Goal: Answer question/provide support: Share knowledge or assist other users

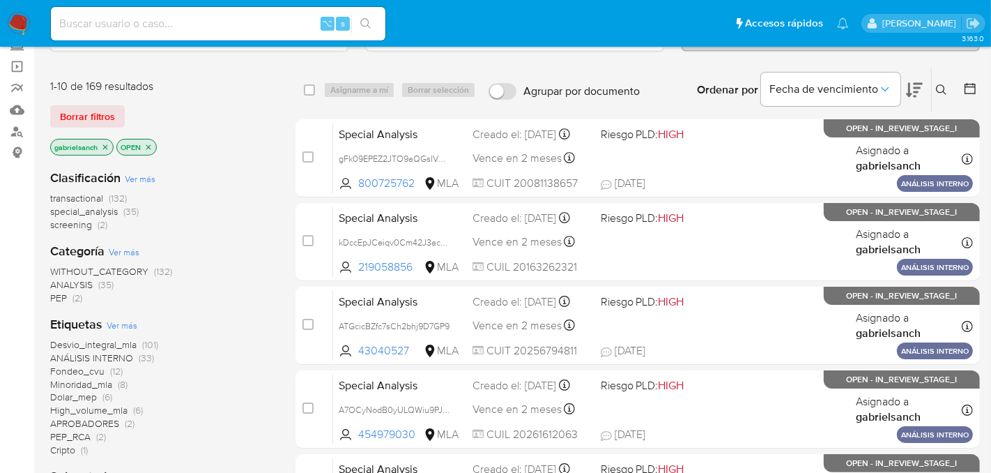
scroll to position [91, 0]
click at [202, 17] on input at bounding box center [218, 24] width 335 height 18
paste input "ZQFtdSQ1yZYlk6n4r0T1VfkX"
type input "ZQFtdSQ1yZYlk6n4r0T1VfkX"
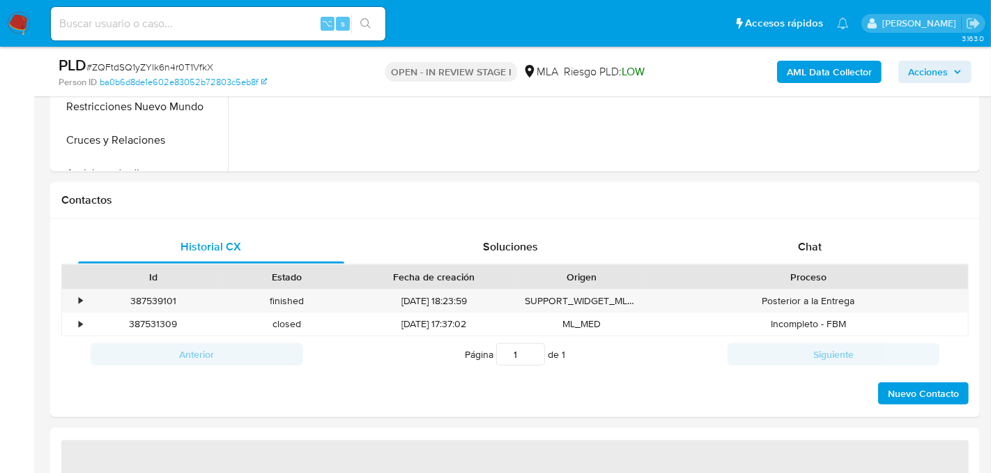
select select "10"
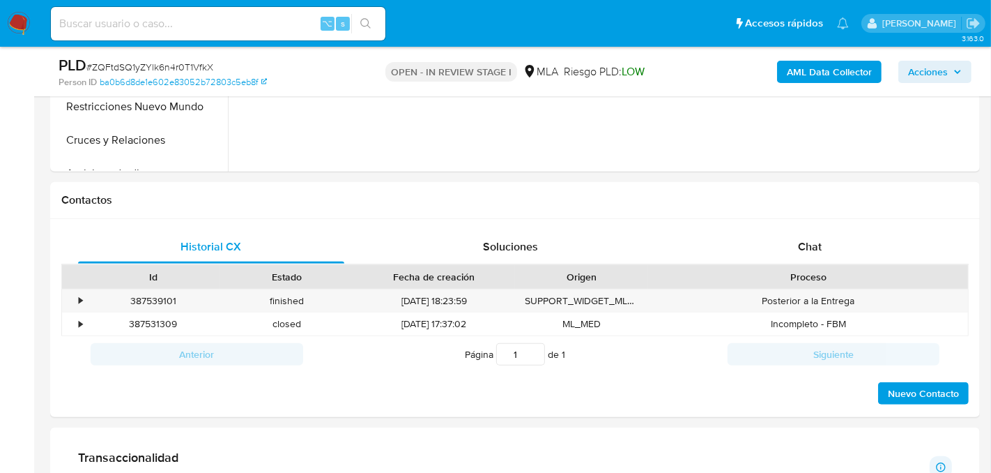
scroll to position [552, 0]
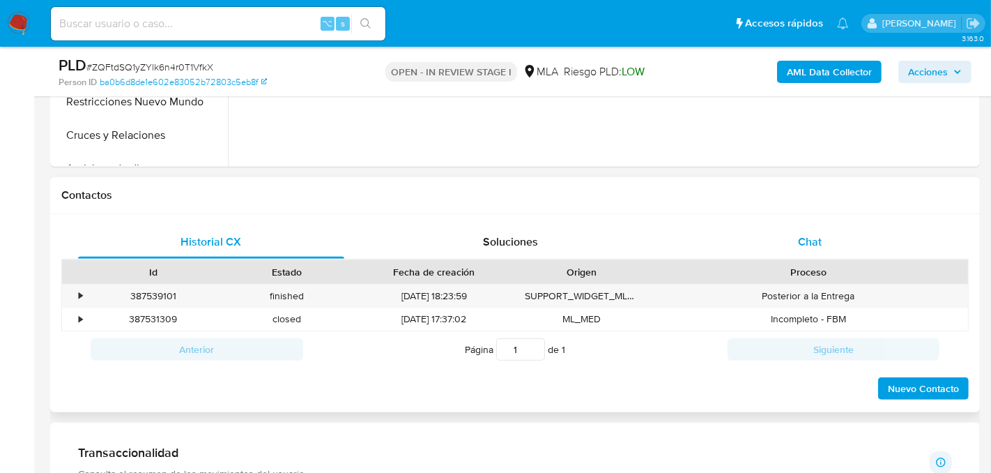
click at [847, 249] on div "Chat" at bounding box center [810, 241] width 266 height 33
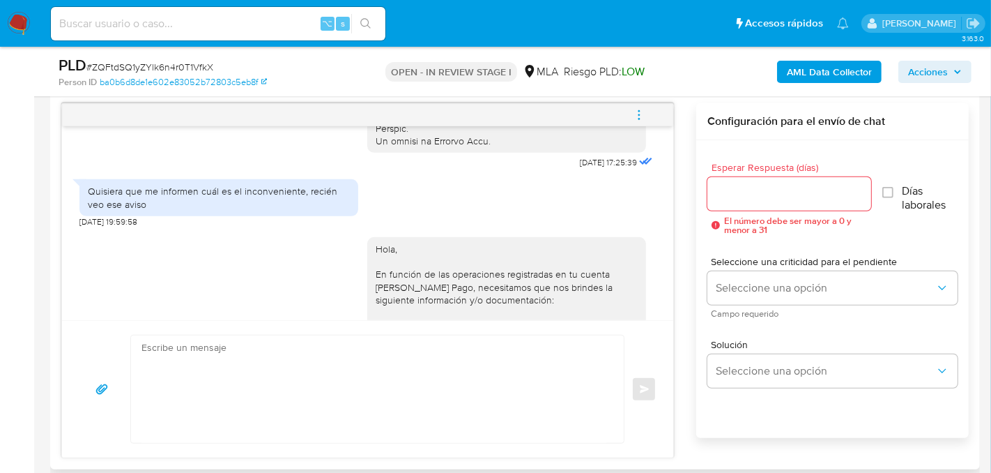
scroll to position [728, 0]
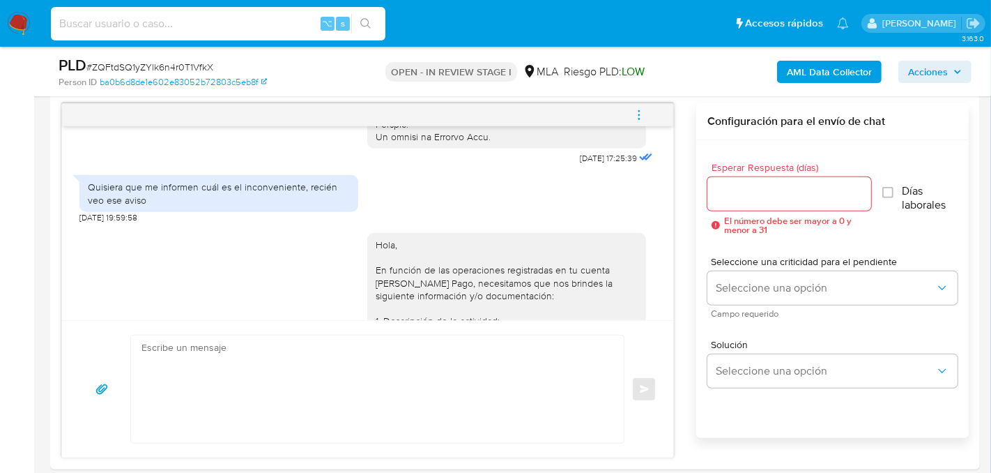
click at [219, 26] on input at bounding box center [218, 24] width 335 height 18
paste input "HFjZ1NNe9szyk9af00JL8TkM"
type input "HFjZ1NNe9szyk9af00JL8TkM"
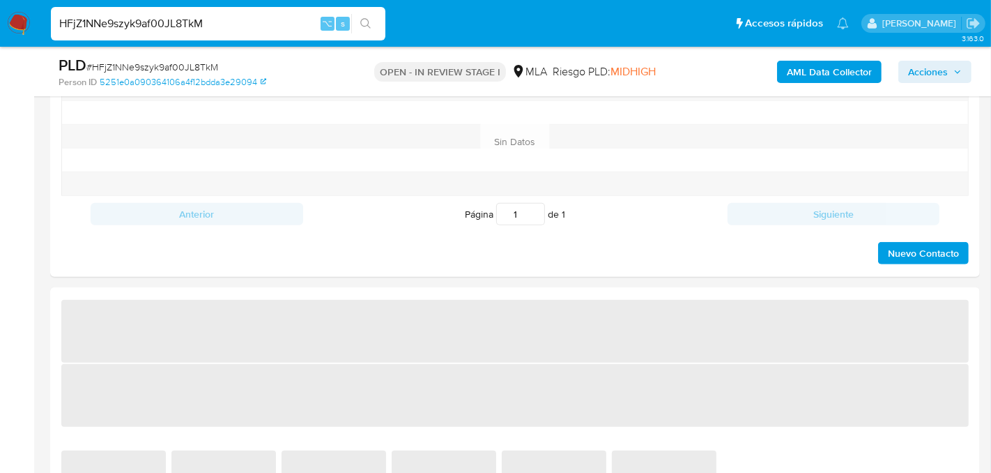
select select "10"
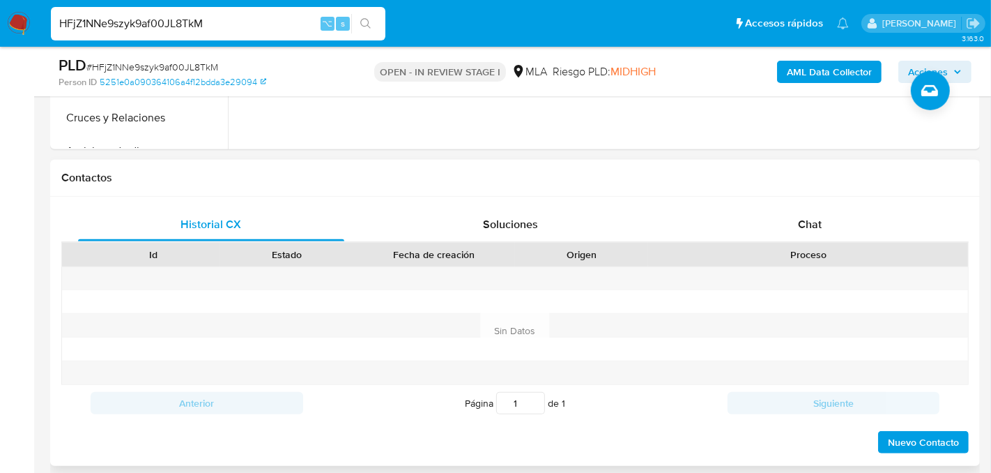
scroll to position [574, 0]
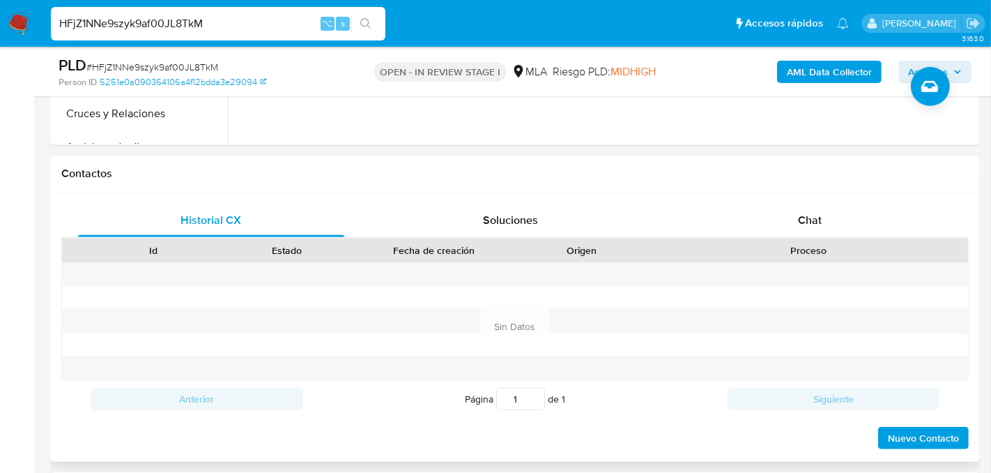
click at [758, 240] on div "Proceso" at bounding box center [808, 250] width 320 height 24
click at [758, 227] on div "Chat" at bounding box center [810, 220] width 266 height 33
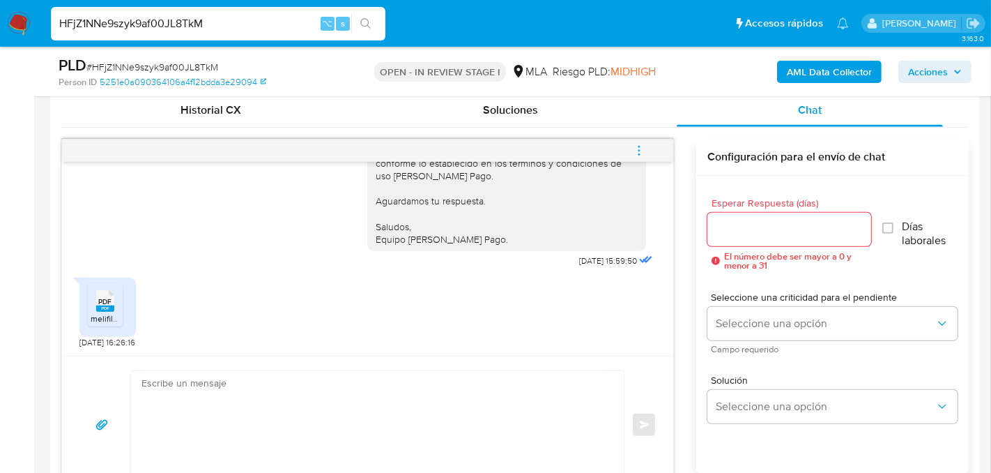
scroll to position [685, 0]
click at [98, 309] on icon "PDF" at bounding box center [105, 299] width 18 height 24
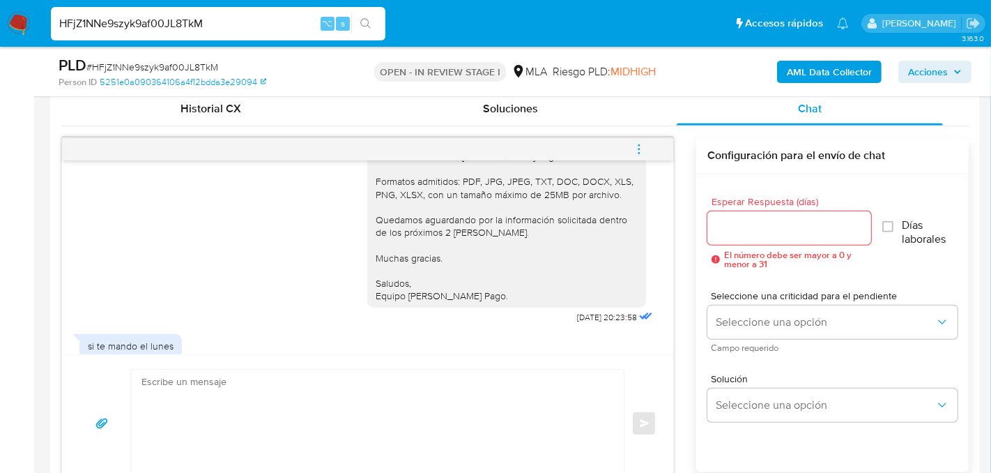
scroll to position [1319, 0]
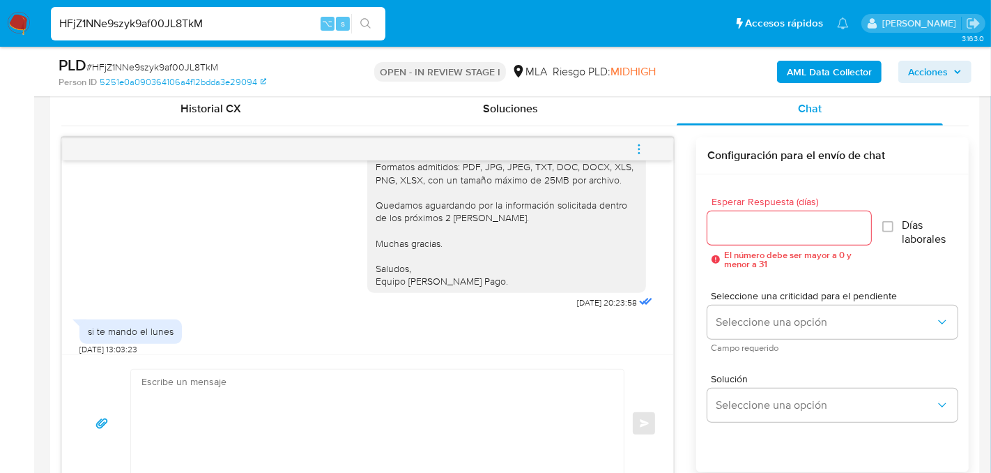
click at [304, 375] on textarea at bounding box center [374, 422] width 465 height 107
paste textarea "Hola, muchas gracias por tu respuesta. En este caso, notamos que la información…"
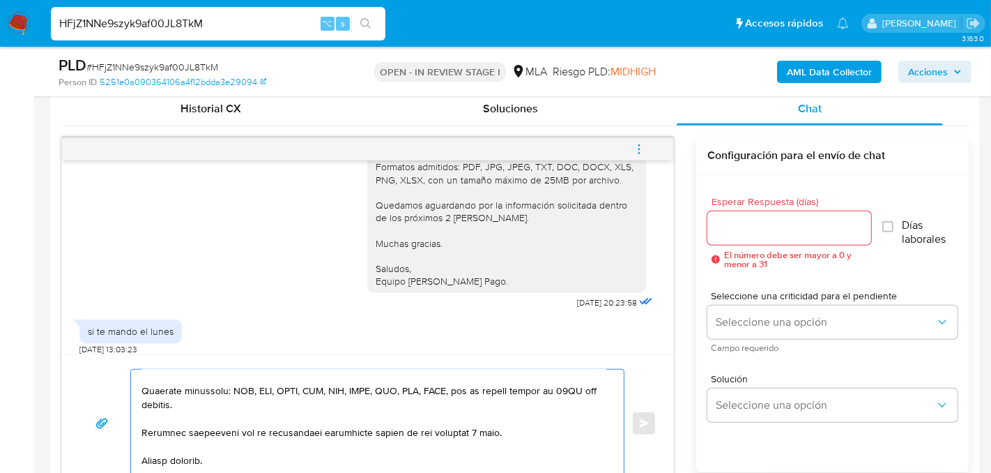
scroll to position [719, 0]
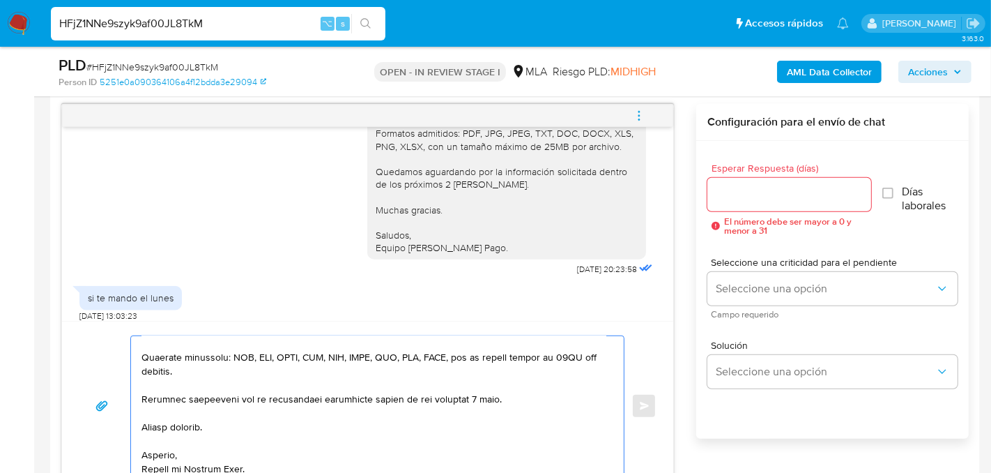
type textarea "Hola, muchas gracias por tu respuesta. En este caso, notamos que la información…"
click at [726, 205] on div at bounding box center [790, 194] width 164 height 33
click at [728, 194] on input "Esperar Respuesta (días)" at bounding box center [790, 194] width 164 height 18
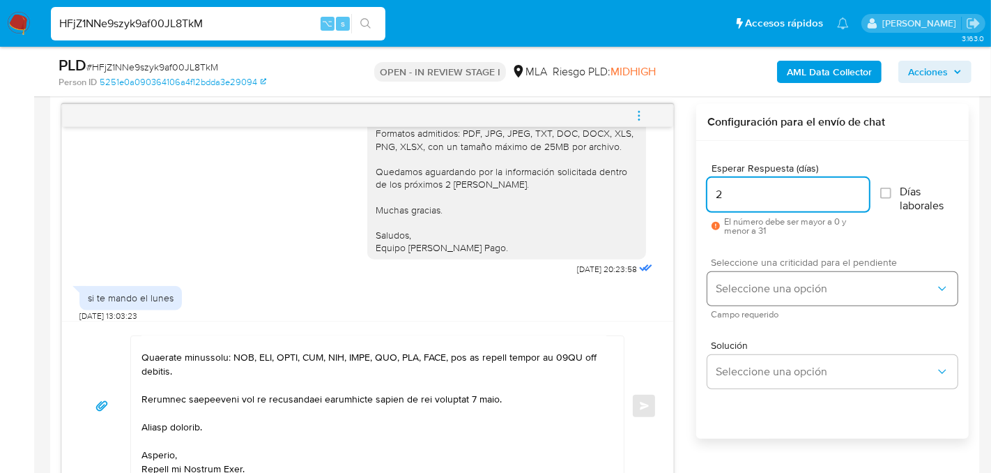
type input "2"
click at [740, 273] on button "Seleccione una opción" at bounding box center [833, 288] width 250 height 33
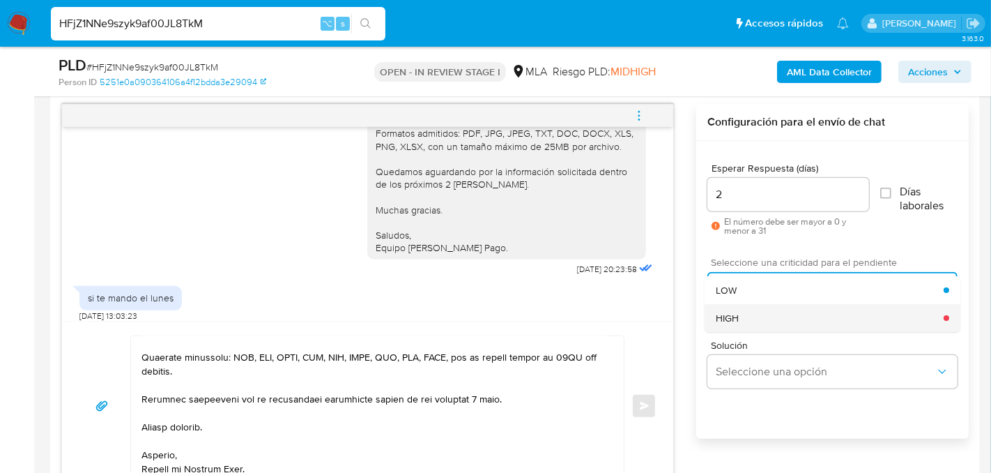
click at [744, 322] on div "HIGH" at bounding box center [831, 318] width 228 height 28
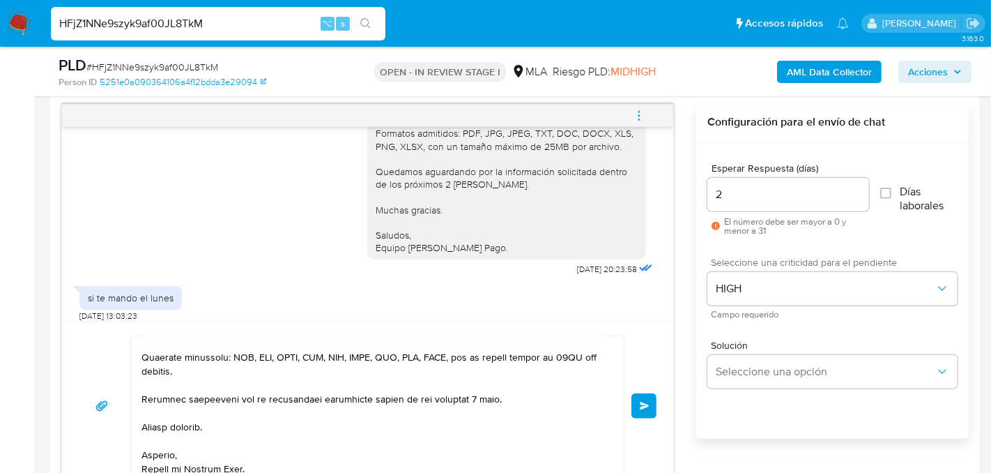
click at [648, 402] on span "Enviar" at bounding box center [645, 406] width 10 height 8
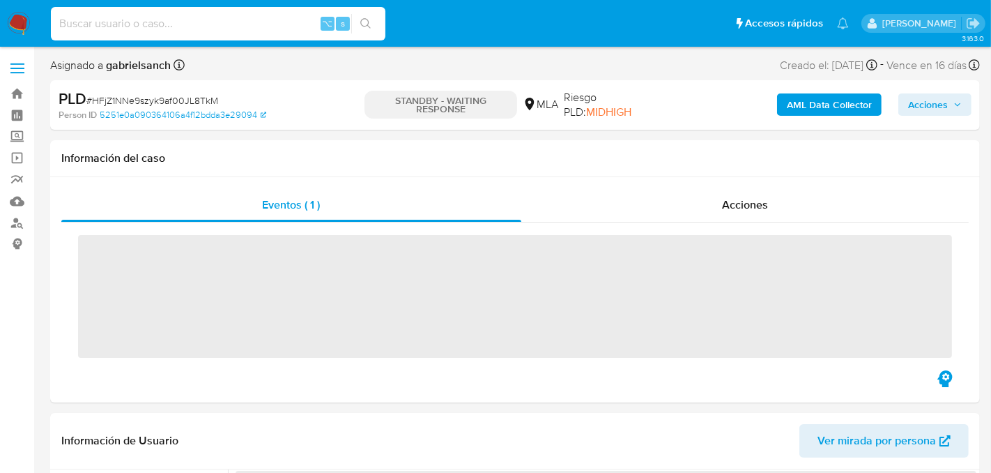
click at [192, 21] on input at bounding box center [218, 24] width 335 height 18
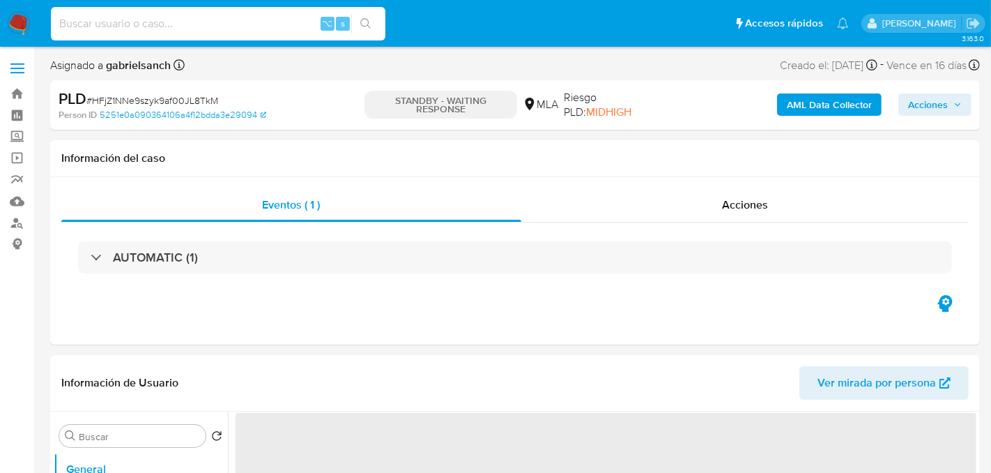
paste input "lo0dtTWE5LDXxq81b8yaI6fc"
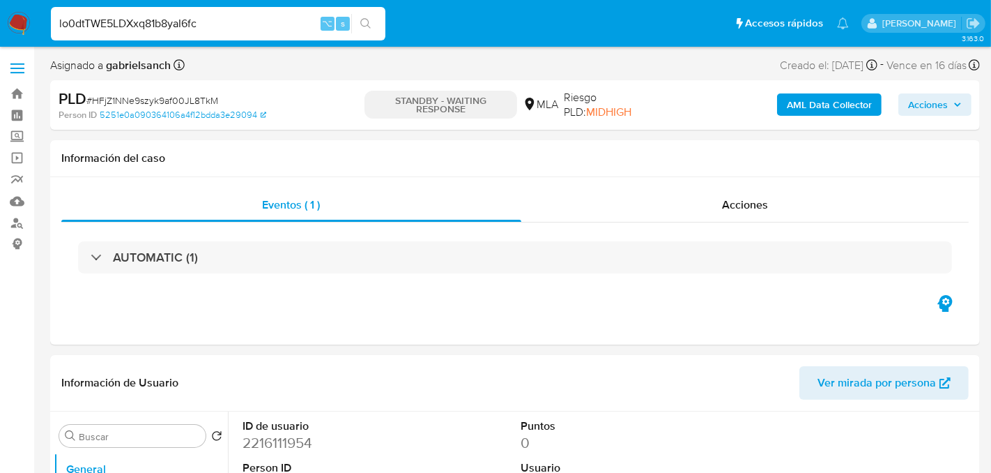
type input "lo0dtTWE5LDXxq81b8yaI6fc"
select select "10"
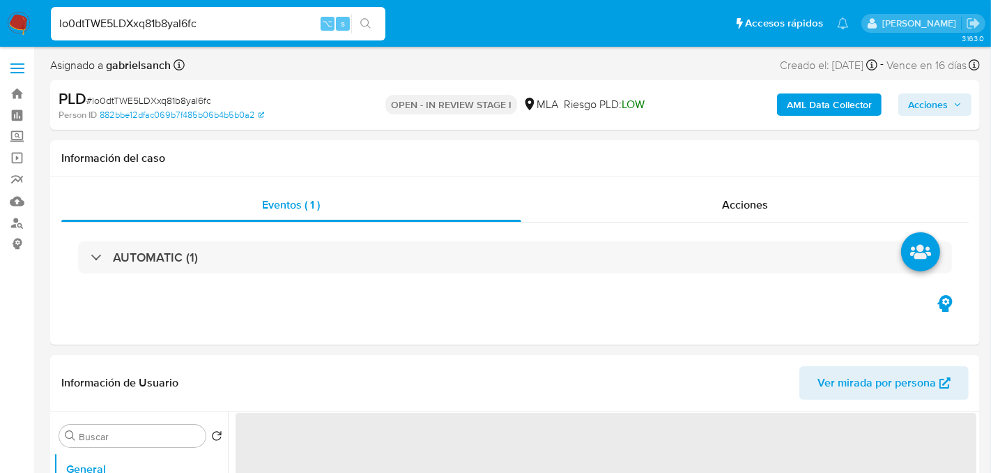
select select "10"
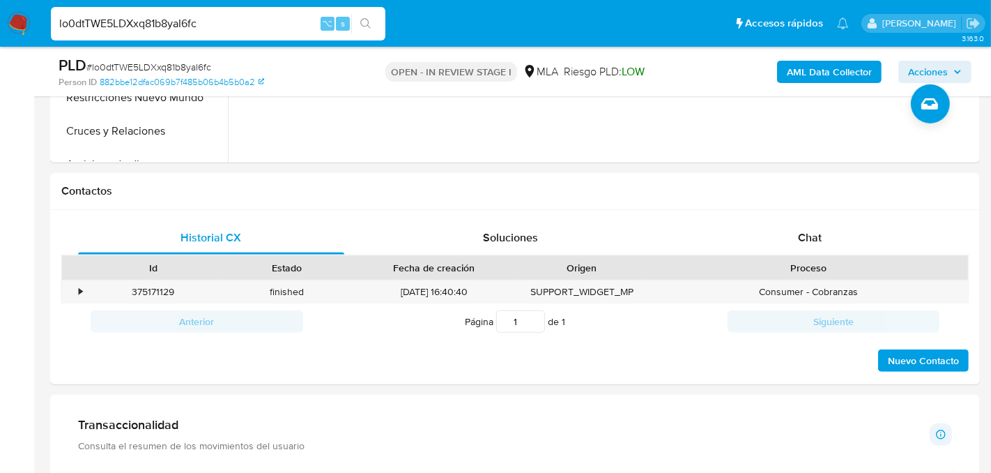
scroll to position [562, 0]
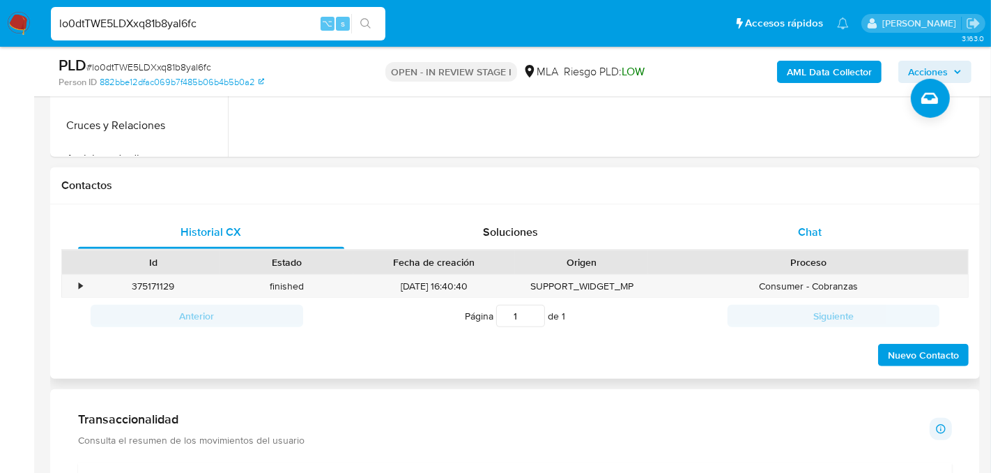
click at [855, 233] on div "Chat" at bounding box center [810, 231] width 266 height 33
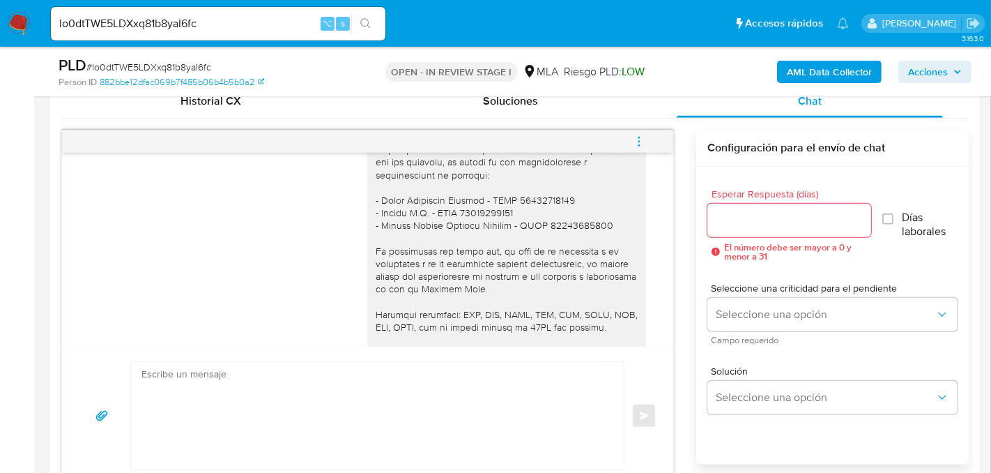
scroll to position [1665, 0]
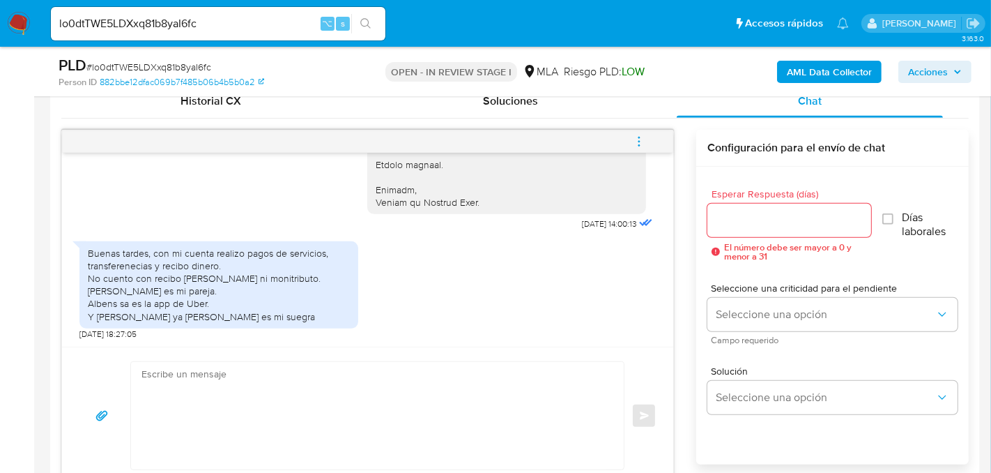
click at [340, 391] on textarea at bounding box center [374, 415] width 465 height 107
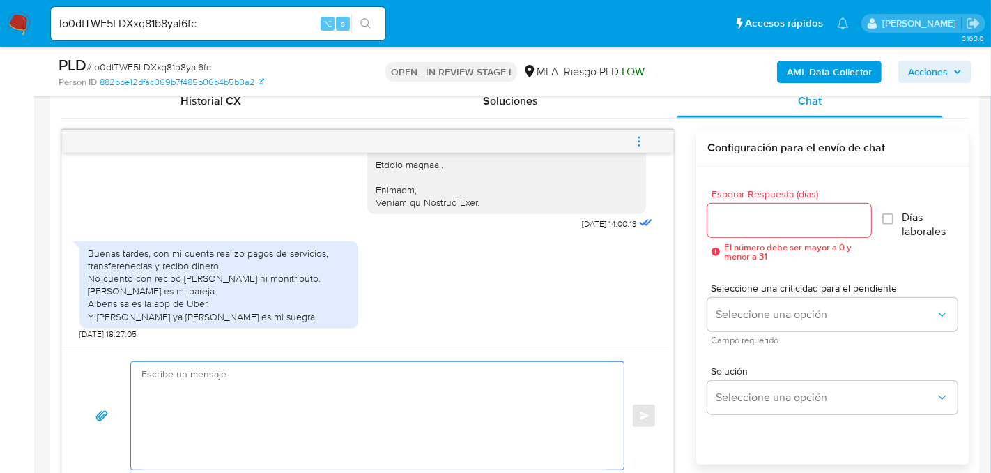
paste textarea "Hola XXX, Muchas gracias por tu respuesta. Analizamos tu caso y verificamos que…"
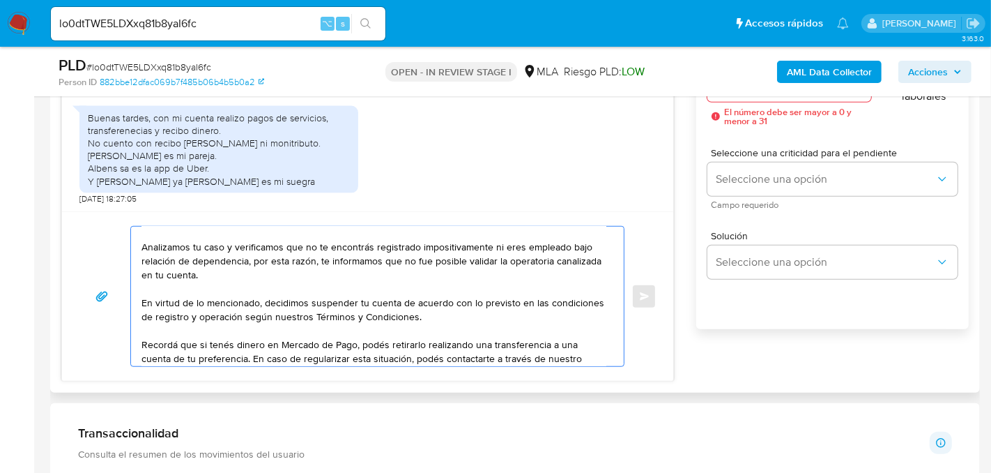
scroll to position [0, 0]
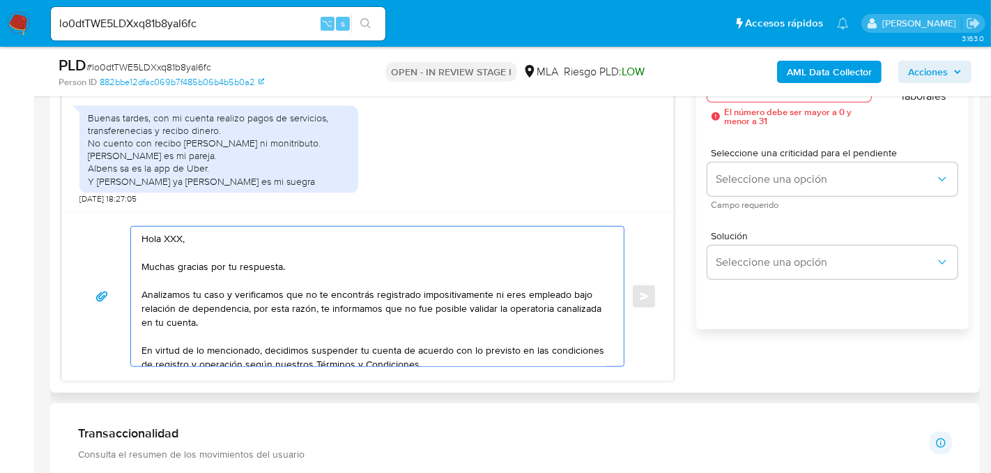
drag, startPoint x: 161, startPoint y: 238, endPoint x: 182, endPoint y: 238, distance: 20.9
click at [182, 238] on textarea "Hola XXX, Muchas gracias por tu respuesta. Analizamos tu caso y verificamos que…" at bounding box center [374, 296] width 465 height 139
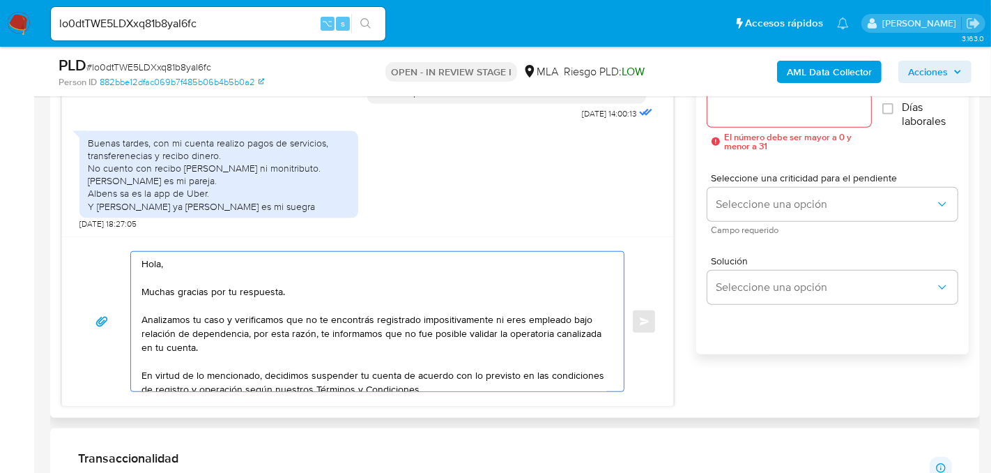
scroll to position [781, 0]
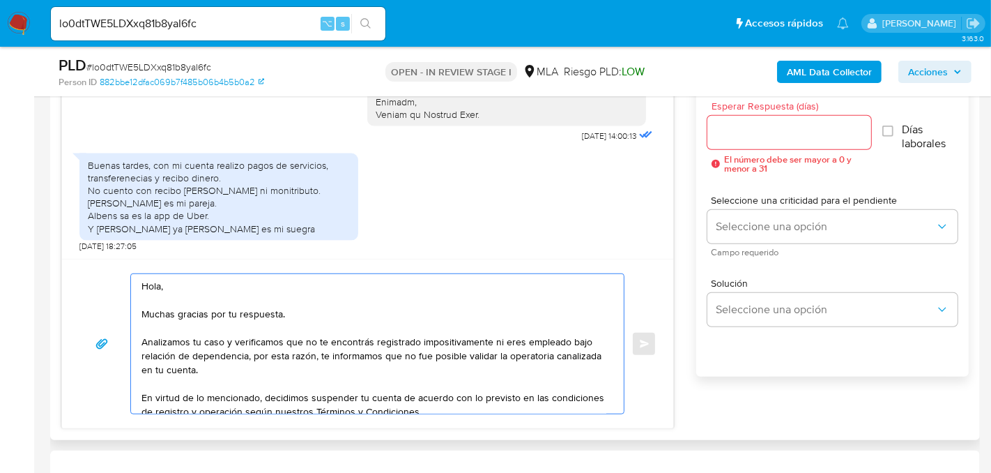
type textarea "Hola, Muchas gracias por tu respuesta. Analizamos tu caso y verificamos que no …"
click at [763, 140] on div at bounding box center [790, 132] width 164 height 33
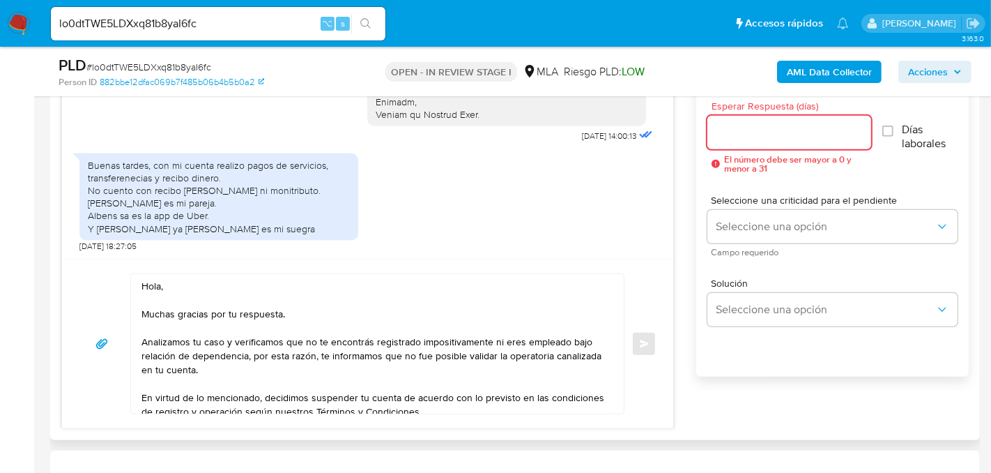
click at [762, 137] on input "Esperar Respuesta (días)" at bounding box center [790, 132] width 164 height 18
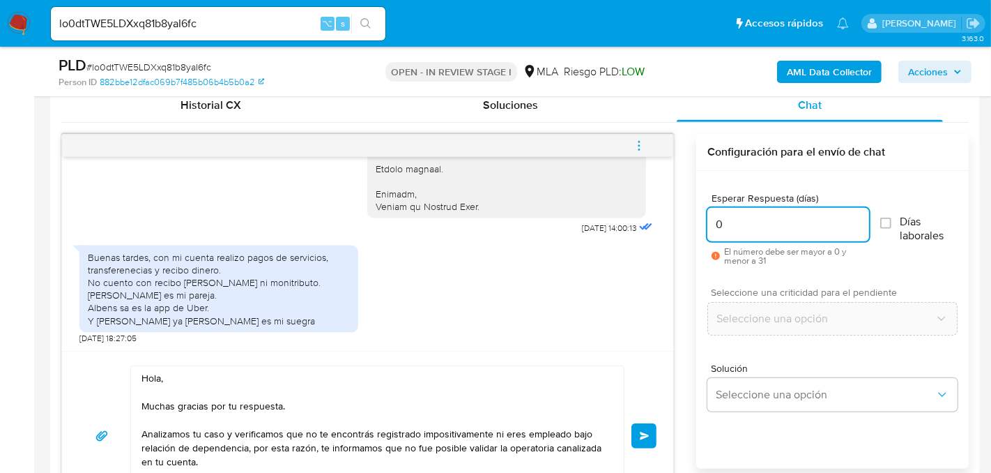
scroll to position [687, 0]
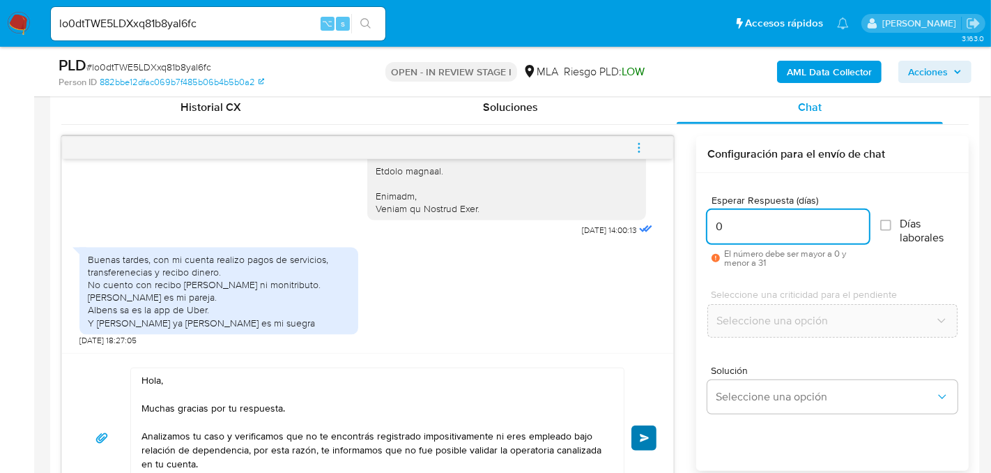
type input "0"
click at [648, 425] on button "Enviar" at bounding box center [644, 437] width 25 height 25
click at [631, 145] on button "menu-action" at bounding box center [639, 147] width 46 height 33
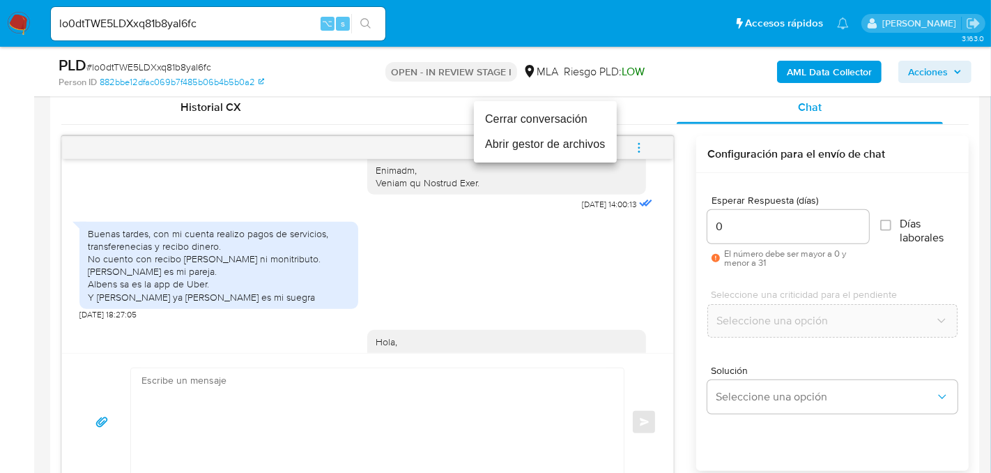
scroll to position [1946, 0]
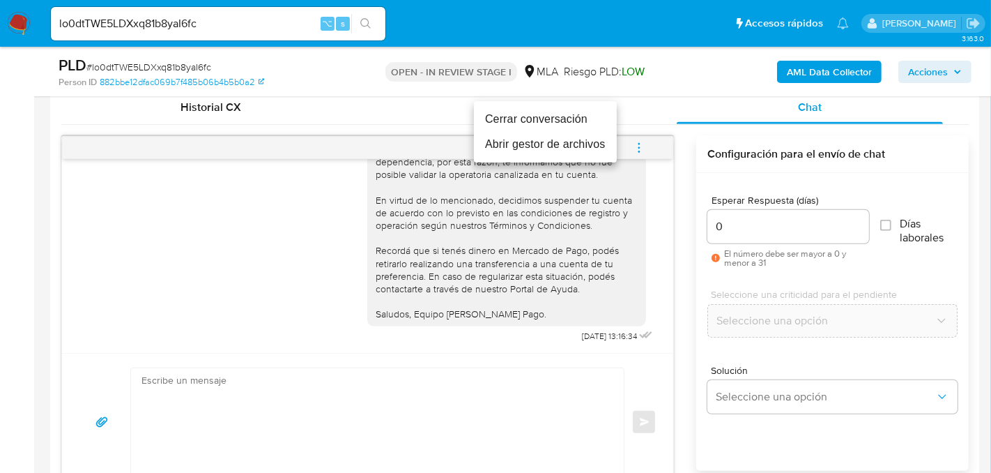
click at [570, 119] on li "Cerrar conversación" at bounding box center [545, 119] width 143 height 25
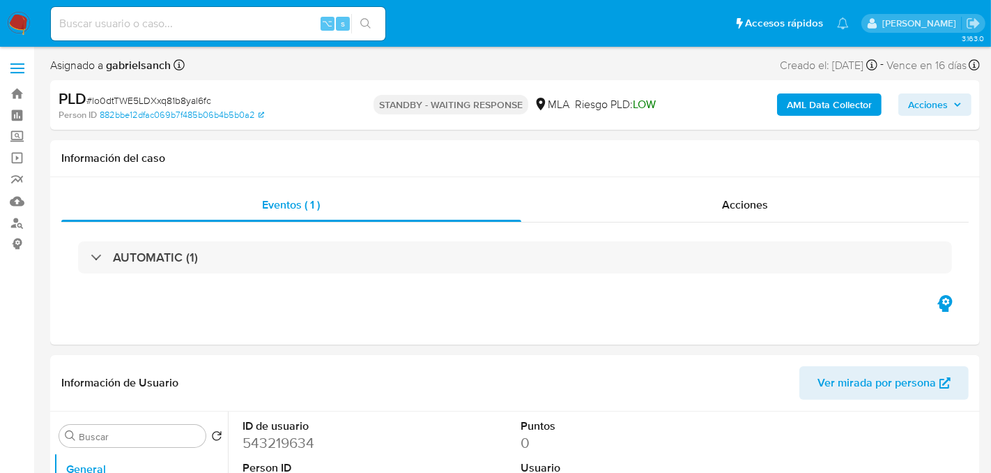
select select "10"
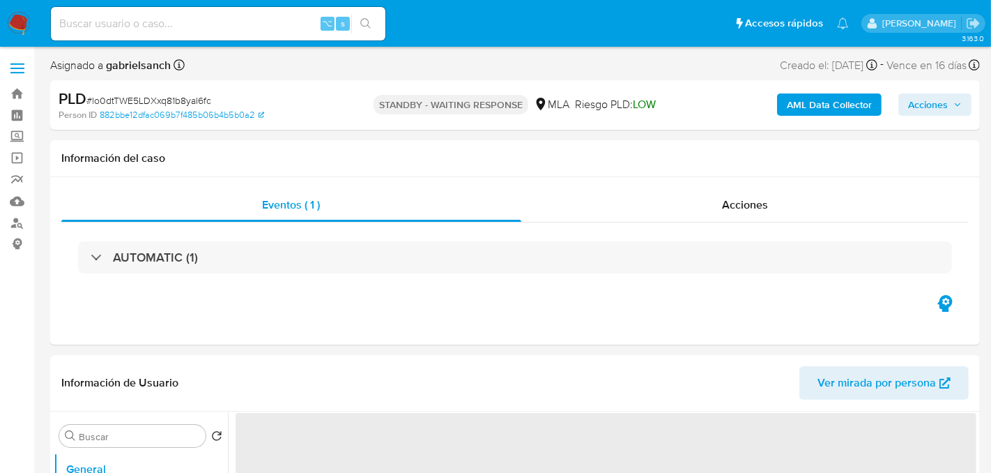
select select "10"
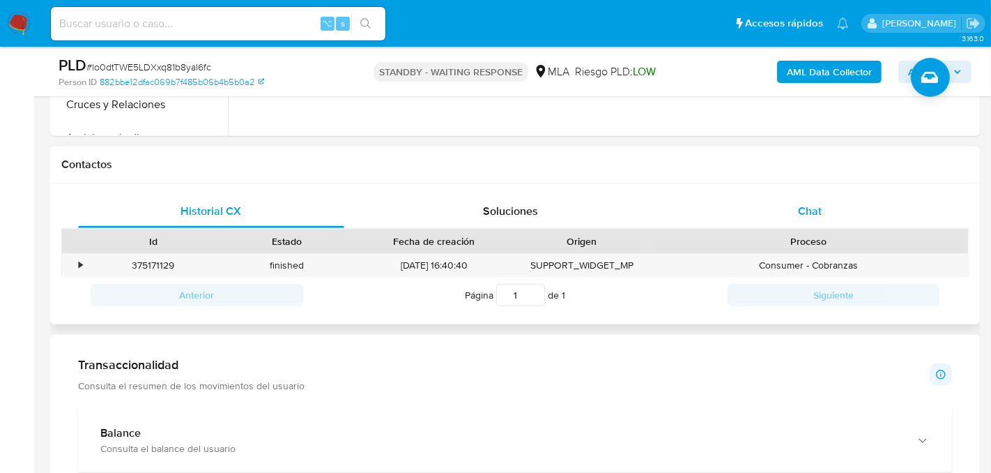
click at [761, 215] on div "Chat" at bounding box center [810, 210] width 266 height 33
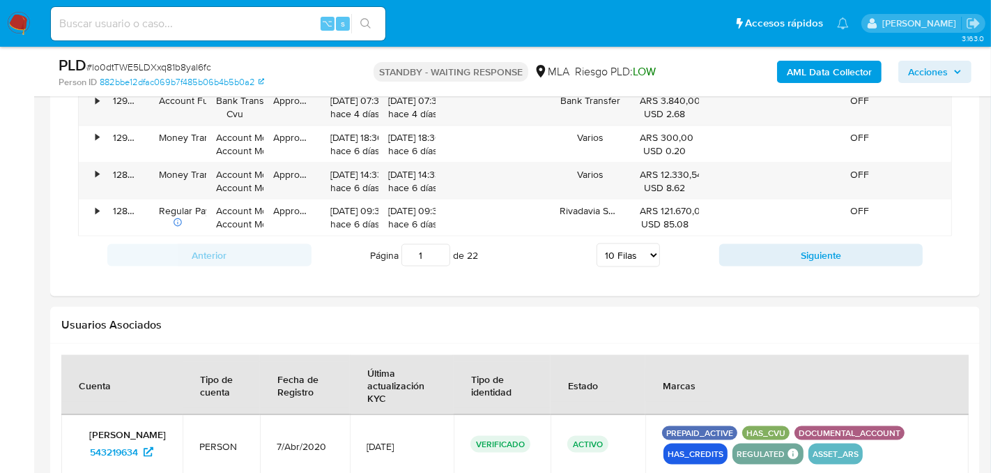
scroll to position [1596, 0]
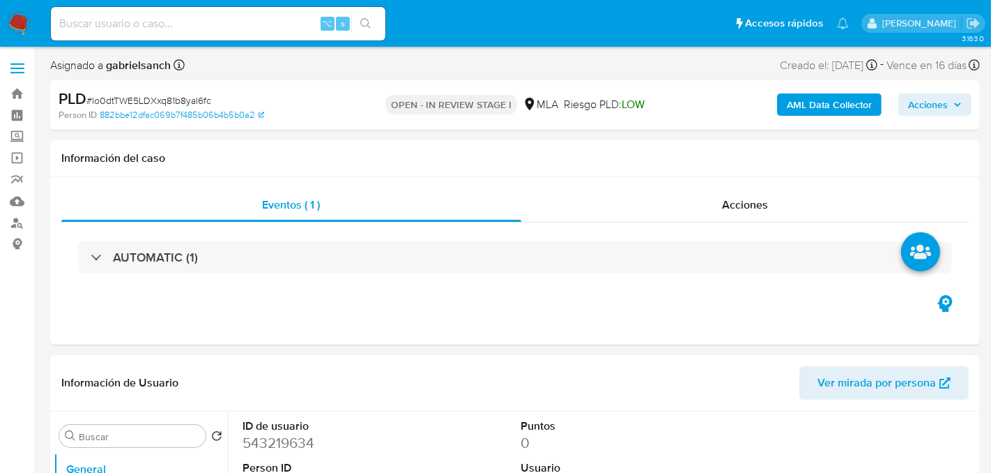
select select "10"
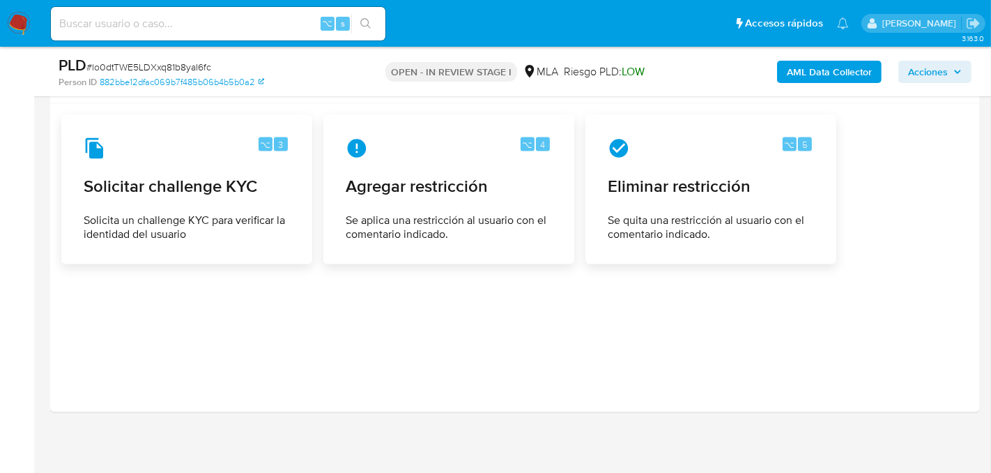
scroll to position [2065, 0]
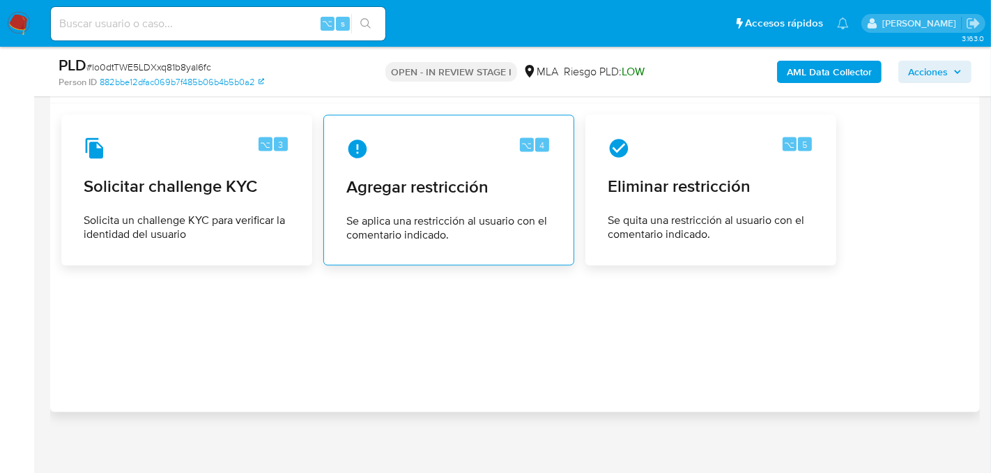
click at [416, 160] on div "⌥ 4 Agregar restricción Se aplica una restricción al usuario con el comentario …" at bounding box center [448, 190] width 227 height 127
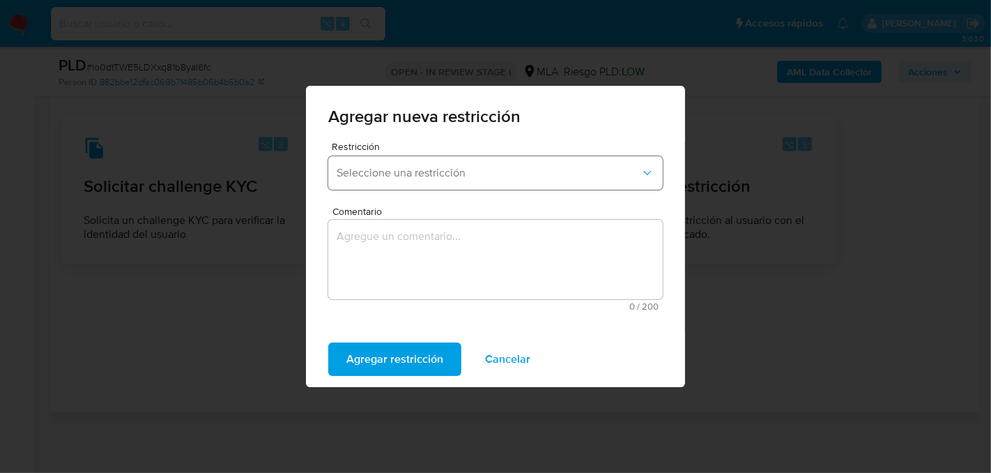
click at [436, 182] on button "Seleccione una restricción" at bounding box center [495, 172] width 335 height 33
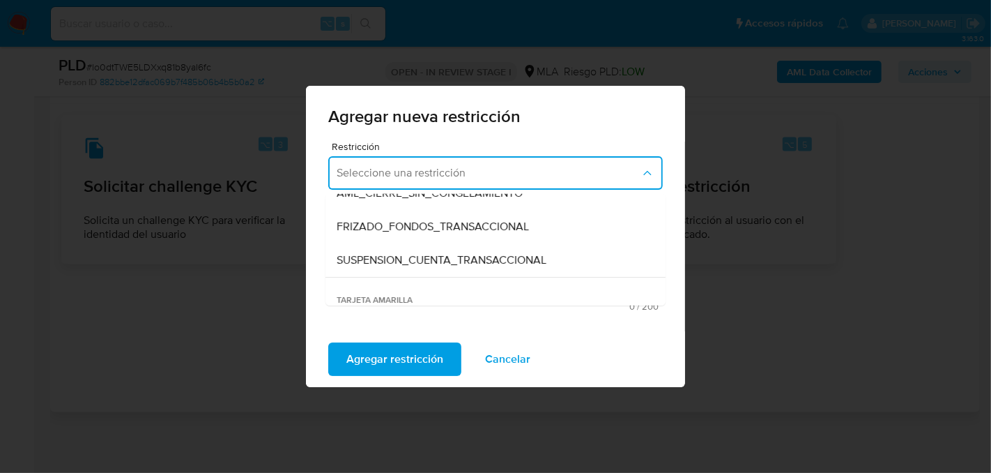
scroll to position [170, 0]
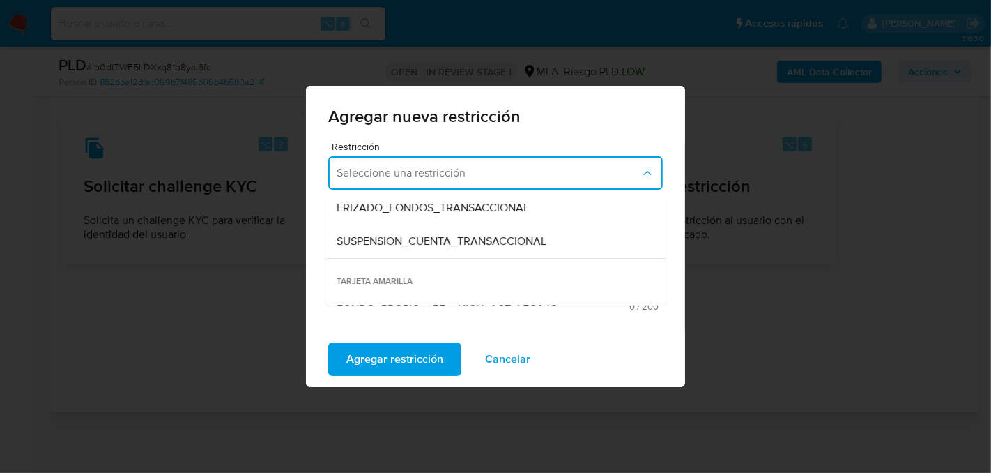
click at [441, 255] on div "SUSPENSION_CUENTA_TRANSACCIONAL" at bounding box center [492, 240] width 310 height 33
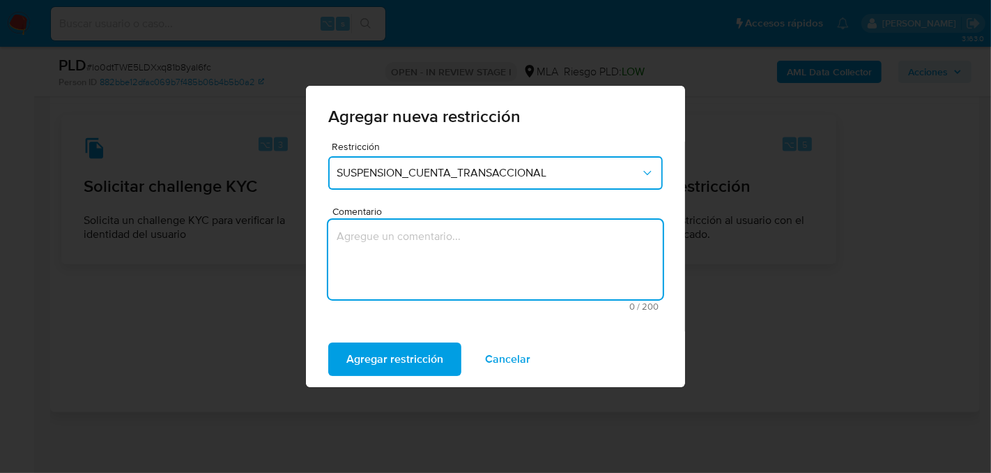
click at [441, 263] on textarea "Comentario" at bounding box center [495, 259] width 335 height 79
type textarea "AML"
click at [428, 361] on span "Agregar restricción" at bounding box center [394, 359] width 97 height 31
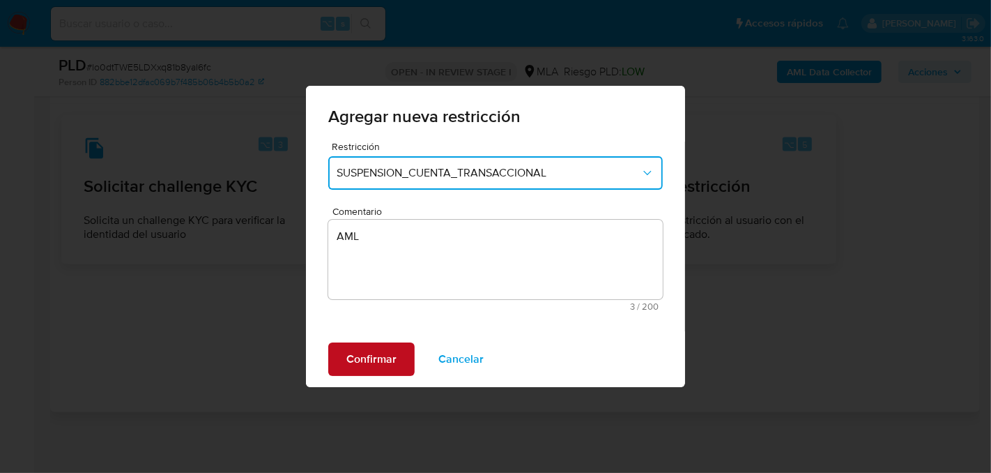
click at [357, 359] on span "Confirmar" at bounding box center [371, 359] width 50 height 31
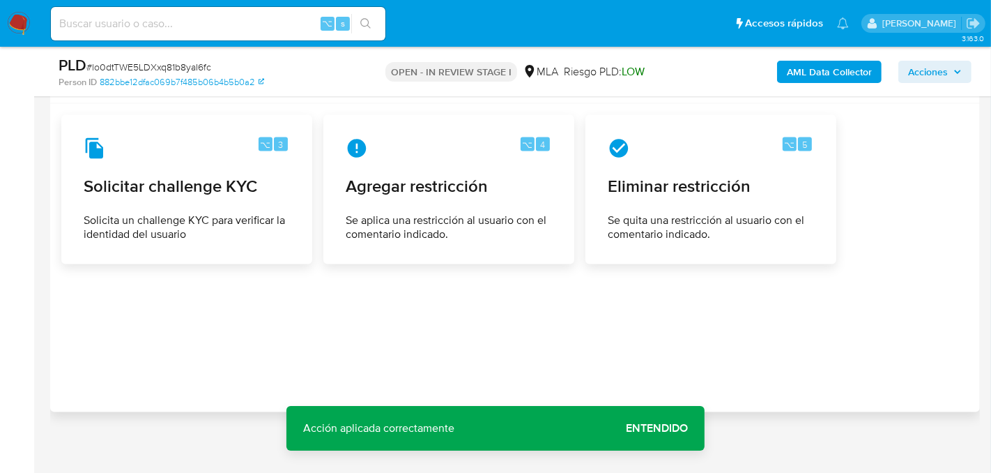
click at [837, 78] on b "AML Data Collector" at bounding box center [829, 72] width 85 height 22
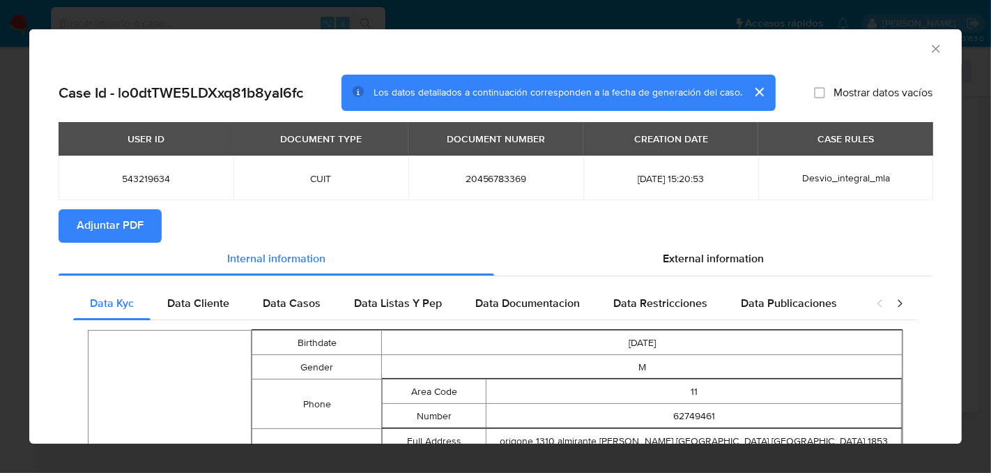
click at [143, 230] on span "Adjuntar PDF" at bounding box center [110, 226] width 67 height 31
click at [935, 47] on icon "Cerrar ventana" at bounding box center [936, 49] width 14 height 14
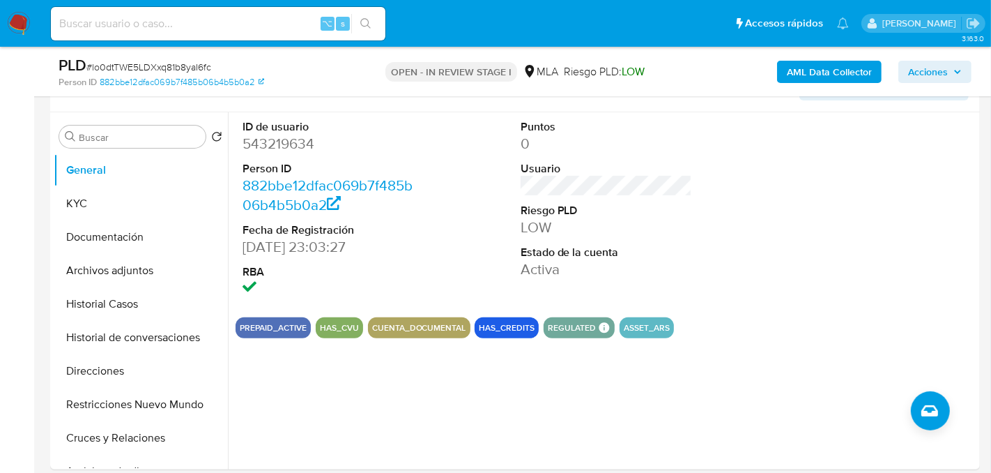
scroll to position [302, 0]
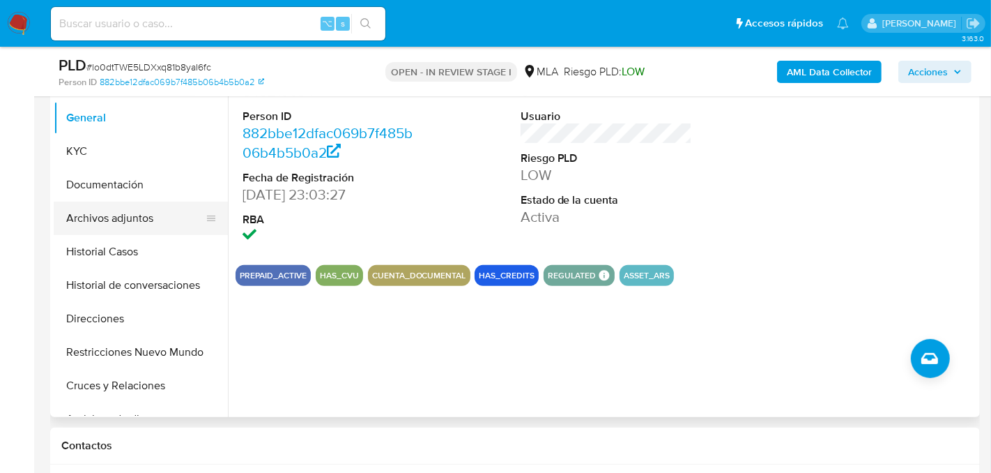
click at [113, 220] on button "Archivos adjuntos" at bounding box center [135, 217] width 163 height 33
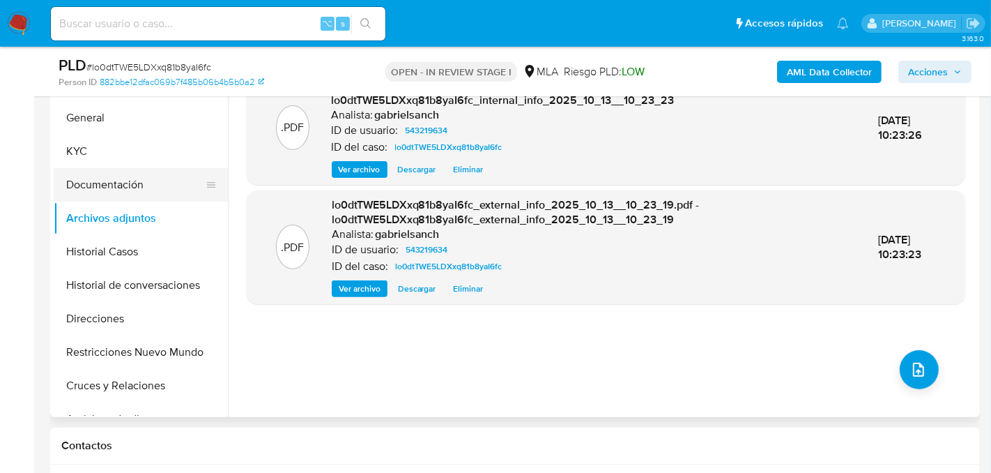
click at [110, 171] on button "Documentación" at bounding box center [135, 184] width 163 height 33
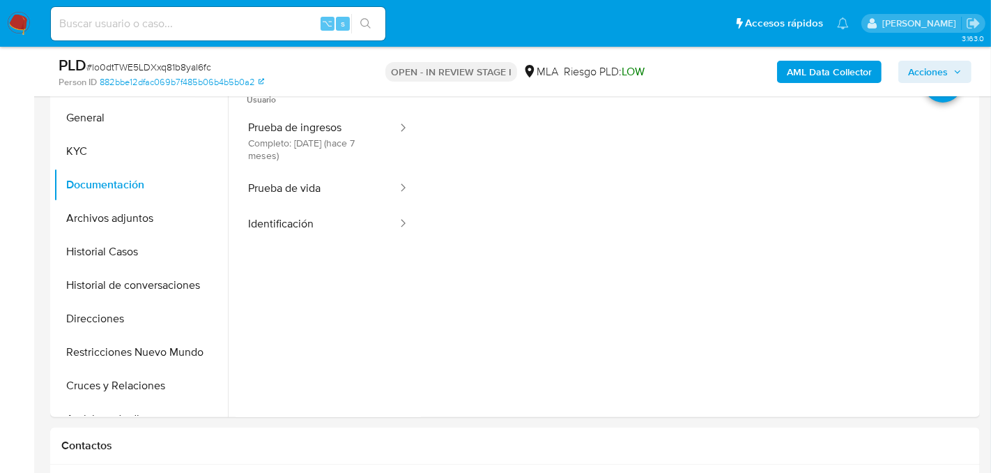
scroll to position [303, 0]
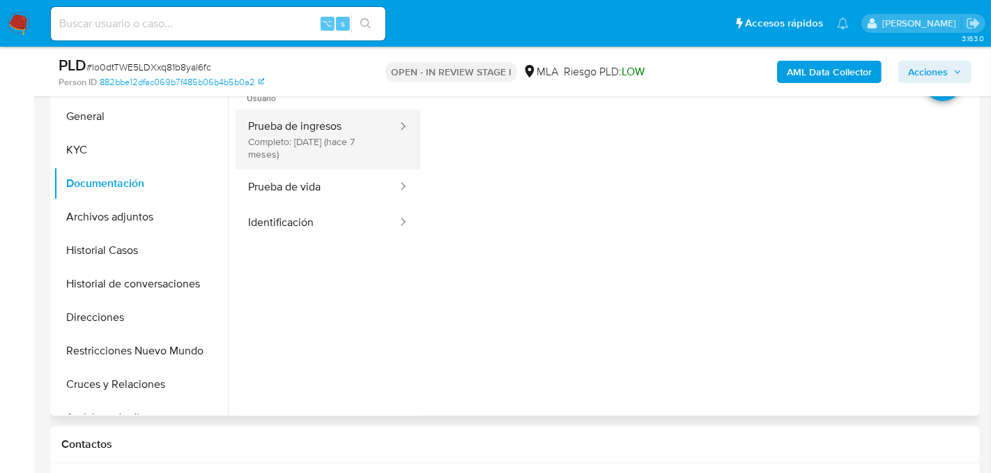
click at [350, 121] on button "Prueba de ingresos Completo: 15/03/2025 (hace 7 meses)" at bounding box center [317, 139] width 163 height 60
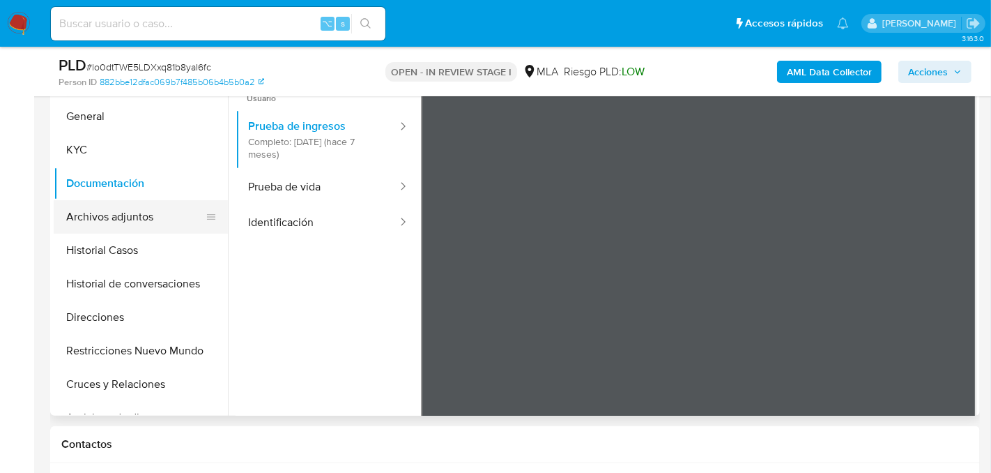
click at [109, 217] on button "Archivos adjuntos" at bounding box center [135, 216] width 163 height 33
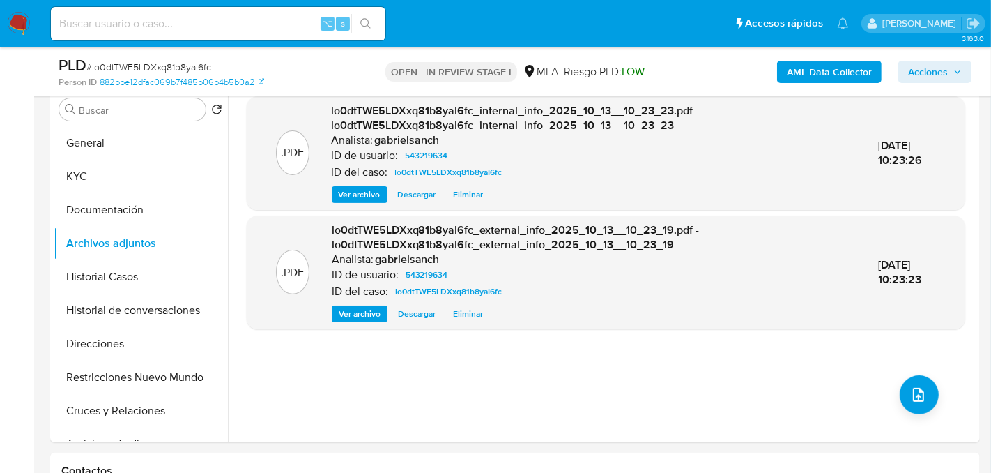
scroll to position [277, 0]
click at [915, 399] on icon "upload-file" at bounding box center [918, 394] width 11 height 14
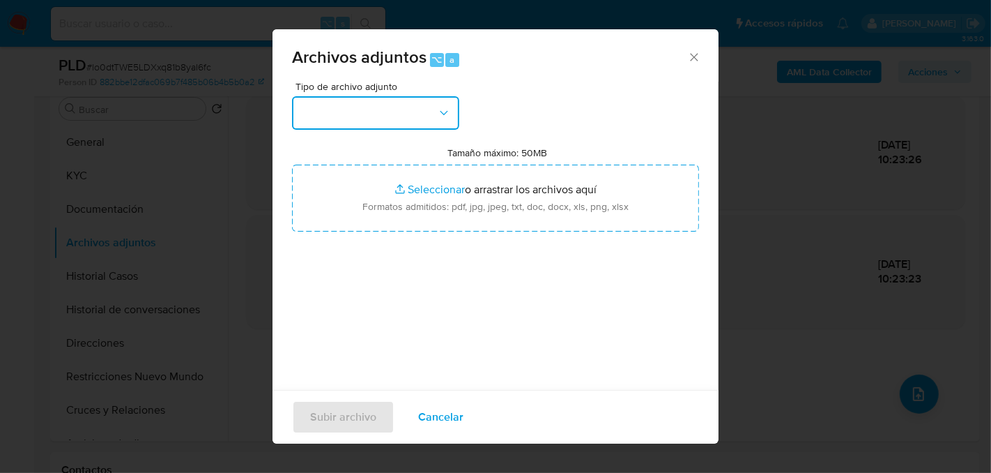
click at [405, 96] on button "button" at bounding box center [375, 112] width 167 height 33
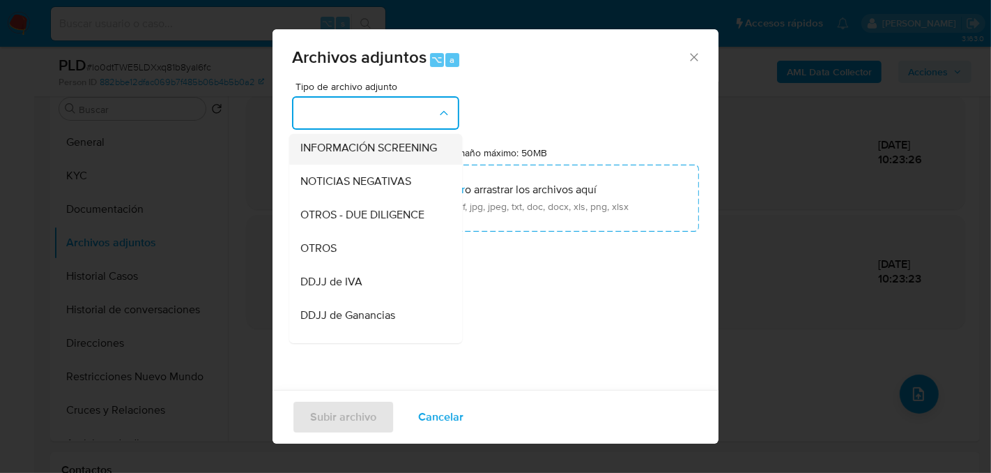
scroll to position [186, 0]
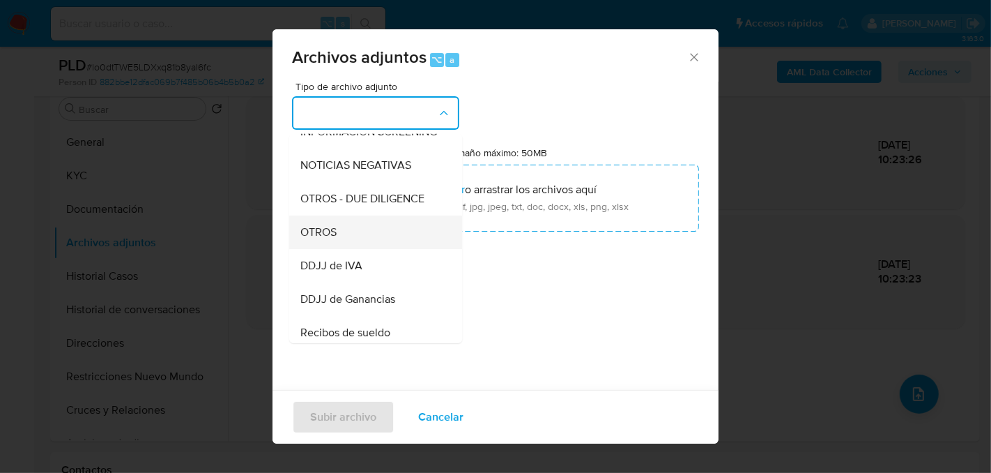
click at [337, 235] on div "OTROS" at bounding box center [371, 231] width 142 height 33
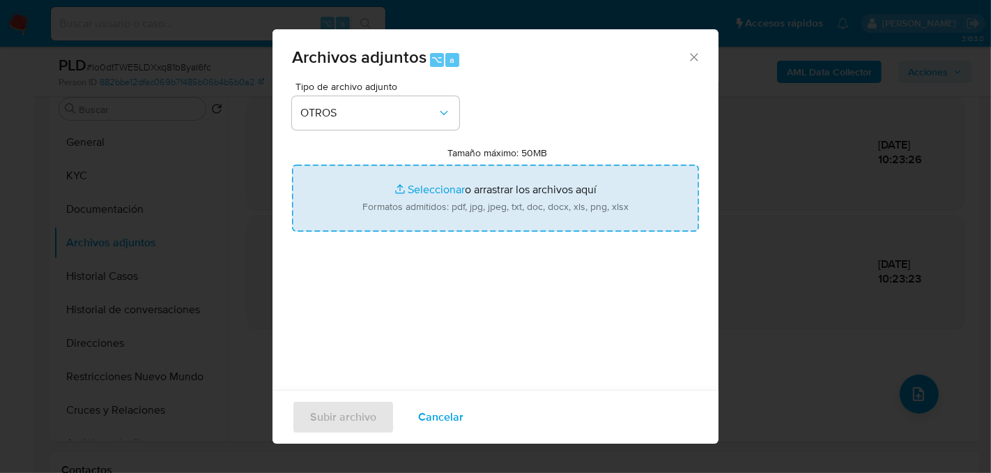
click at [420, 222] on input "Tamaño máximo: 50MB Seleccionar archivos" at bounding box center [495, 198] width 407 height 67
type input "C:\fakepath\Caselog lo0dtTWE5LDXxq81b8yaI6fc_2025_08_18_19_26_46.docx"
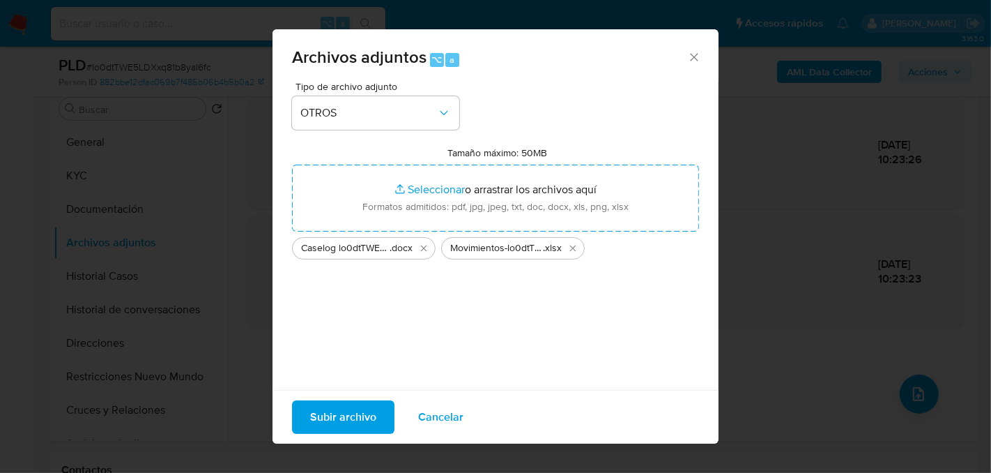
click at [338, 415] on span "Subir archivo" at bounding box center [343, 417] width 66 height 31
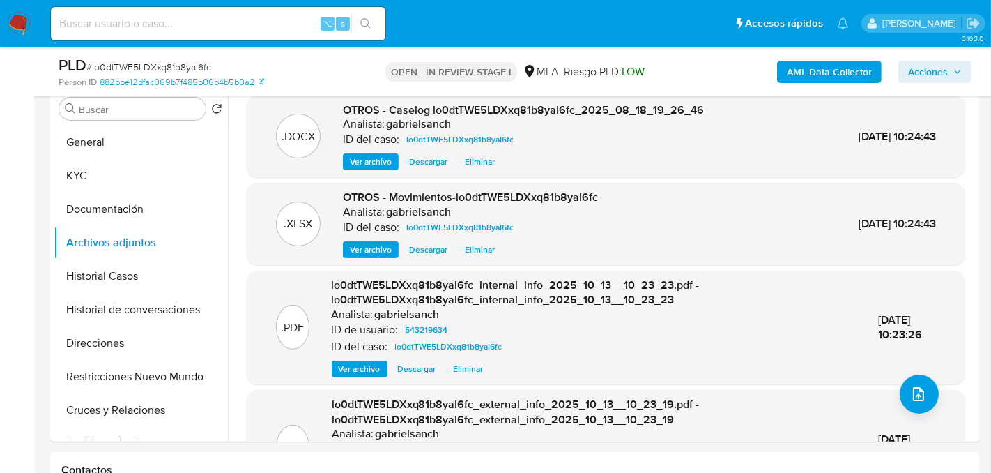
click at [925, 71] on span "Acciones" at bounding box center [928, 72] width 40 height 22
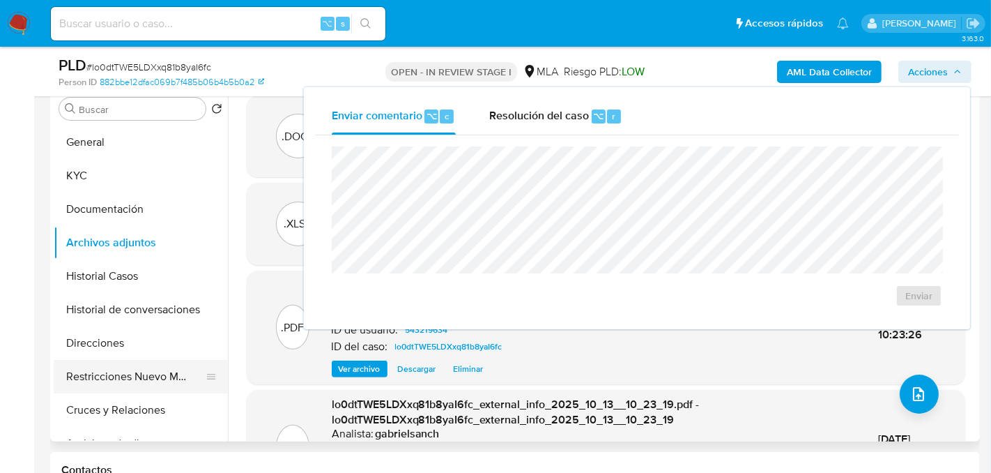
click at [119, 380] on button "Restricciones Nuevo Mundo" at bounding box center [135, 376] width 163 height 33
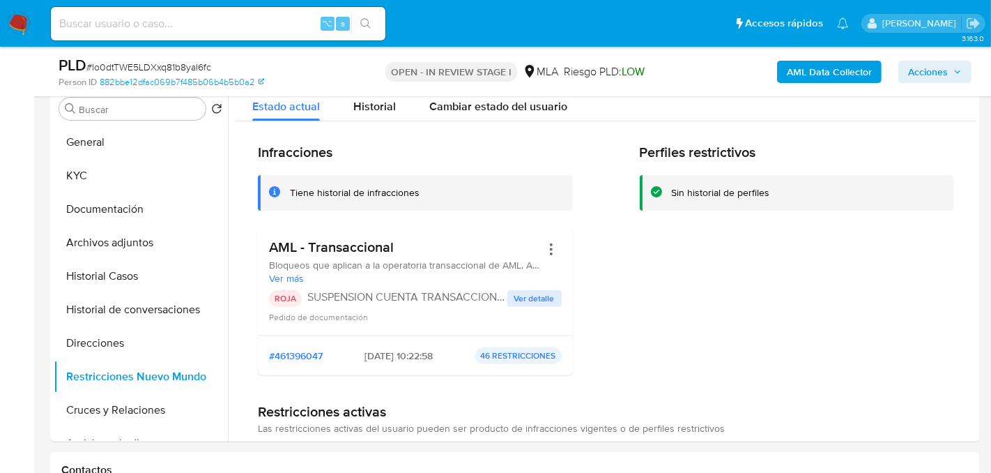
click at [919, 77] on span "Acciones" at bounding box center [928, 72] width 40 height 22
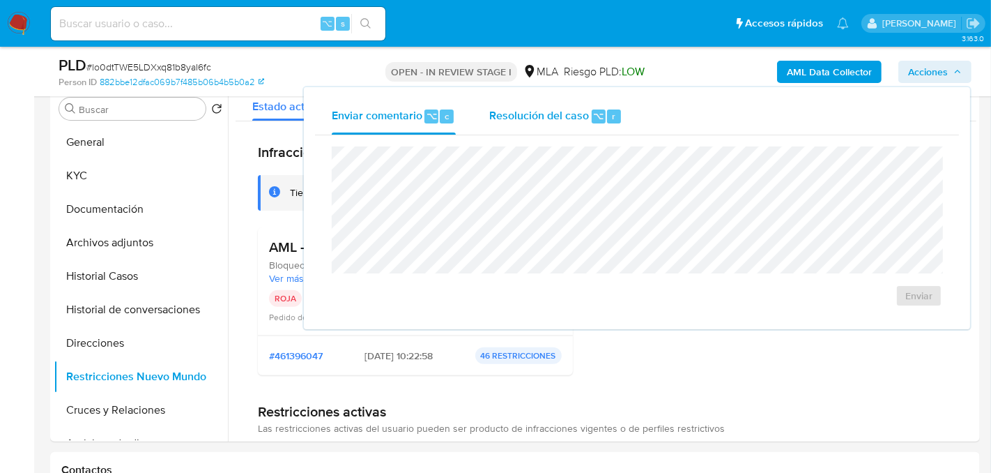
click at [487, 112] on button "Resolución del caso ⌥ r" at bounding box center [556, 116] width 167 height 36
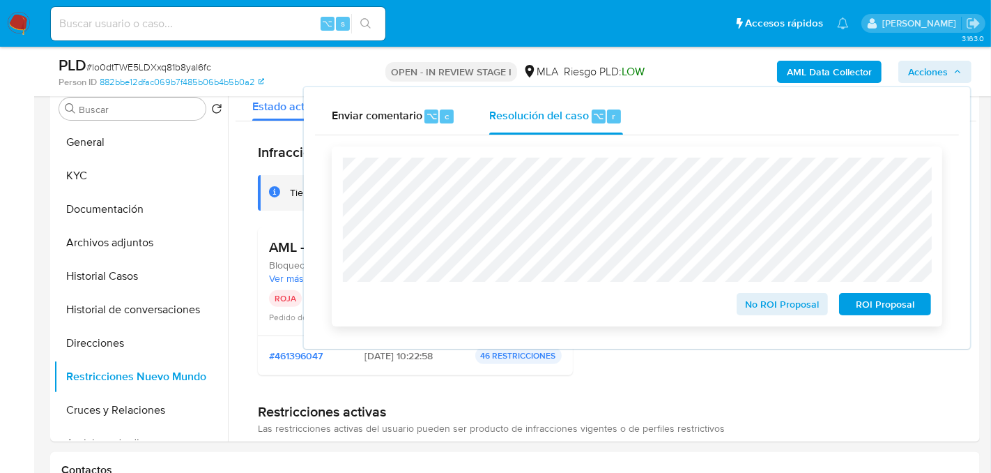
click at [876, 302] on span "ROI Proposal" at bounding box center [885, 304] width 72 height 20
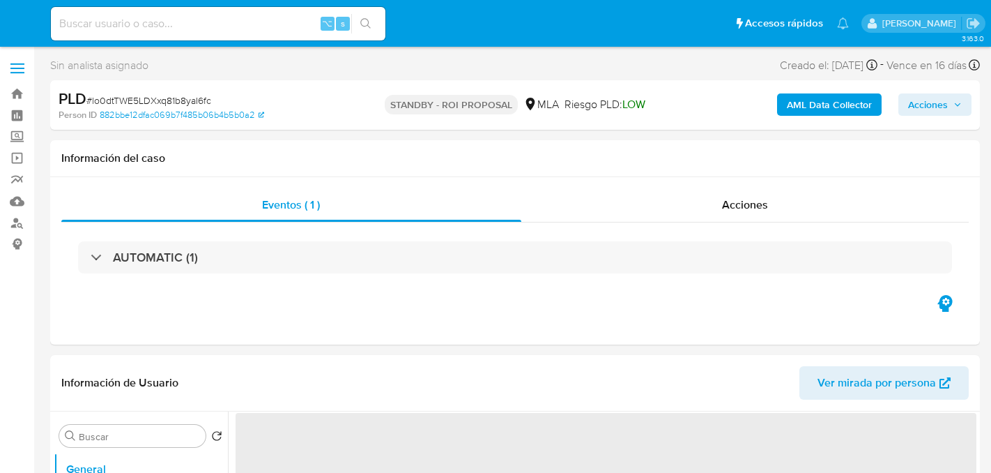
select select "10"
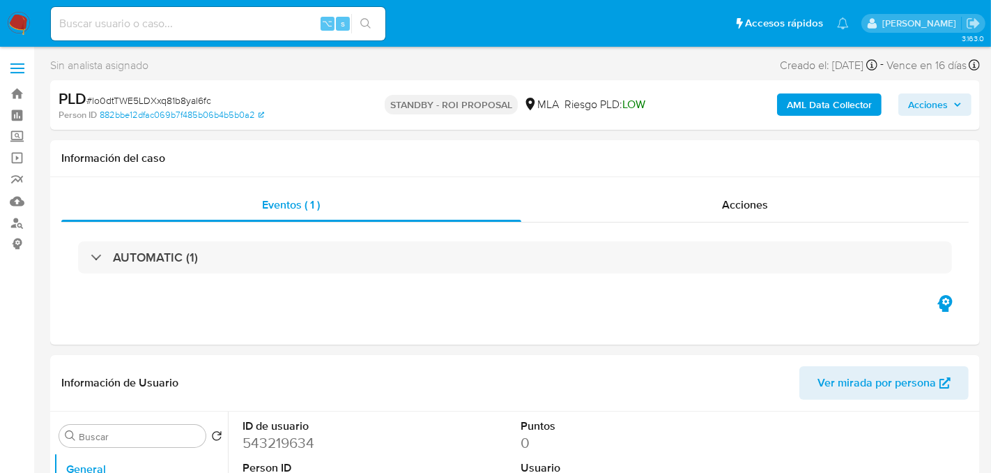
click at [186, 18] on input at bounding box center [218, 24] width 335 height 18
paste input "e3q1aA05XOWvVqwb9LMaKxjW"
type input "e3q1aA05XOWvVqwb9LMaKxjW"
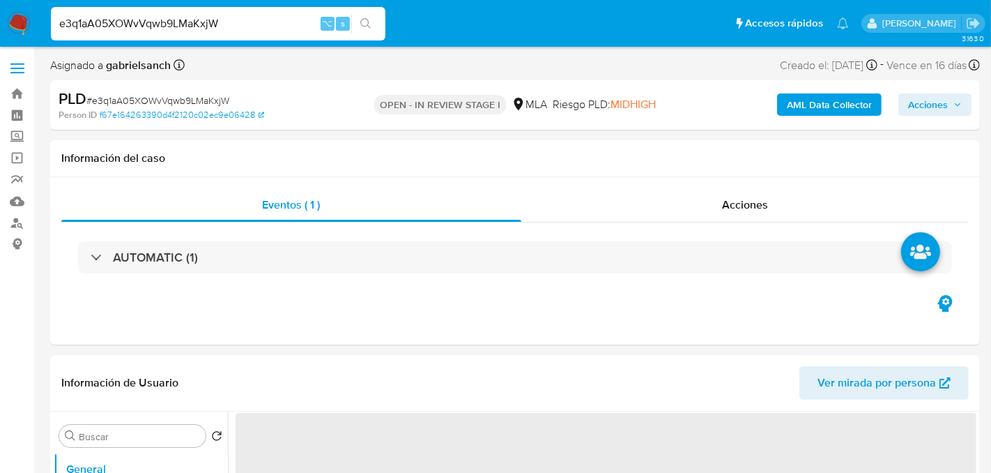
select select "10"
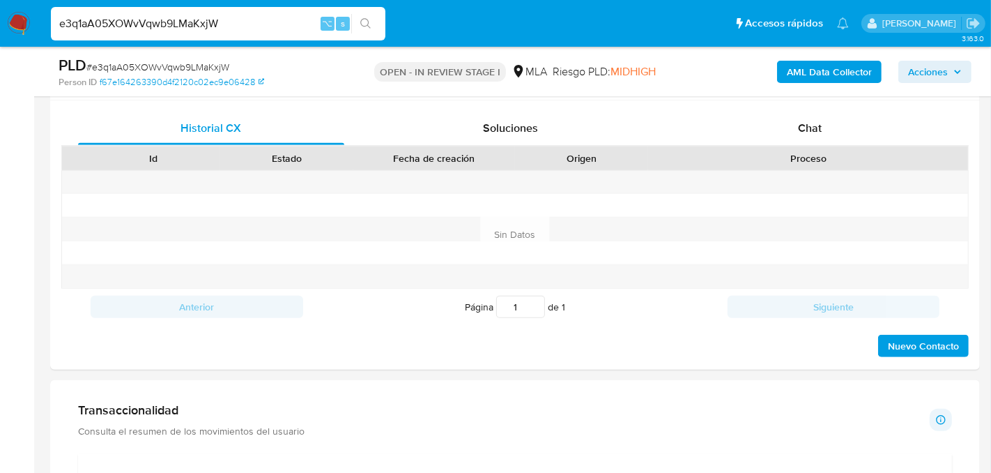
scroll to position [669, 0]
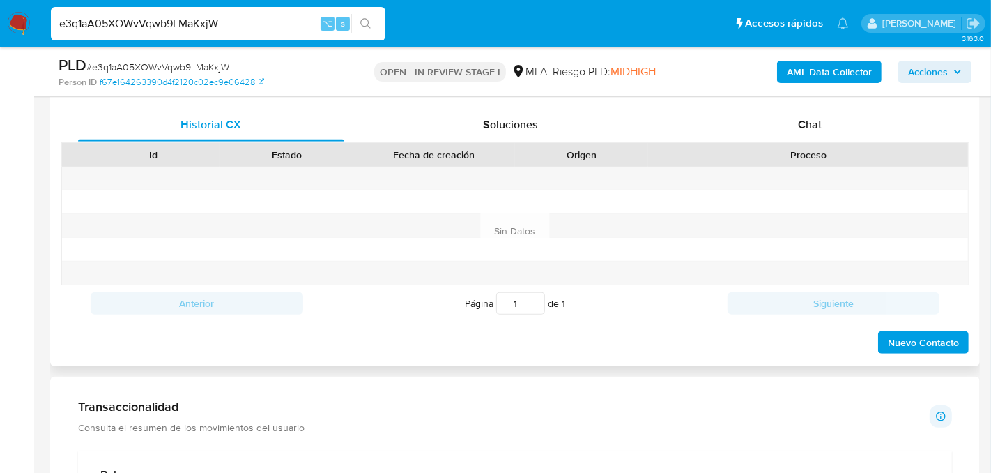
click at [725, 144] on div "Proceso" at bounding box center [808, 155] width 320 height 24
click at [725, 135] on div "Chat" at bounding box center [810, 124] width 266 height 33
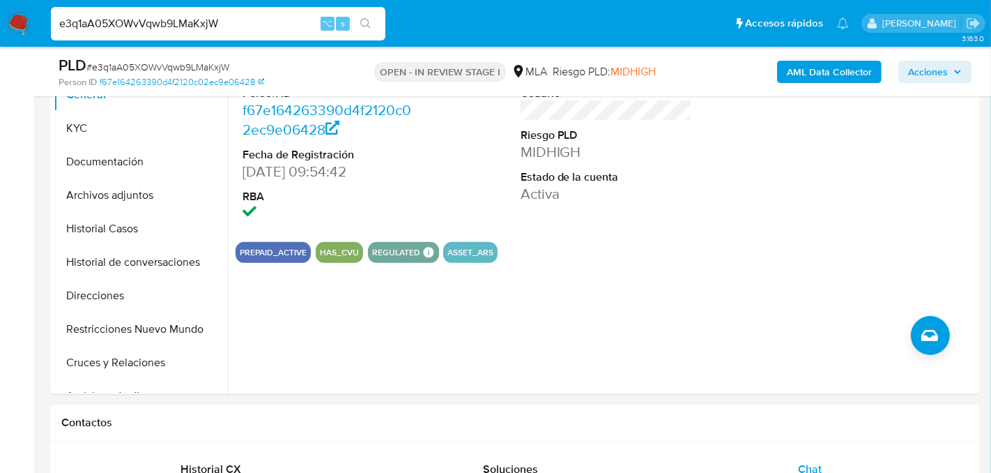
scroll to position [321, 0]
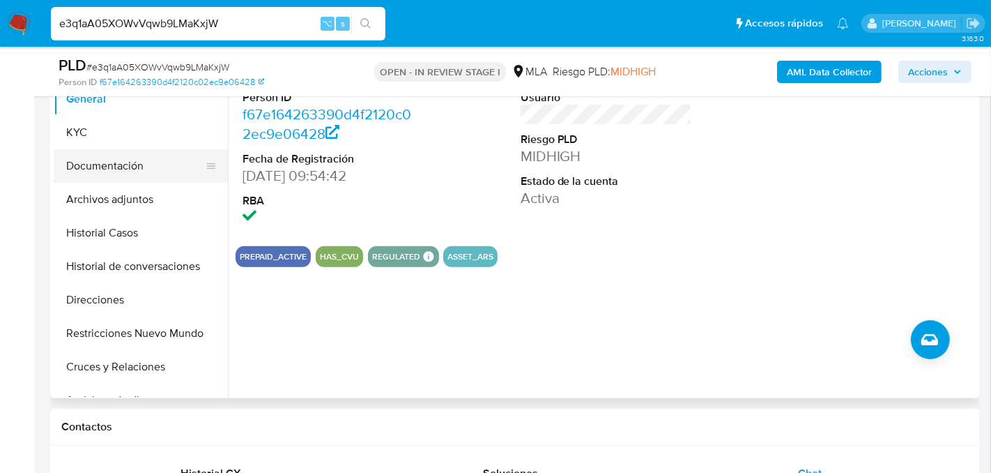
click at [86, 151] on button "Documentación" at bounding box center [135, 165] width 163 height 33
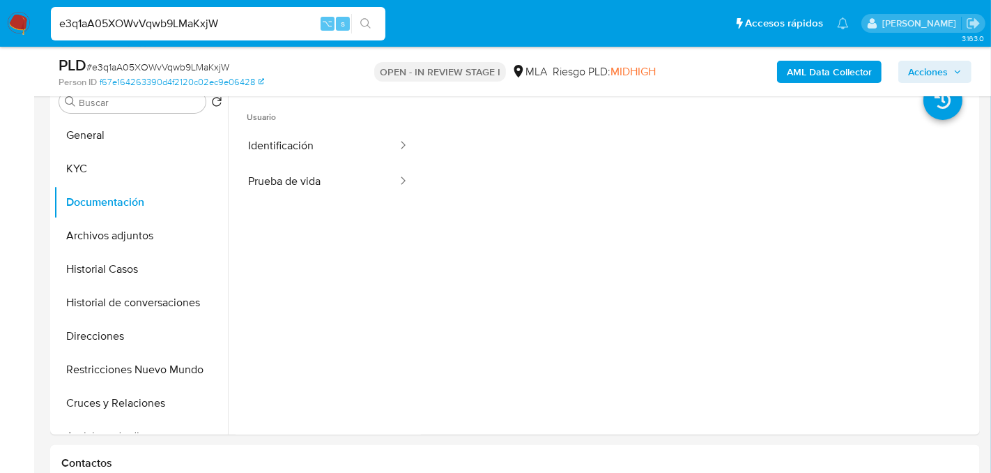
scroll to position [286, 0]
click at [316, 163] on button "Prueba de vida" at bounding box center [317, 180] width 163 height 36
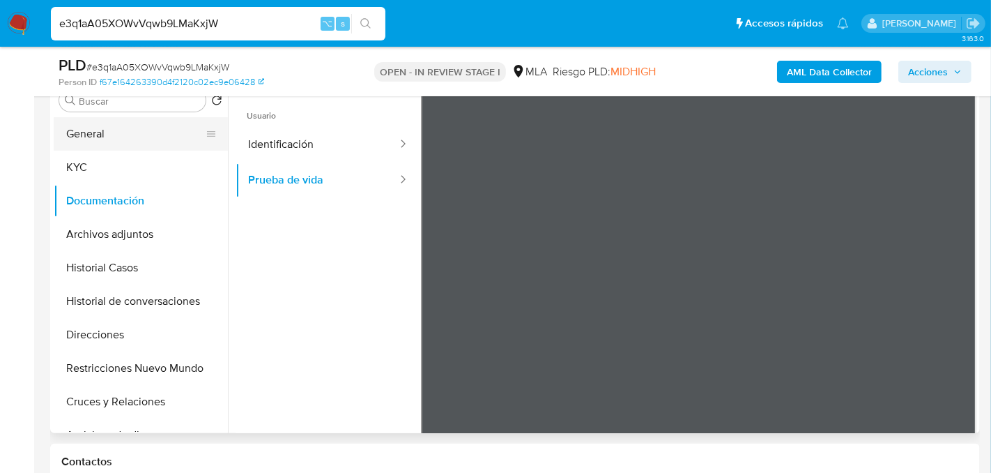
click at [99, 136] on button "General" at bounding box center [135, 133] width 163 height 33
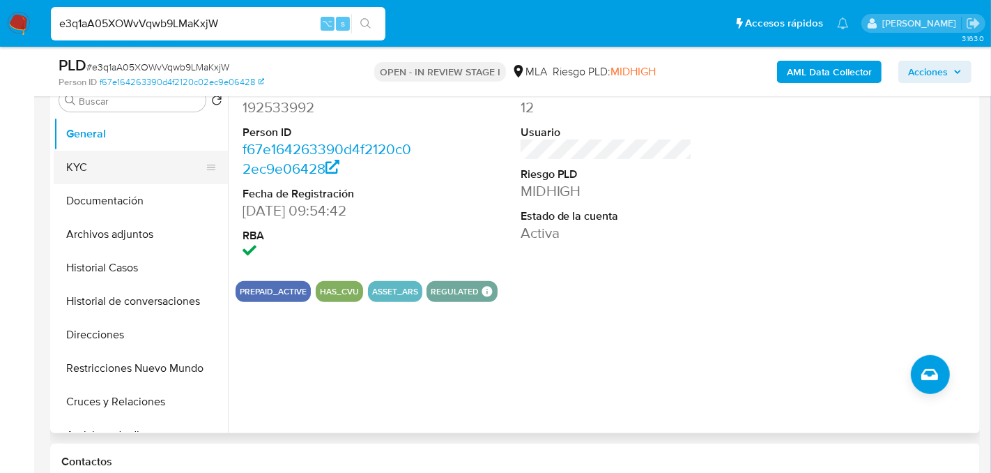
click at [79, 164] on button "KYC" at bounding box center [135, 167] width 163 height 33
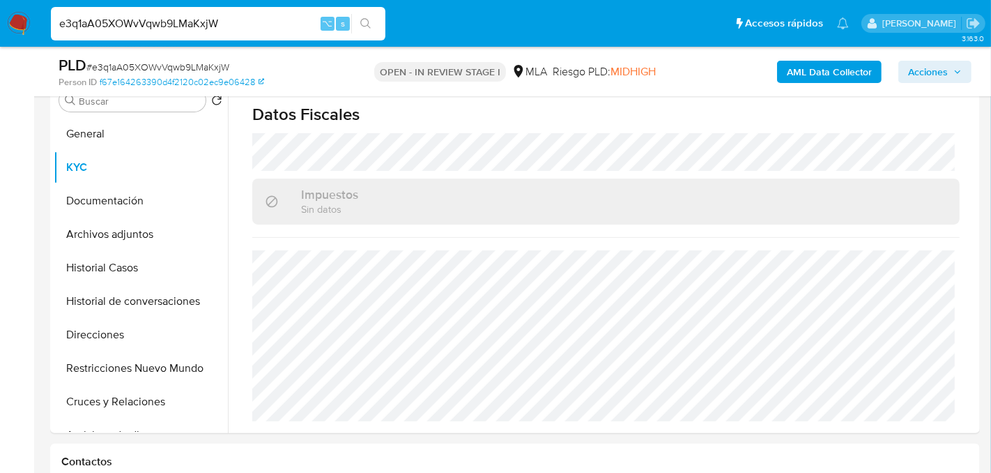
scroll to position [768, 0]
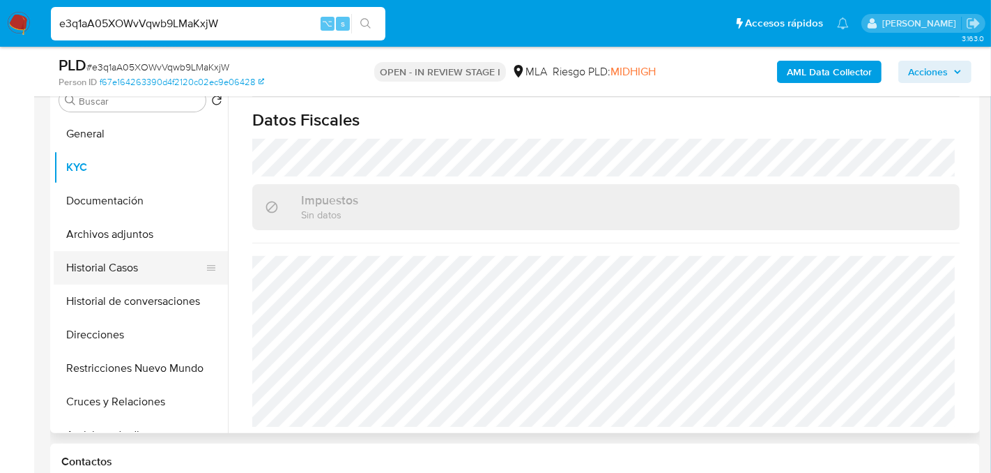
click at [91, 266] on button "Historial Casos" at bounding box center [135, 267] width 163 height 33
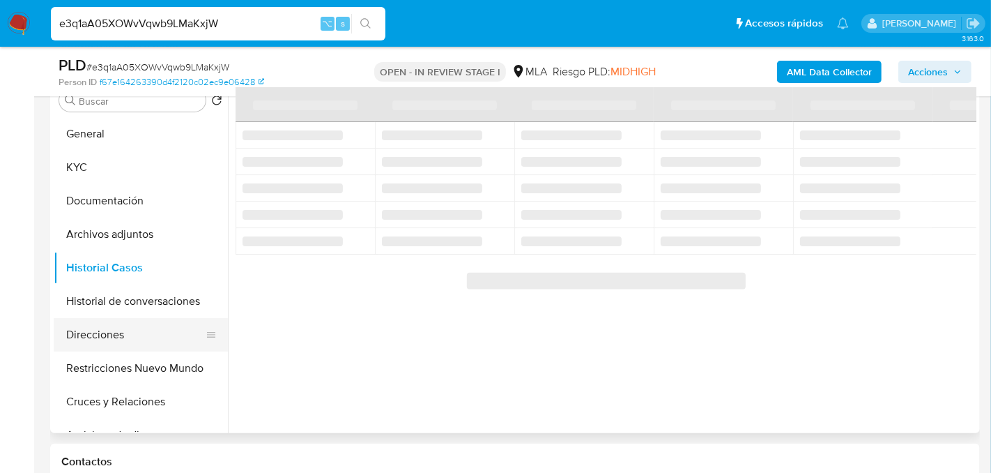
click at [109, 318] on button "Direcciones" at bounding box center [135, 334] width 163 height 33
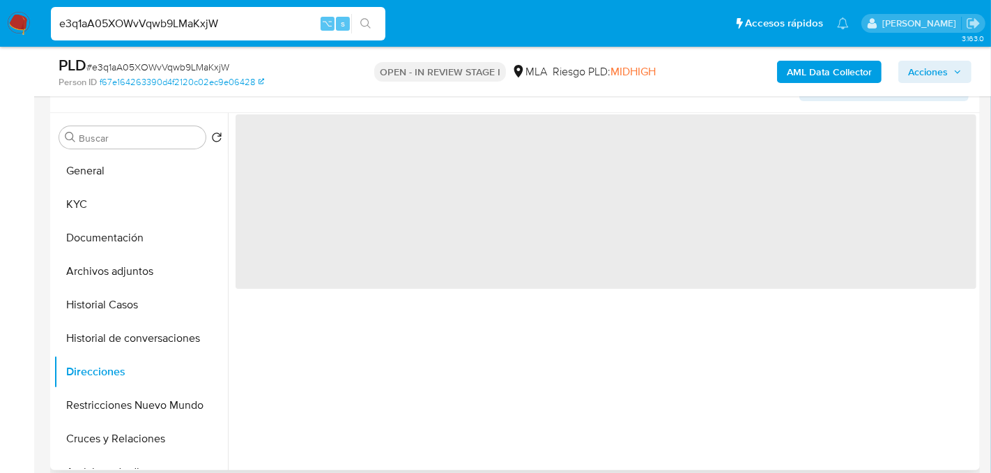
scroll to position [243, 0]
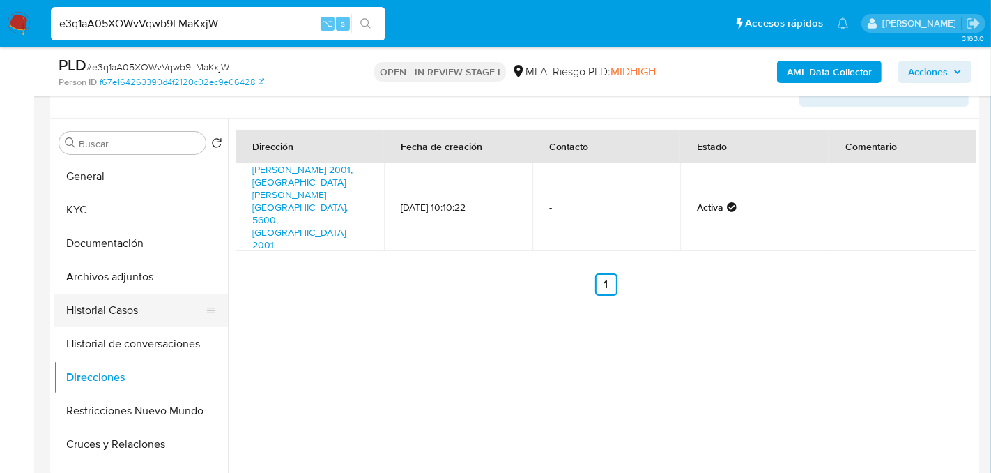
click at [85, 314] on button "Historial Casos" at bounding box center [135, 309] width 163 height 33
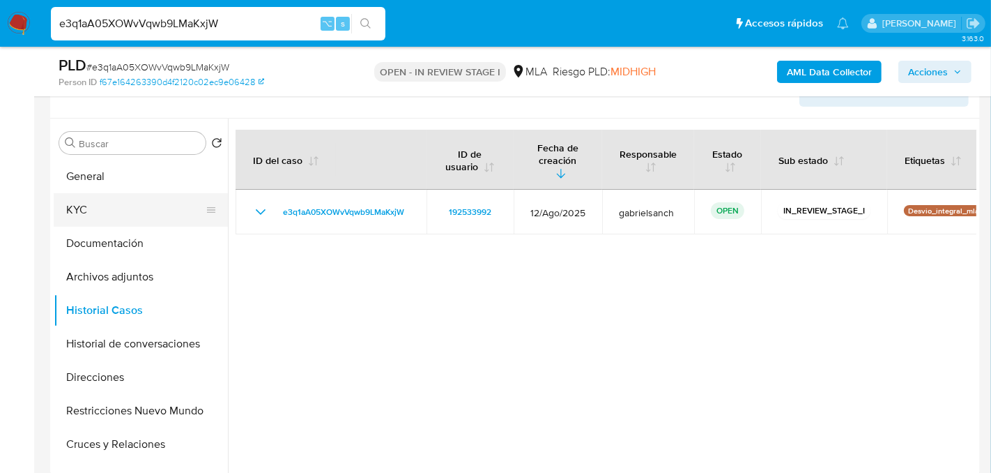
click at [104, 209] on button "KYC" at bounding box center [135, 209] width 163 height 33
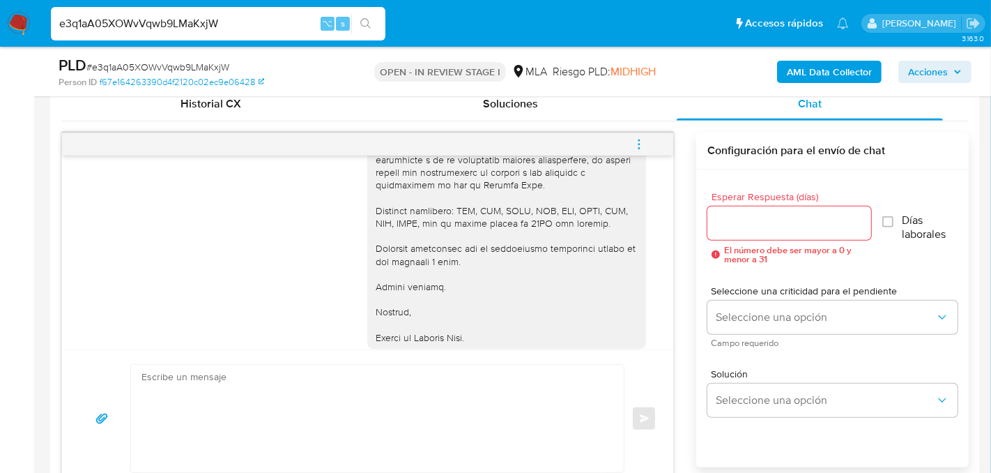
scroll to position [1666, 0]
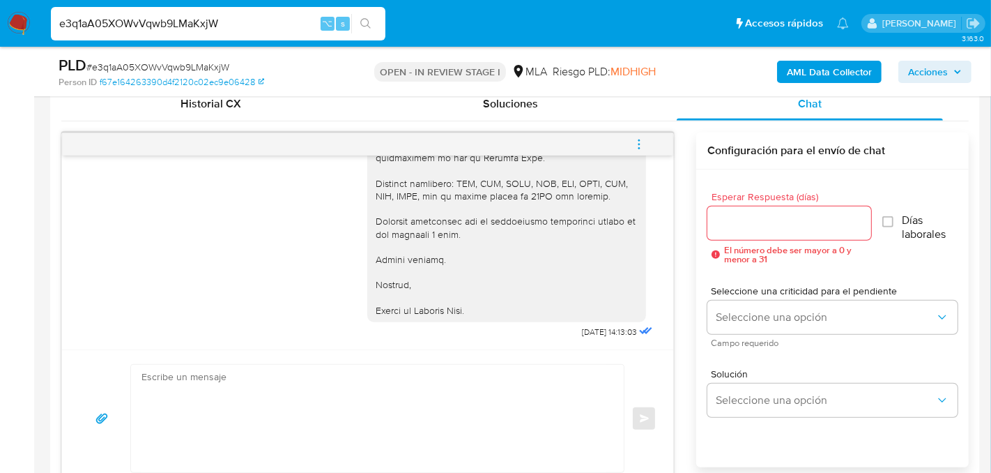
click at [650, 130] on button "menu-action" at bounding box center [639, 144] width 46 height 33
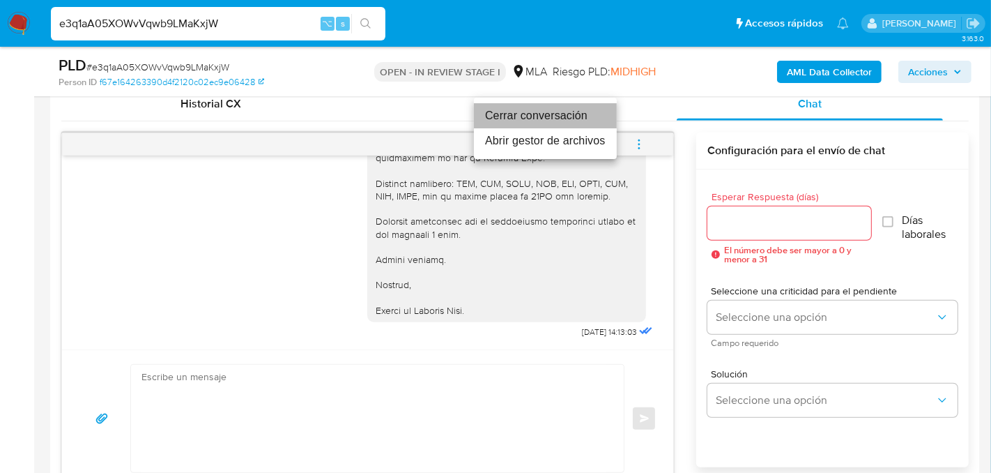
click at [544, 122] on li "Cerrar conversación" at bounding box center [545, 115] width 143 height 25
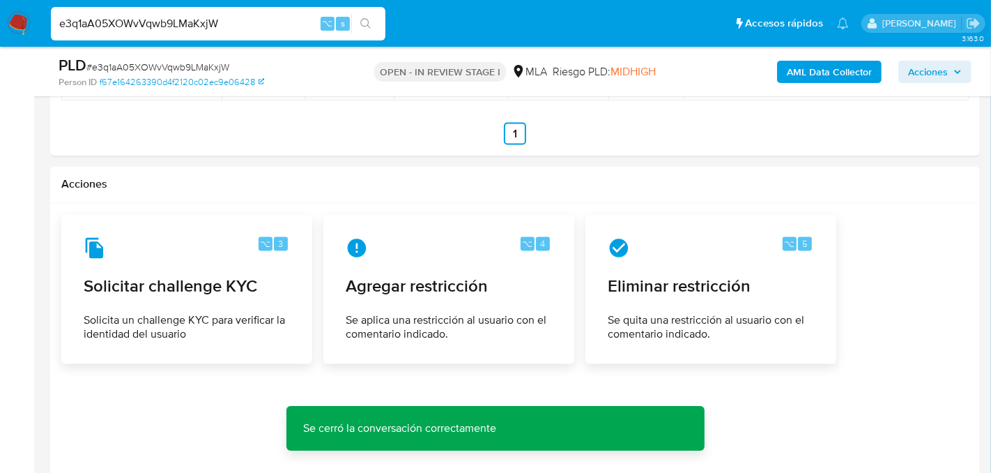
scroll to position [2164, 0]
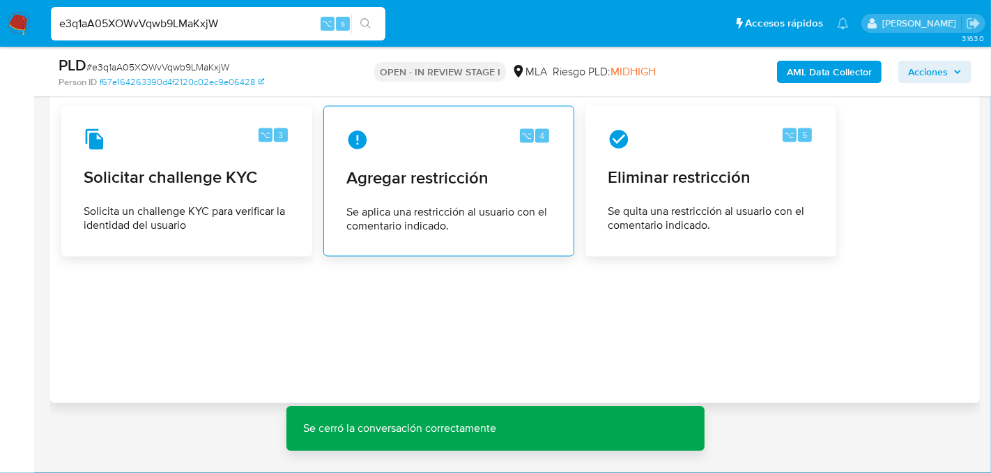
click at [496, 198] on div "⌥ 4 Agregar restricción Se aplica una restricción al usuario con el comentario …" at bounding box center [448, 181] width 227 height 127
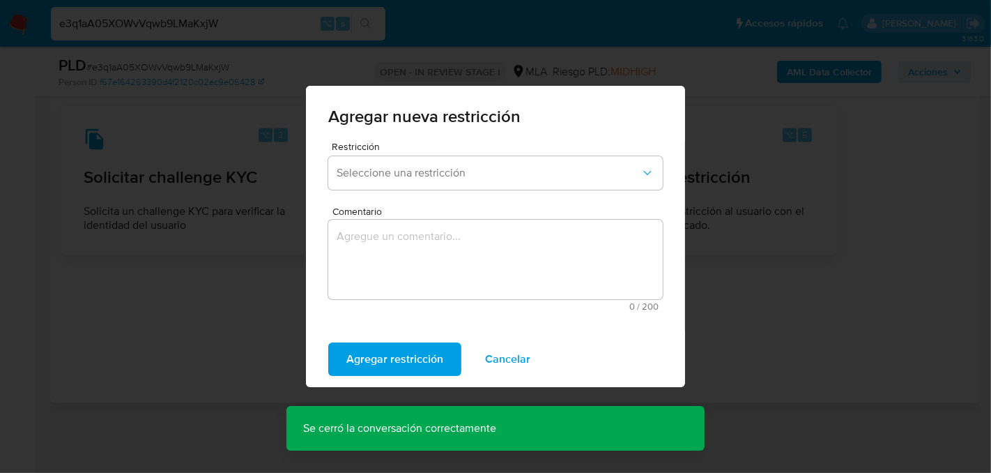
click at [411, 137] on div "Agregar nueva restricción" at bounding box center [495, 114] width 379 height 56
click at [411, 167] on span "Seleccione una restricción" at bounding box center [489, 173] width 304 height 14
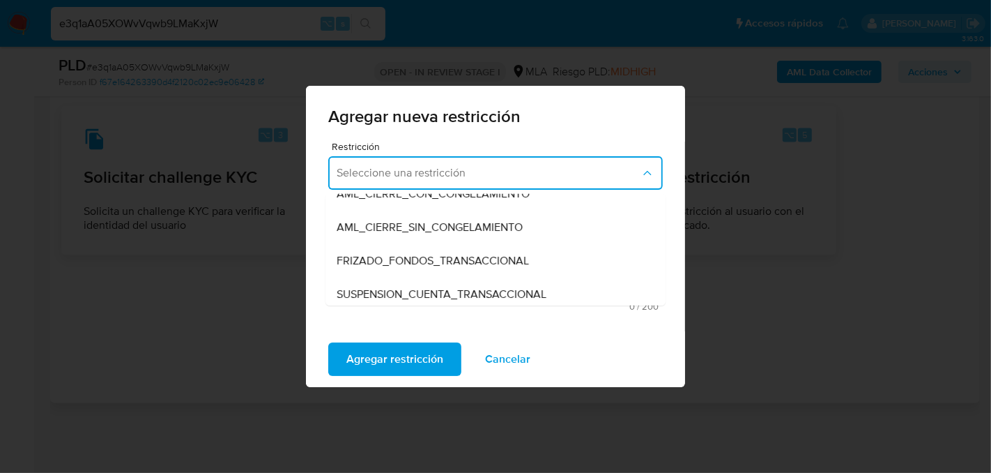
scroll to position [148, 0]
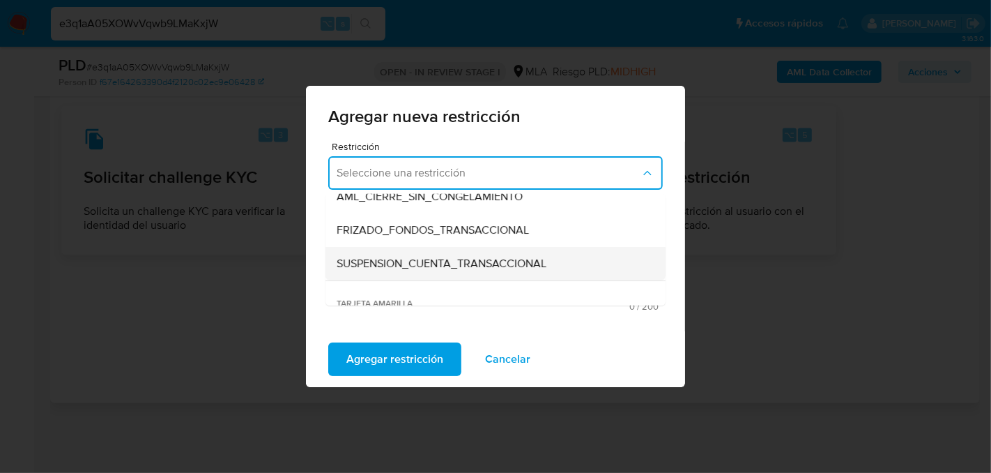
click at [404, 262] on span "SUSPENSION_CUENTA_TRANSACCIONAL" at bounding box center [442, 264] width 210 height 14
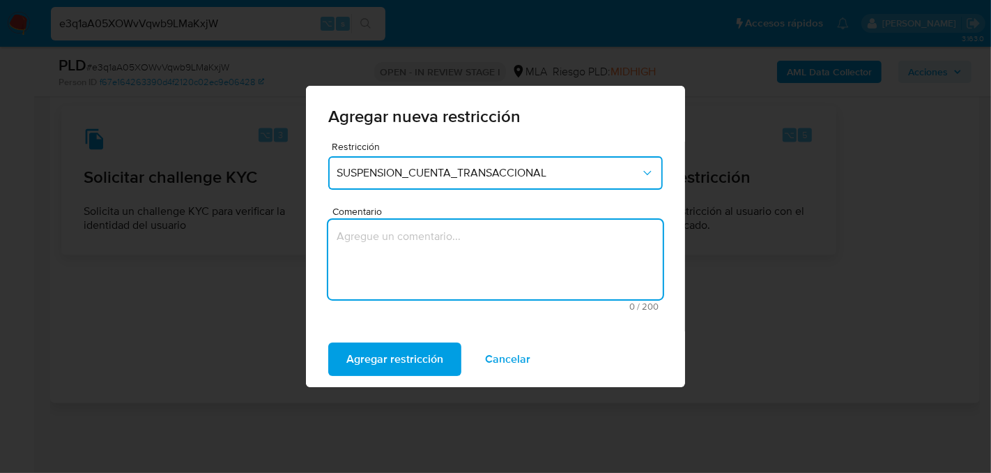
click at [404, 262] on textarea "Comentario" at bounding box center [495, 259] width 335 height 79
type textarea "AML"
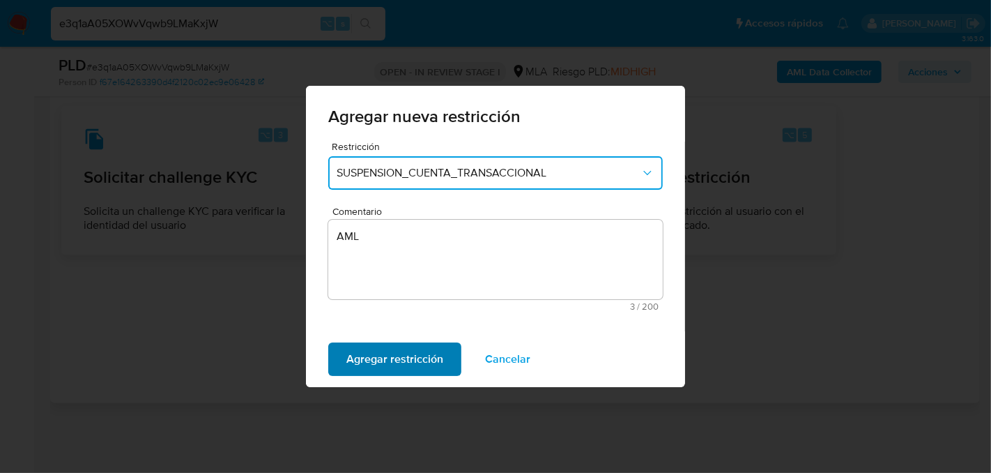
click at [367, 351] on span "Agregar restricción" at bounding box center [394, 359] width 97 height 31
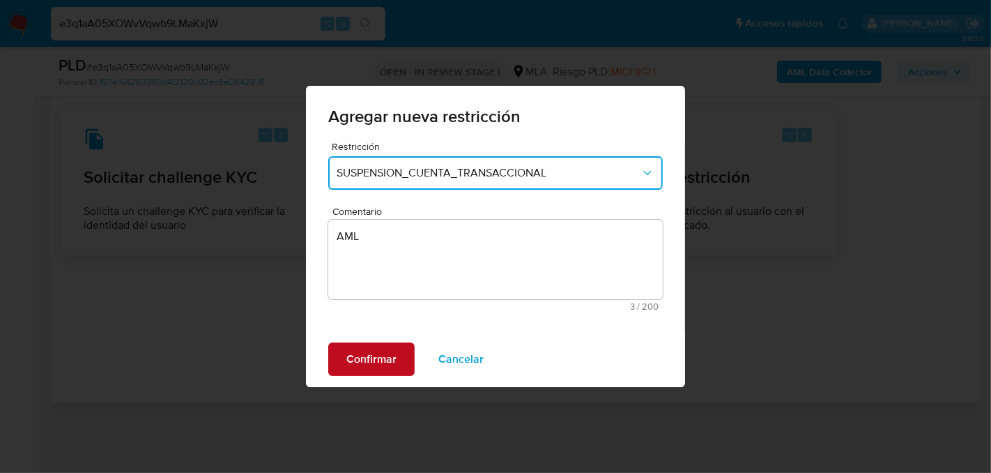
click at [367, 351] on span "Confirmar" at bounding box center [371, 359] width 50 height 31
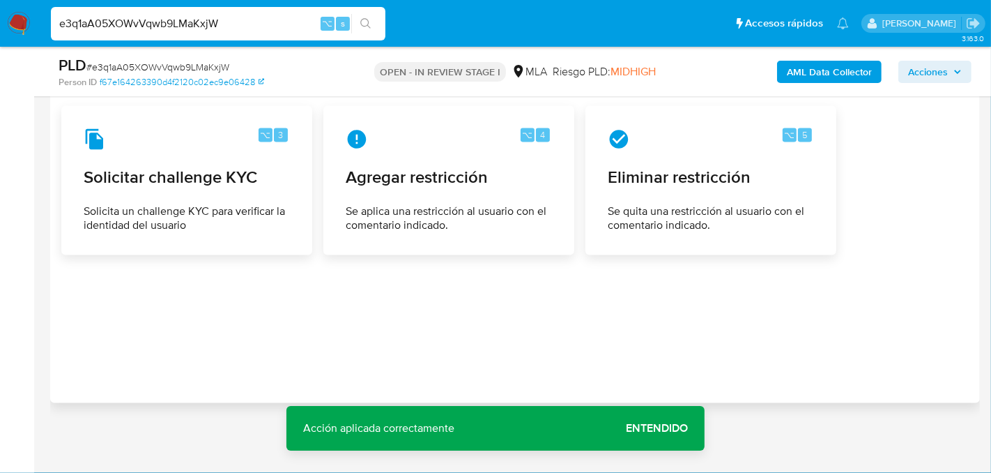
click at [823, 66] on b "AML Data Collector" at bounding box center [829, 72] width 85 height 22
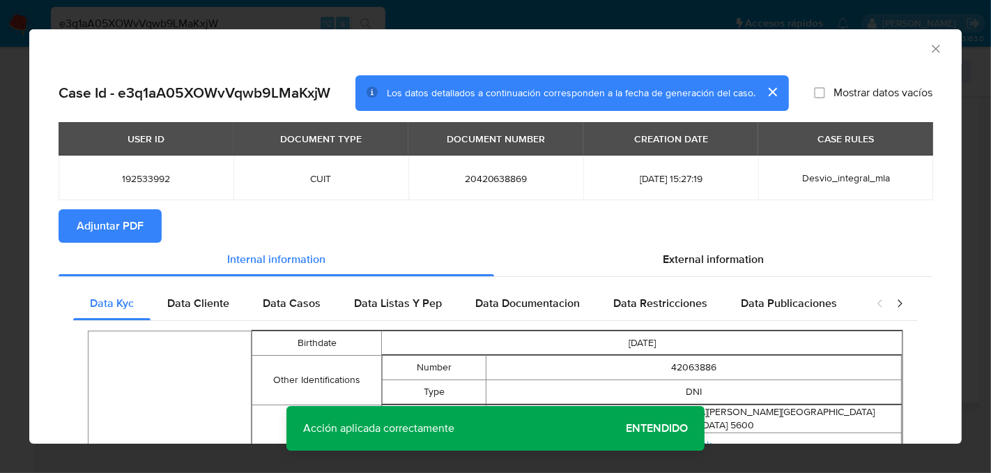
click at [114, 231] on span "Adjuntar PDF" at bounding box center [110, 226] width 67 height 31
click at [937, 48] on icon "Cerrar ventana" at bounding box center [936, 49] width 14 height 14
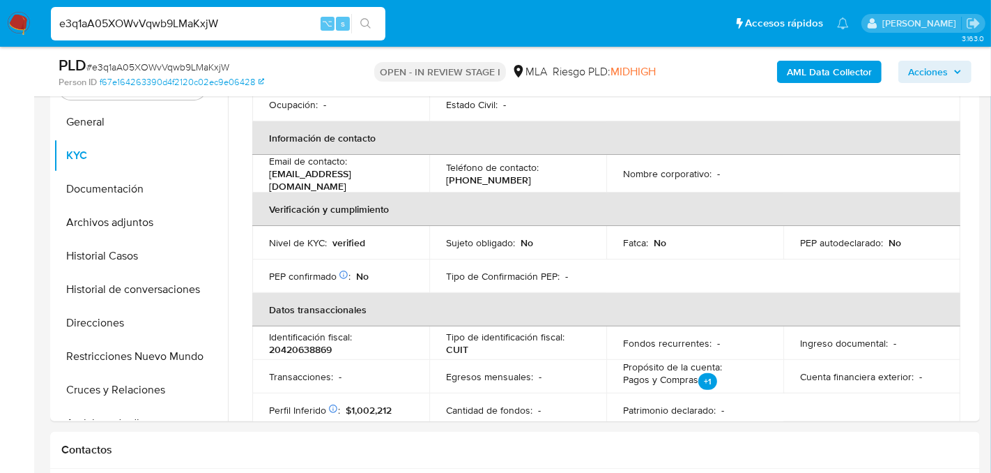
scroll to position [314, 0]
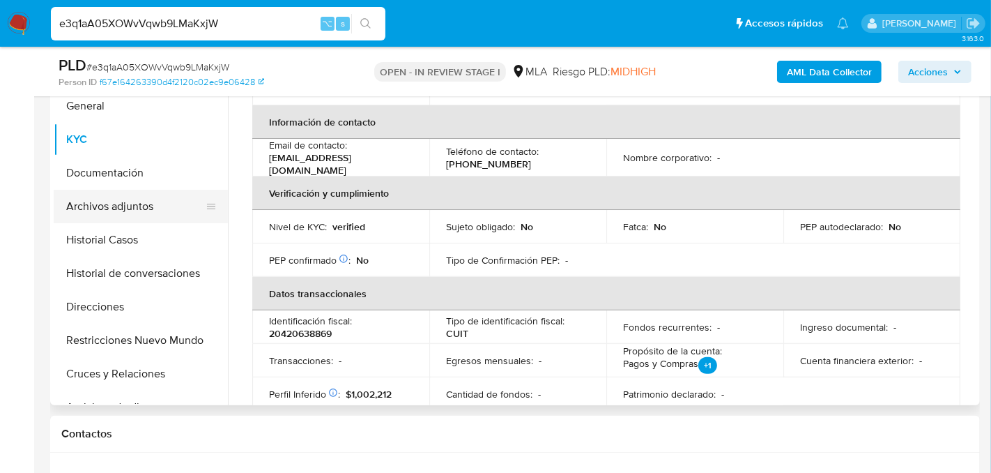
click at [86, 209] on button "Archivos adjuntos" at bounding box center [135, 206] width 163 height 33
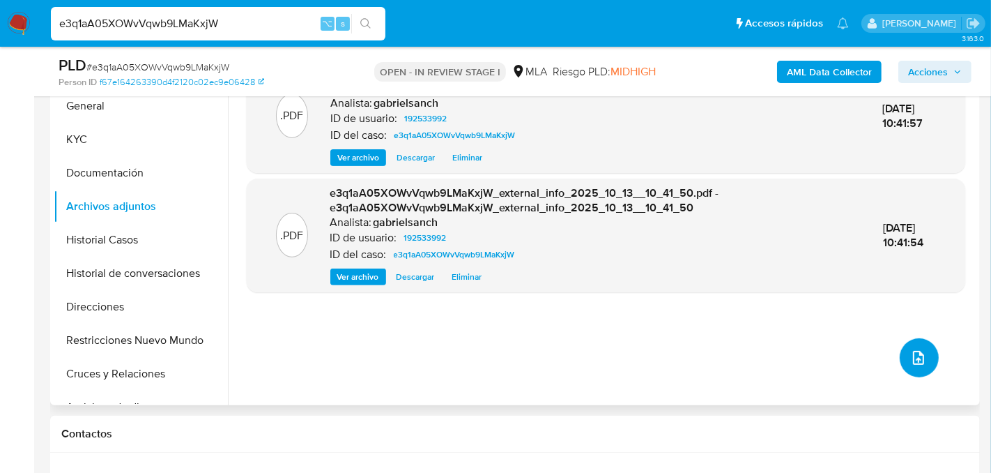
click at [910, 349] on icon "upload-file" at bounding box center [918, 357] width 17 height 17
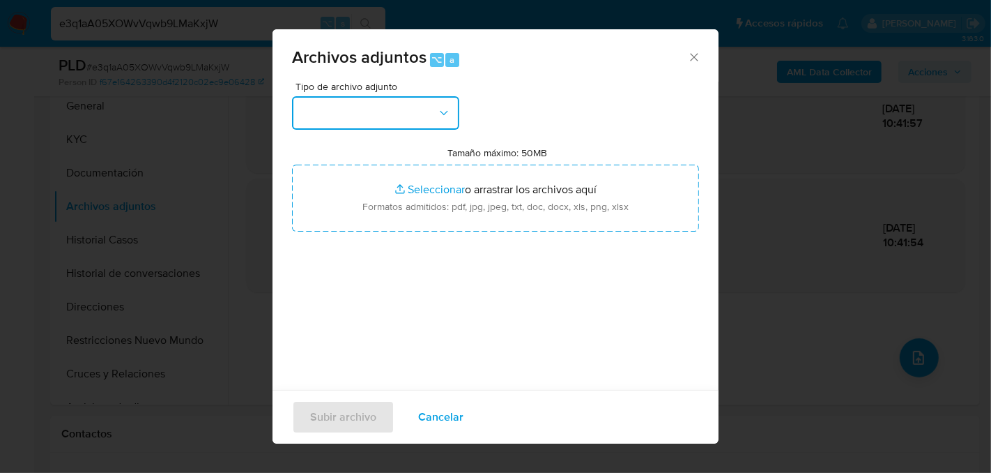
click at [415, 98] on button "button" at bounding box center [375, 112] width 167 height 33
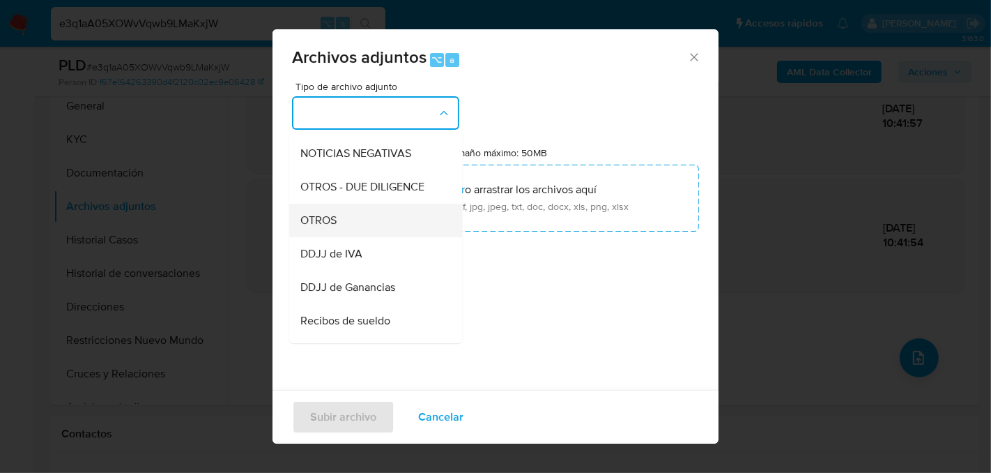
scroll to position [199, 0]
click at [341, 214] on div "OTROS" at bounding box center [371, 217] width 142 height 33
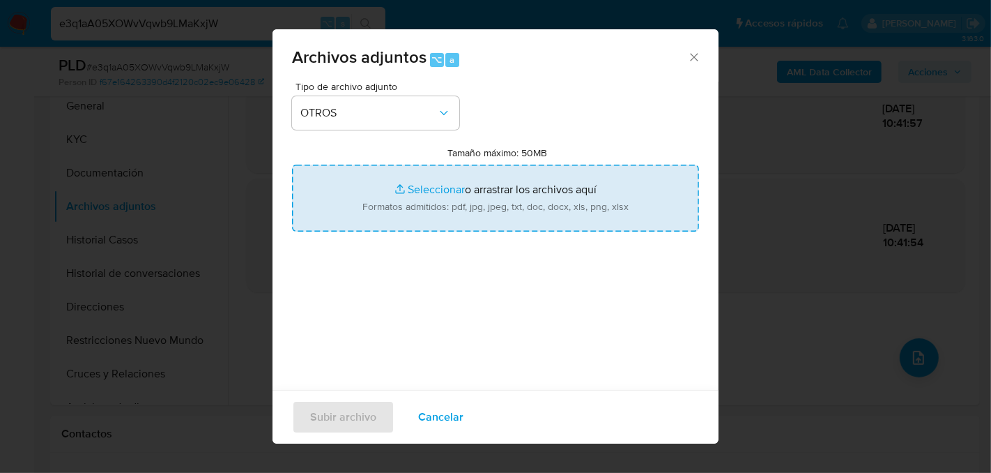
click at [410, 213] on input "Tamaño máximo: 50MB Seleccionar archivos" at bounding box center [495, 198] width 407 height 67
type input "C:\fakepath\Caselog e3q1aA05XOWvVqwb9LMaKxjW_2025_08_19_12_09_09.docx"
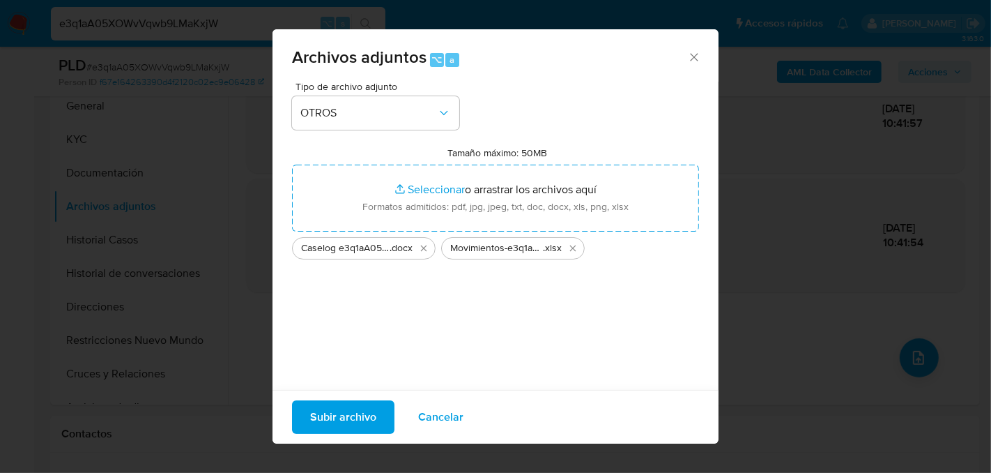
click at [324, 412] on span "Subir archivo" at bounding box center [343, 417] width 66 height 31
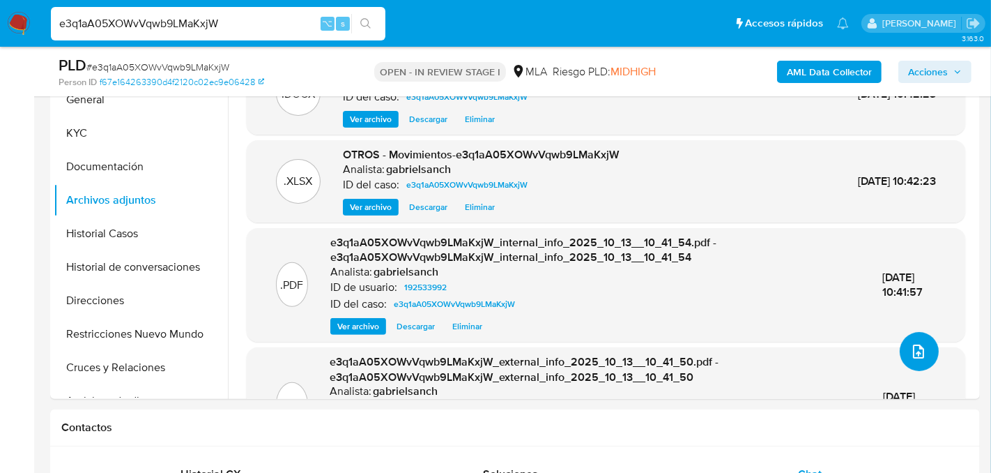
scroll to position [317, 0]
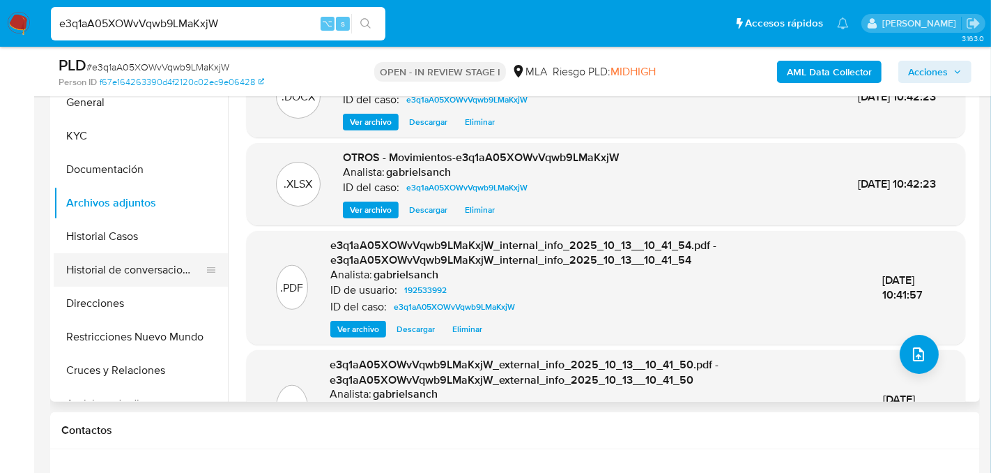
click at [137, 276] on button "Historial de conversaciones" at bounding box center [135, 269] width 163 height 33
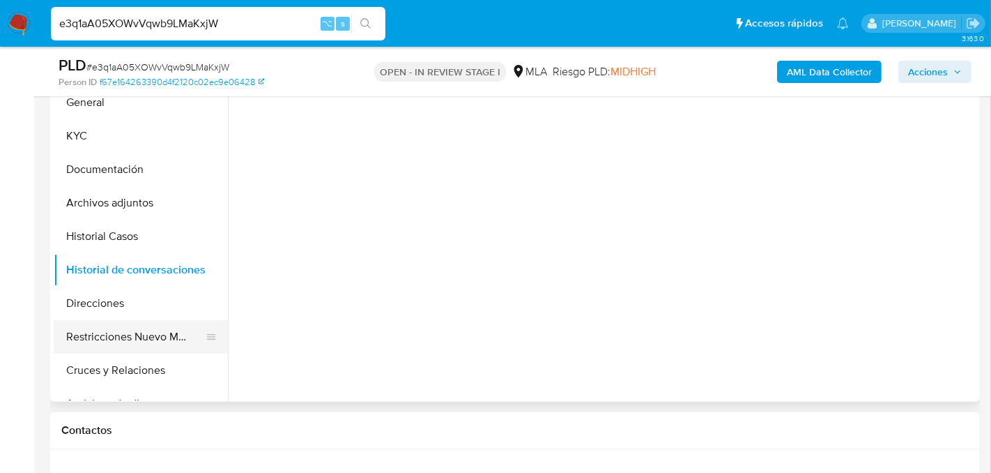
click at [144, 339] on button "Restricciones Nuevo Mundo" at bounding box center [135, 336] width 163 height 33
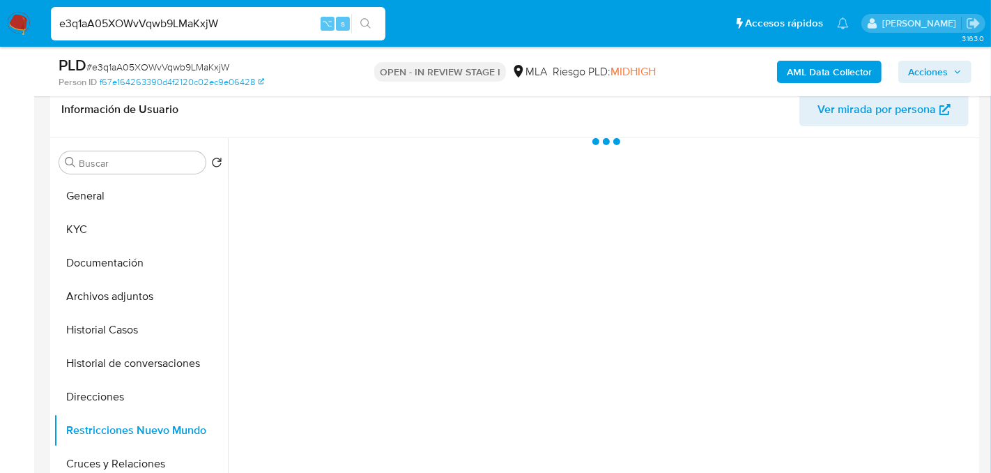
scroll to position [222, 0]
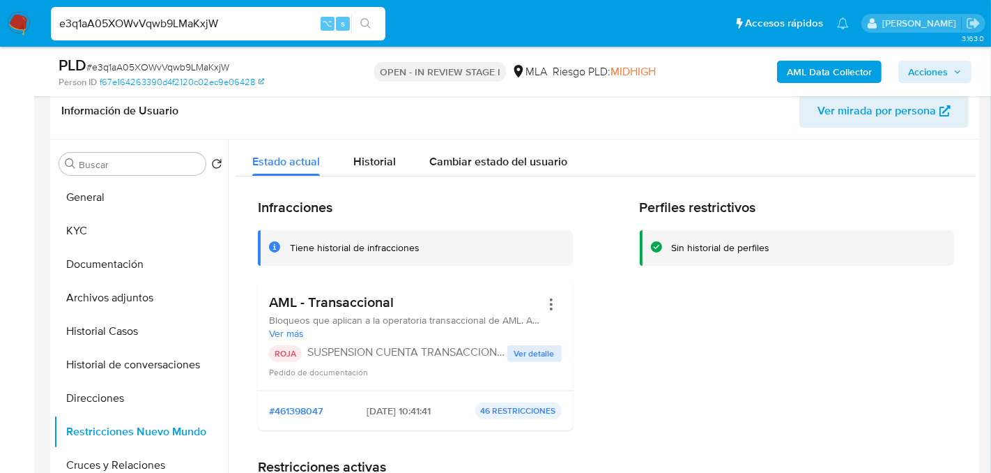
click at [927, 79] on span "Acciones" at bounding box center [928, 72] width 40 height 22
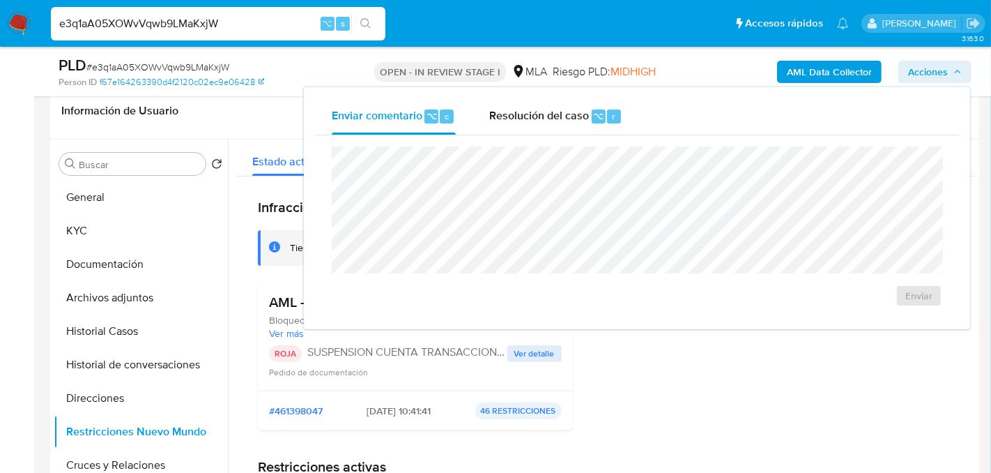
click at [497, 138] on div "Enviar" at bounding box center [637, 226] width 644 height 183
click at [497, 129] on div "Resolución del caso ⌥ r" at bounding box center [555, 116] width 133 height 36
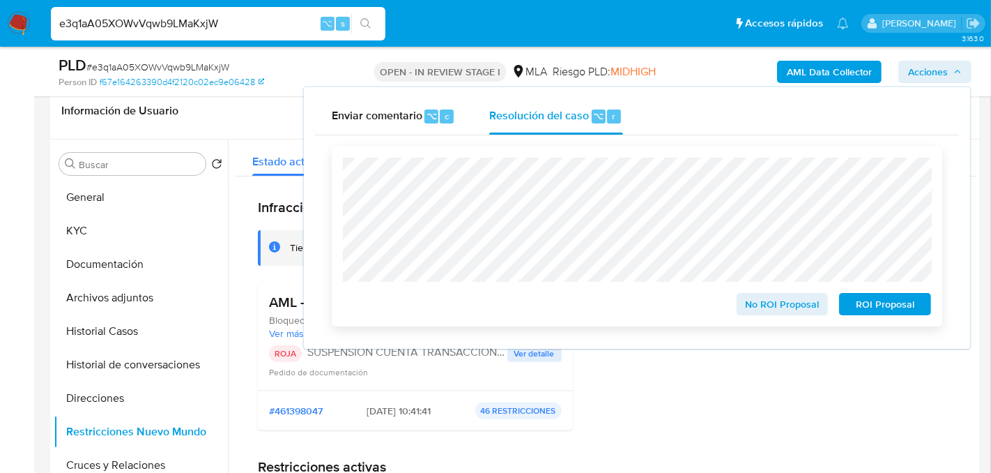
click at [858, 300] on span "ROI Proposal" at bounding box center [885, 304] width 72 height 20
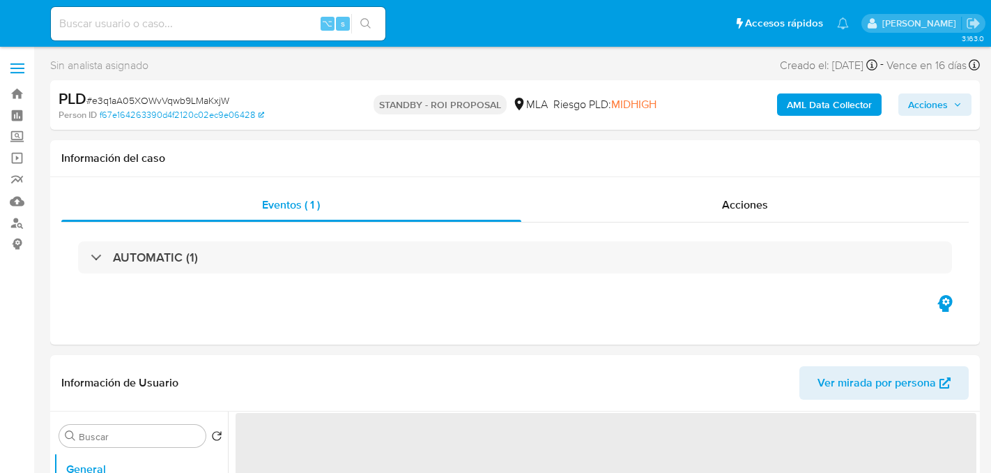
select select "10"
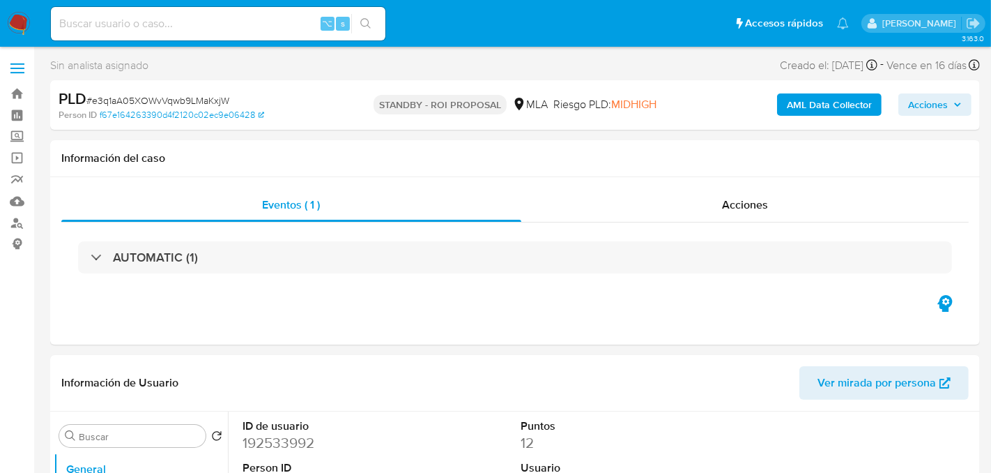
click at [181, 15] on input at bounding box center [218, 24] width 335 height 18
paste input "wGVoDum3E2lcKbPcAwlJj5zN"
type input "wGVoDum3E2lcKbPcAwlJj5zN"
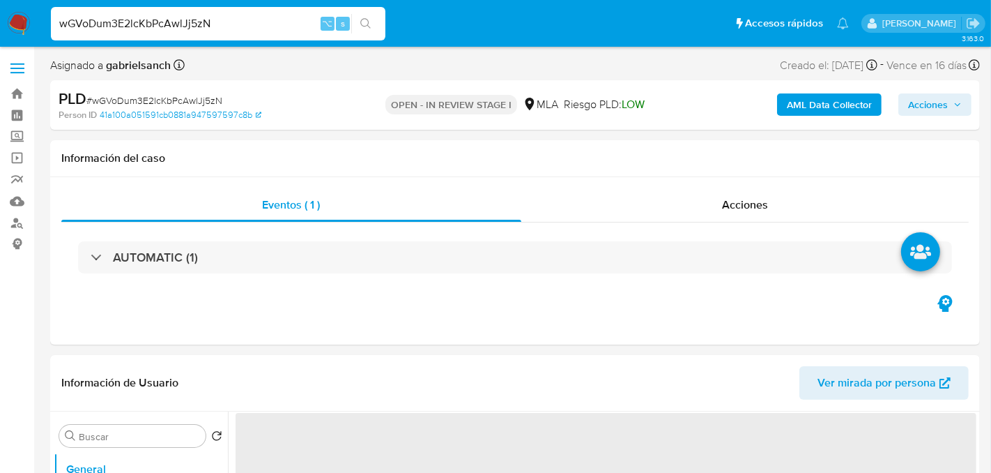
select select "10"
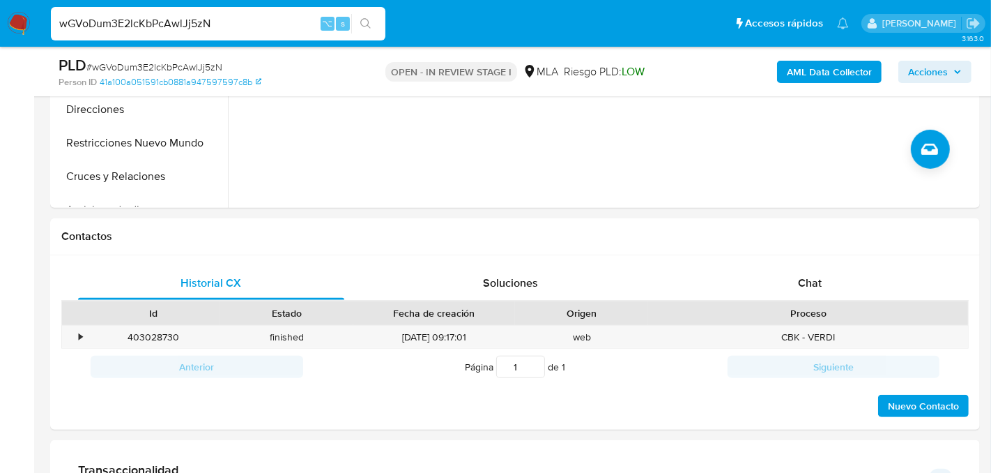
scroll to position [526, 0]
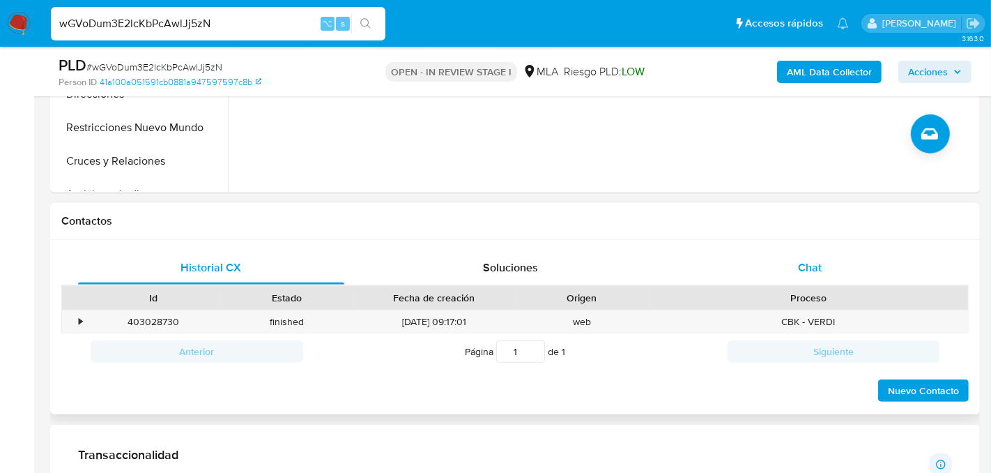
click at [771, 260] on div "Chat" at bounding box center [810, 267] width 266 height 33
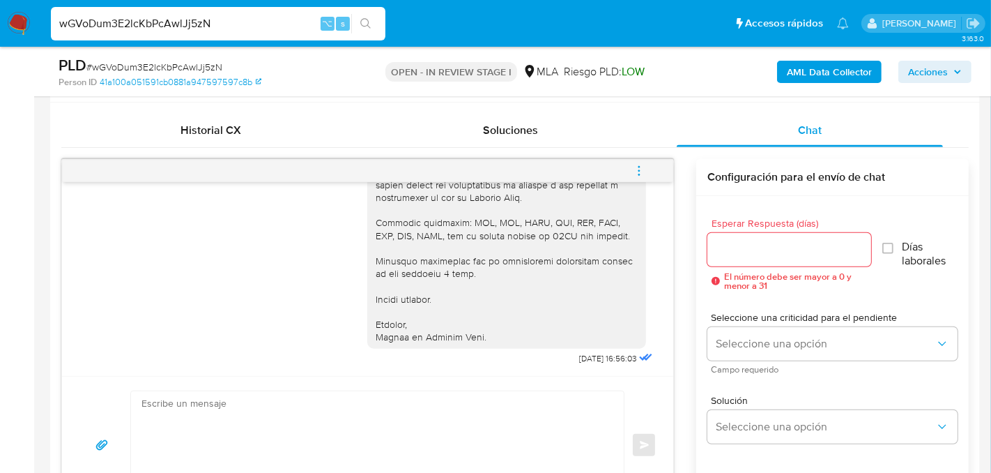
scroll to position [1628, 0]
click at [650, 171] on button "menu-action" at bounding box center [639, 170] width 46 height 33
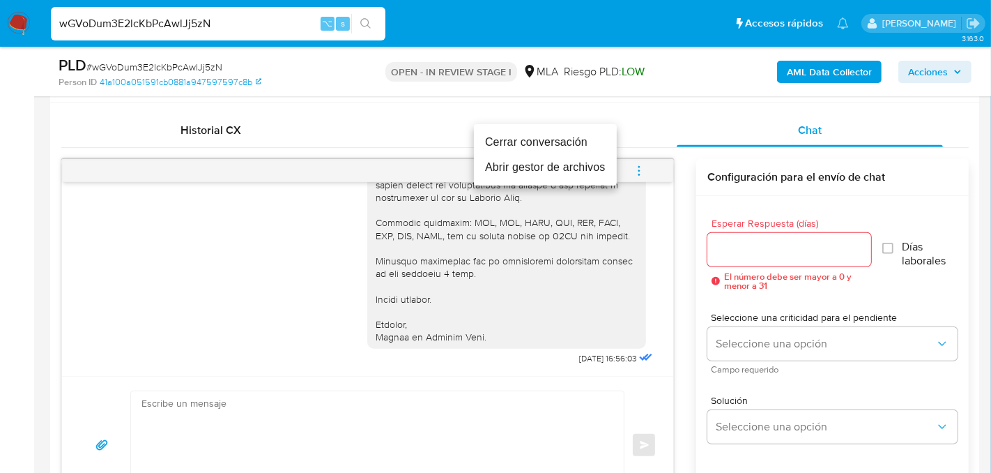
click at [504, 140] on li "Cerrar conversación" at bounding box center [545, 142] width 143 height 25
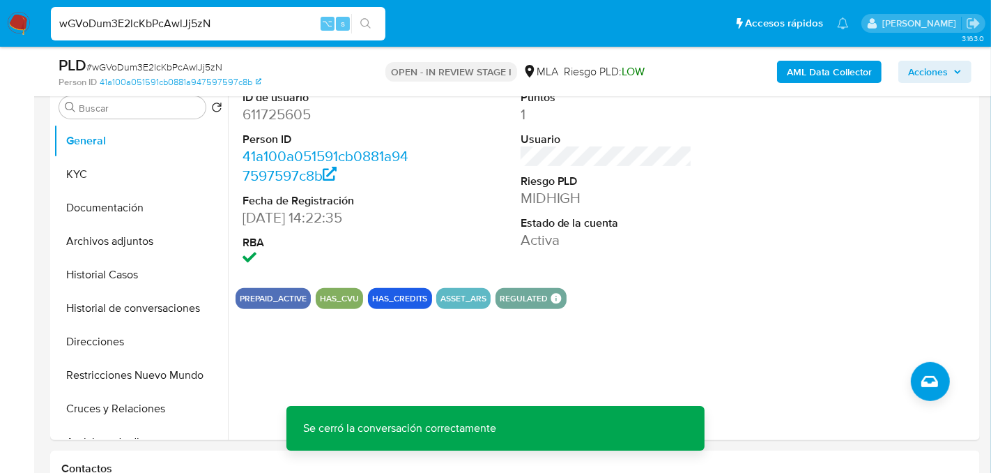
scroll to position [258, 0]
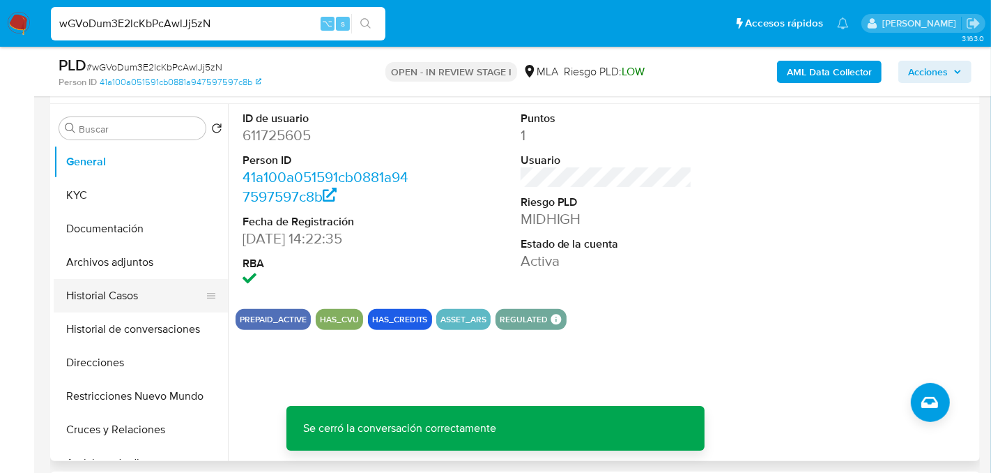
click at [105, 287] on button "Historial Casos" at bounding box center [135, 295] width 163 height 33
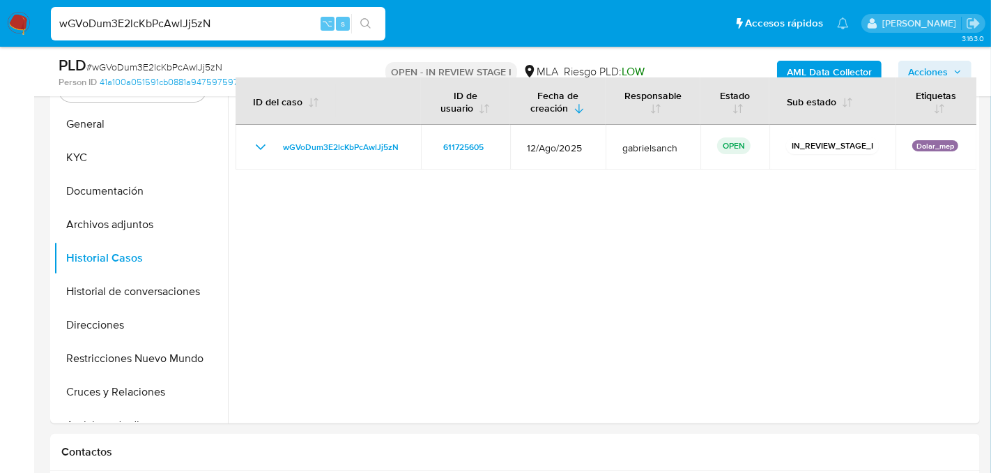
scroll to position [293, 0]
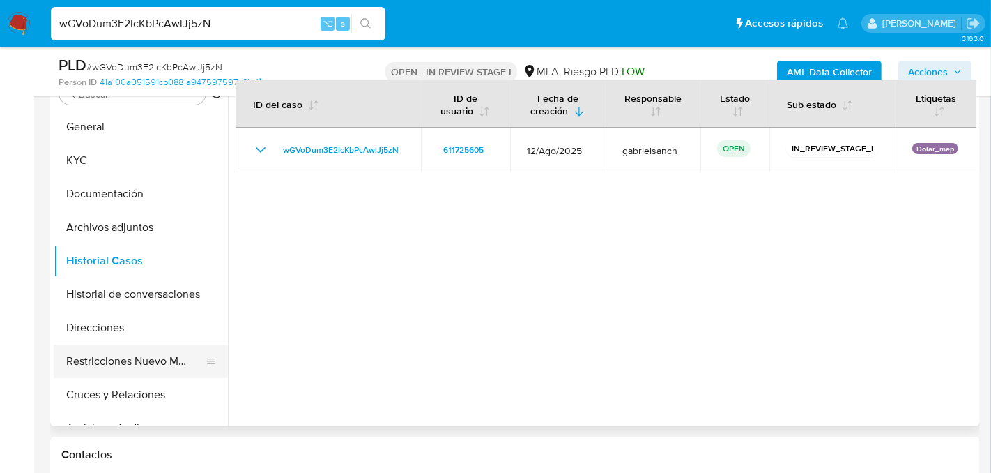
click at [108, 370] on button "Restricciones Nuevo Mundo" at bounding box center [135, 360] width 163 height 33
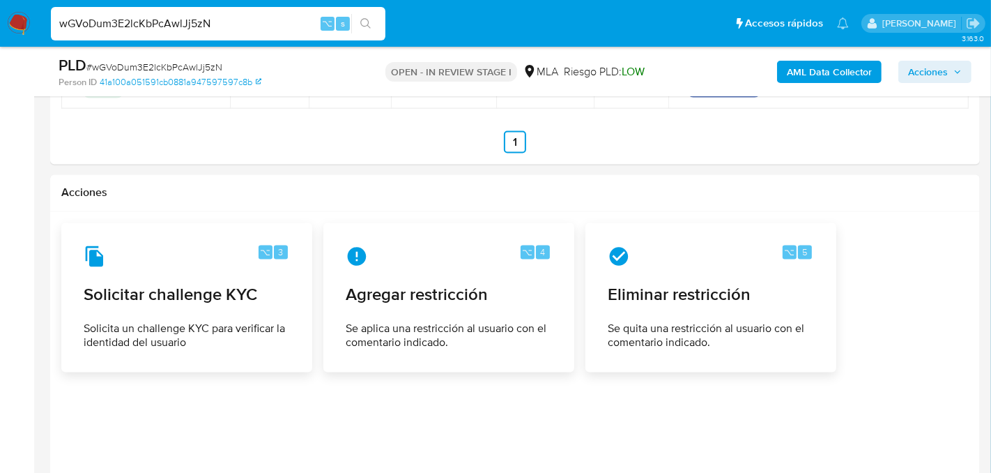
scroll to position [2058, 0]
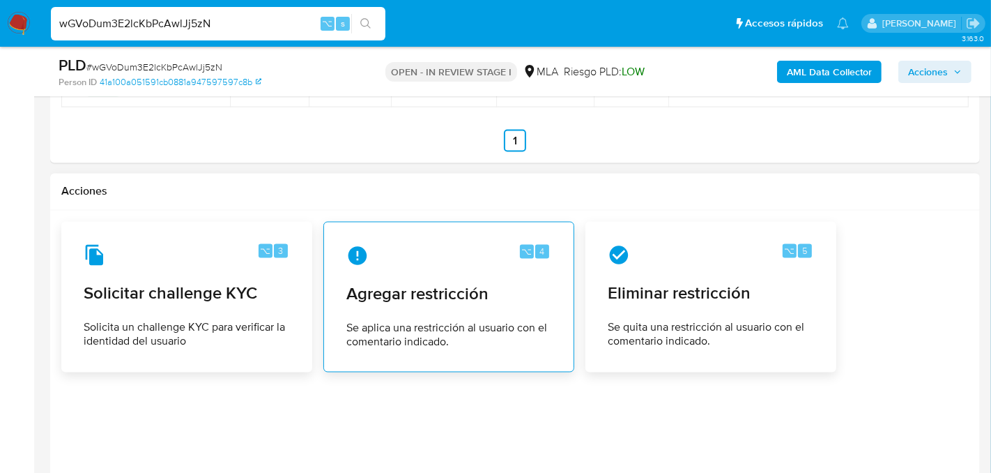
click at [408, 248] on div "⌥ 4" at bounding box center [448, 256] width 205 height 22
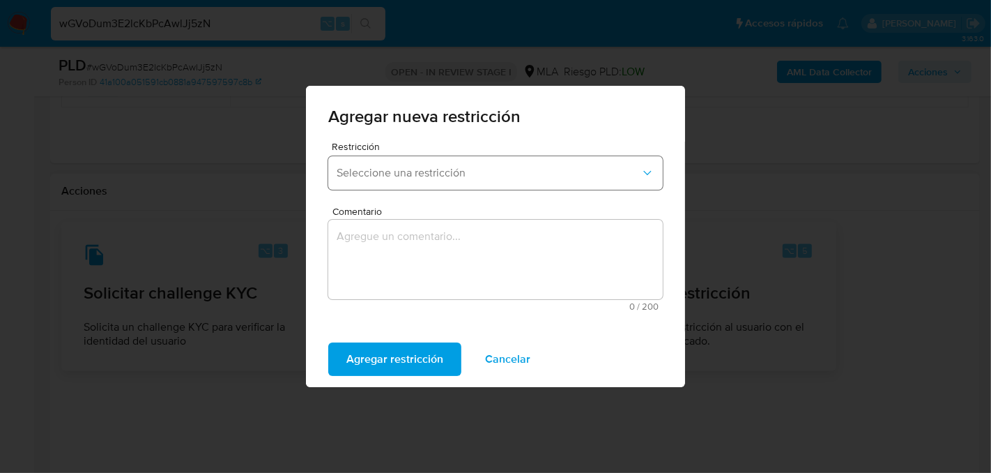
click at [383, 189] on button "Seleccione una restricción" at bounding box center [495, 172] width 335 height 33
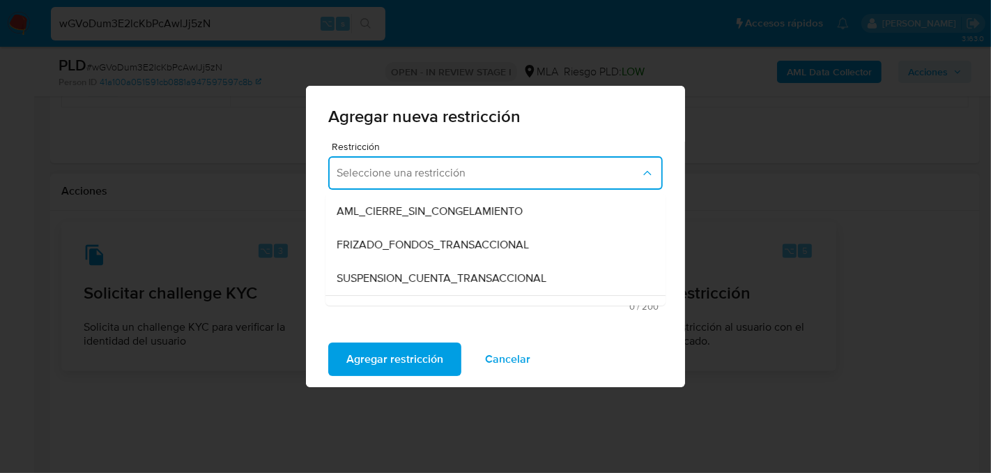
scroll to position [160, 0]
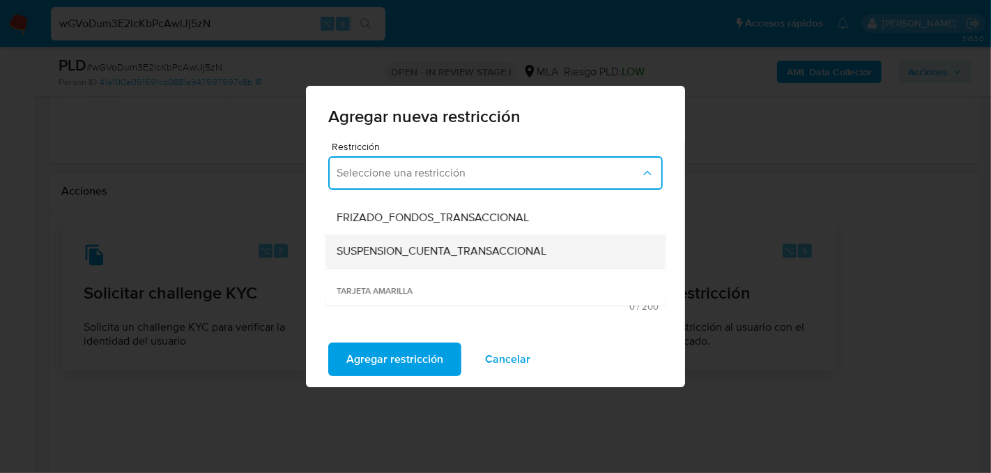
click at [404, 255] on span "SUSPENSION_CUENTA_TRANSACCIONAL" at bounding box center [442, 251] width 210 height 14
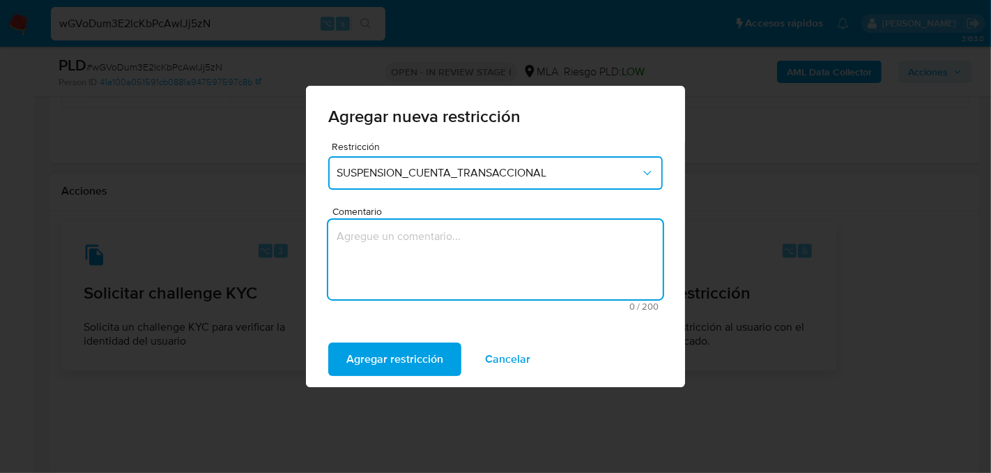
click at [404, 255] on textarea "Comentario" at bounding box center [495, 259] width 335 height 79
click at [373, 345] on span "Agregar restricción" at bounding box center [394, 359] width 97 height 31
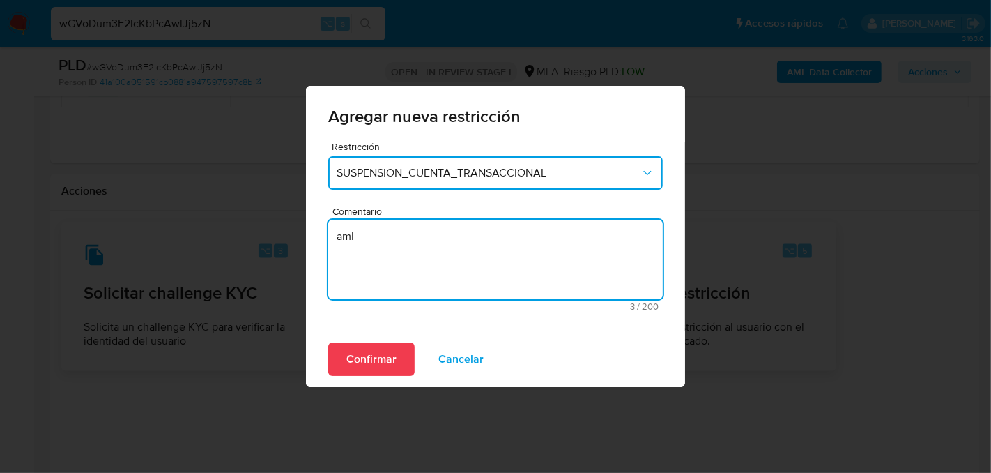
drag, startPoint x: 391, startPoint y: 258, endPoint x: 273, endPoint y: 259, distance: 117.8
click at [273, 260] on div "Agregar nueva restricción Restricción SUSPENSION_CUENTA_TRANSACCIONAL Comentari…" at bounding box center [495, 236] width 991 height 473
click at [349, 243] on textarea "aml" at bounding box center [495, 259] width 335 height 79
type textarea "AML"
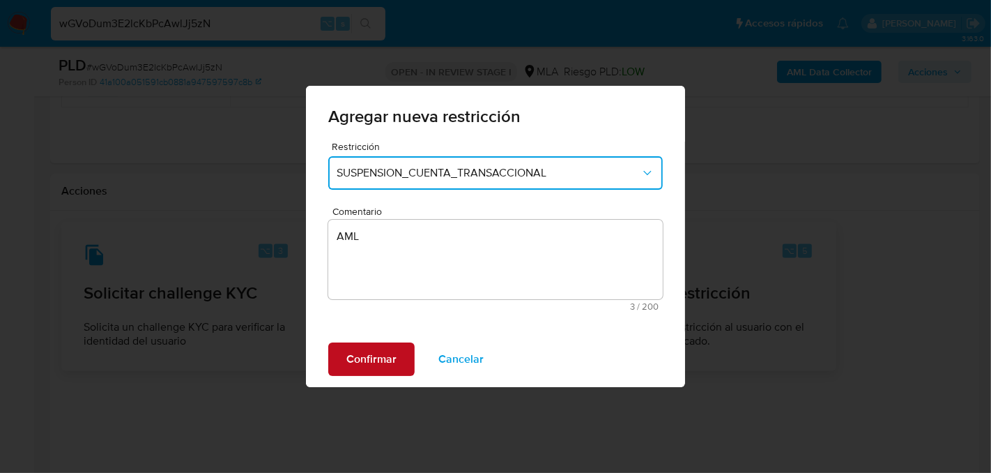
click at [360, 365] on span "Confirmar" at bounding box center [371, 359] width 50 height 31
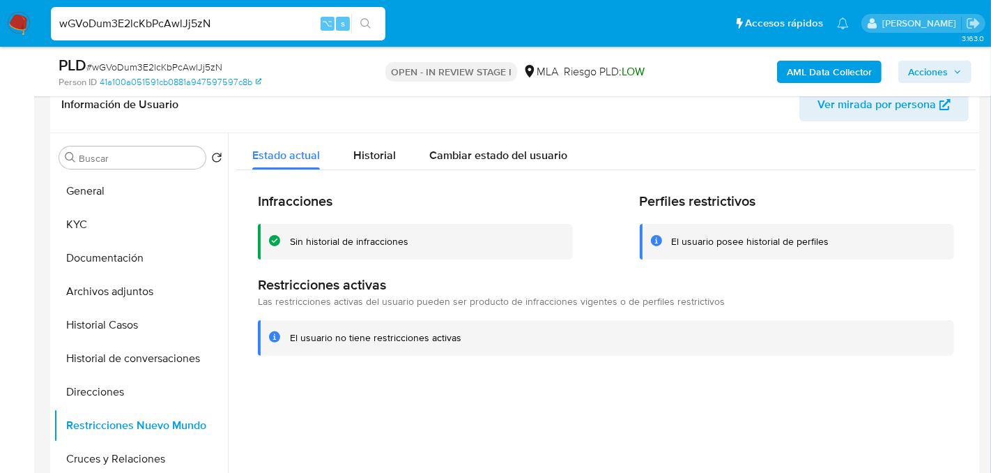
scroll to position [211, 0]
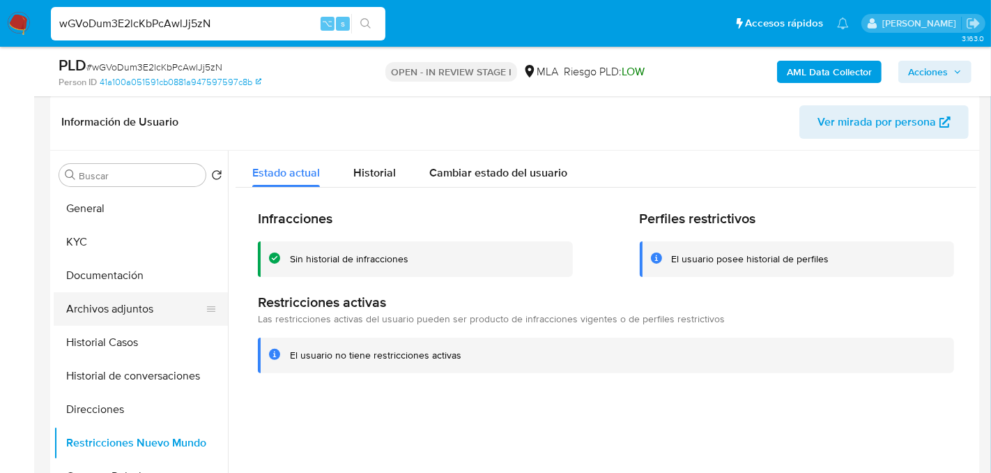
click at [110, 309] on button "Archivos adjuntos" at bounding box center [135, 308] width 163 height 33
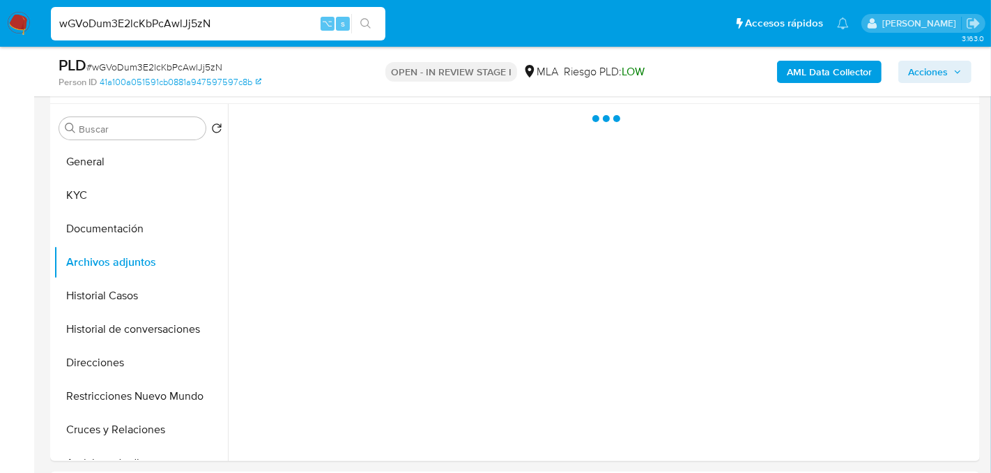
scroll to position [259, 0]
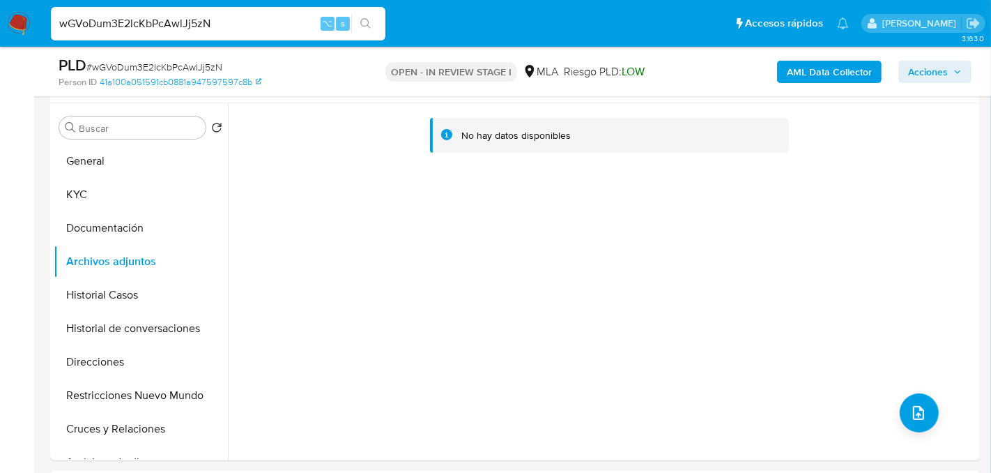
click at [826, 66] on b "AML Data Collector" at bounding box center [829, 72] width 85 height 22
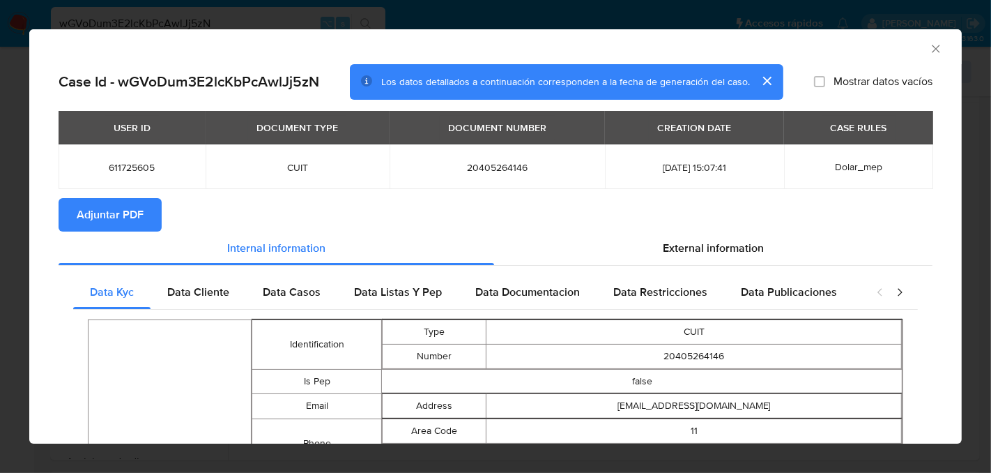
click at [119, 201] on span "Adjuntar PDF" at bounding box center [110, 214] width 67 height 31
click at [938, 49] on icon "Cerrar ventana" at bounding box center [936, 49] width 14 height 14
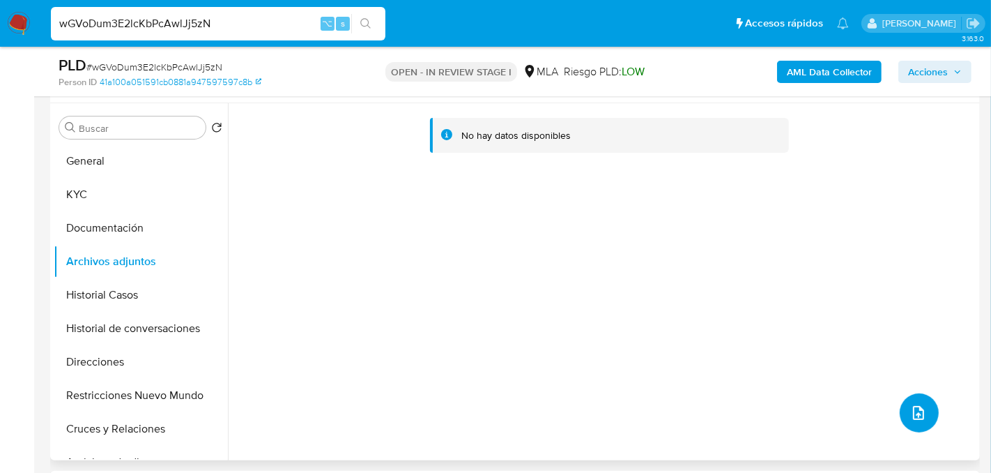
click at [914, 408] on icon "upload-file" at bounding box center [918, 412] width 17 height 17
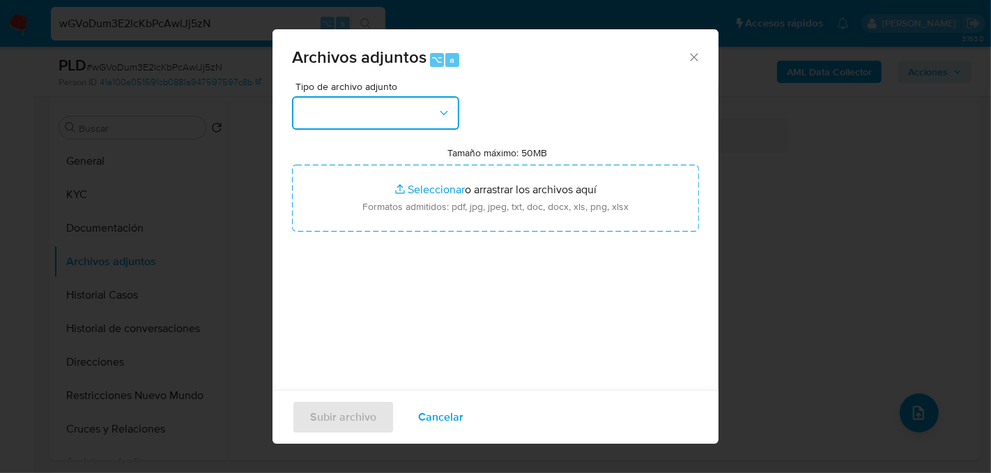
click at [427, 122] on button "button" at bounding box center [375, 112] width 167 height 33
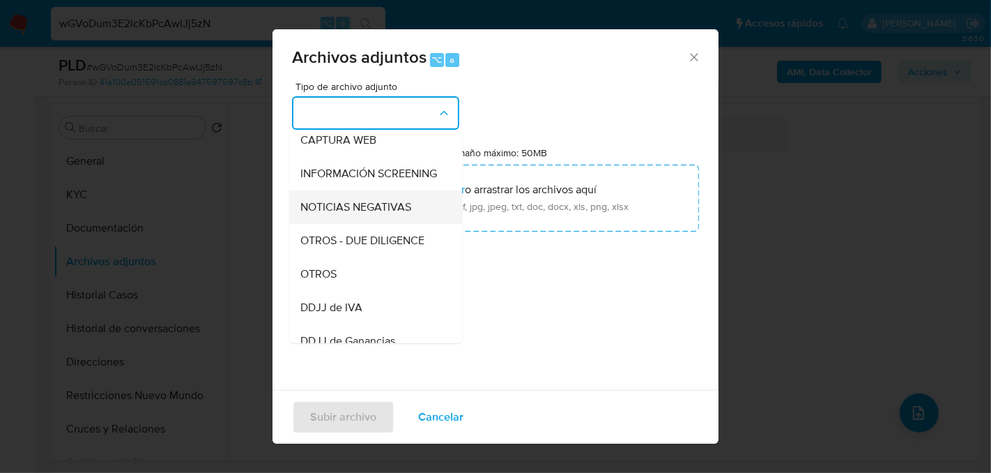
scroll to position [158, 0]
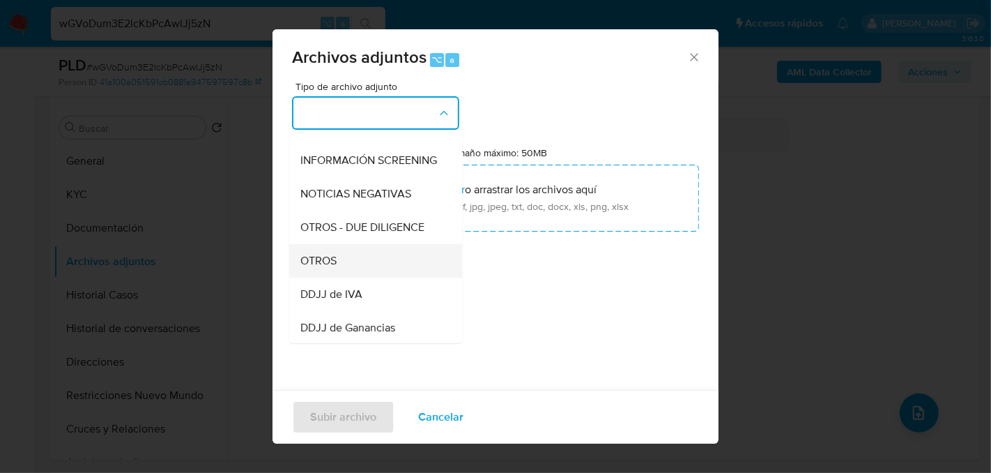
click at [333, 262] on span "OTROS" at bounding box center [318, 260] width 36 height 14
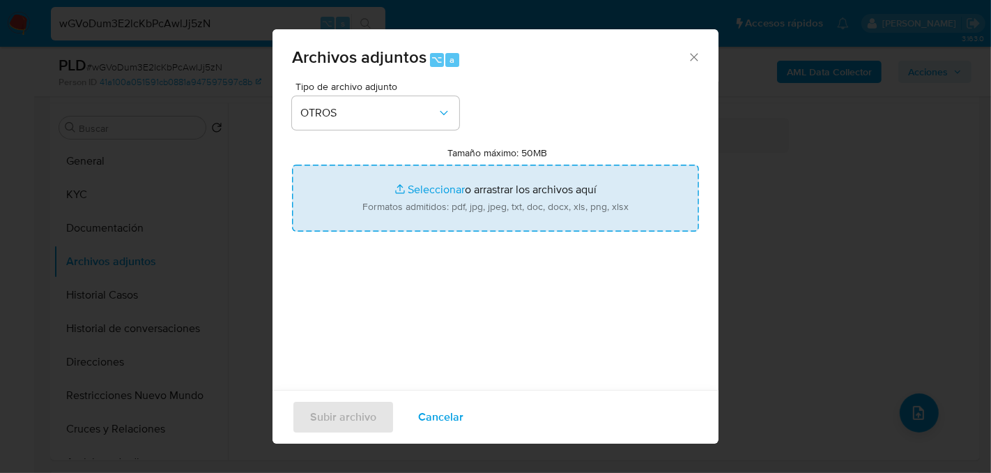
click at [452, 218] on input "Tamaño máximo: 50MB Seleccionar archivos" at bounding box center [495, 198] width 407 height 67
type input "C:\fakepath\Caselog wGVoDum3E2lcKbPcAwlJj5zN_2025_08_18_19_55_43.docx"
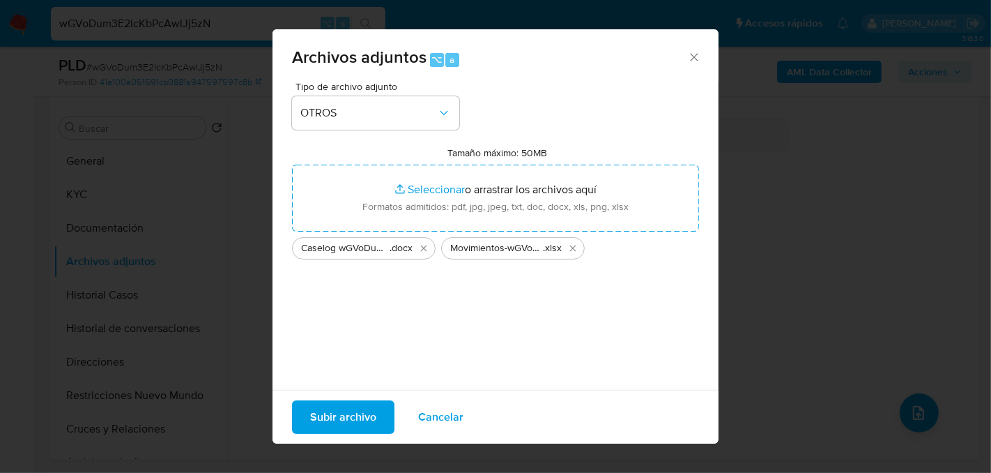
click at [353, 413] on span "Subir archivo" at bounding box center [343, 417] width 66 height 31
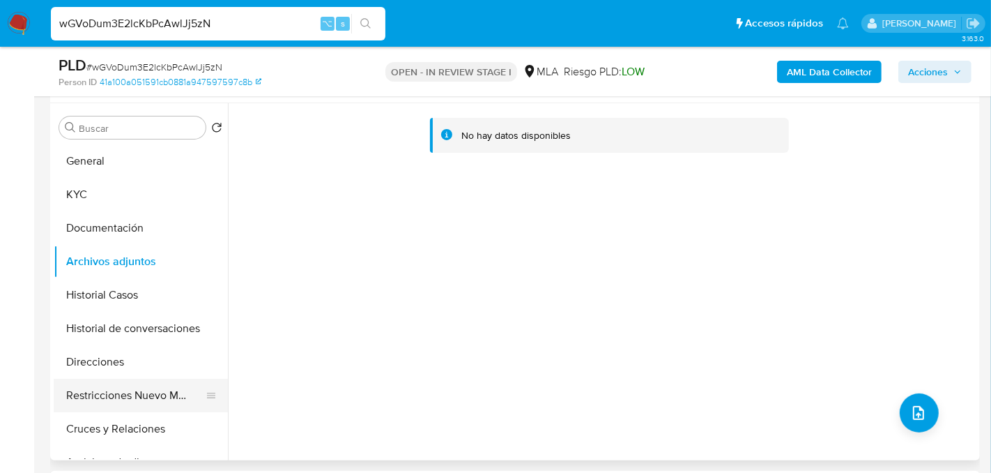
click at [107, 397] on button "Restricciones Nuevo Mundo" at bounding box center [135, 395] width 163 height 33
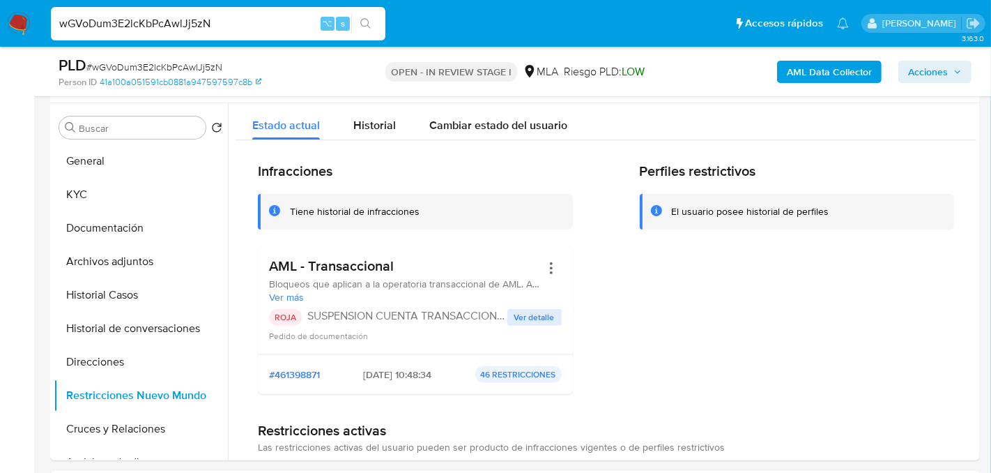
click at [956, 68] on icon "button" at bounding box center [958, 72] width 8 height 8
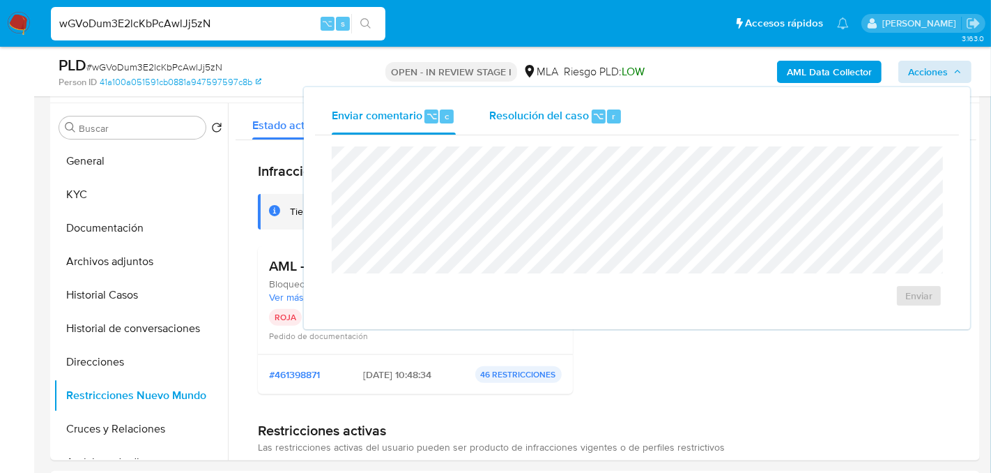
click at [516, 123] on div "Resolución del caso ⌥ r" at bounding box center [555, 116] width 133 height 36
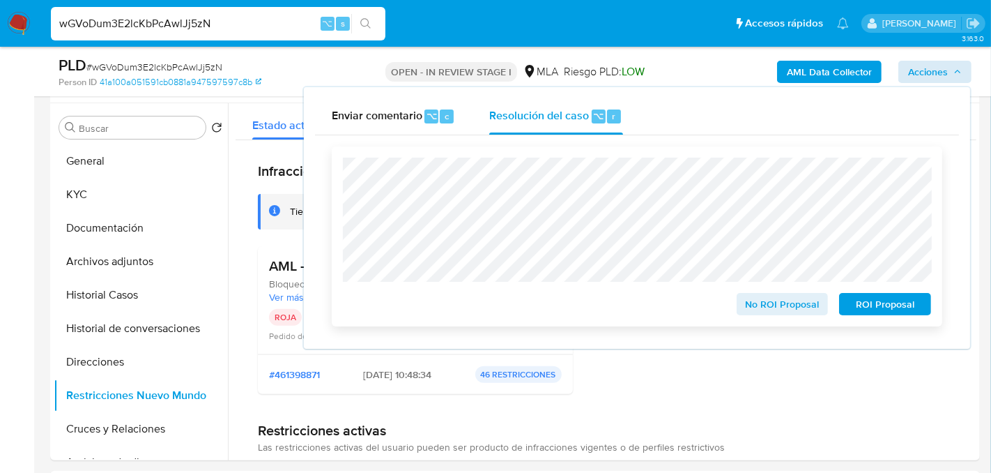
click at [839, 310] on div "ROI Proposal" at bounding box center [883, 301] width 98 height 28
click at [859, 312] on span "ROI Proposal" at bounding box center [885, 304] width 72 height 20
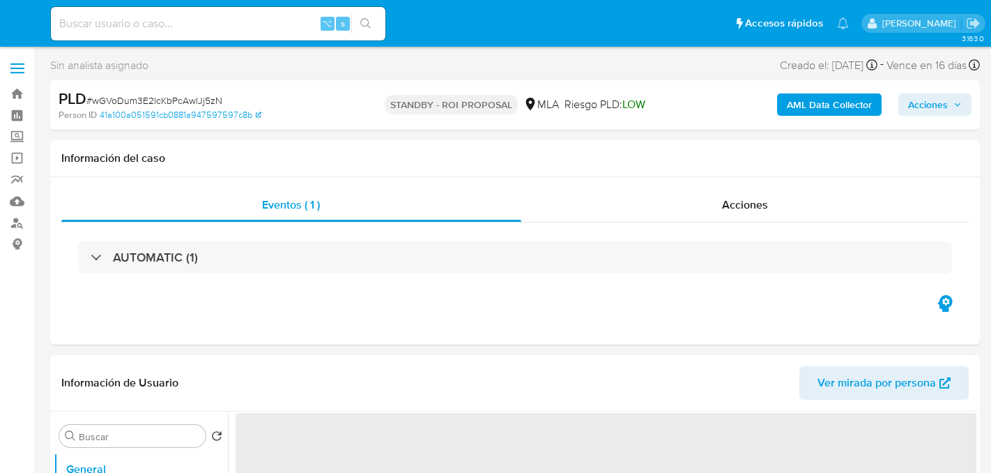
select select "10"
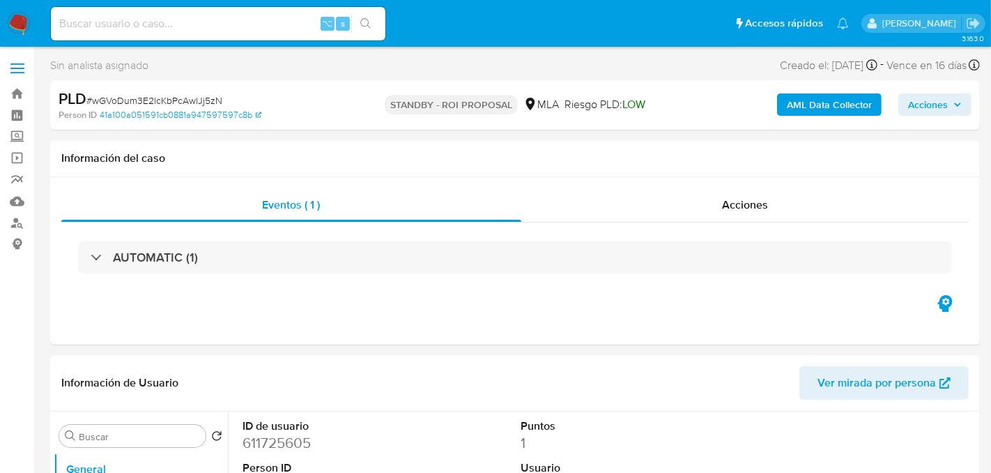
click at [187, 20] on input at bounding box center [218, 24] width 335 height 18
paste input "fqBwxqL7LgOdL1wh5hfHDFeG"
type input "fqBwxqL7LgOdL1wh5hfHDFeG"
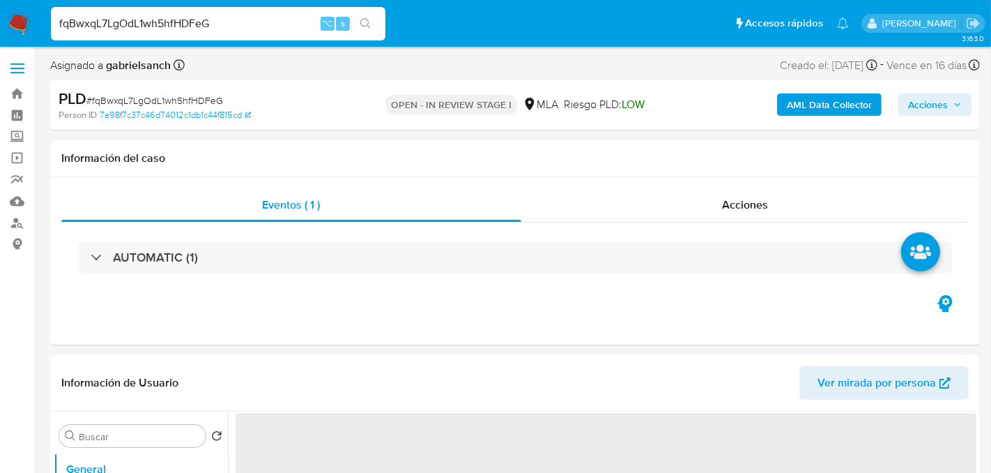
select select "10"
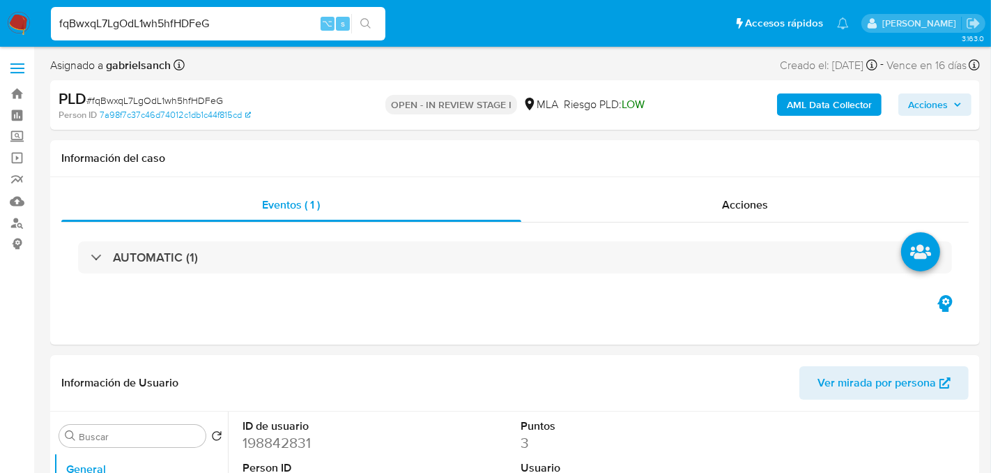
click at [182, 31] on input "fqBwxqL7LgOdL1wh5hfHDFeG" at bounding box center [218, 24] width 335 height 18
paste input "ZQFtdSQ1yZYlk6n4r0T1VfkX"
type input "ZQFtdSQ1yZYlk6n4r0T1VfkX"
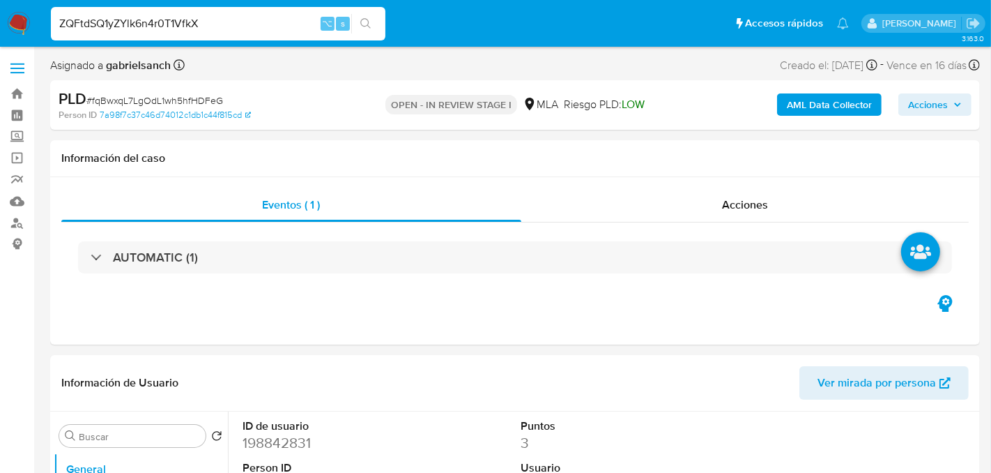
click at [362, 29] on icon "search-icon" at bounding box center [365, 23] width 11 height 11
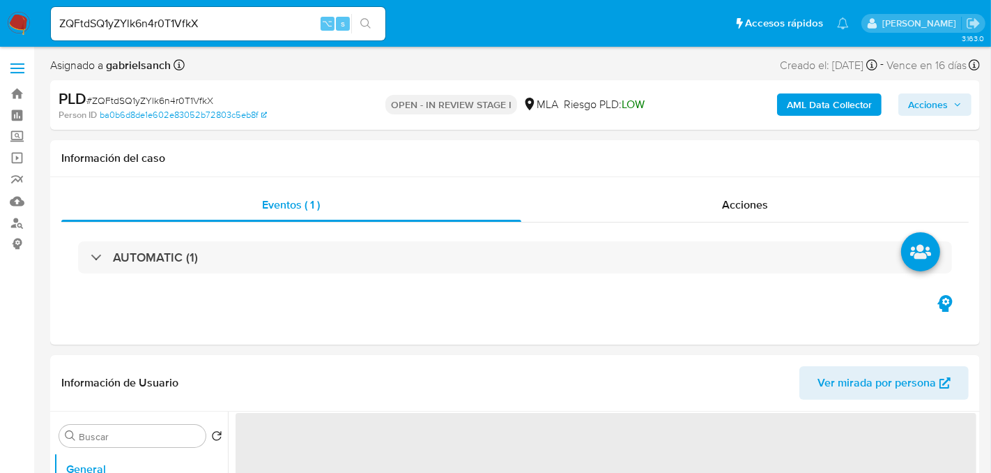
select select "10"
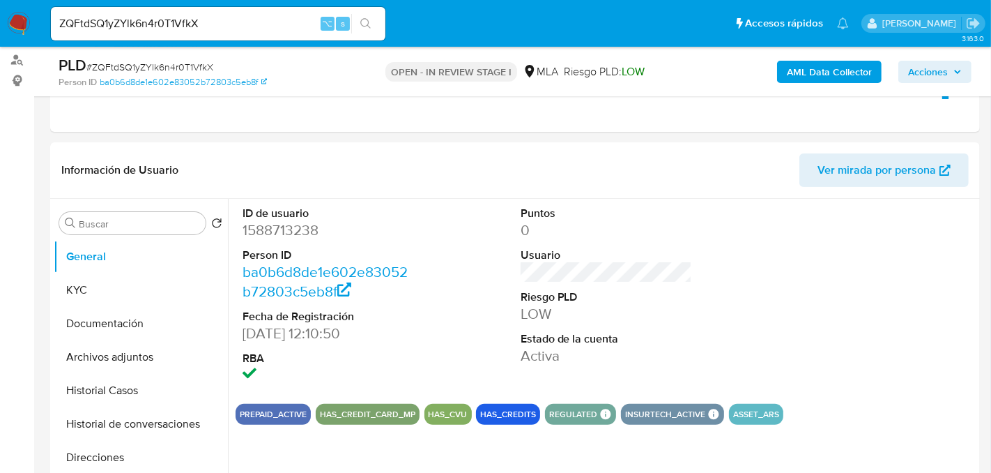
scroll to position [164, 0]
click at [83, 393] on button "Historial Casos" at bounding box center [135, 389] width 163 height 33
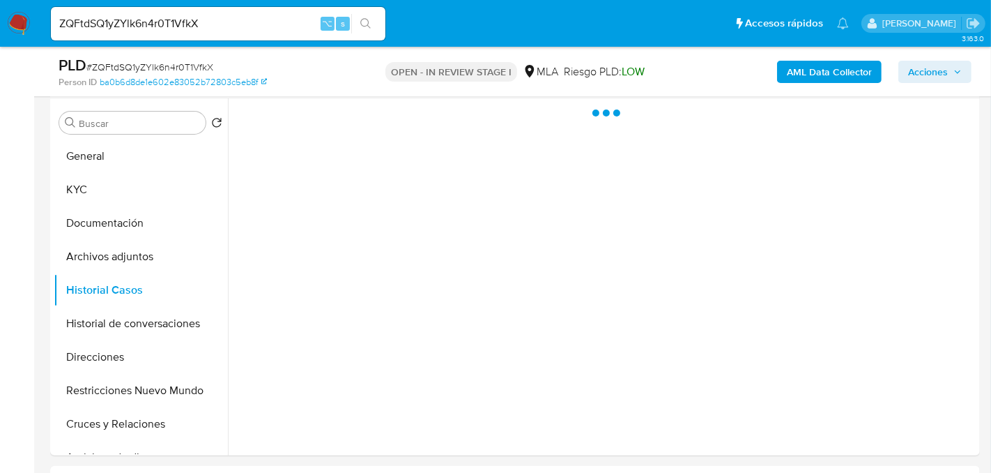
scroll to position [266, 0]
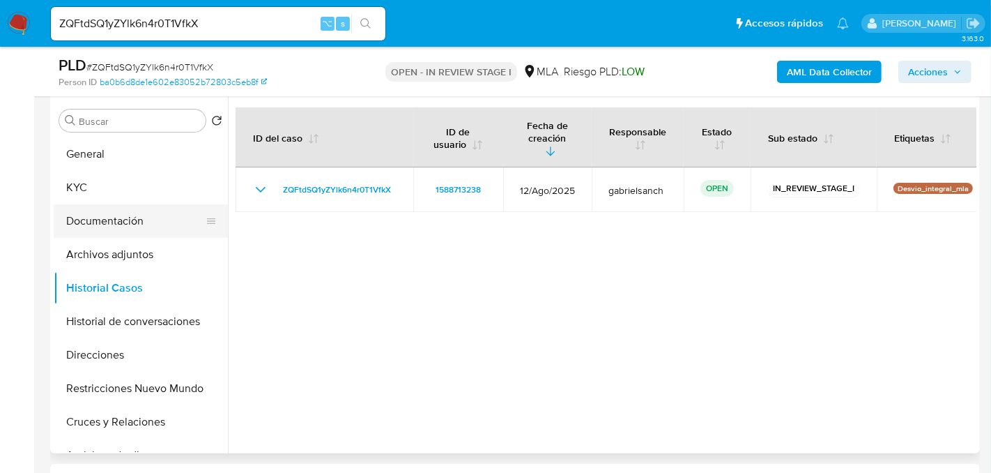
click at [125, 217] on button "Documentación" at bounding box center [135, 220] width 163 height 33
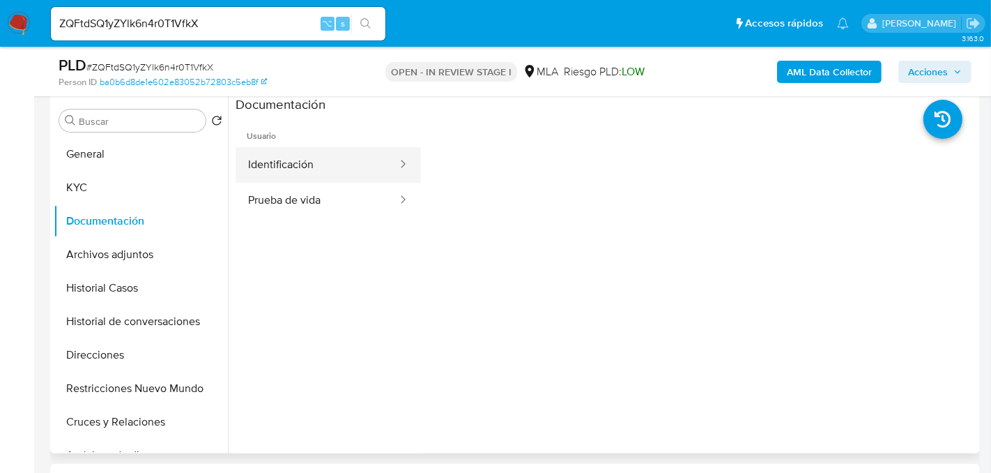
click at [273, 171] on button "Identificación" at bounding box center [317, 165] width 163 height 36
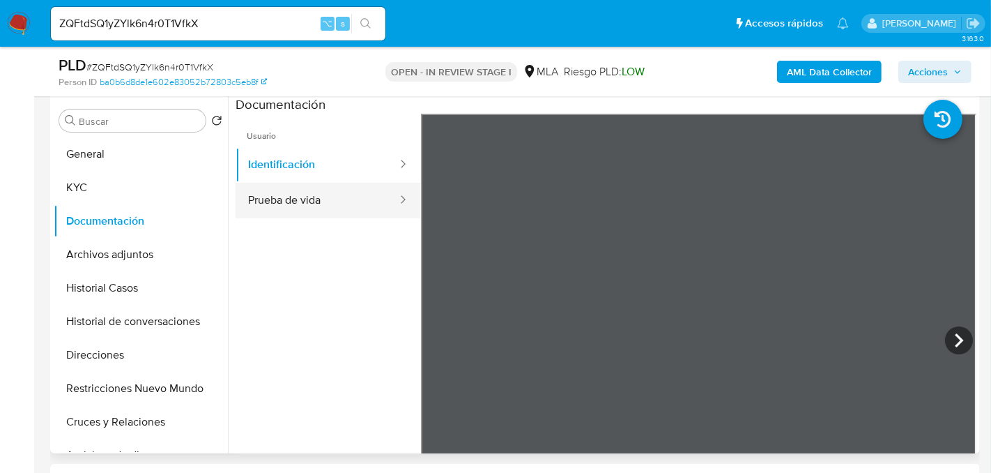
click at [324, 194] on button "Prueba de vida" at bounding box center [317, 201] width 163 height 36
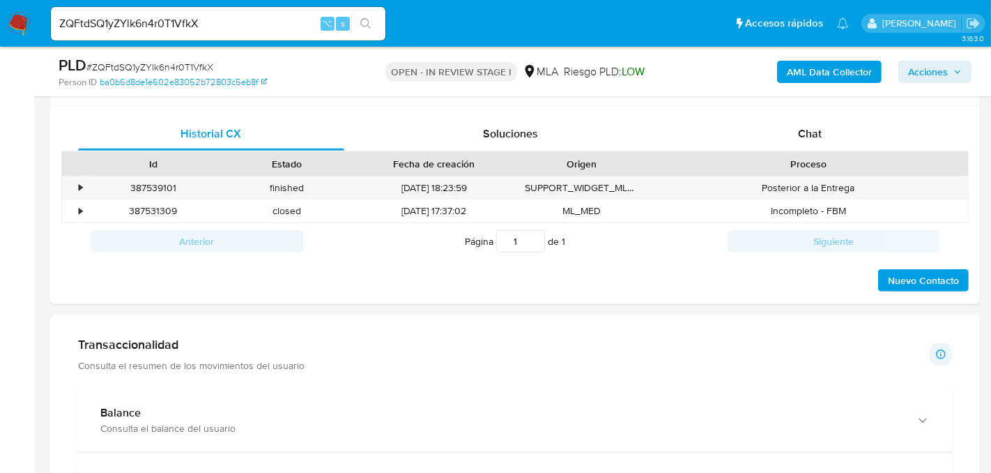
scroll to position [658, 0]
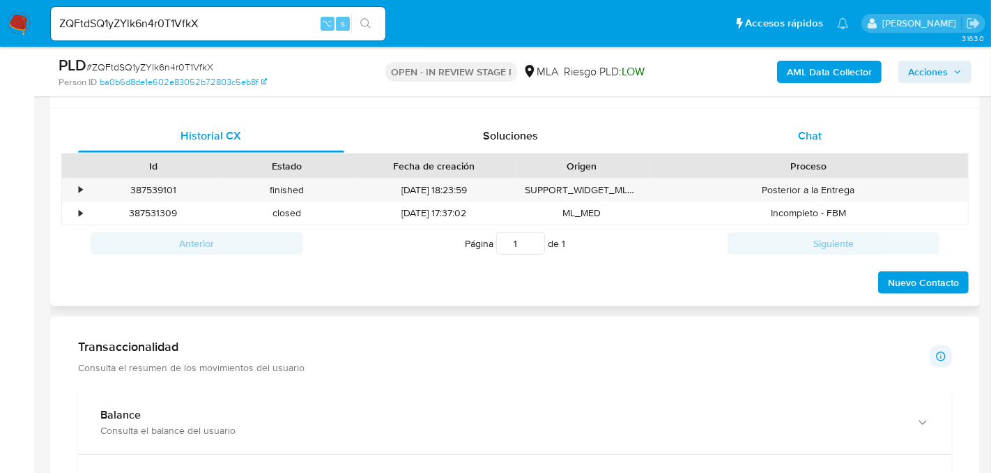
click at [839, 136] on div "Chat" at bounding box center [810, 135] width 266 height 33
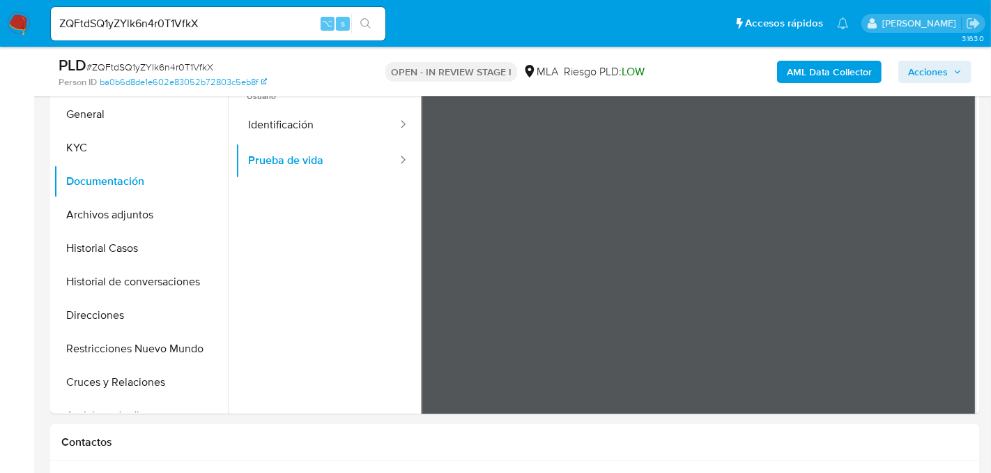
scroll to position [296, 0]
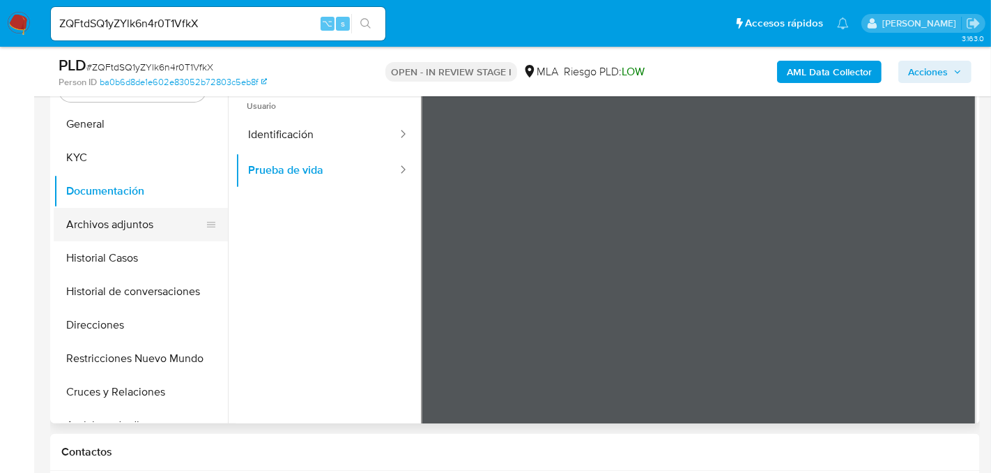
click at [99, 235] on button "Archivos adjuntos" at bounding box center [135, 224] width 163 height 33
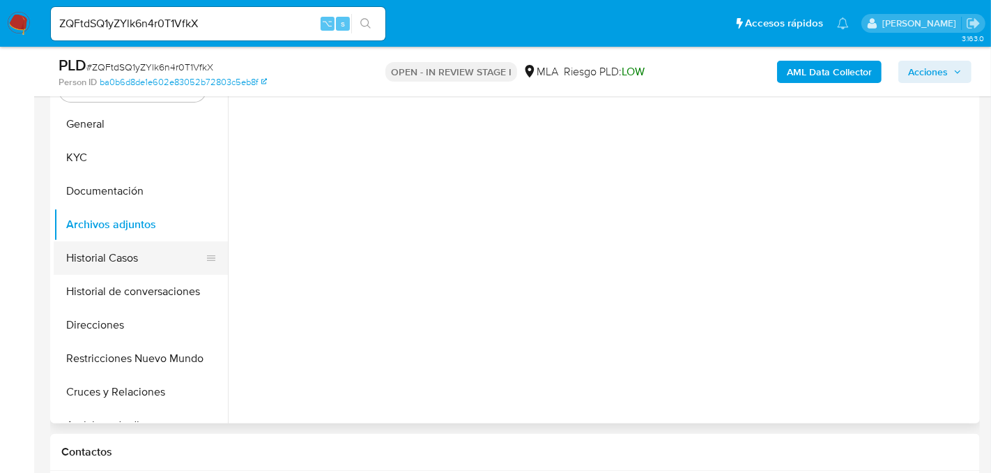
click at [101, 261] on button "Historial Casos" at bounding box center [135, 257] width 163 height 33
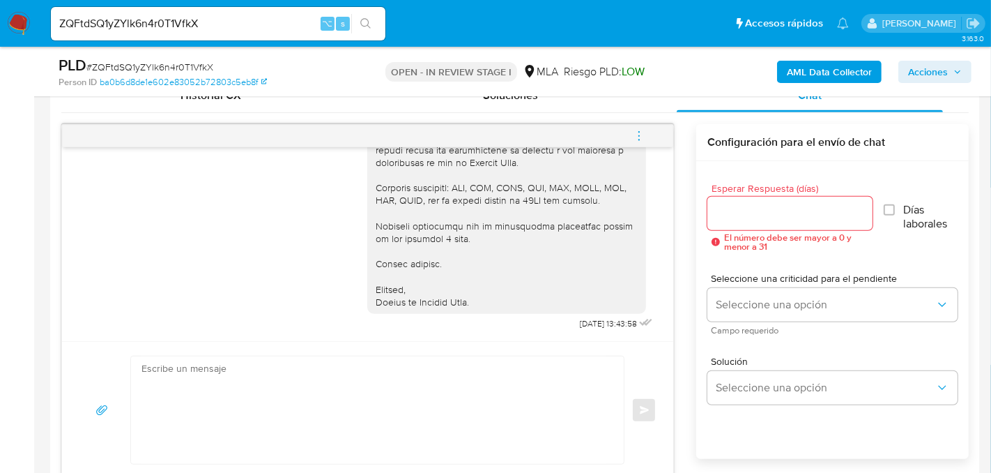
scroll to position [699, 0]
click at [647, 124] on button "menu-action" at bounding box center [639, 135] width 46 height 33
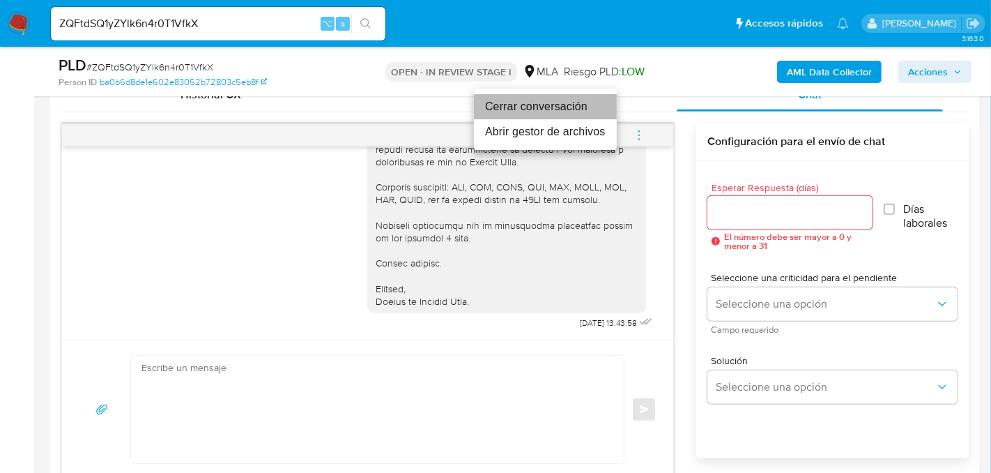
click at [507, 112] on li "Cerrar conversación" at bounding box center [545, 106] width 143 height 25
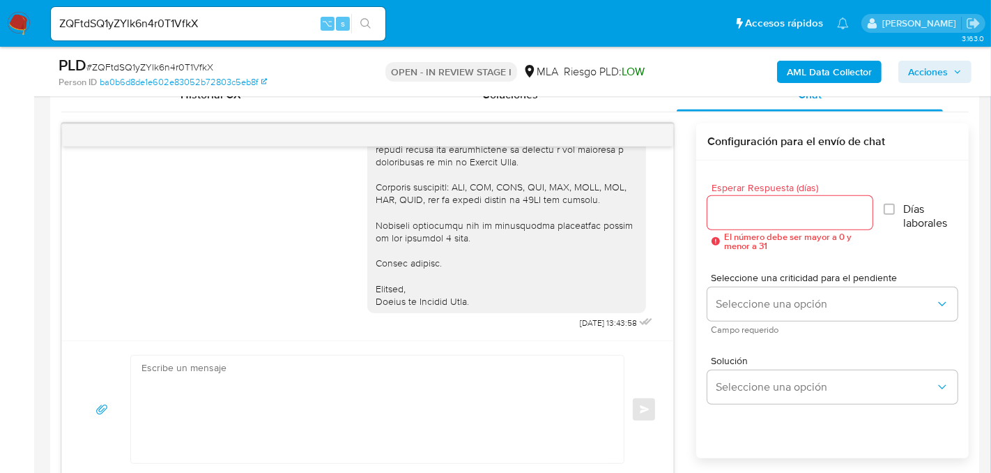
click at [813, 72] on b "AML Data Collector" at bounding box center [829, 72] width 85 height 22
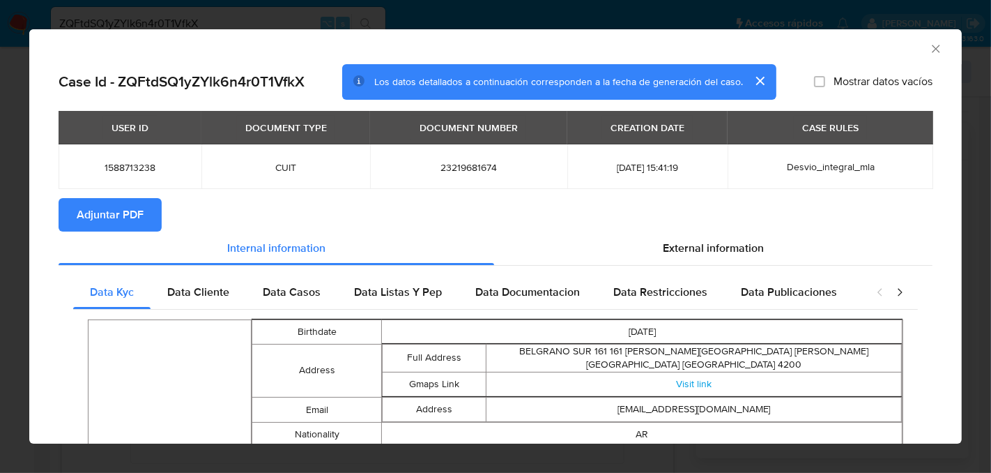
click at [125, 226] on span "Adjuntar PDF" at bounding box center [110, 214] width 67 height 31
click at [936, 50] on icon "Cerrar ventana" at bounding box center [936, 49] width 14 height 14
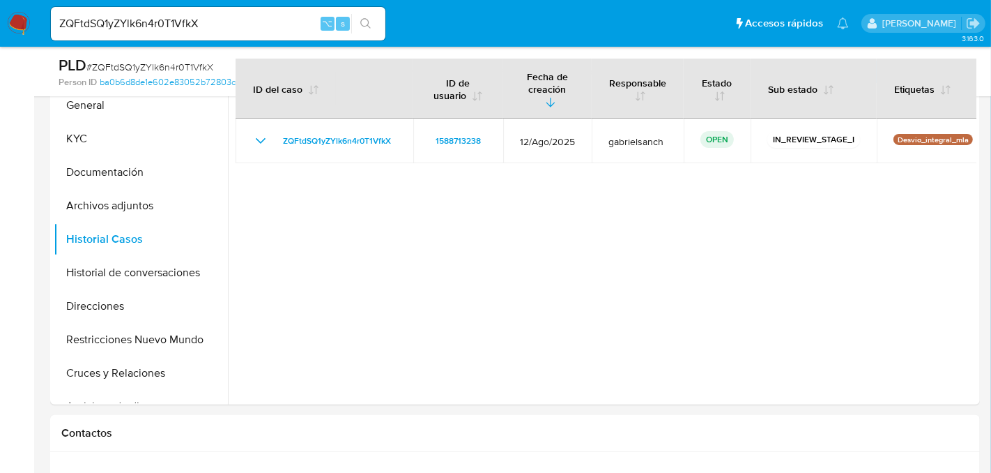
scroll to position [298, 0]
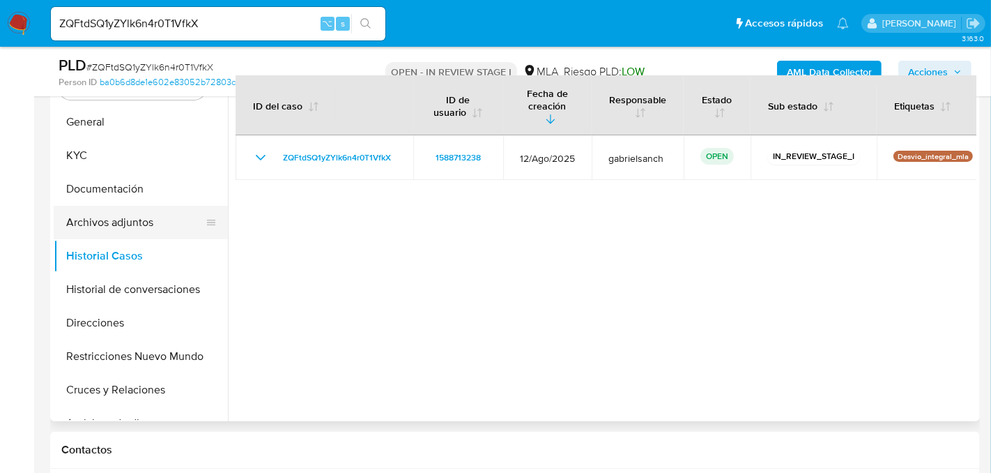
click at [99, 235] on button "Archivos adjuntos" at bounding box center [135, 222] width 163 height 33
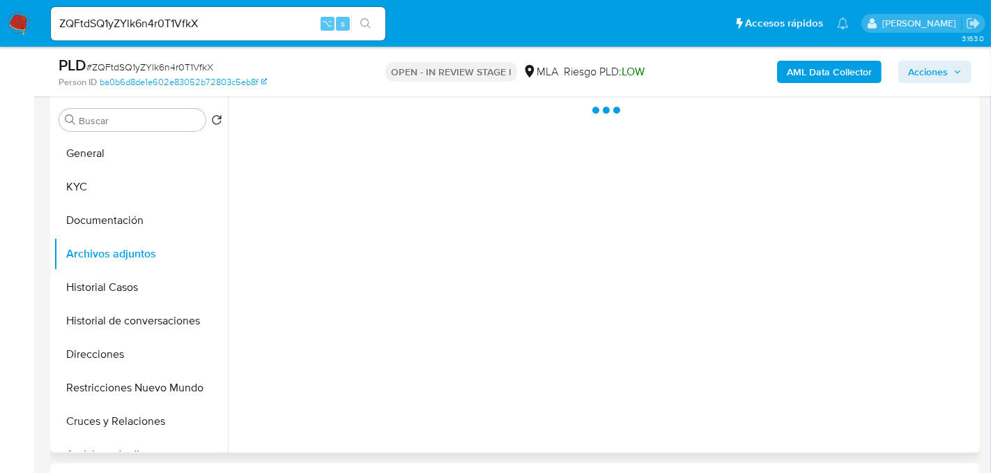
scroll to position [263, 0]
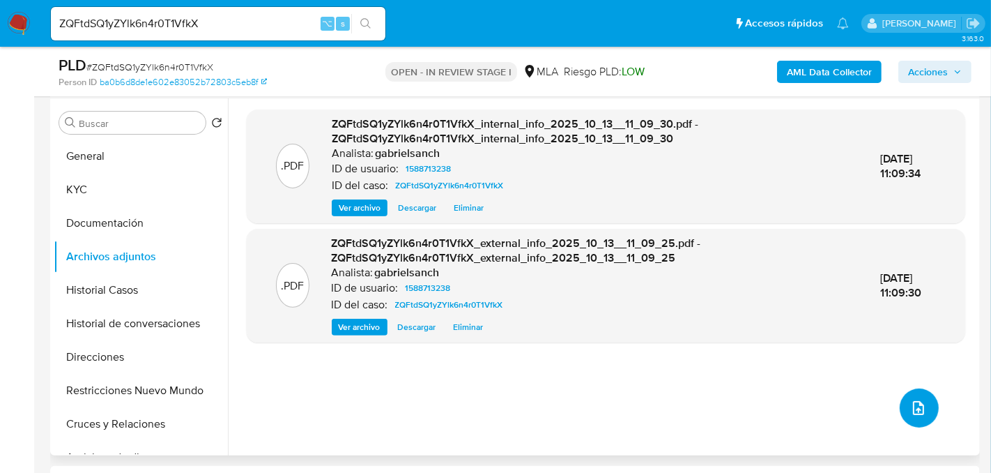
click at [913, 406] on icon "upload-file" at bounding box center [918, 408] width 11 height 14
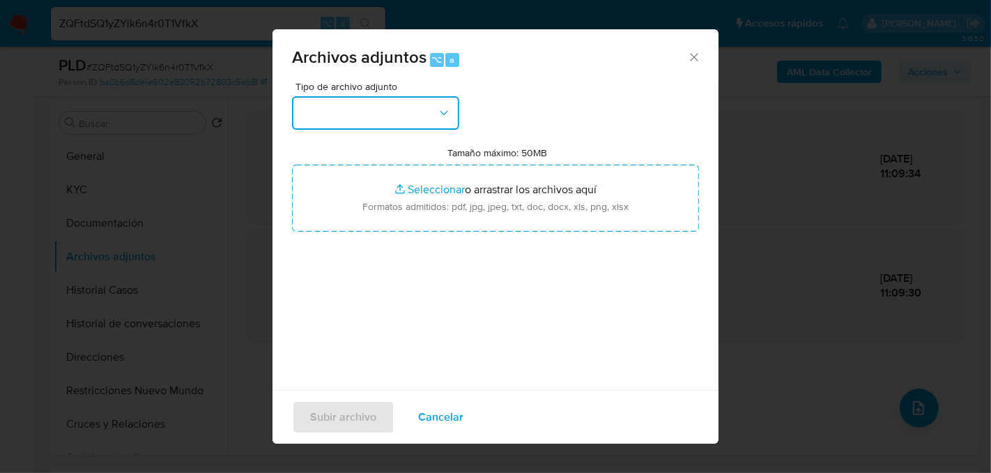
click at [413, 121] on button "button" at bounding box center [375, 112] width 167 height 33
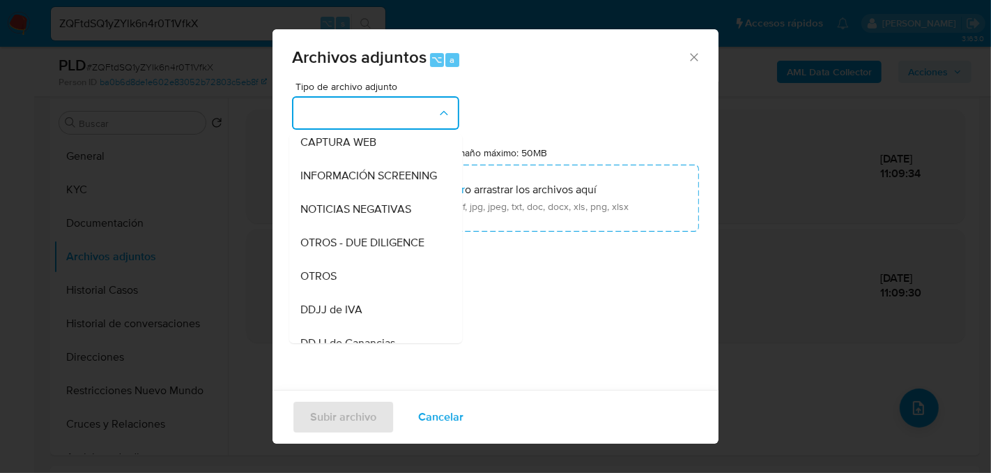
scroll to position [144, 0]
click at [327, 270] on span "OTROS" at bounding box center [318, 274] width 36 height 14
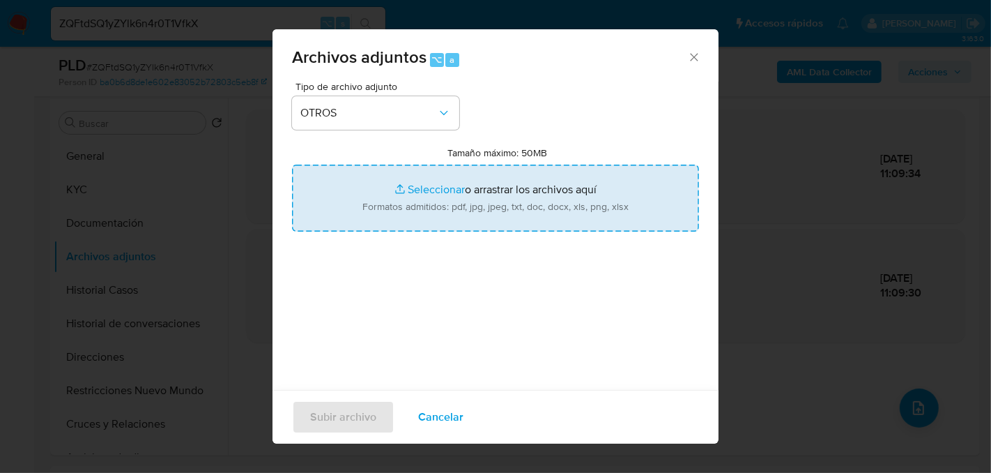
click at [422, 199] on input "Tamaño máximo: 50MB Seleccionar archivos" at bounding box center [495, 198] width 407 height 67
type input "C:\fakepath\Caselog ZQFtdSQ1yZYlk6n4r0T1VfkX_2025_08_18_19_52_47.docx"
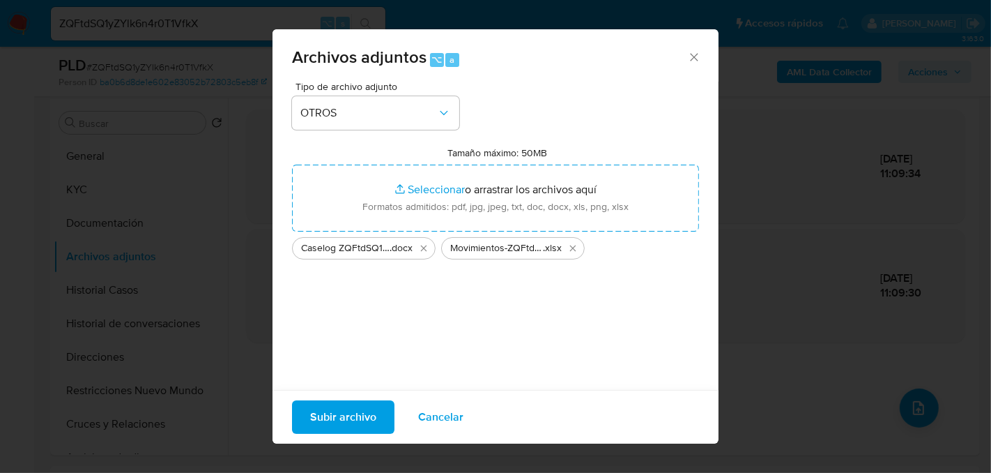
click at [343, 411] on span "Subir archivo" at bounding box center [343, 417] width 66 height 31
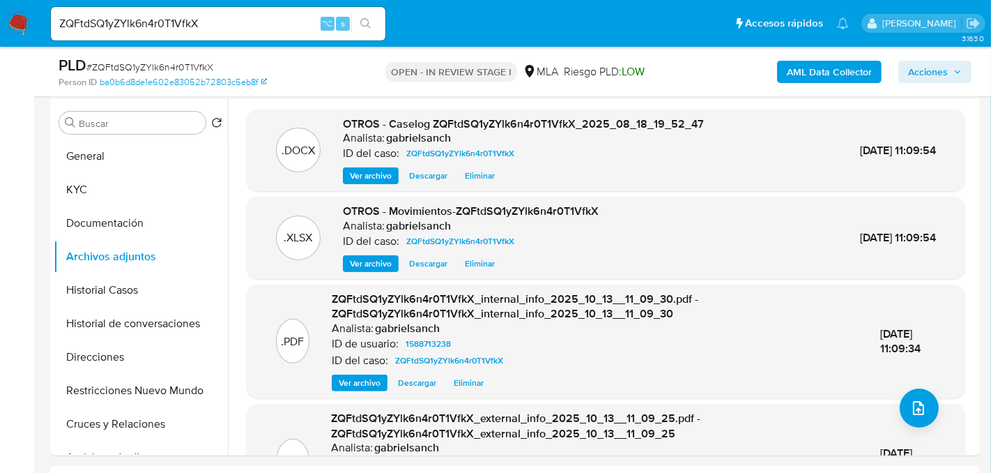
click at [920, 79] on span "Acciones" at bounding box center [928, 72] width 40 height 22
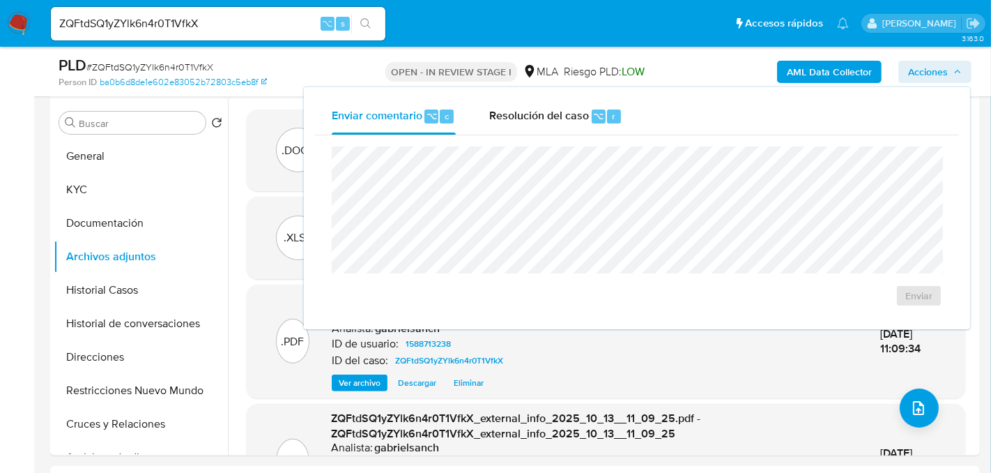
click at [556, 84] on div "OPEN - IN REVIEW STAGE I MLA Riesgo PLD: LOW" at bounding box center [515, 71] width 300 height 33
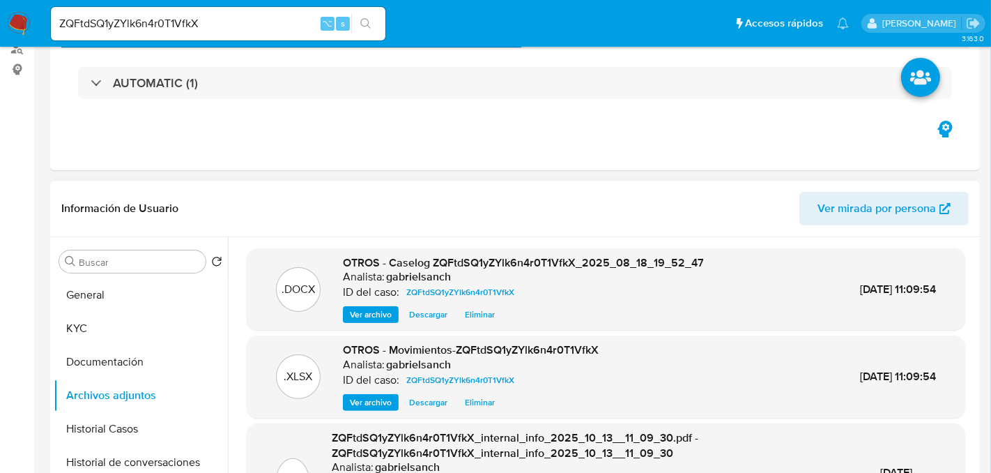
scroll to position [0, 0]
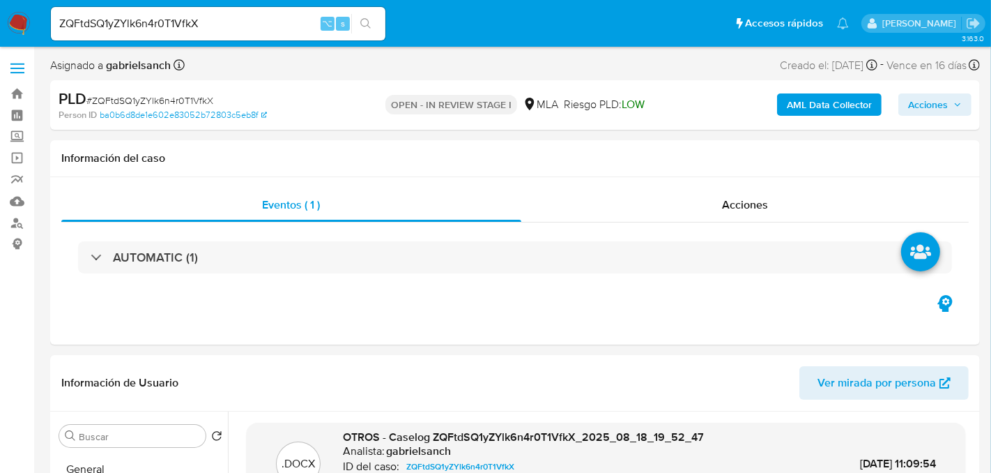
click at [901, 102] on button "Acciones" at bounding box center [935, 104] width 73 height 22
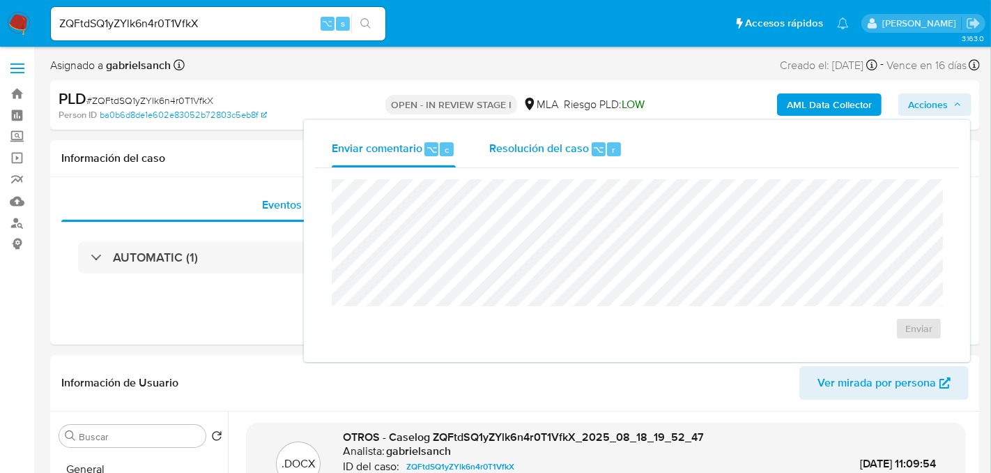
click at [516, 150] on span "Resolución del caso" at bounding box center [539, 149] width 100 height 16
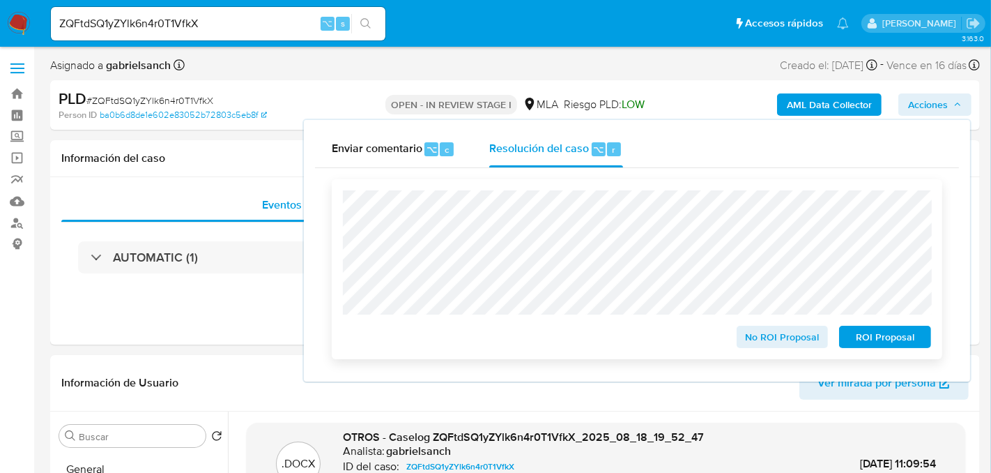
click at [763, 344] on span "No ROI Proposal" at bounding box center [783, 337] width 72 height 20
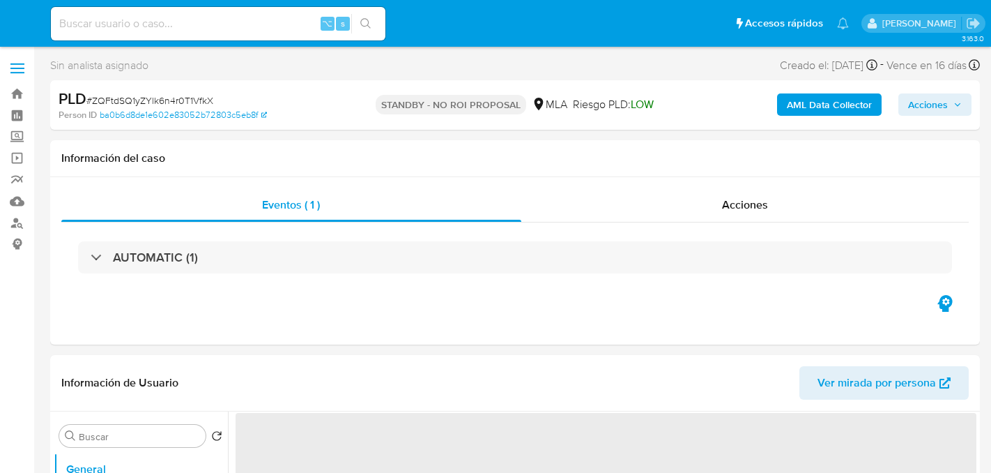
select select "10"
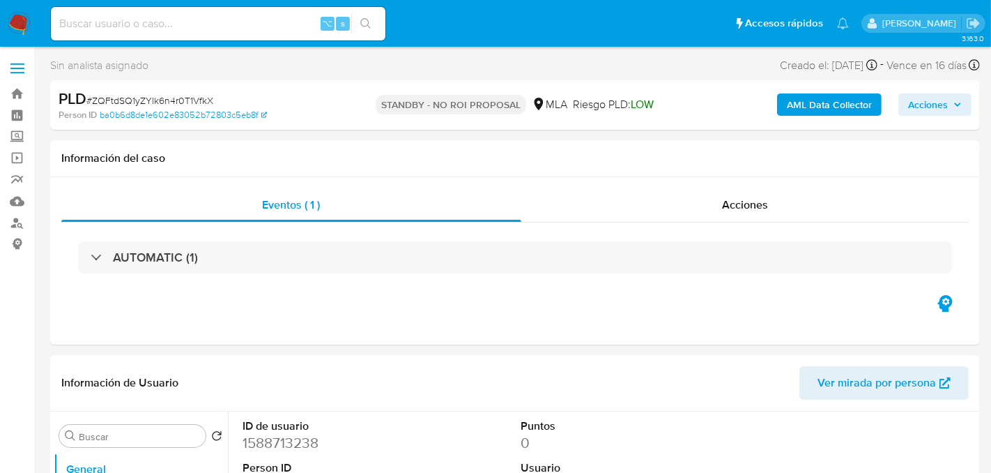
click at [154, 12] on div "⌥ s" at bounding box center [218, 23] width 335 height 33
click at [157, 28] on input at bounding box center [218, 24] width 335 height 18
paste input "fqBwxqL7LgOdL1wh5hfHDFeG"
type input "fqBwxqL7LgOdL1wh5hfHDFeG"
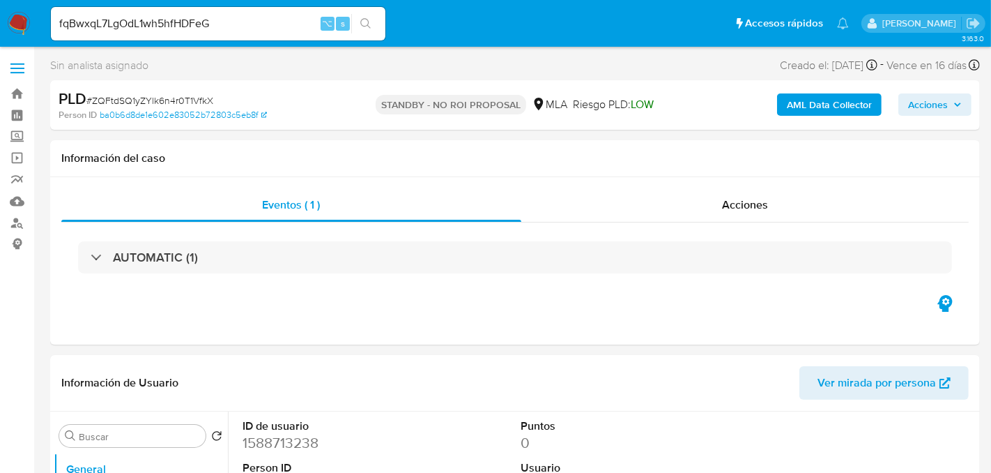
click at [376, 23] on button "search-icon" at bounding box center [365, 24] width 29 height 20
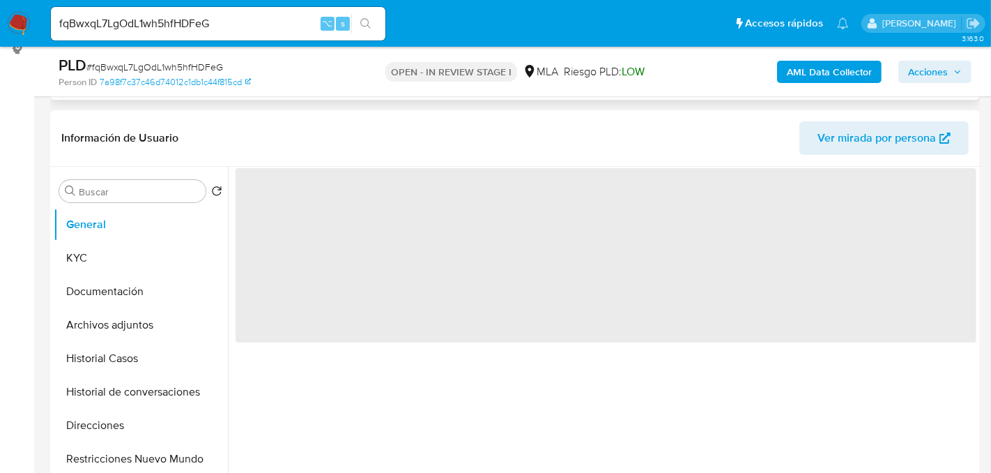
select select "10"
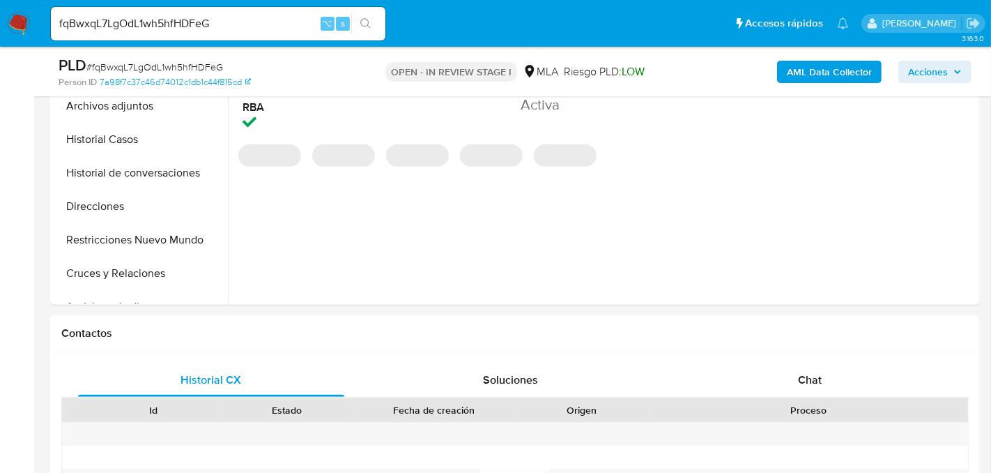
scroll to position [469, 0]
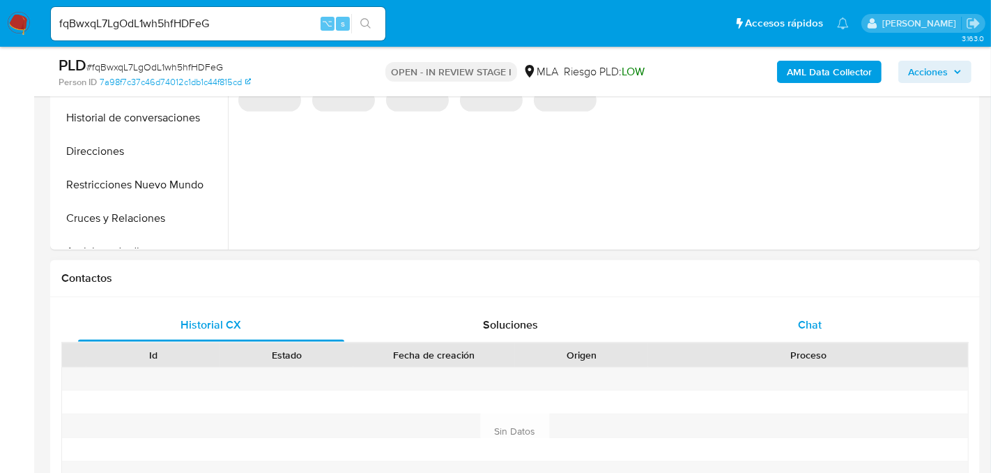
click at [788, 319] on div "Chat" at bounding box center [810, 324] width 266 height 33
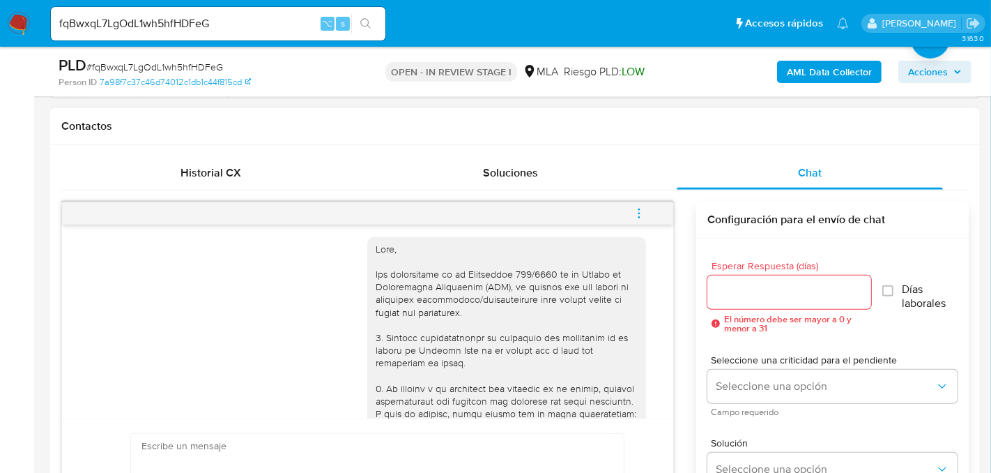
scroll to position [0, 0]
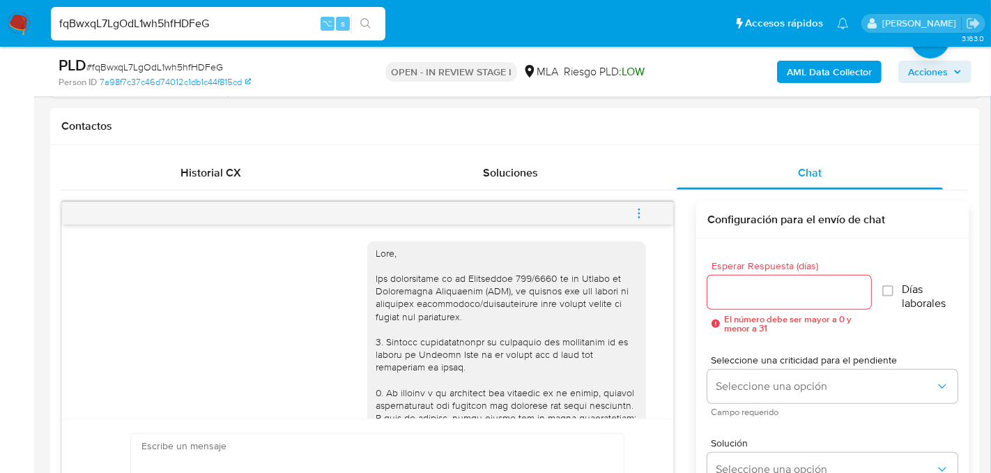
click at [188, 22] on input "fqBwxqL7LgOdL1wh5hfHDFeG" at bounding box center [218, 24] width 335 height 18
paste input "hCvLqPnmnUidkMlTaFqgeGj9"
type input "hCvLqPnmnUidkMlTaFqgeGj9"
click at [367, 31] on button "search-icon" at bounding box center [365, 24] width 29 height 20
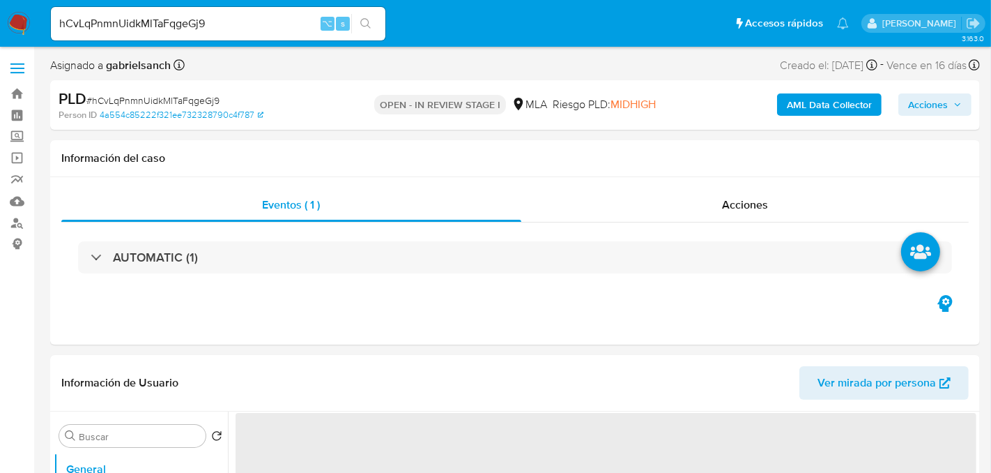
select select "10"
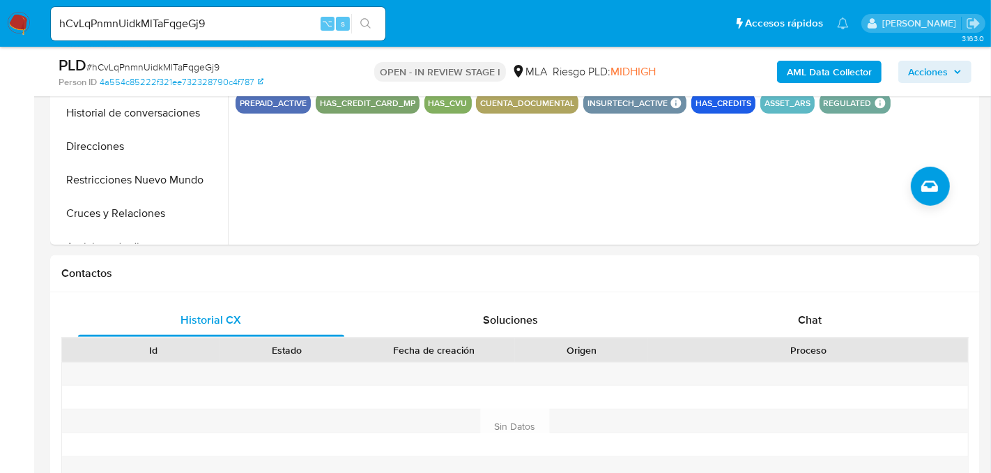
scroll to position [493, 0]
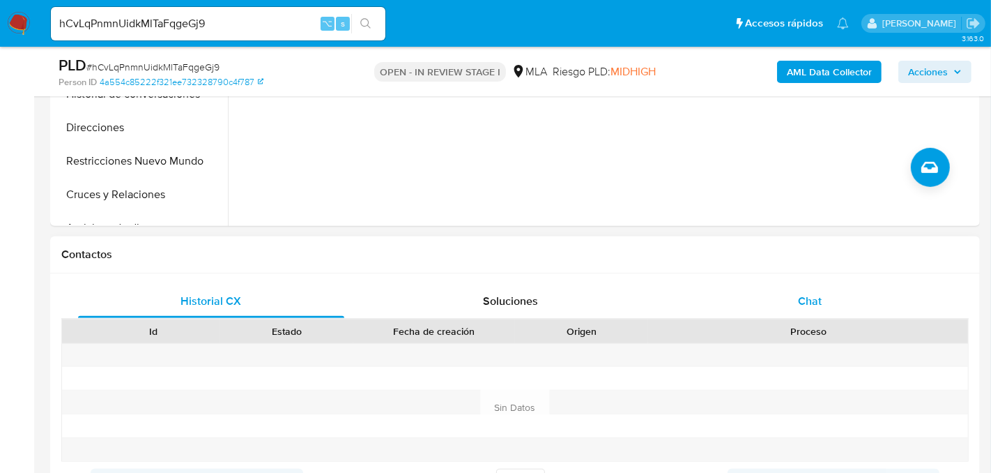
click at [855, 287] on div "Chat" at bounding box center [810, 300] width 266 height 33
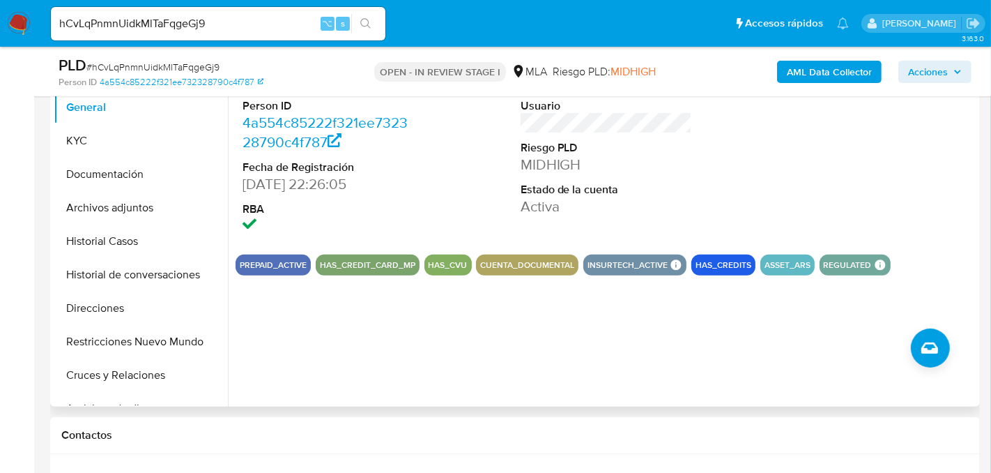
scroll to position [307, 0]
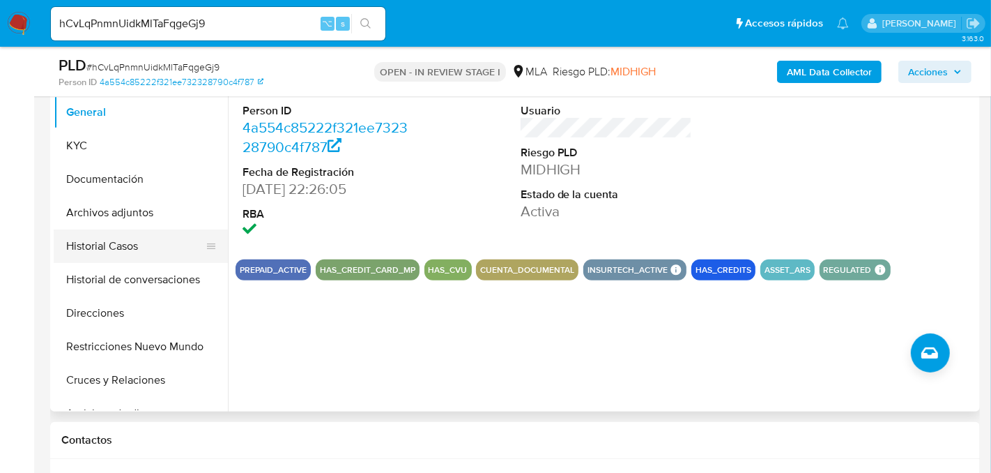
click at [113, 250] on button "Historial Casos" at bounding box center [135, 245] width 163 height 33
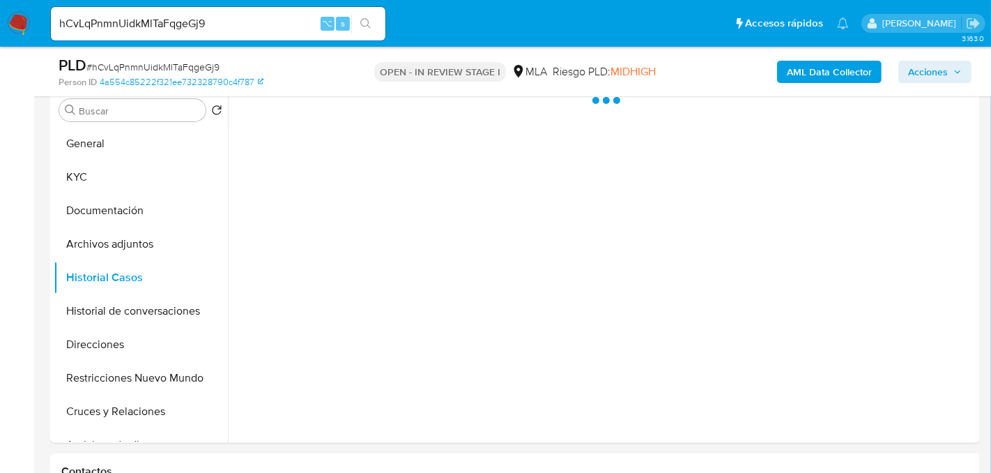
scroll to position [259, 0]
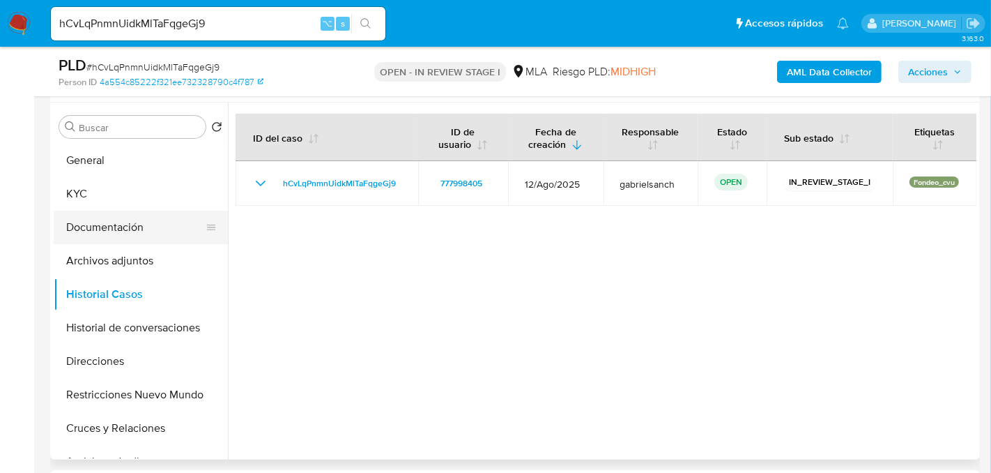
click at [111, 229] on button "Documentación" at bounding box center [135, 227] width 163 height 33
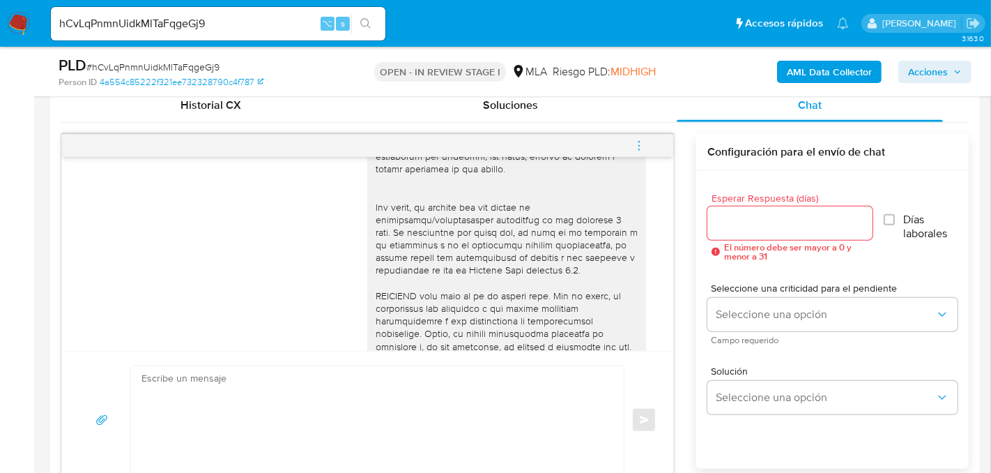
scroll to position [0, 0]
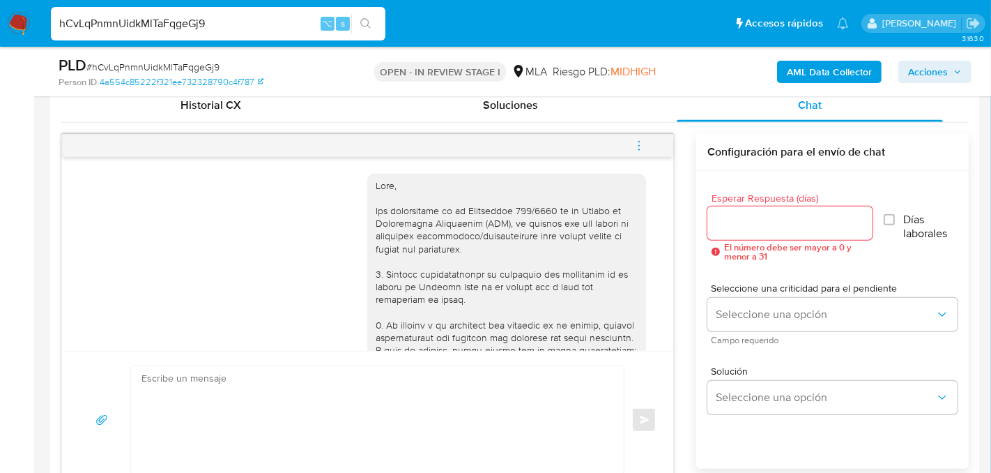
click at [191, 21] on input "hCvLqPnmnUidkMlTaFqgeGj9" at bounding box center [218, 24] width 335 height 18
paste input "lBF86jFHG6qDKFRblaylqwzv"
type input "lBF86jFHG6qDKFRblaylqwzv"
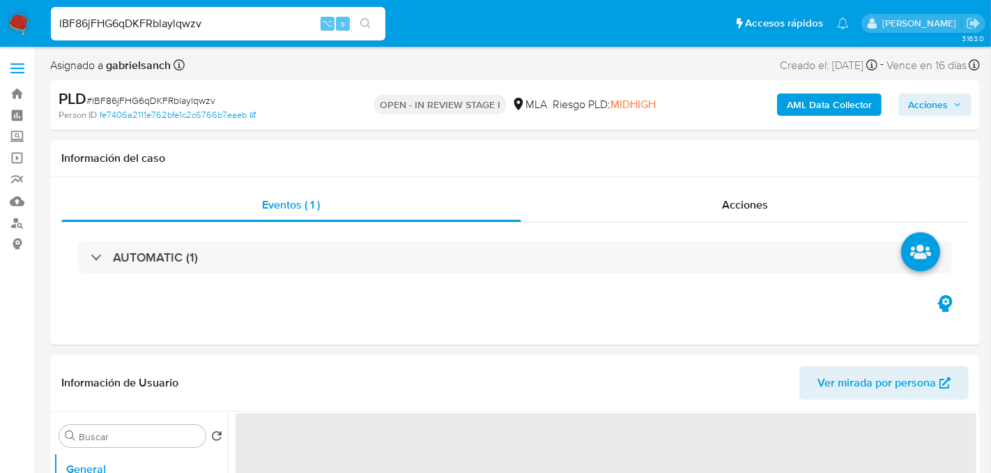
select select "10"
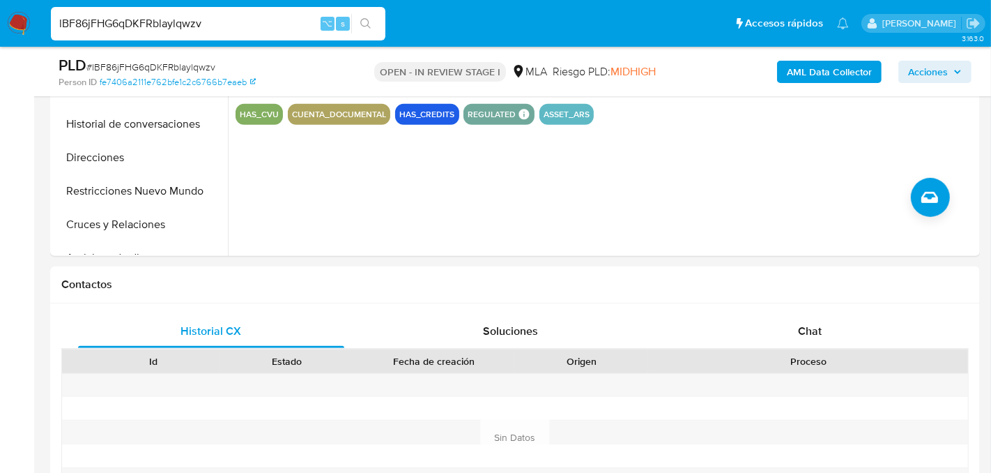
scroll to position [491, 0]
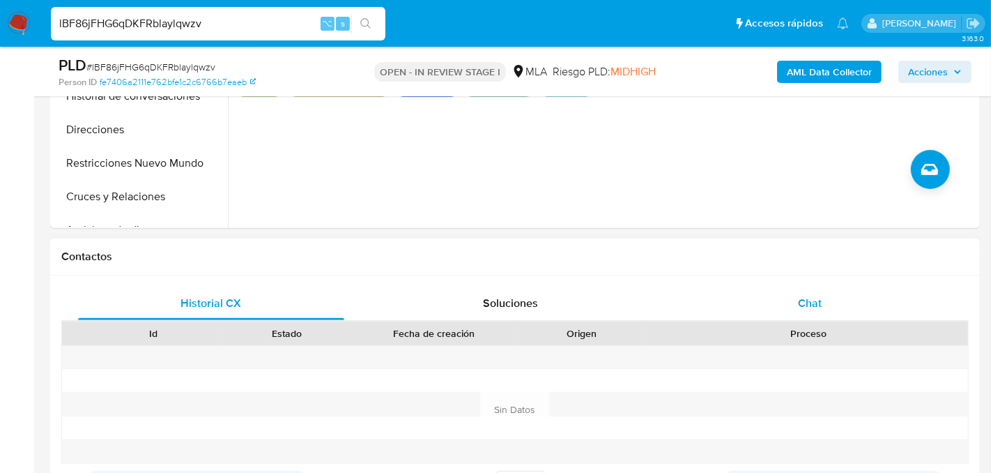
click at [820, 291] on div "Chat" at bounding box center [810, 303] width 266 height 33
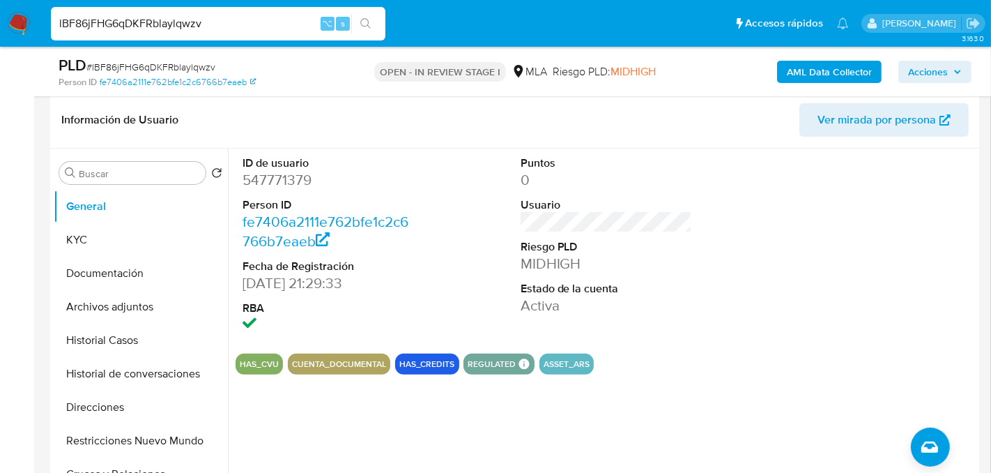
scroll to position [220, 0]
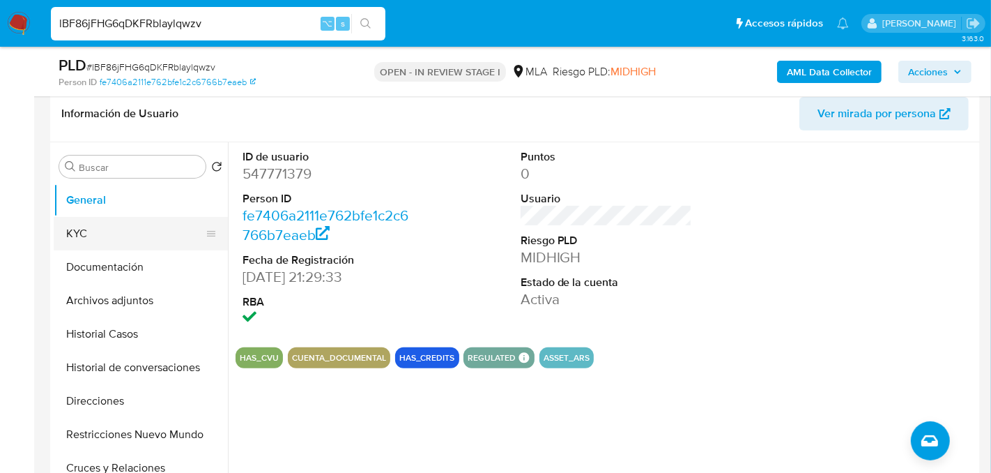
click at [91, 237] on button "KYC" at bounding box center [135, 233] width 163 height 33
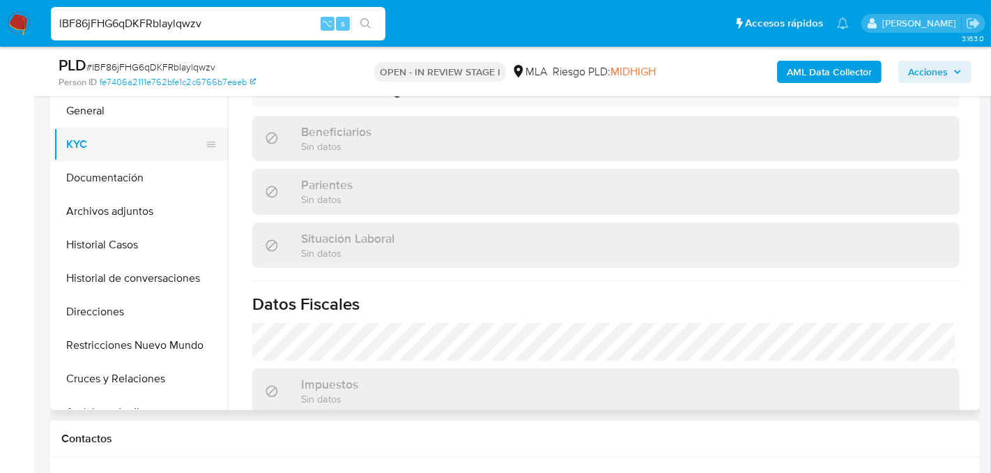
scroll to position [732, 0]
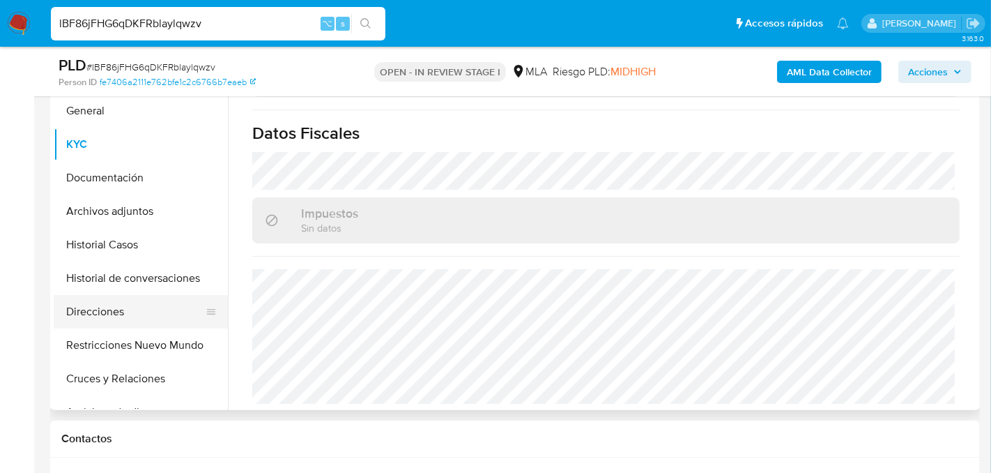
click at [112, 308] on button "Direcciones" at bounding box center [135, 311] width 163 height 33
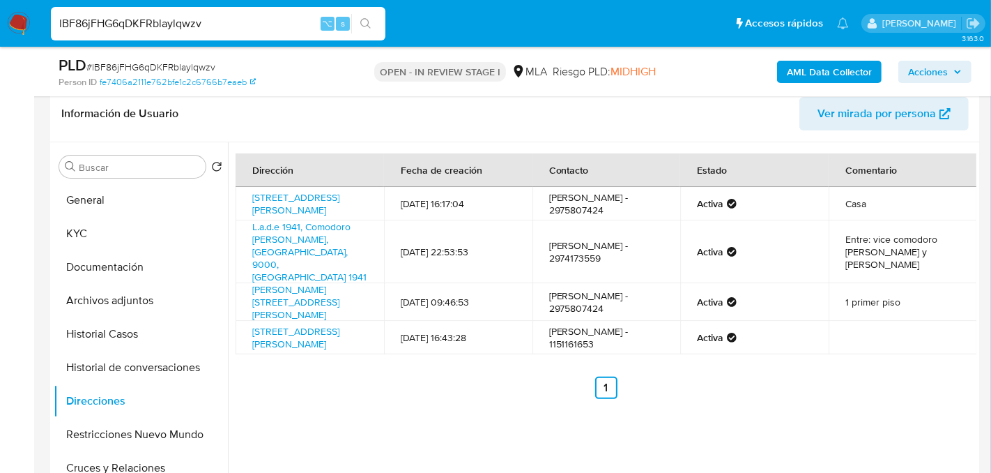
scroll to position [220, 0]
click at [321, 236] on link "L.a.d.e 1941, Comodoro Rivadavia, Chubut, 9000, Argentina 1941" at bounding box center [309, 251] width 114 height 64
click at [188, 31] on input "lBF86jFHG6qDKFRblaylqwzv" at bounding box center [218, 24] width 335 height 18
paste input "R1Cb3ZlxDlk1XEP5mibHXA10"
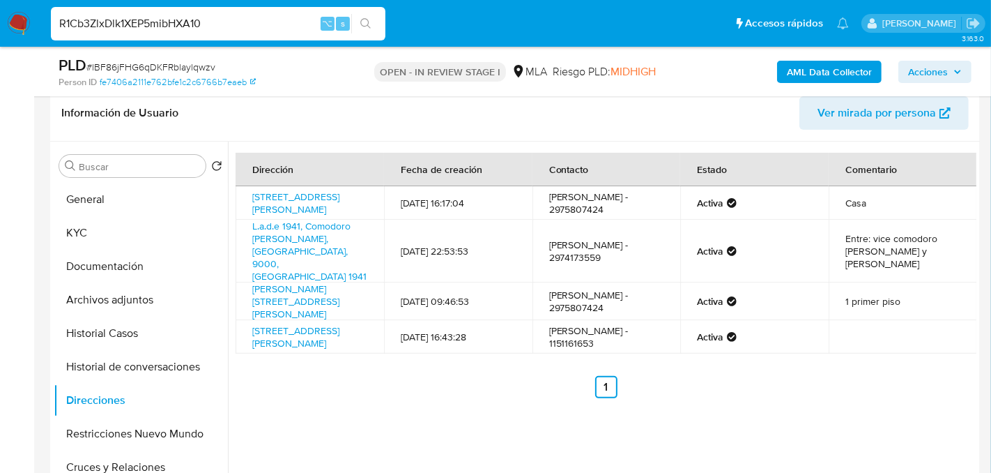
type input "R1Cb3ZlxDlk1XEP5mibHXA10"
click at [373, 23] on button "search-icon" at bounding box center [365, 24] width 29 height 20
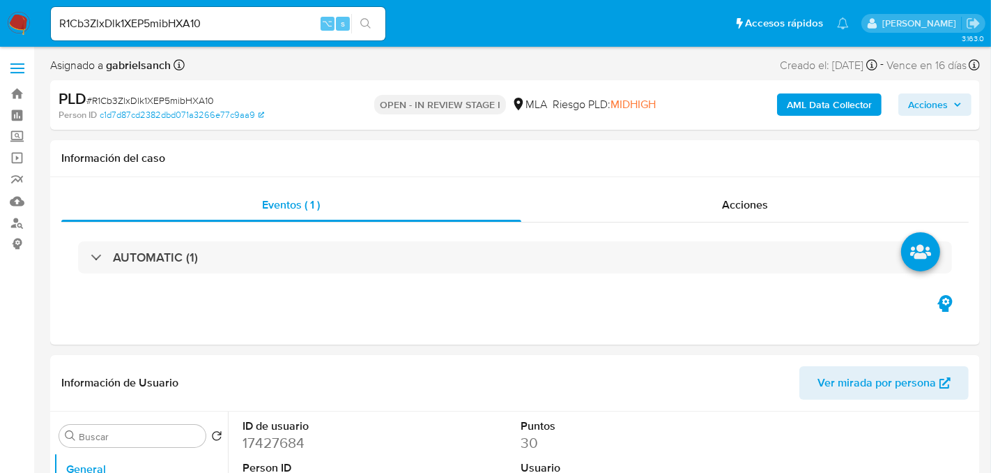
select select "10"
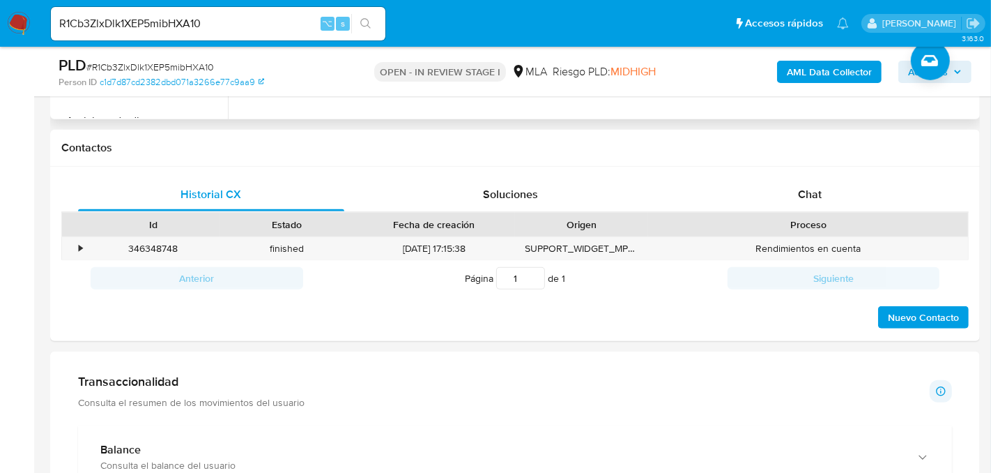
scroll to position [607, 0]
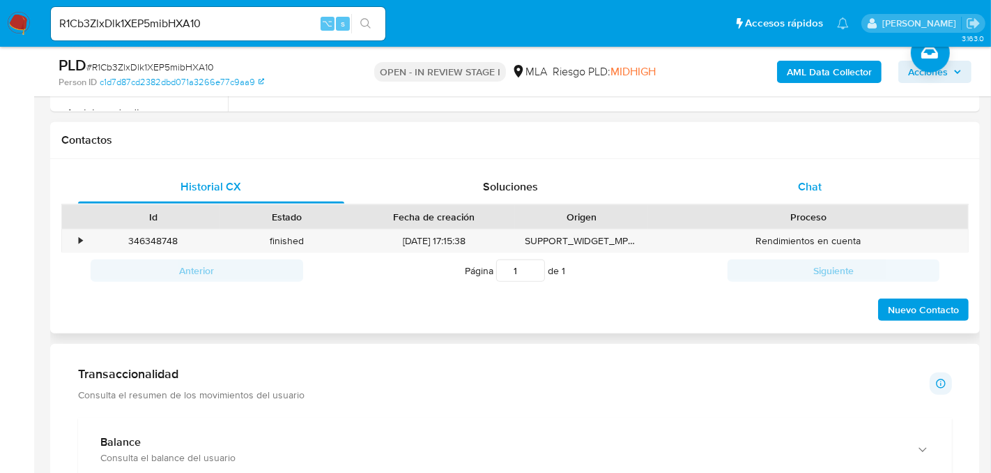
click at [751, 186] on div "Chat" at bounding box center [810, 186] width 266 height 33
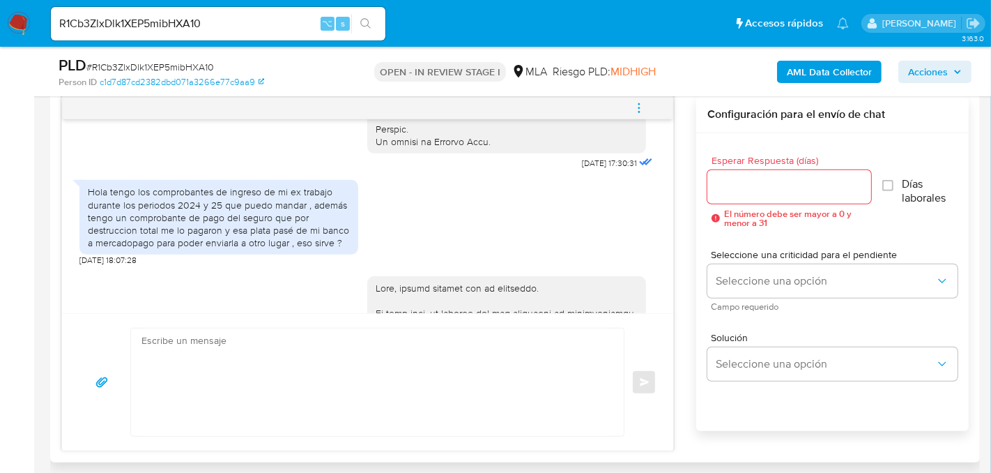
scroll to position [721, 0]
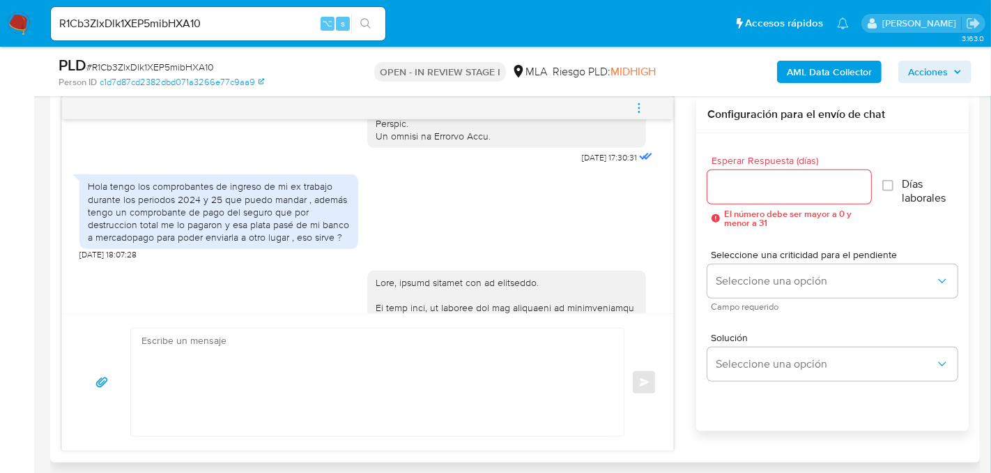
click at [303, 368] on textarea at bounding box center [374, 381] width 465 height 107
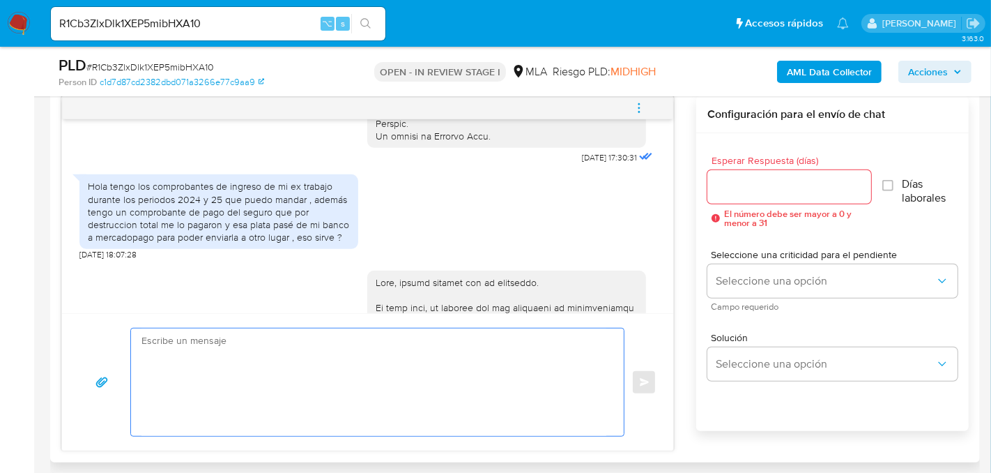
paste textarea "Hola, muchas gracias por tu respuesta. En función de las operaciones registrada…"
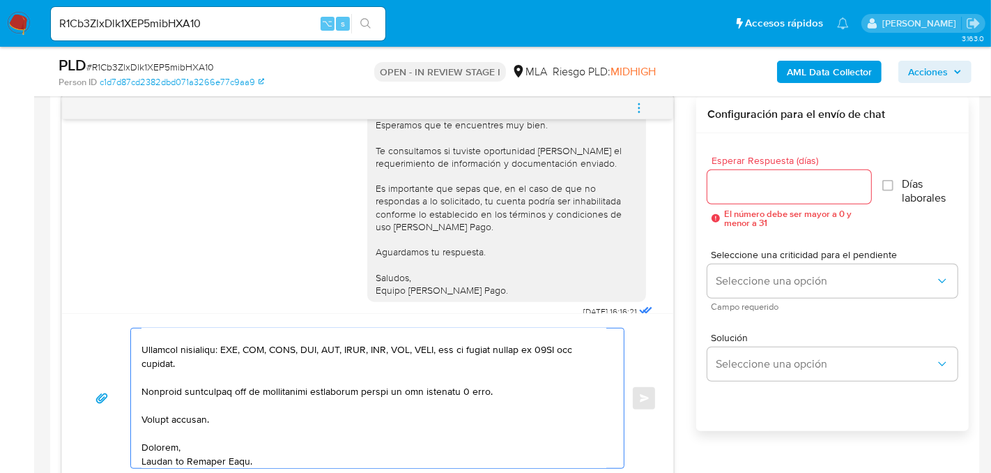
scroll to position [1502, 0]
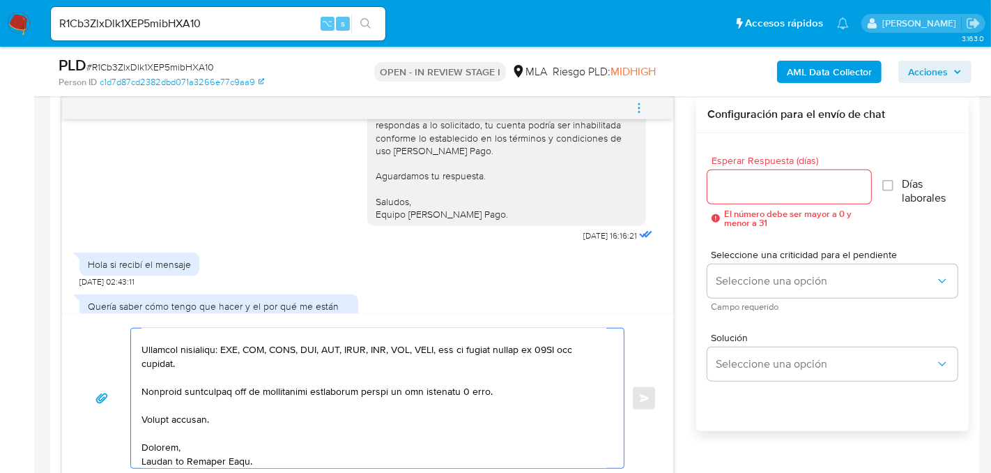
type textarea "Hola, muchas gracias por tu respuesta. En función de las operaciones registrada…"
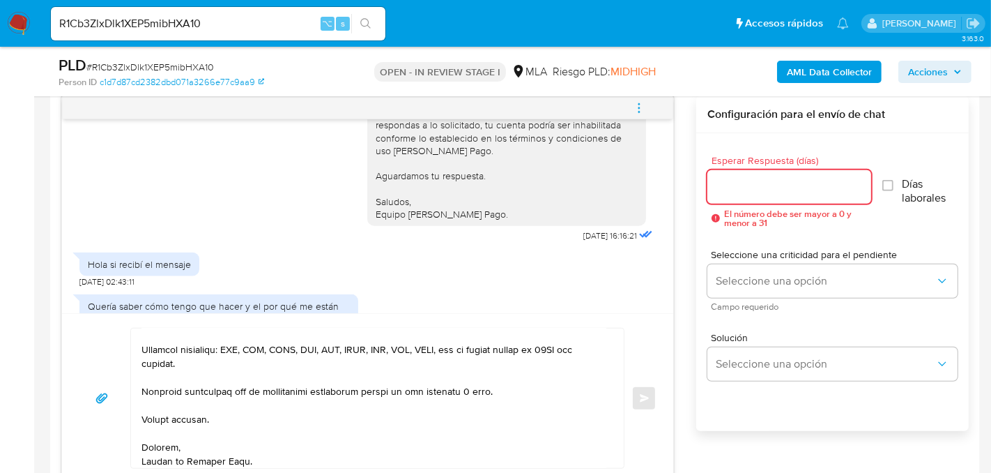
click at [733, 183] on input "Esperar Respuesta (días)" at bounding box center [790, 187] width 164 height 18
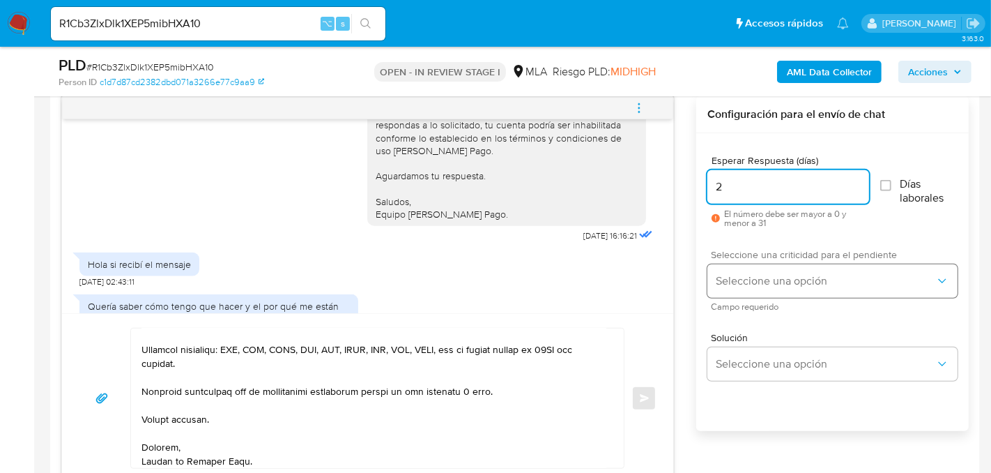
type input "2"
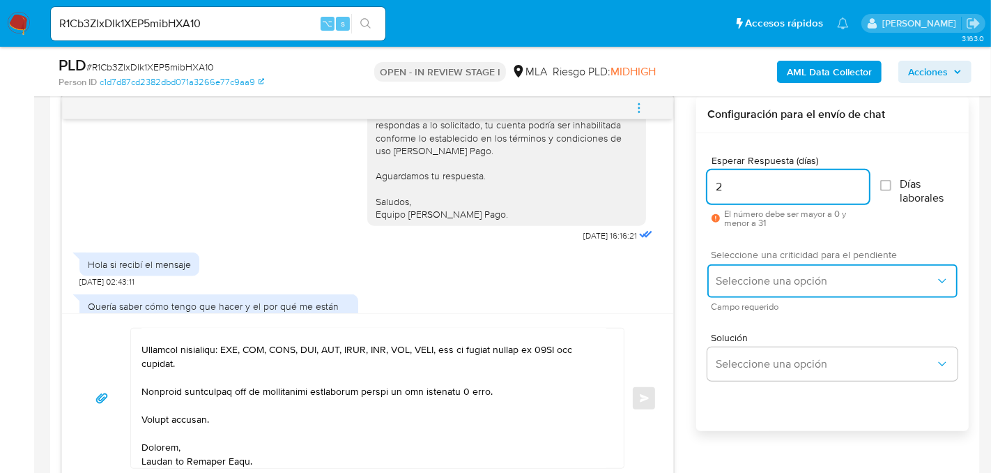
click at [714, 291] on button "Seleccione una opción" at bounding box center [833, 280] width 250 height 33
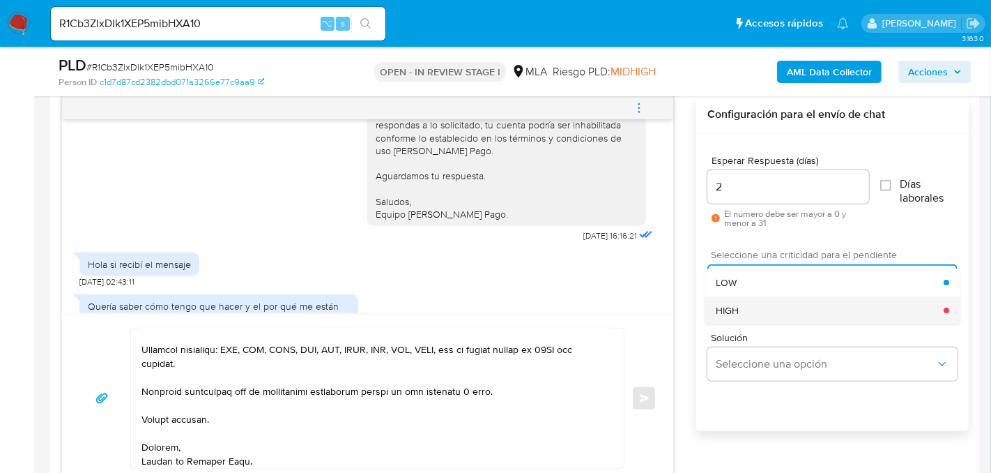
click at [737, 314] on span "HIGH" at bounding box center [728, 310] width 23 height 13
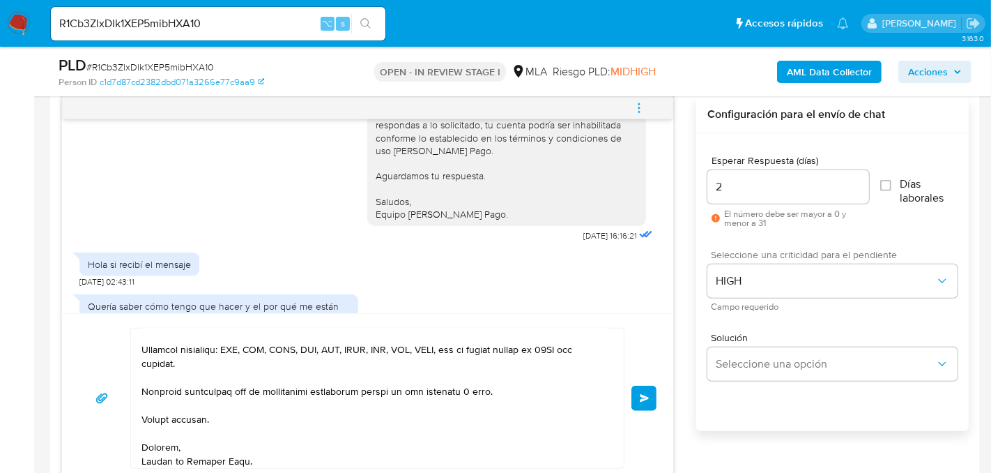
click at [656, 389] on button "Enviar" at bounding box center [644, 397] width 25 height 25
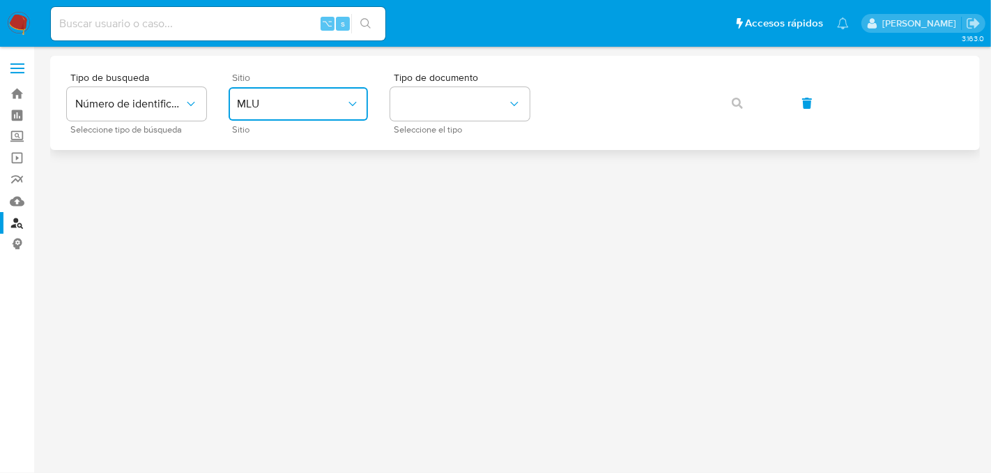
click at [328, 118] on button "MLU" at bounding box center [298, 103] width 139 height 33
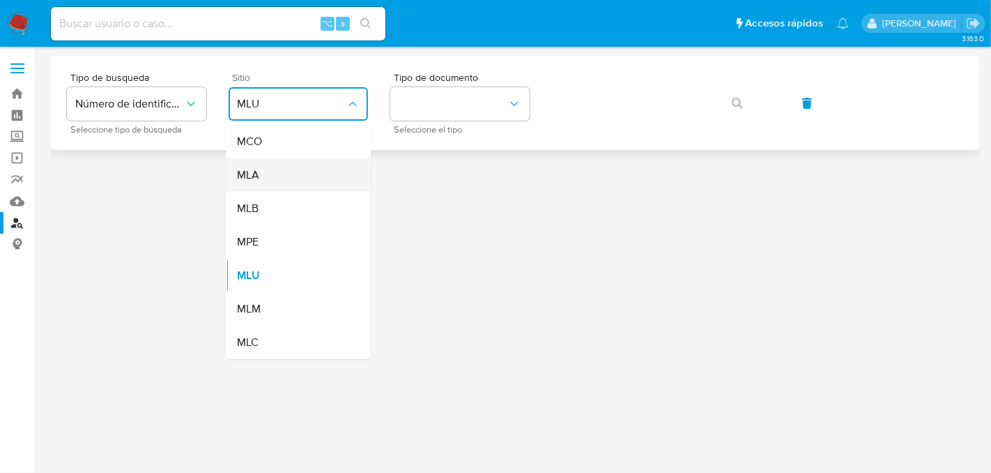
click at [325, 177] on div "MLA" at bounding box center [294, 174] width 114 height 33
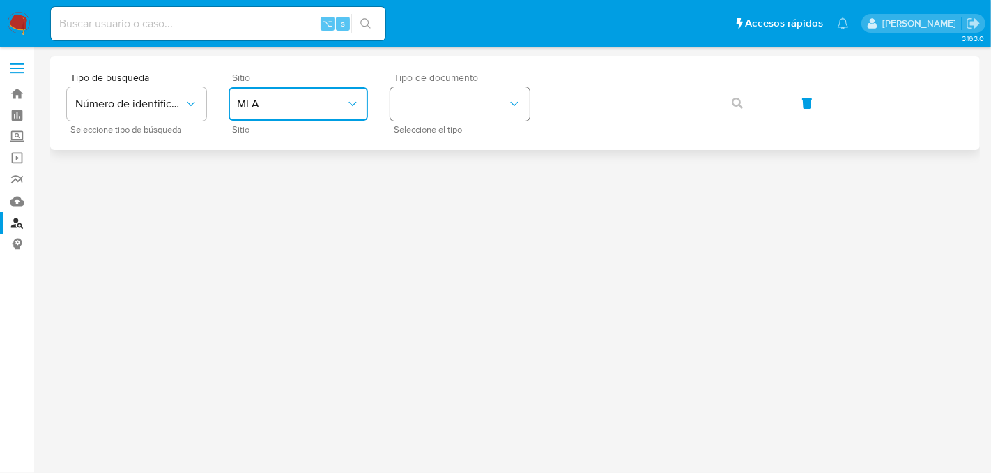
click at [418, 107] on button "identificationType" at bounding box center [459, 103] width 139 height 33
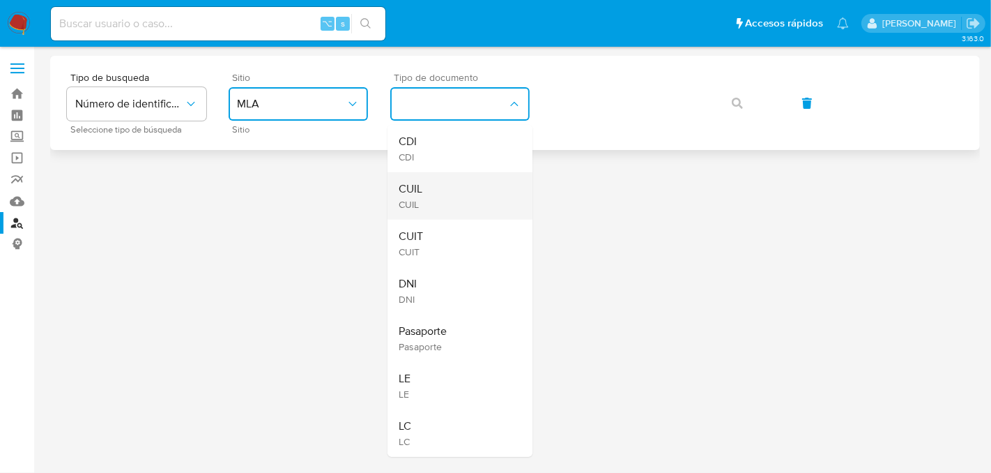
click at [429, 195] on div "CUIL CUIL" at bounding box center [456, 195] width 114 height 47
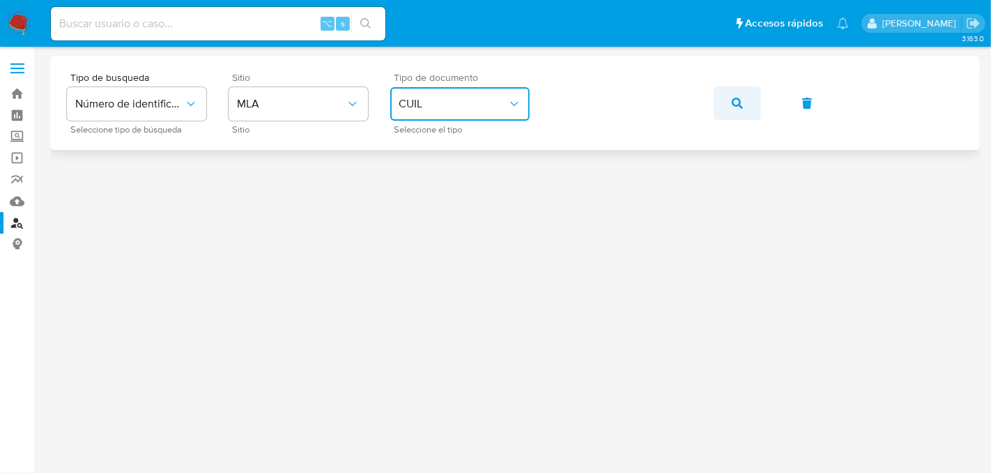
click at [733, 98] on icon "button" at bounding box center [737, 103] width 11 height 11
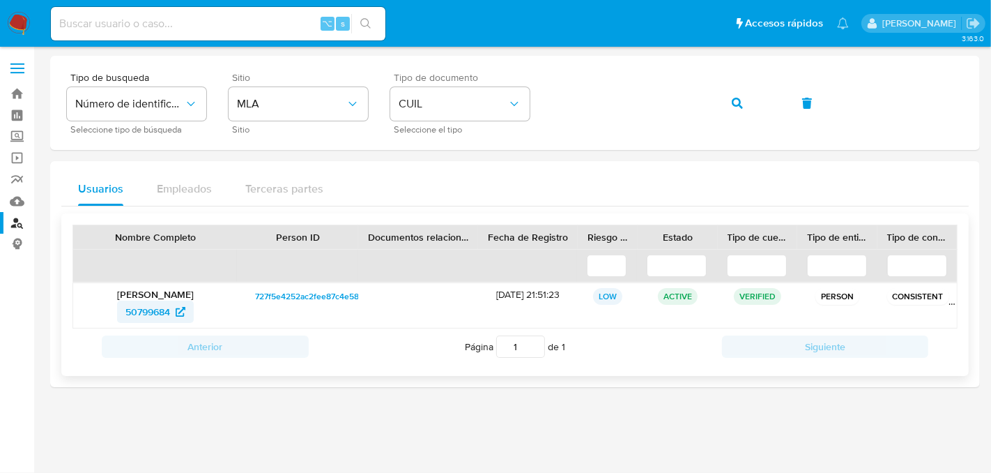
click at [167, 310] on span "50799684" at bounding box center [147, 311] width 45 height 22
click at [734, 106] on icon "button" at bounding box center [737, 103] width 11 height 11
click at [128, 310] on span "495517474" at bounding box center [148, 311] width 47 height 22
click at [748, 112] on button "button" at bounding box center [737, 102] width 47 height 33
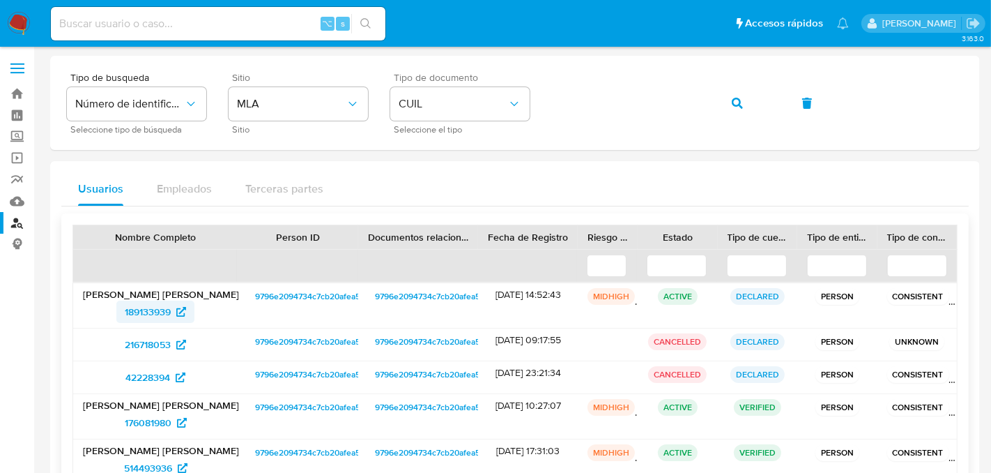
click at [140, 314] on span "189133939" at bounding box center [148, 311] width 46 height 22
click at [728, 102] on button "button" at bounding box center [737, 102] width 47 height 33
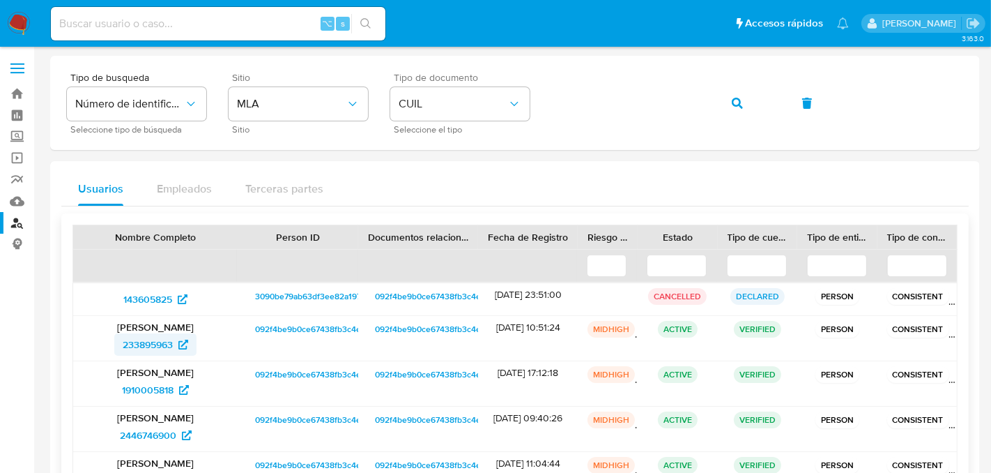
click at [154, 345] on span "233895963" at bounding box center [148, 344] width 50 height 22
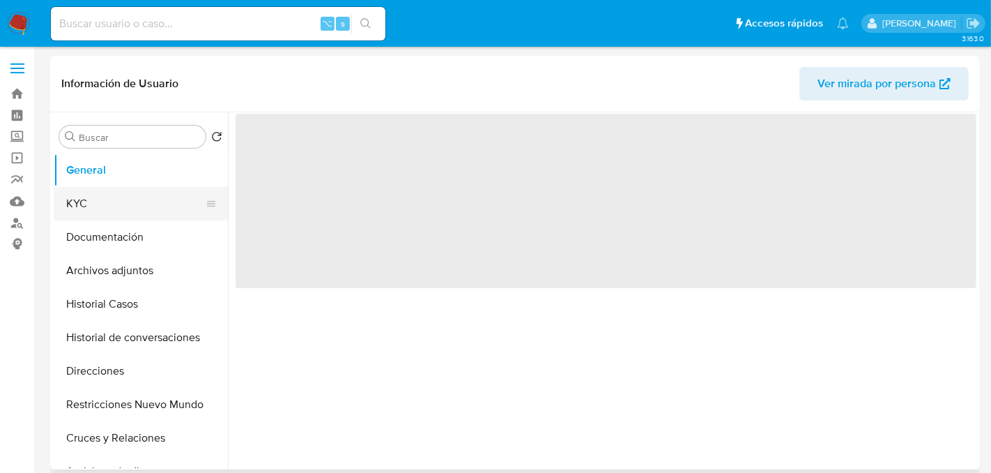
click at [128, 207] on button "KYC" at bounding box center [135, 203] width 163 height 33
select select "10"
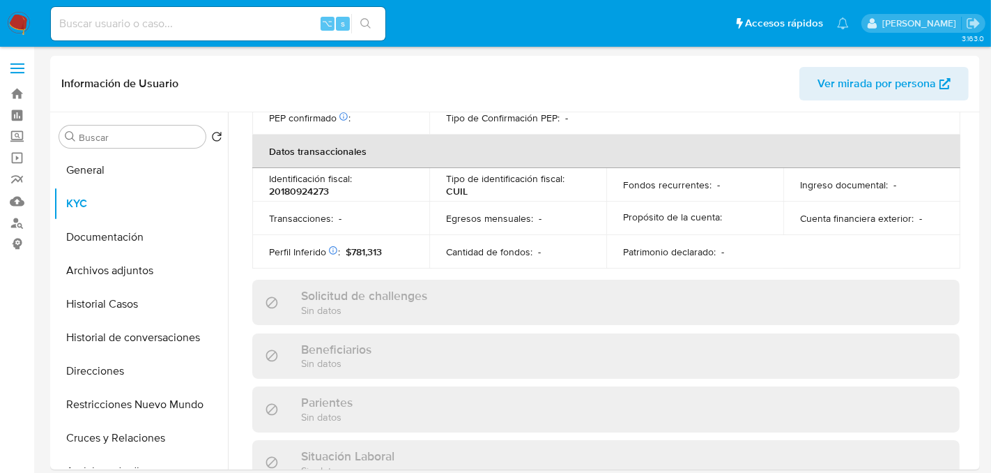
scroll to position [746, 0]
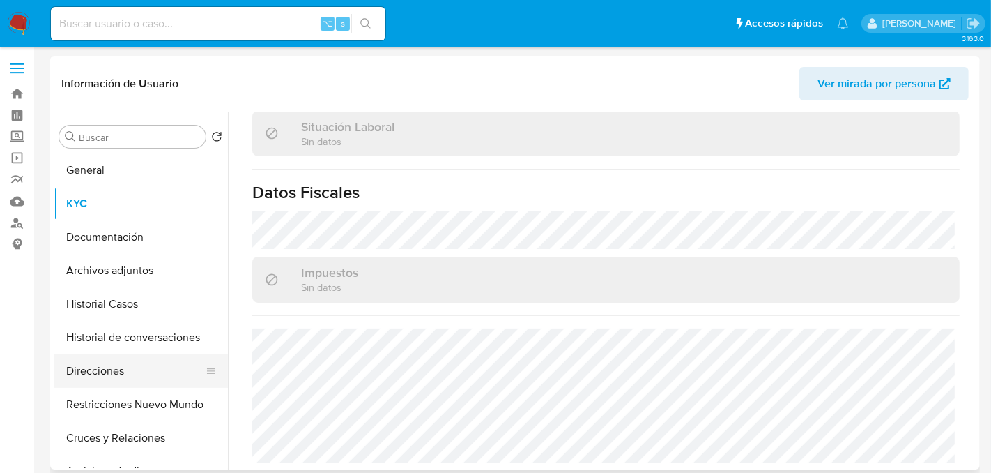
click at [112, 362] on button "Direcciones" at bounding box center [135, 370] width 163 height 33
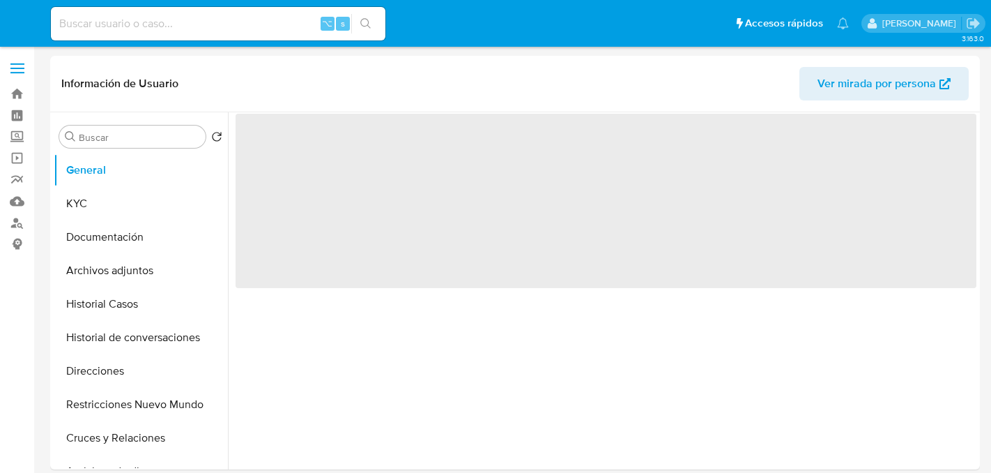
select select "10"
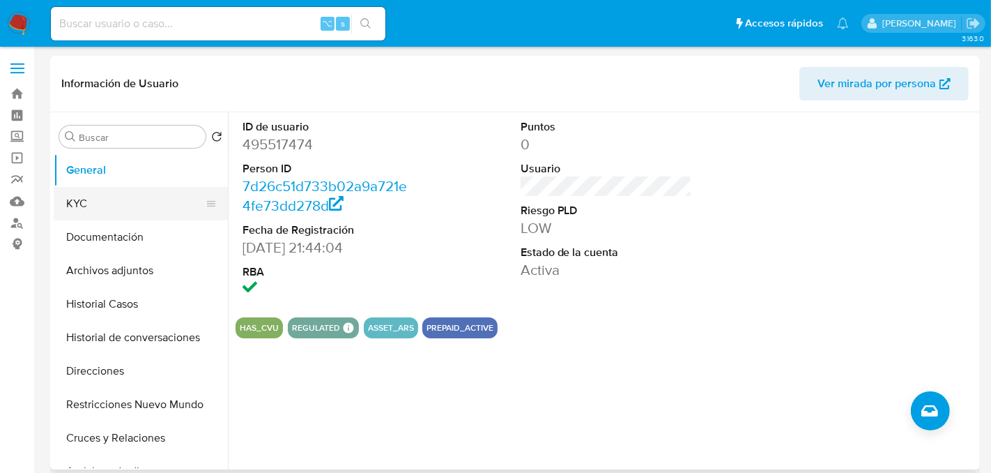
click at [111, 210] on button "KYC" at bounding box center [135, 203] width 163 height 33
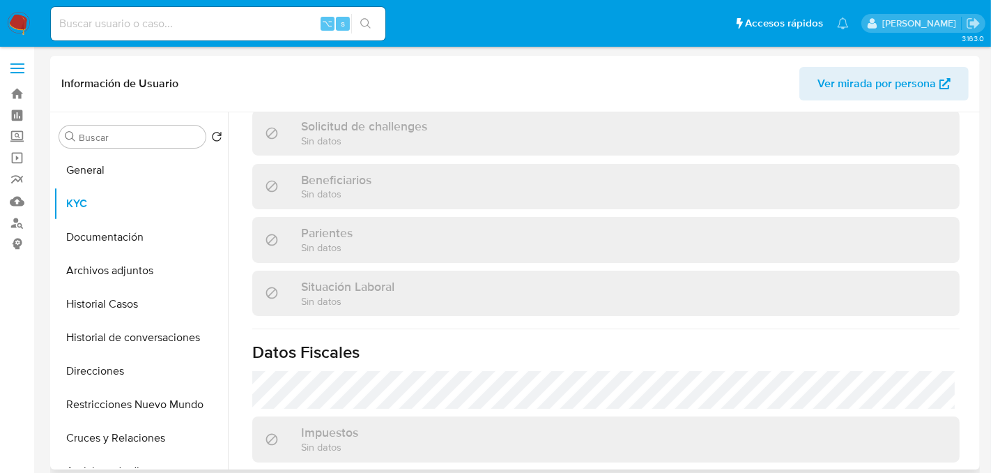
scroll to position [746, 0]
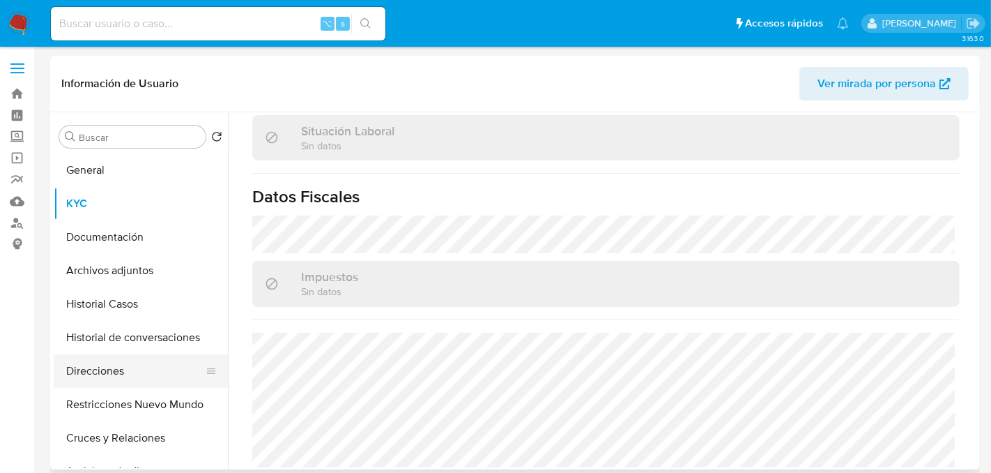
click at [97, 376] on button "Direcciones" at bounding box center [135, 370] width 163 height 33
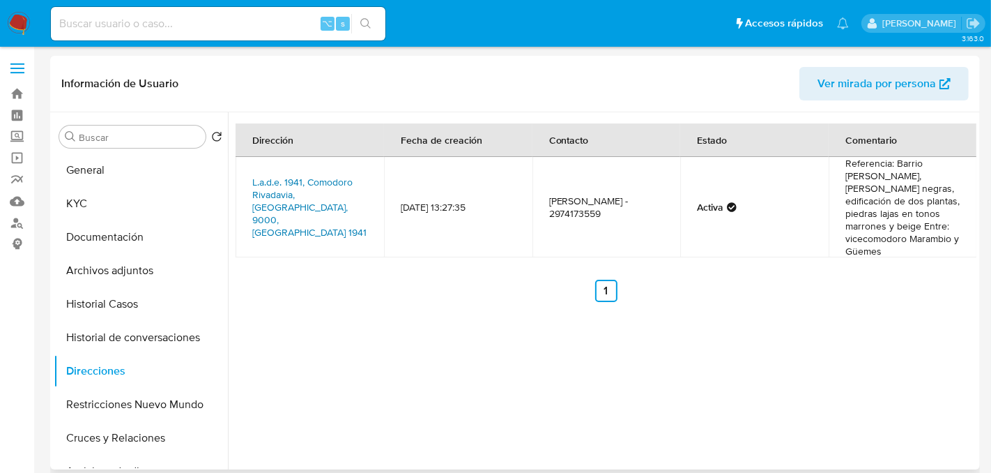
click at [316, 188] on link "L.a.d.e. 1941, Comodoro Rivadavia, Chubut, 9000, Argentina 1941" at bounding box center [309, 207] width 114 height 64
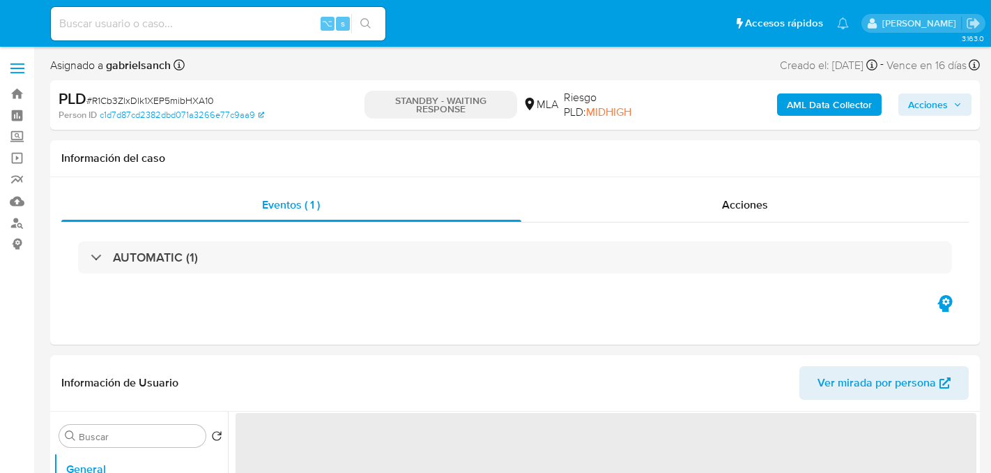
select select "10"
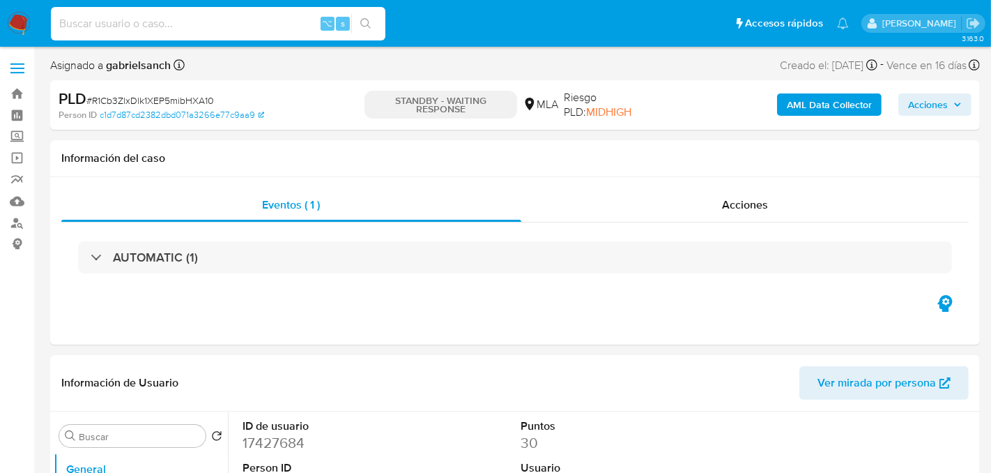
click at [158, 26] on input at bounding box center [218, 24] width 335 height 18
paste input "nw2AIgr3FPgbEq0sxIrhs9Qw"
type input "nw2AIgr3FPgbEq0sxIrhs9Qw"
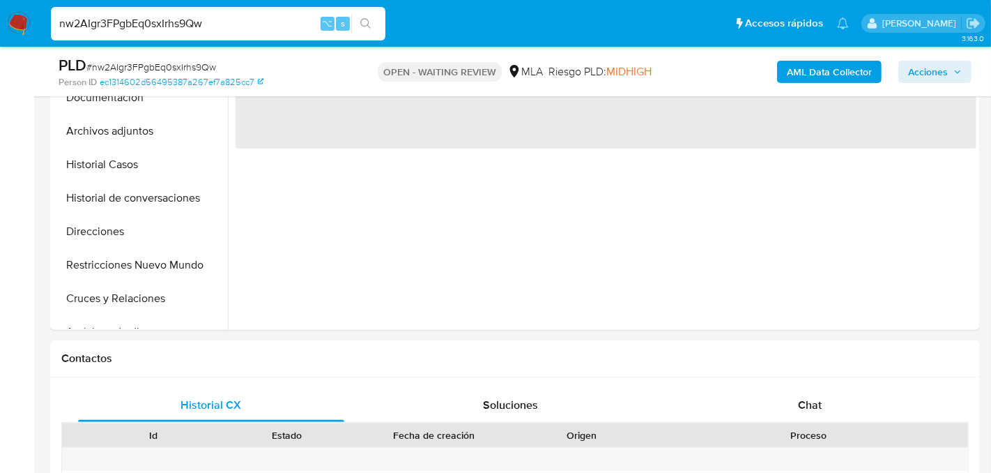
select select "10"
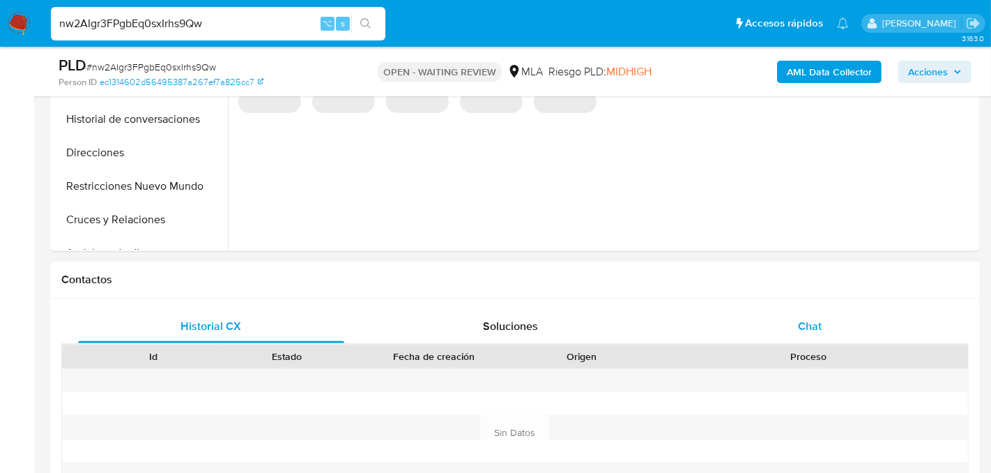
click at [843, 328] on div "Chat" at bounding box center [810, 326] width 266 height 33
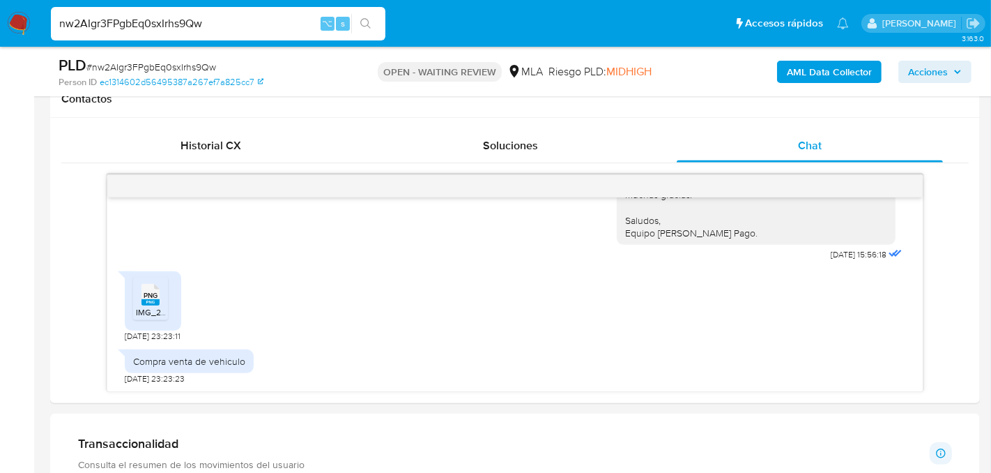
scroll to position [657, 0]
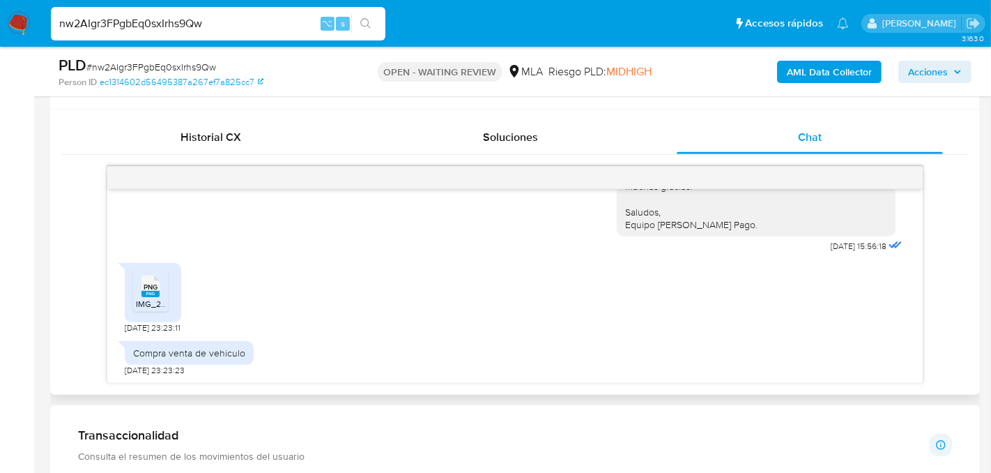
click at [153, 275] on icon at bounding box center [151, 286] width 18 height 22
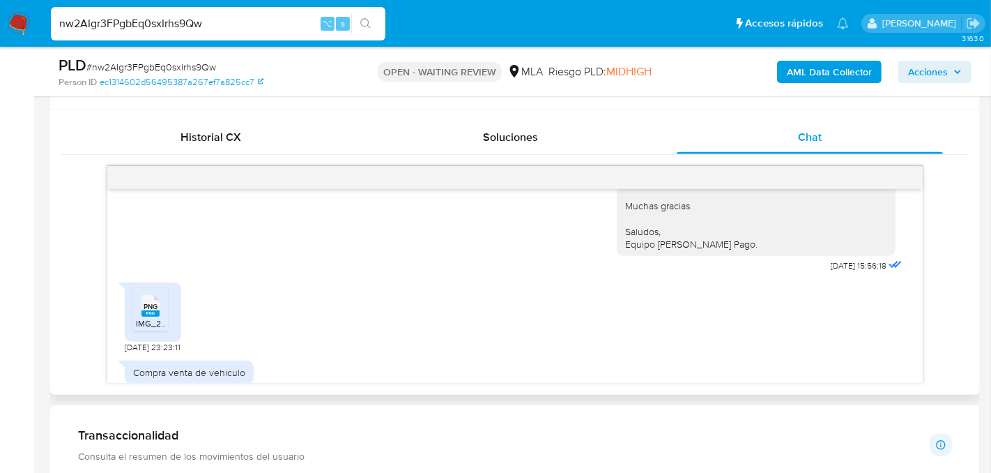
scroll to position [1150, 0]
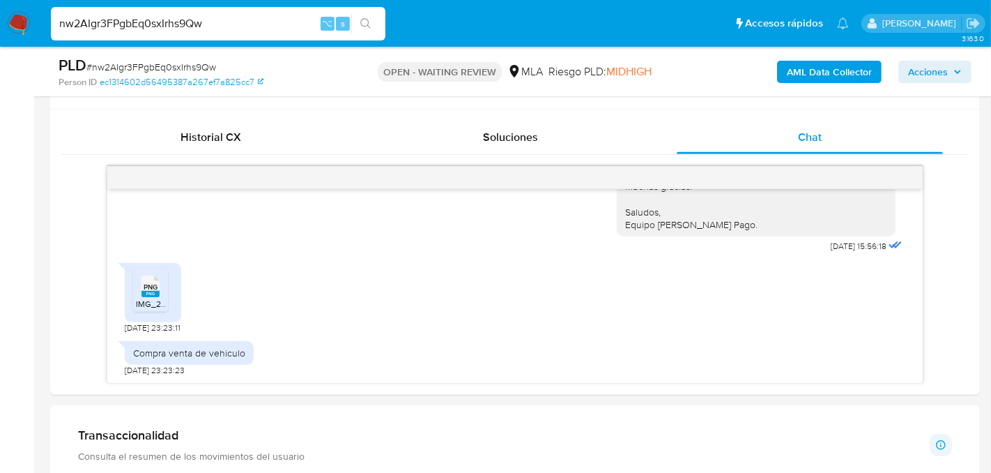
click at [186, 27] on input "nw2AIgr3FPgbEq0sxIrhs9Qw" at bounding box center [218, 24] width 335 height 18
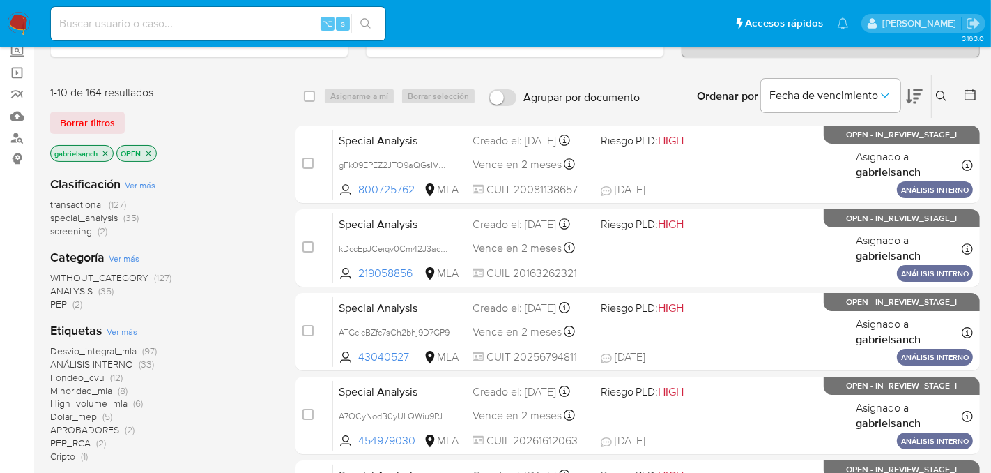
scroll to position [91, 0]
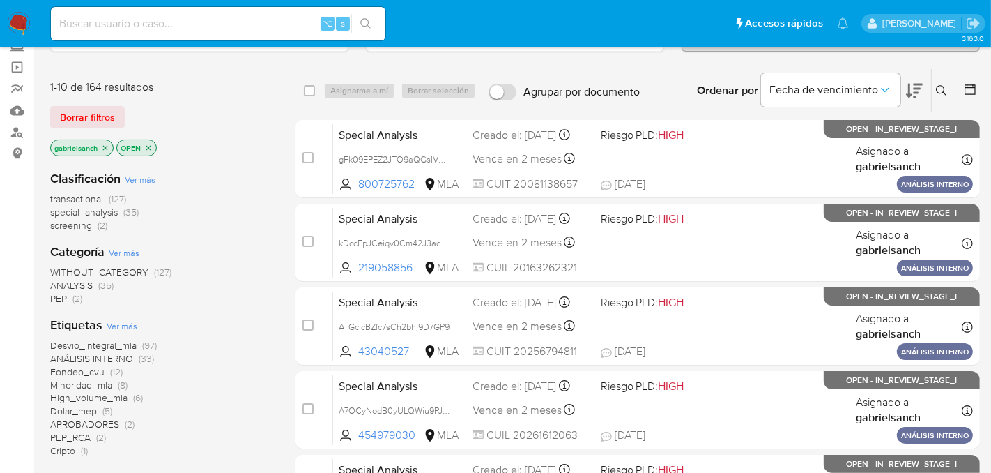
click at [947, 86] on button at bounding box center [943, 90] width 23 height 17
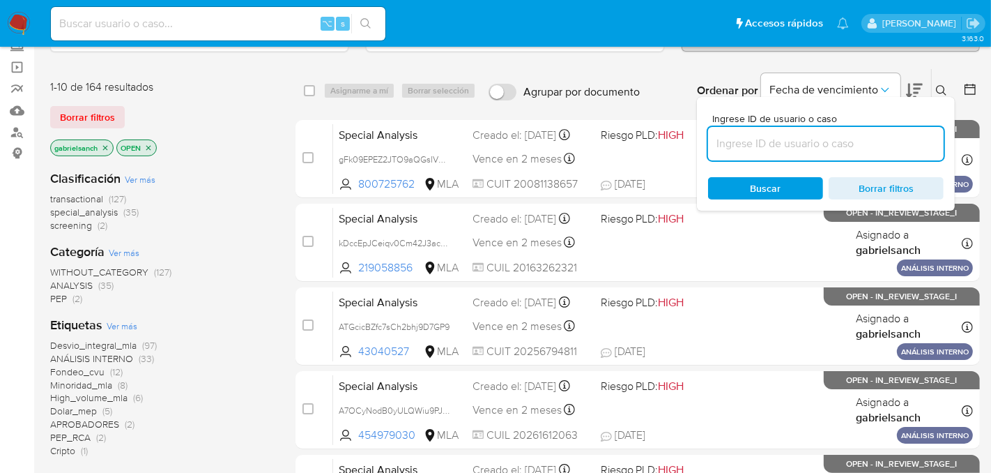
click at [785, 146] on input at bounding box center [826, 144] width 236 height 18
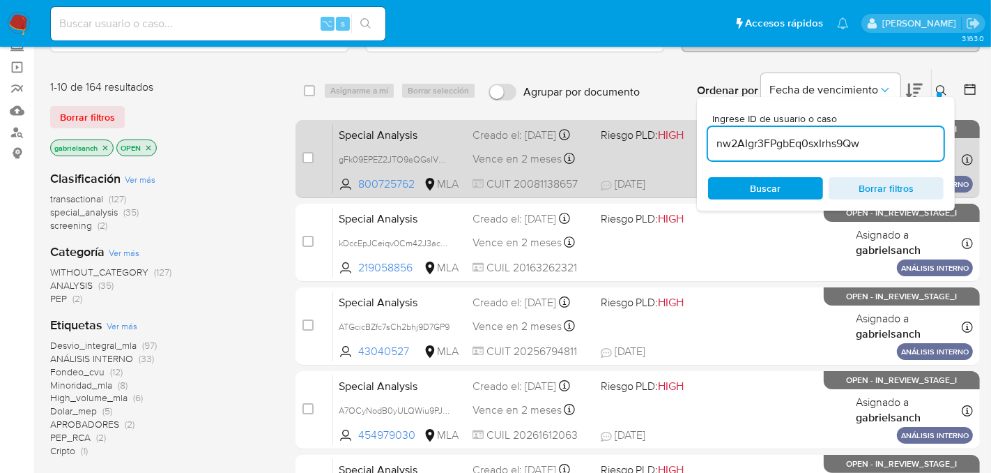
type input "nw2AIgr3FPgbEq0sxIrhs9Qw"
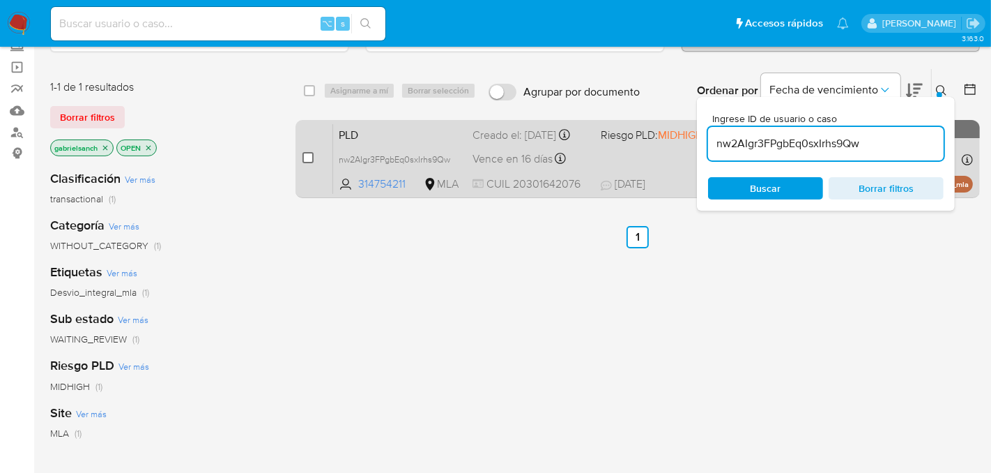
click at [304, 160] on input "checkbox" at bounding box center [308, 157] width 11 height 11
checkbox input "true"
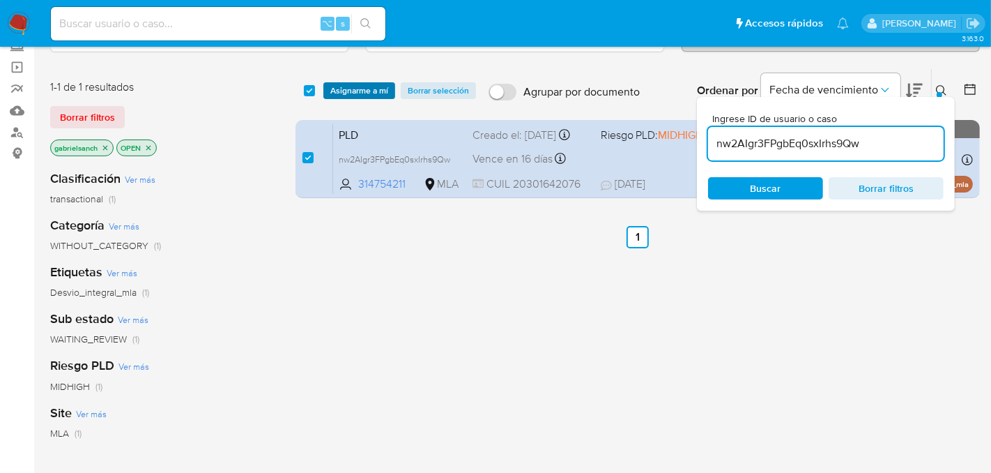
click at [356, 93] on span "Asignarme a mí" at bounding box center [359, 91] width 58 height 14
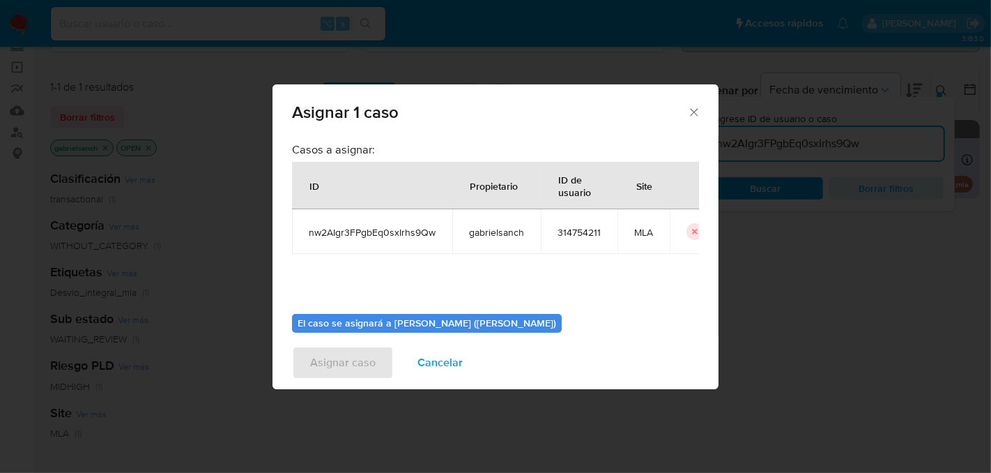
scroll to position [71, 0]
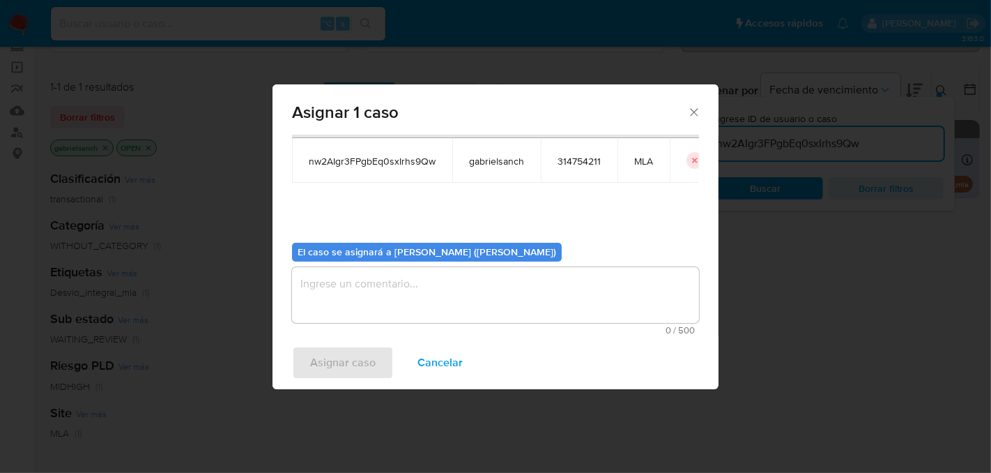
click at [373, 284] on textarea "assign-modal" at bounding box center [495, 295] width 407 height 56
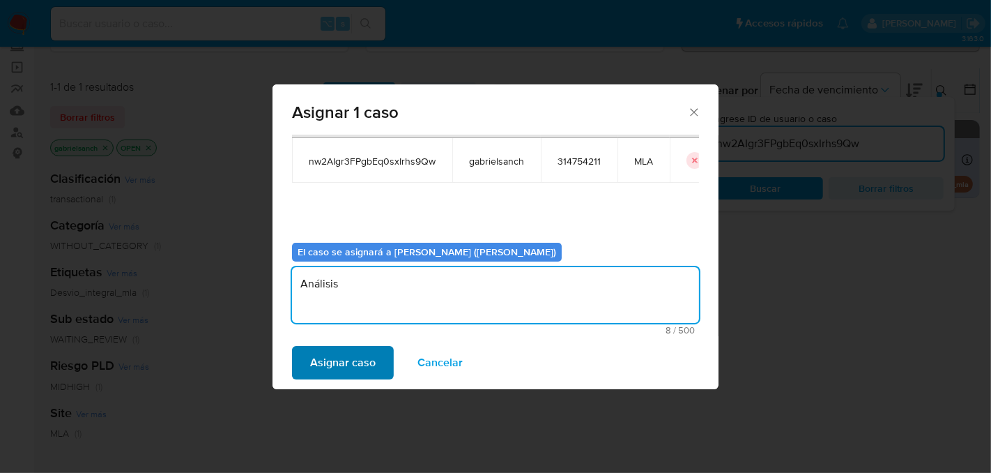
type textarea "Análisis"
click at [362, 357] on span "Asignar caso" at bounding box center [343, 362] width 66 height 31
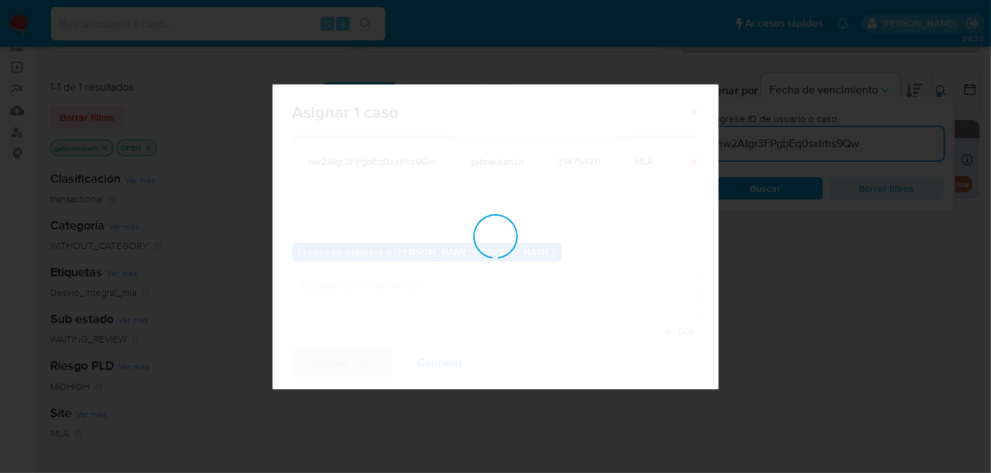
checkbox input "false"
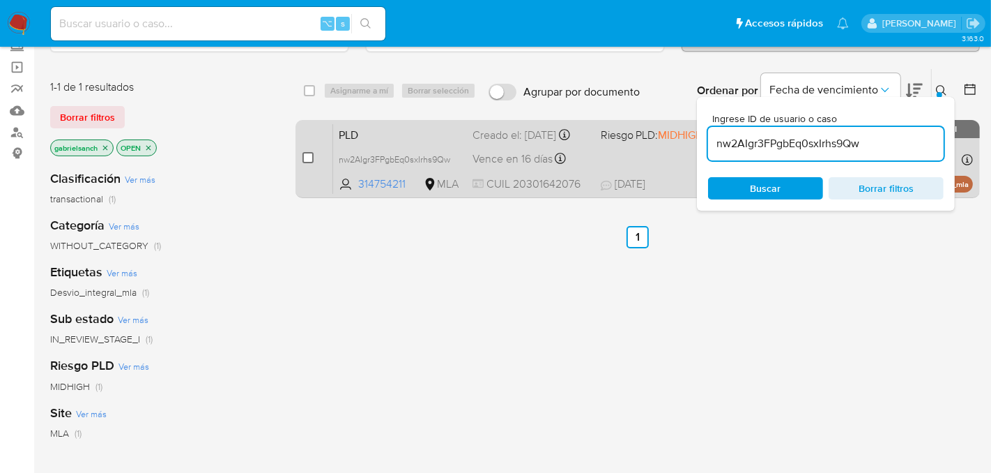
click at [305, 158] on input "checkbox" at bounding box center [308, 157] width 11 height 11
checkbox input "true"
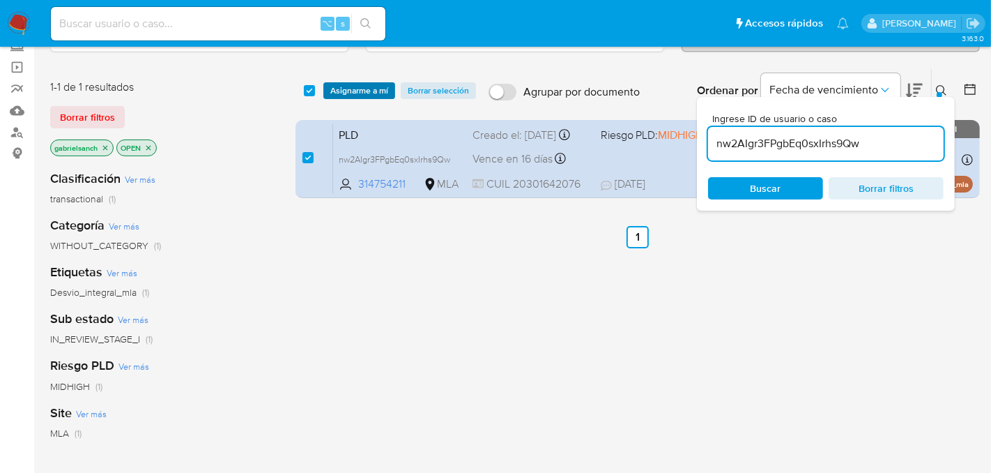
click at [339, 91] on span "Asignarme a mí" at bounding box center [359, 91] width 58 height 14
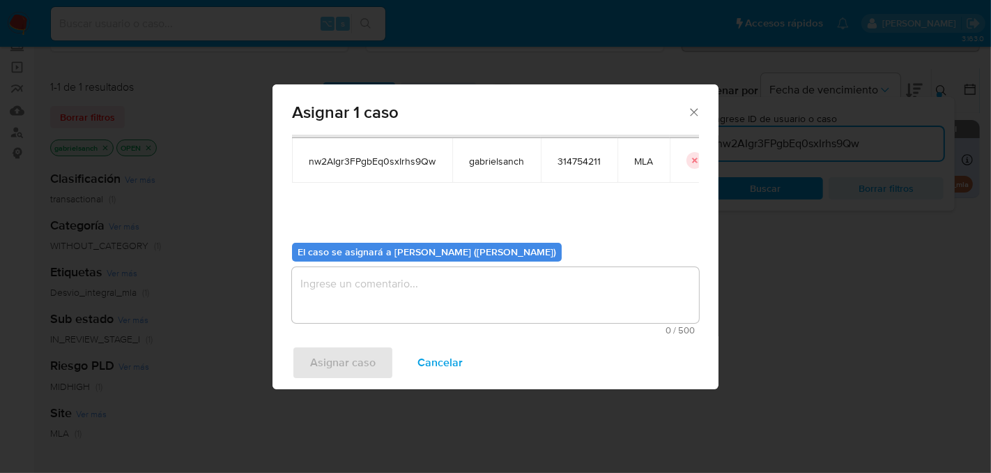
click at [371, 314] on textarea "assign-modal" at bounding box center [495, 295] width 407 height 56
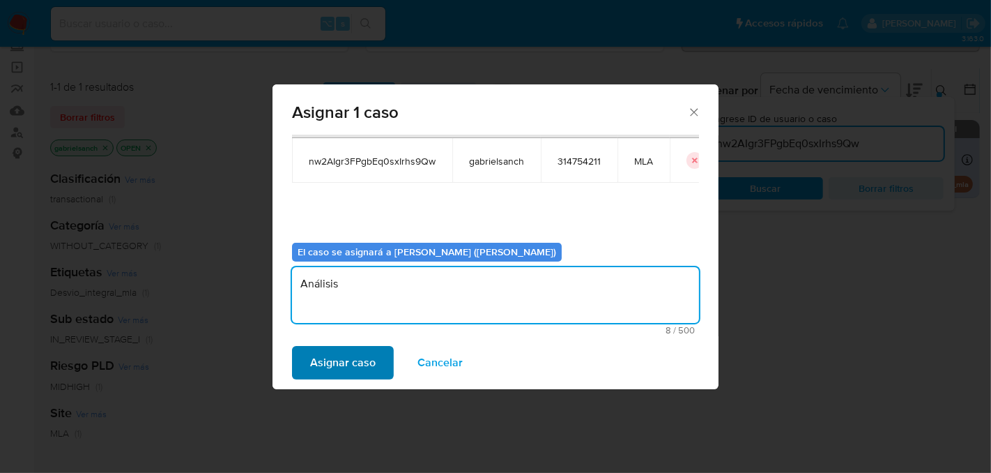
type textarea "Análisis"
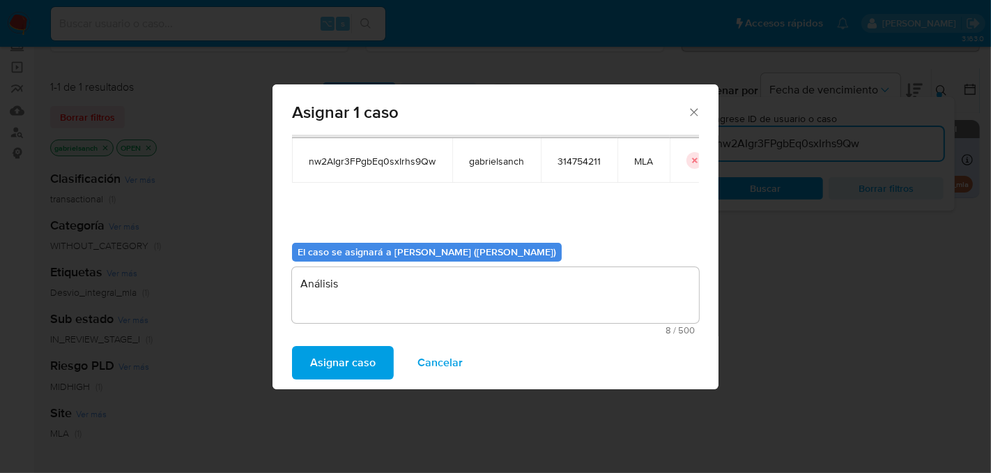
click at [335, 360] on span "Asignar caso" at bounding box center [343, 362] width 66 height 31
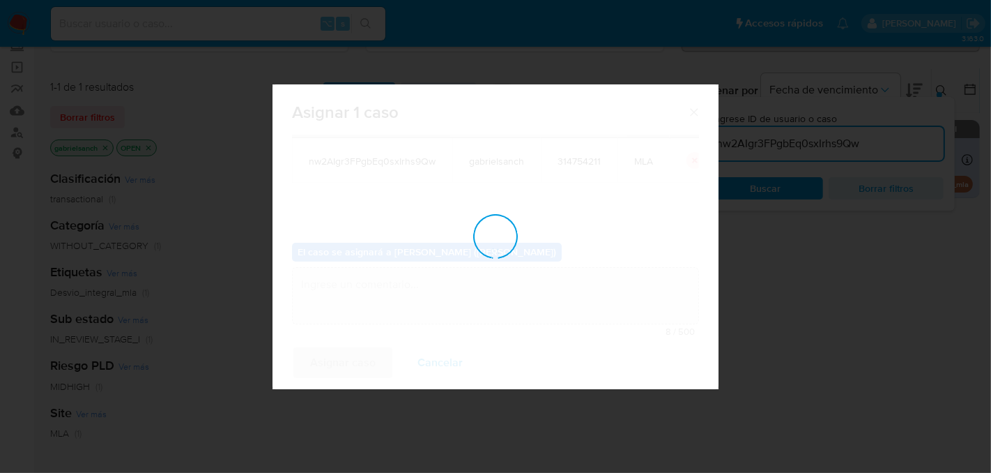
checkbox input "false"
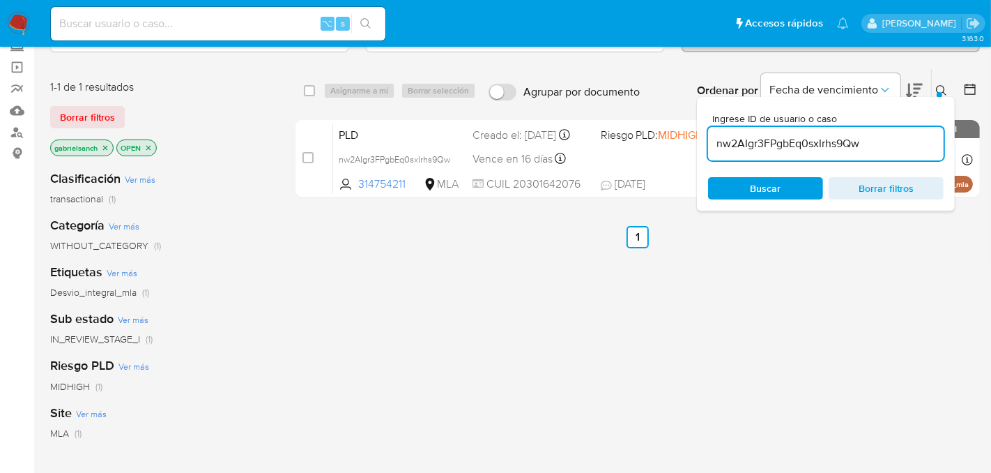
click at [794, 143] on input "nw2AIgr3FPgbEq0sxIrhs9Qw" at bounding box center [826, 144] width 236 height 18
paste input "bdn0dFvioedwmqs8CPpPbgxU"
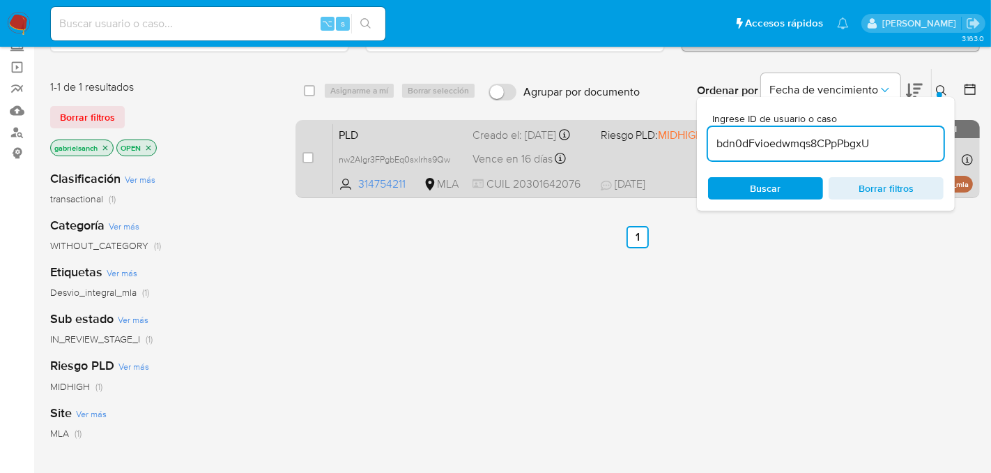
type input "bdn0dFvioedwmqs8CPpPbgxU"
click at [307, 159] on input "checkbox" at bounding box center [308, 157] width 11 height 11
checkbox input "true"
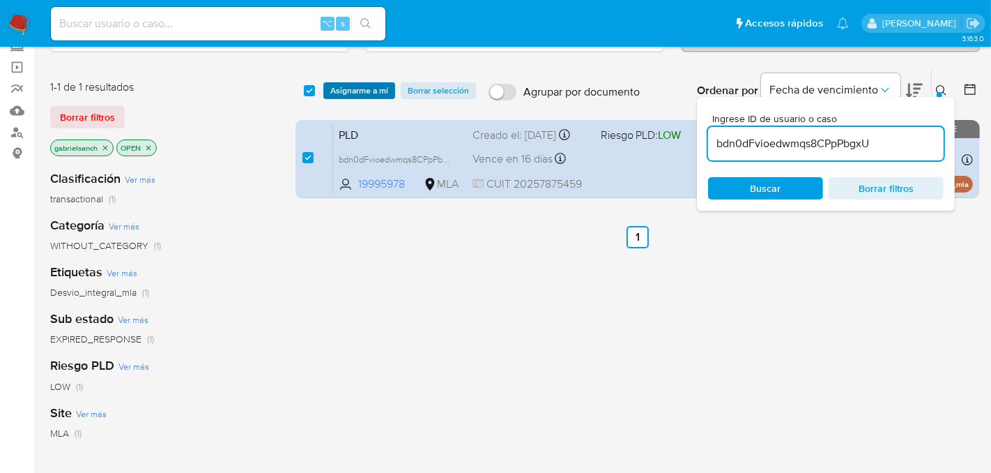
click at [333, 89] on span "Asignarme a mí" at bounding box center [359, 91] width 58 height 14
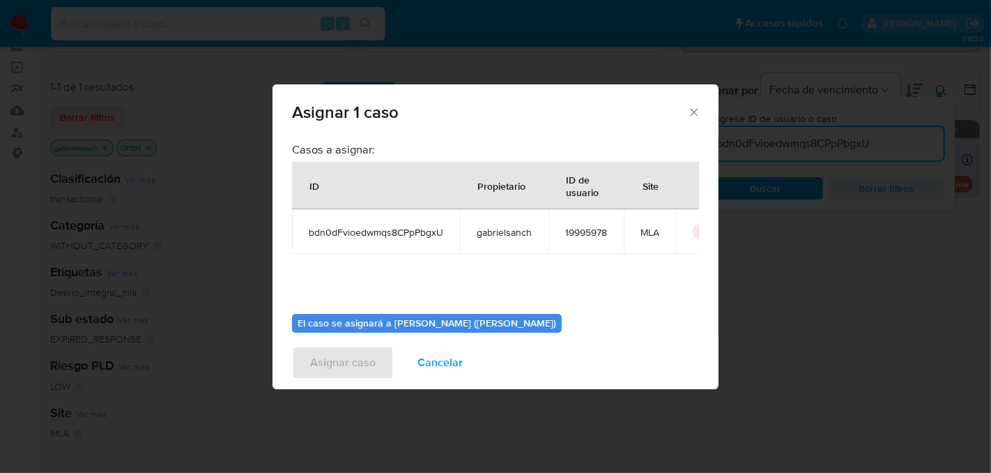
scroll to position [71, 0]
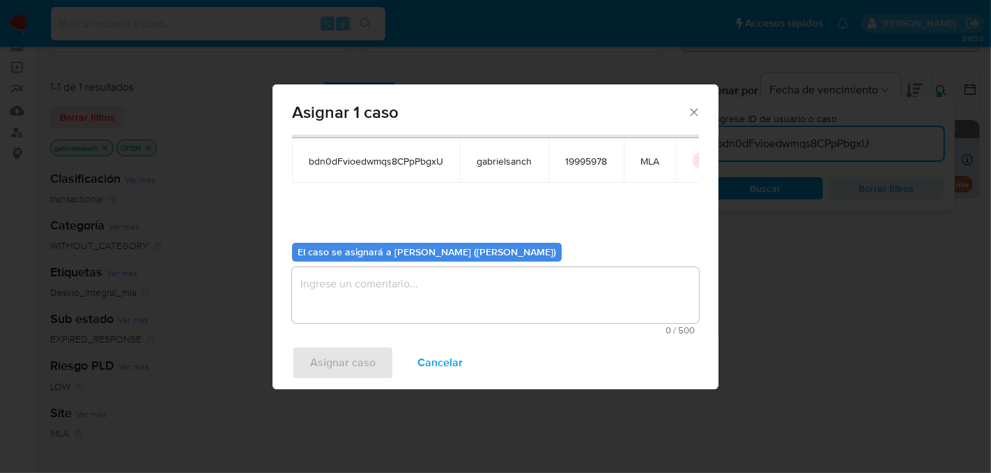
click at [374, 300] on textarea "assign-modal" at bounding box center [495, 295] width 407 height 56
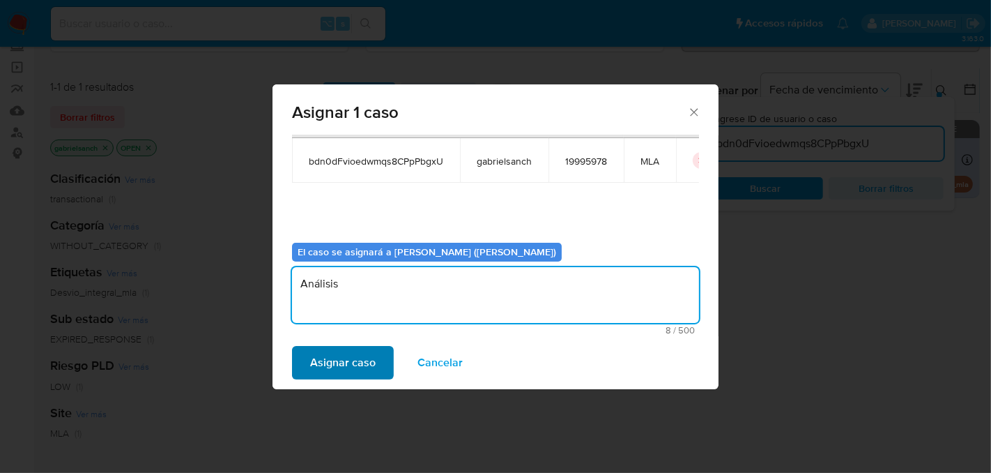
type textarea "Análisis"
click at [337, 360] on span "Asignar caso" at bounding box center [343, 362] width 66 height 31
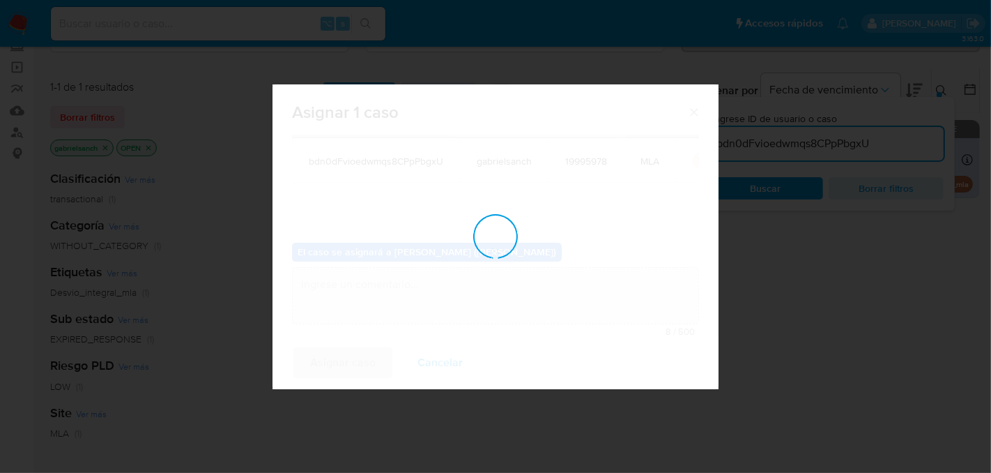
checkbox input "false"
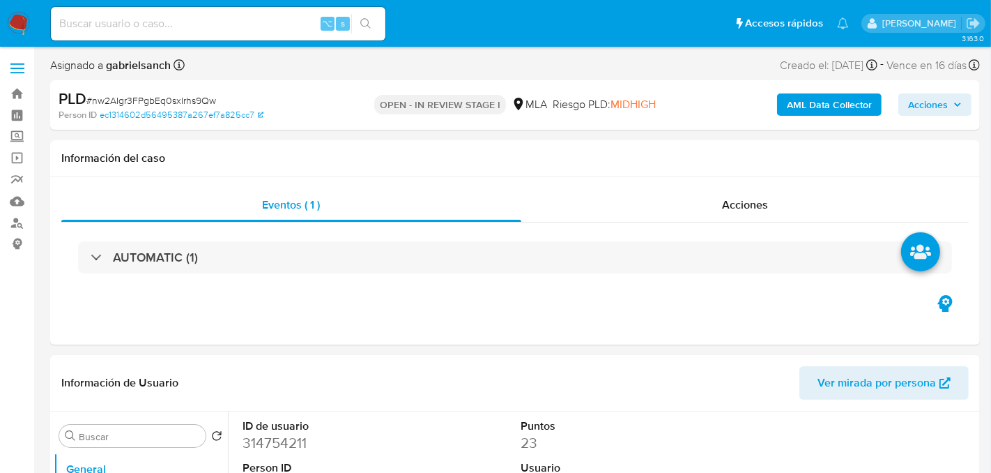
select select "10"
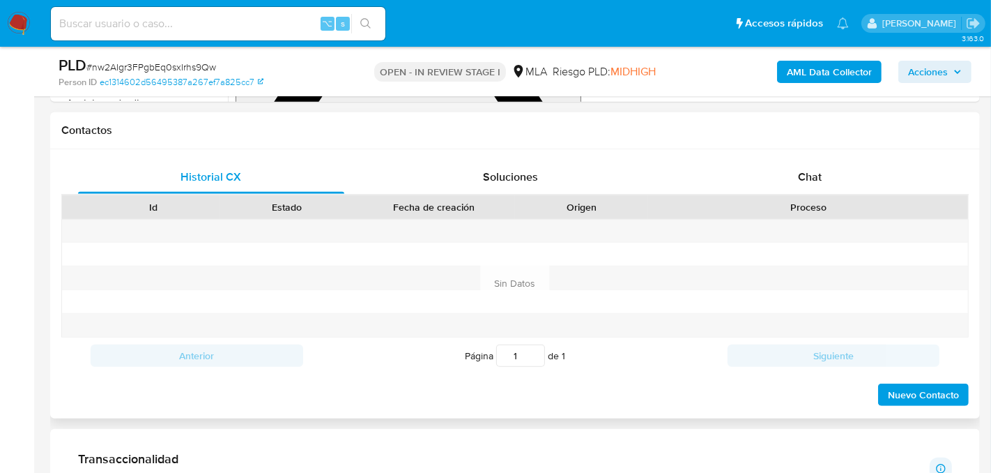
scroll to position [616, 0]
click at [818, 176] on span "Chat" at bounding box center [810, 177] width 24 height 16
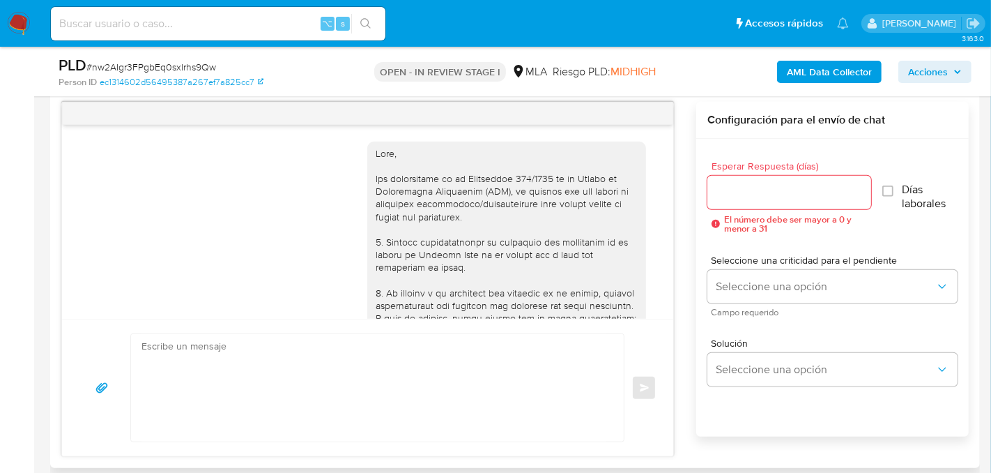
scroll to position [1151, 0]
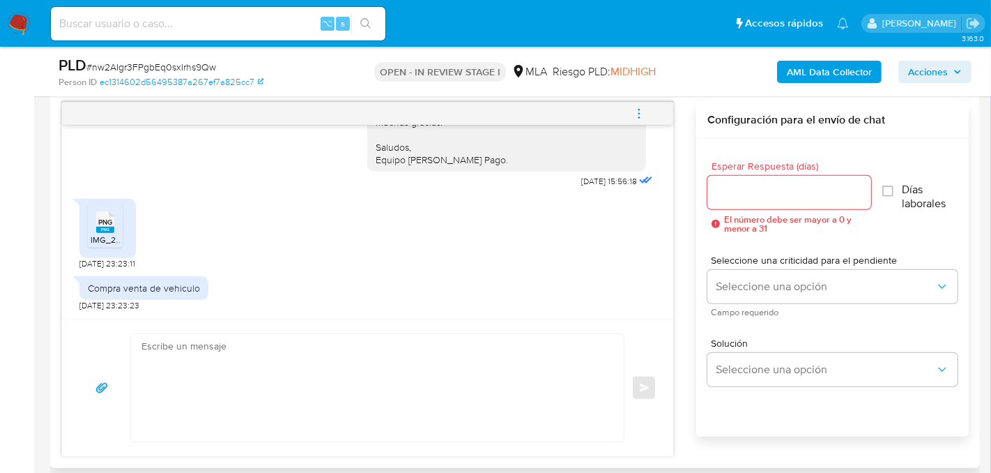
click at [171, 419] on textarea at bounding box center [374, 387] width 465 height 107
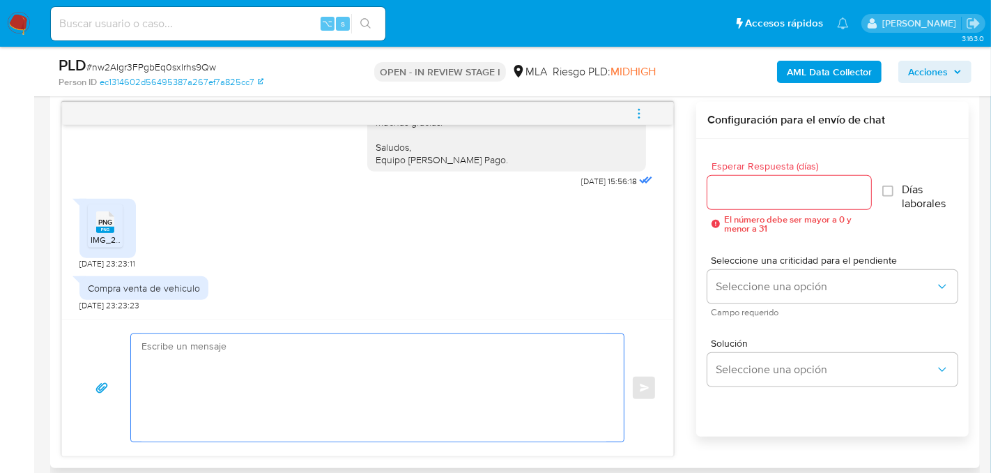
click at [171, 406] on textarea at bounding box center [374, 387] width 465 height 107
paste textarea "Hola, ¡Muchas gracias por tu respuesta! Confirmamos la recepción de la document…"
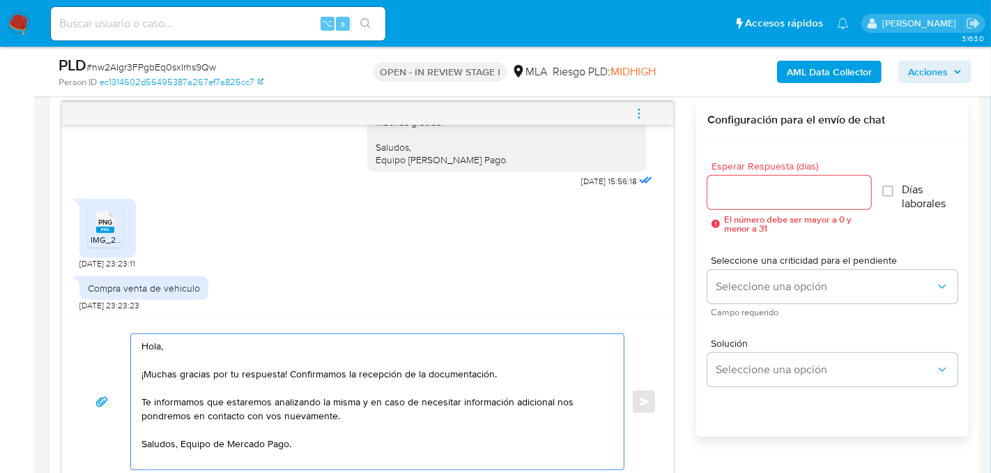
type textarea "Hola, ¡Muchas gracias por tu respuesta! Confirmamos la recepción de la document…"
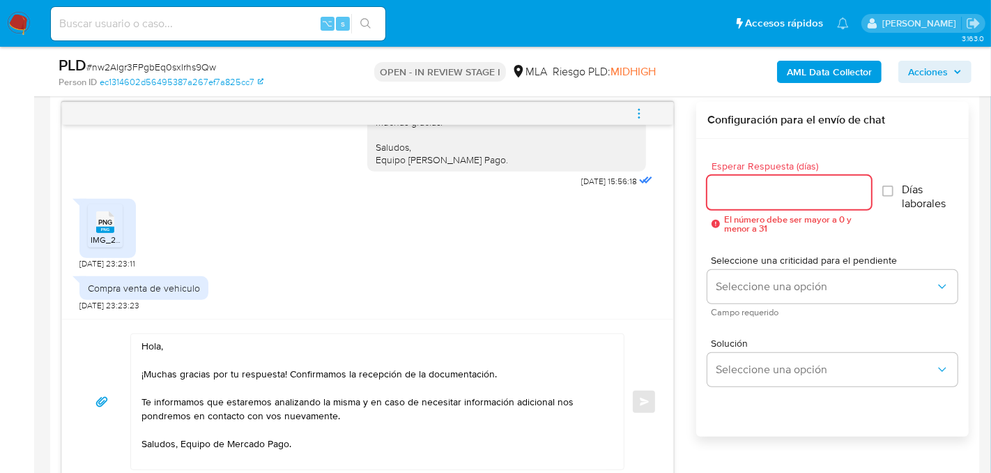
click at [775, 197] on input "Esperar Respuesta (días)" at bounding box center [790, 192] width 164 height 18
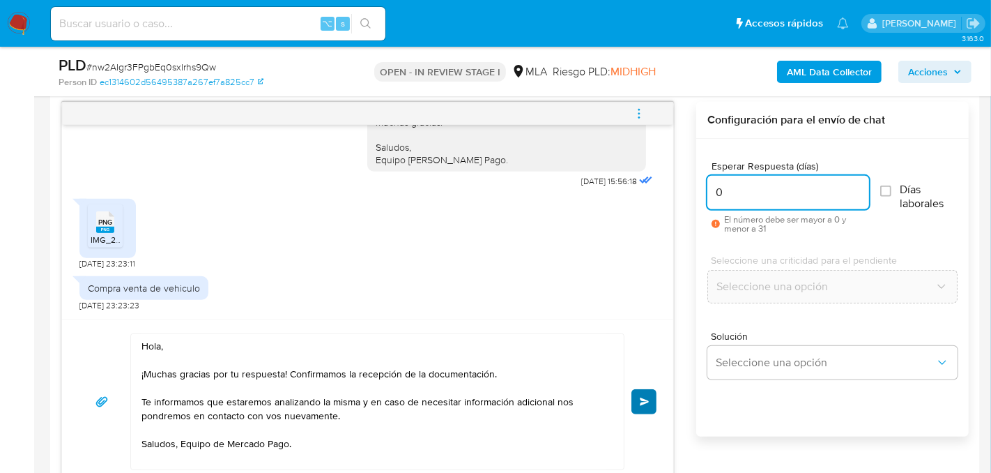
type input "0"
click at [653, 396] on button "Enviar" at bounding box center [644, 401] width 25 height 25
click at [641, 107] on icon "menu-action" at bounding box center [639, 113] width 13 height 13
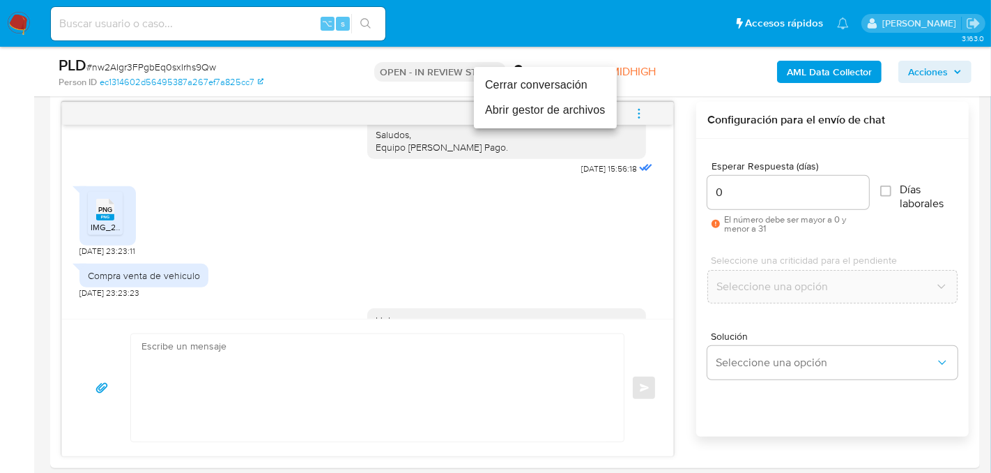
scroll to position [1317, 0]
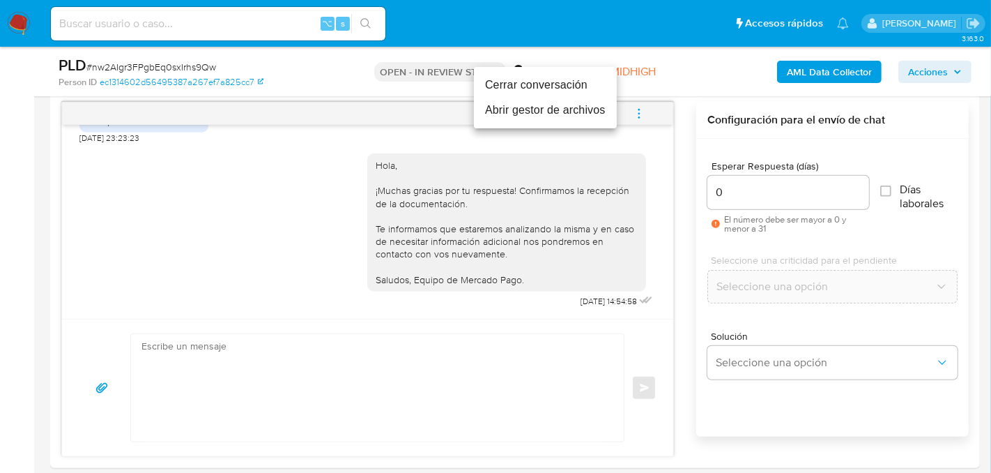
click at [565, 88] on li "Cerrar conversación" at bounding box center [545, 84] width 143 height 25
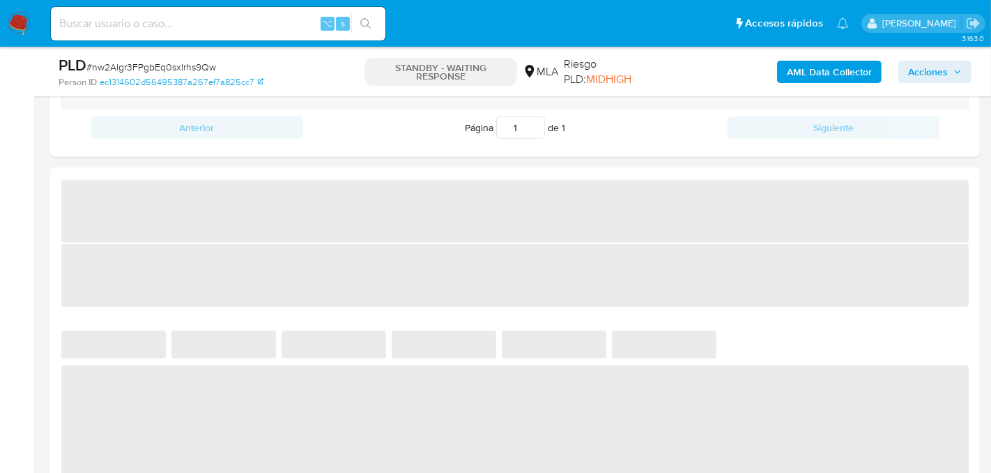
select select "10"
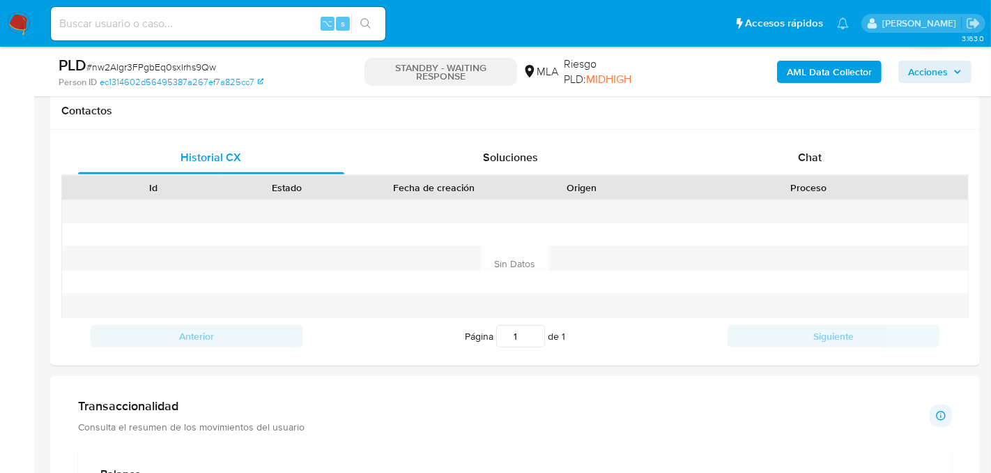
scroll to position [634, 0]
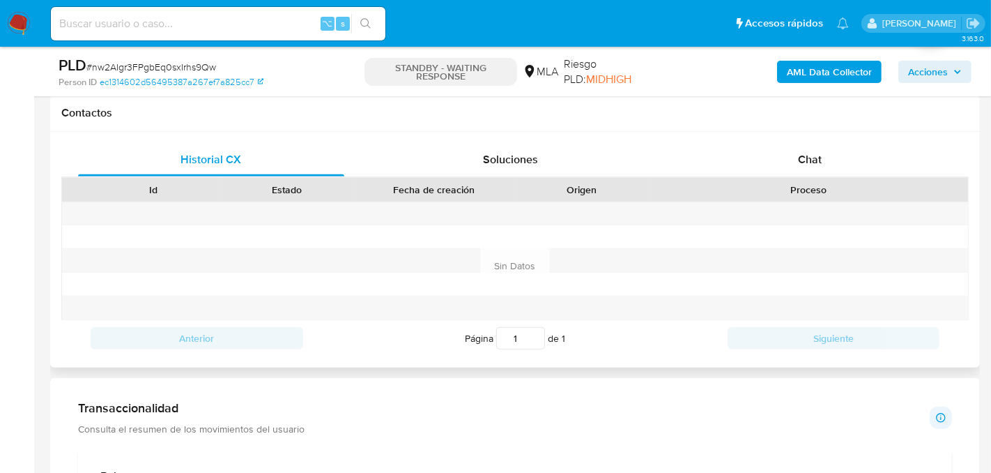
click at [683, 163] on div "Chat" at bounding box center [810, 159] width 266 height 33
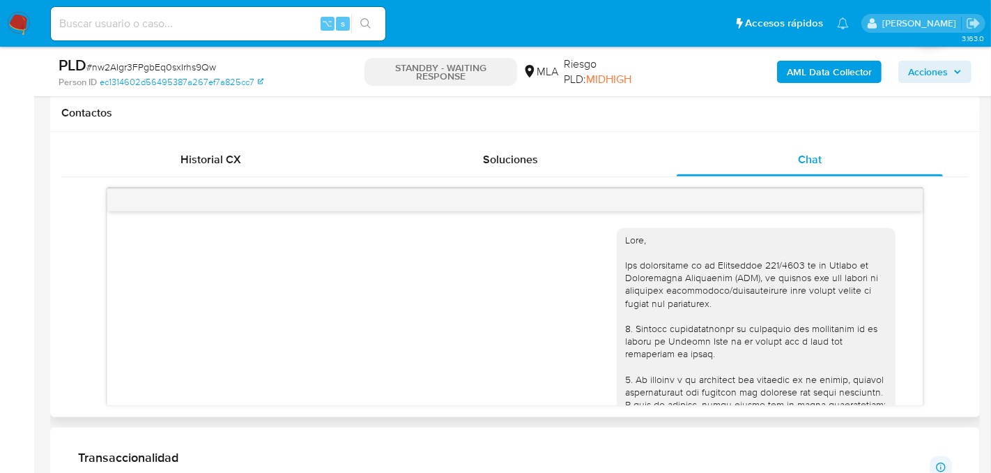
scroll to position [1317, 0]
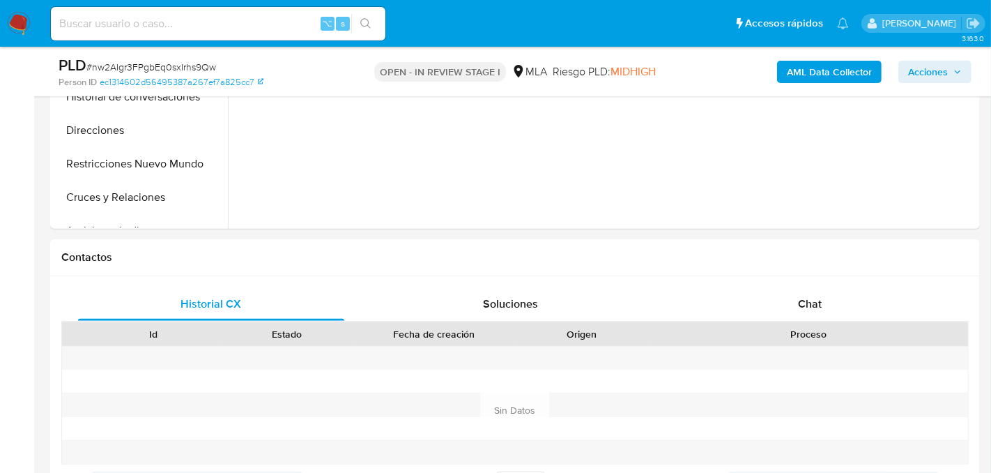
scroll to position [503, 0]
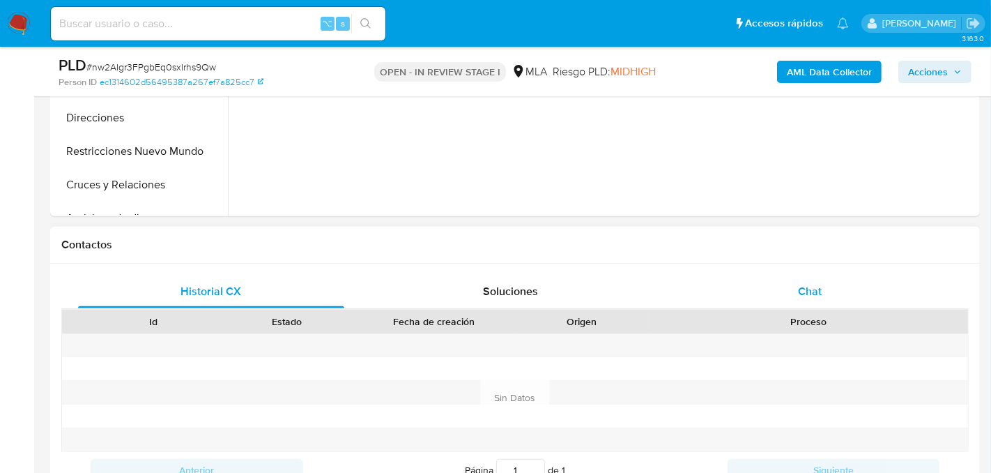
select select "10"
click at [823, 306] on div "Chat" at bounding box center [810, 291] width 266 height 33
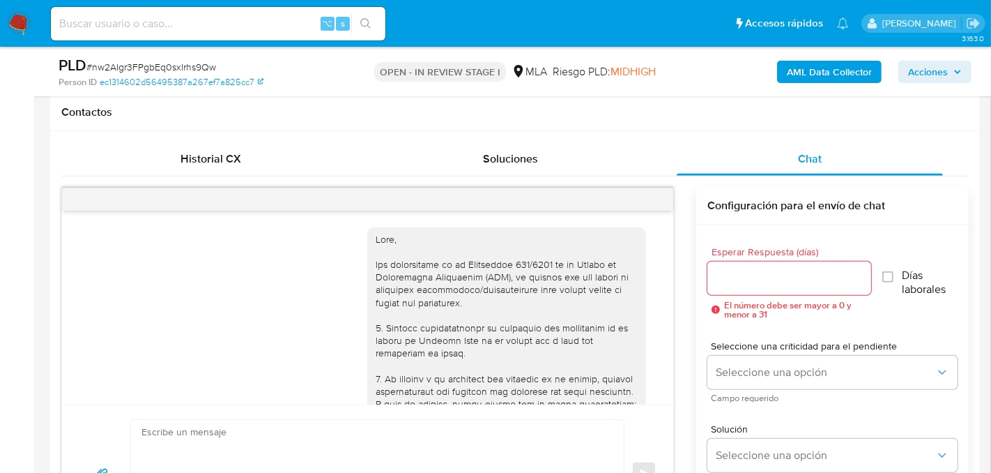
scroll to position [1317, 0]
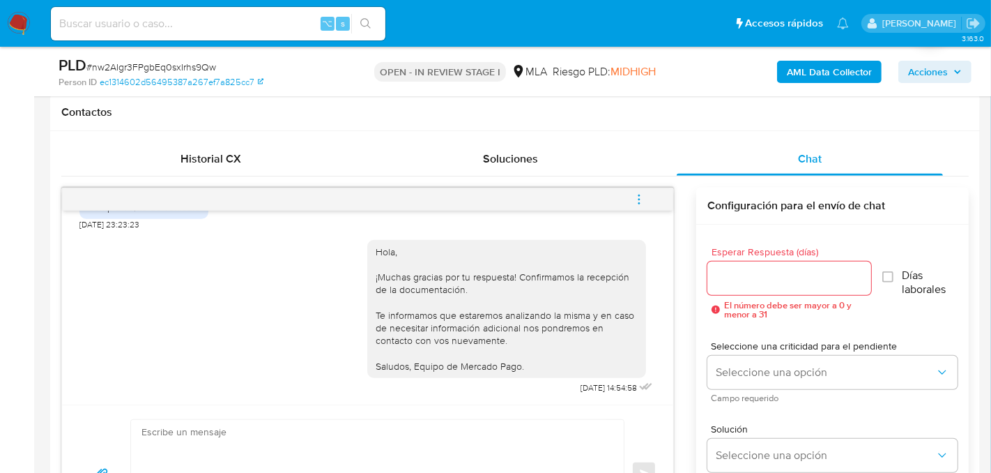
click at [650, 199] on button "menu-action" at bounding box center [639, 199] width 46 height 33
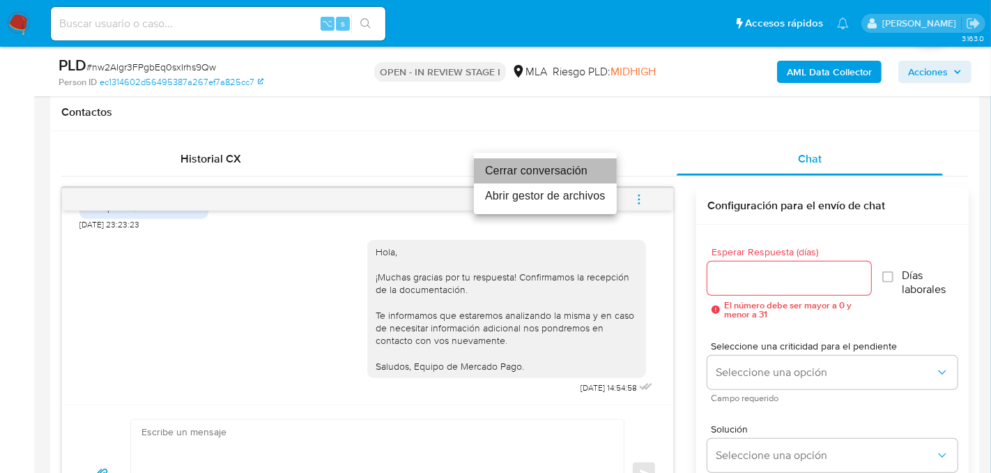
click at [572, 174] on li "Cerrar conversación" at bounding box center [545, 170] width 143 height 25
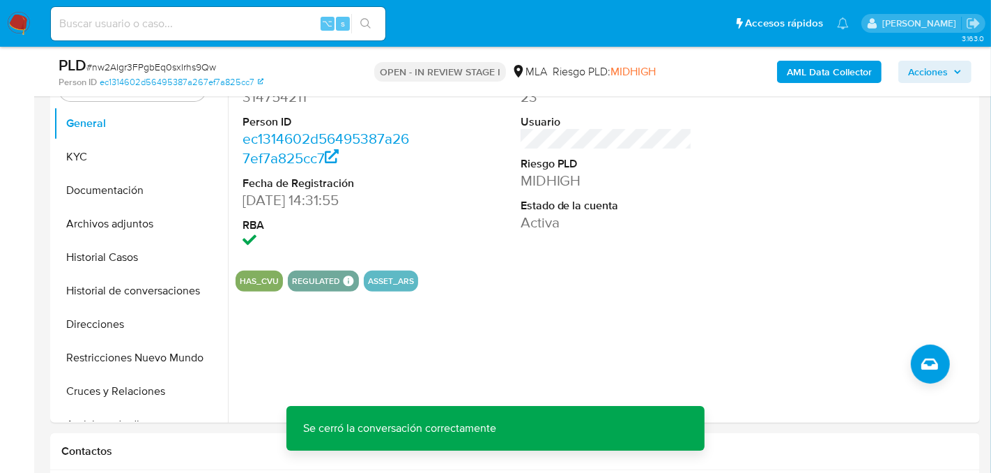
scroll to position [303, 0]
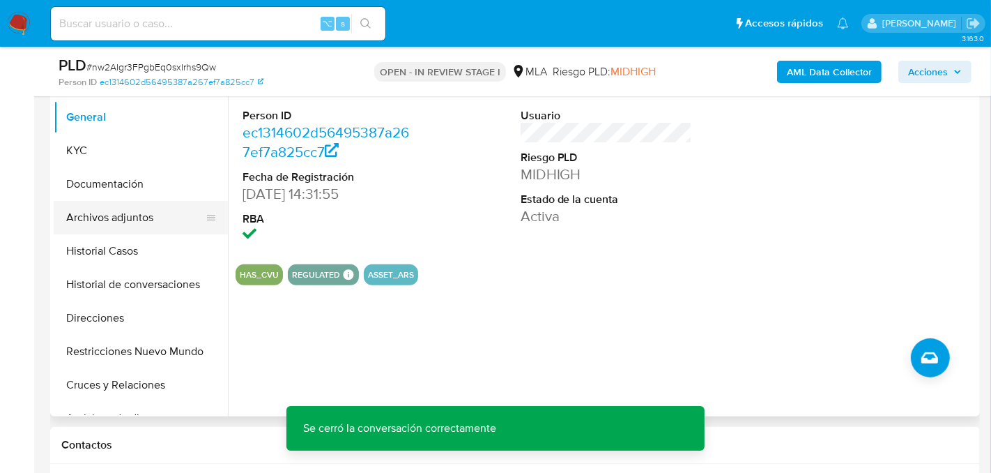
click at [91, 211] on button "Archivos adjuntos" at bounding box center [135, 217] width 163 height 33
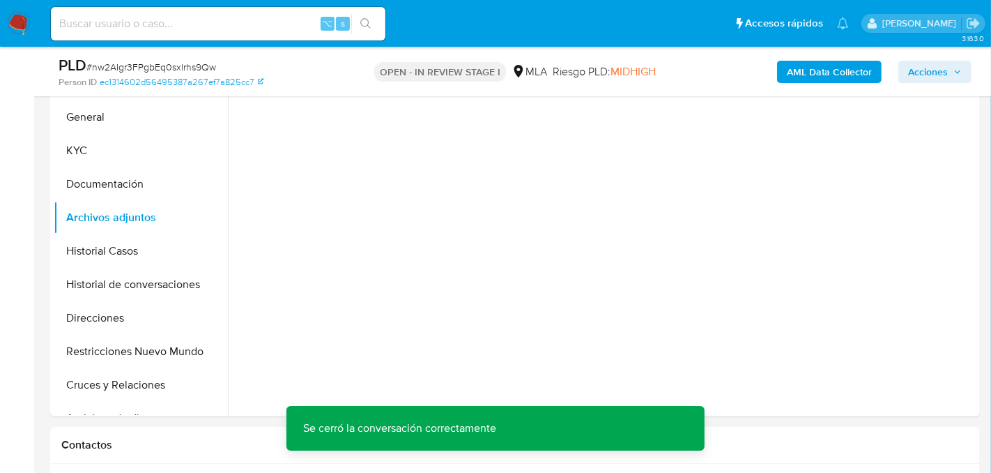
click at [827, 80] on b "AML Data Collector" at bounding box center [829, 72] width 85 height 22
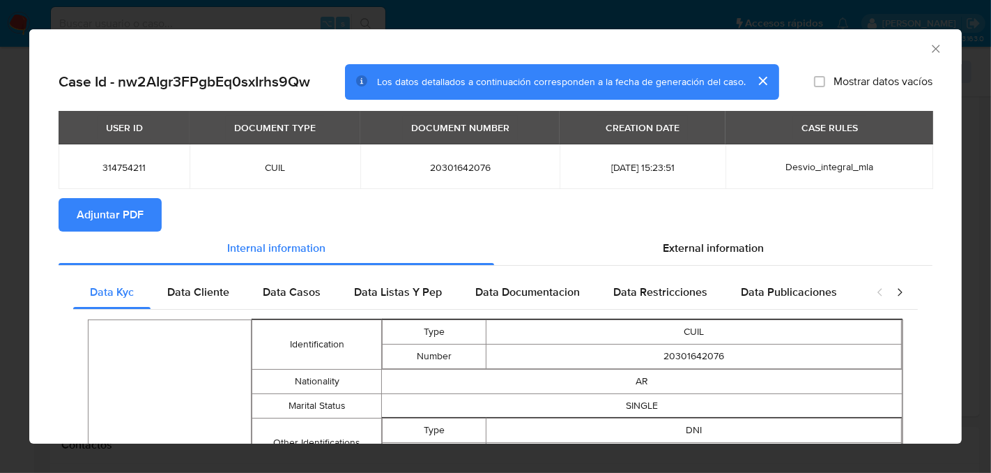
click at [118, 208] on span "Adjuntar PDF" at bounding box center [110, 214] width 67 height 31
click at [938, 49] on icon "Cerrar ventana" at bounding box center [936, 49] width 14 height 14
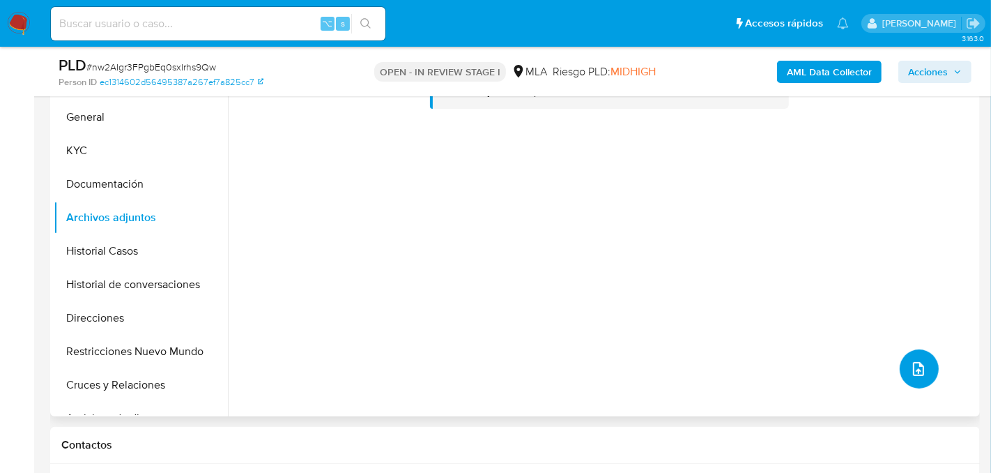
click at [914, 360] on icon "upload-file" at bounding box center [918, 368] width 17 height 17
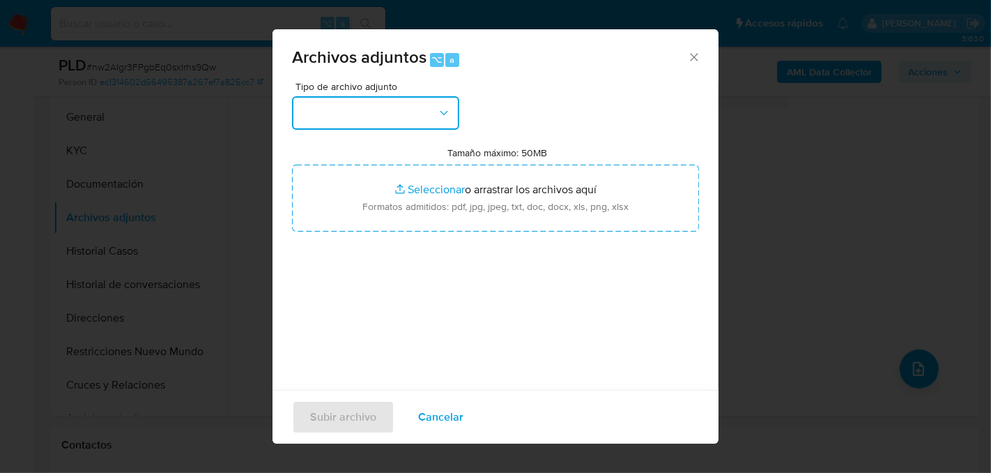
click at [392, 114] on button "button" at bounding box center [375, 112] width 167 height 33
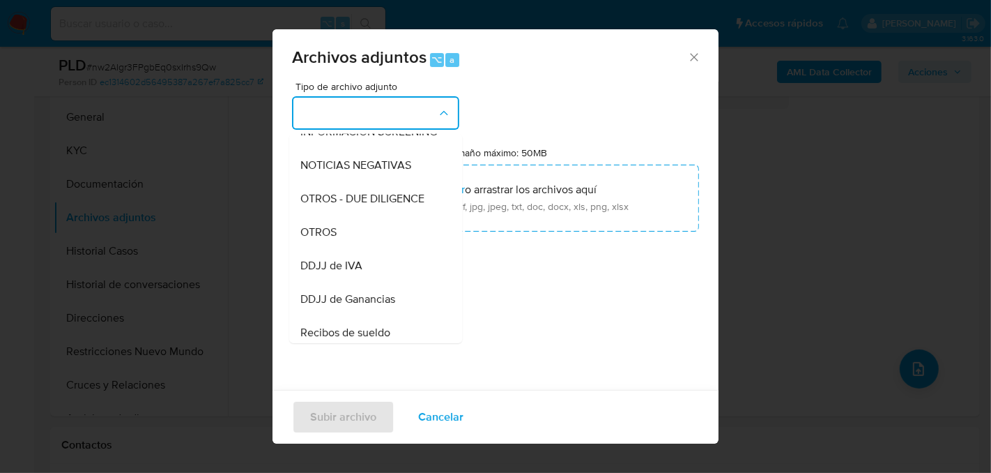
scroll to position [213, 0]
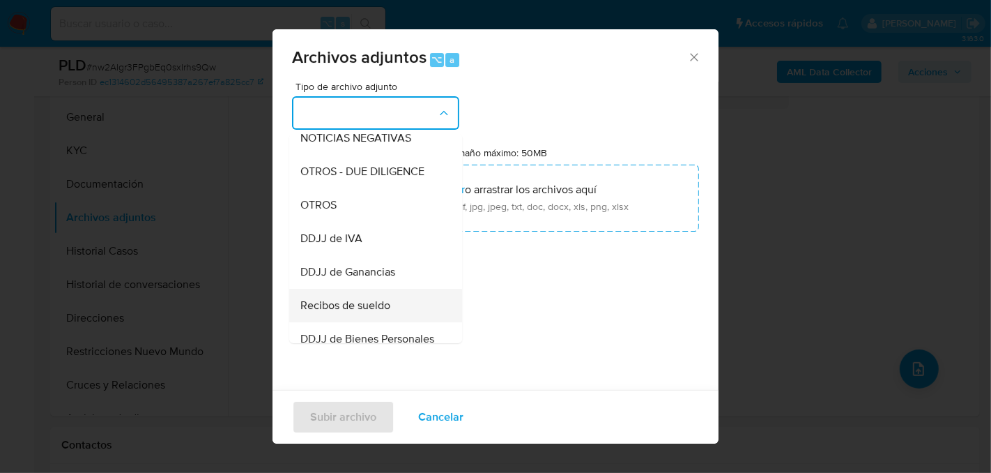
click at [349, 305] on span "Recibos de sueldo" at bounding box center [345, 305] width 90 height 14
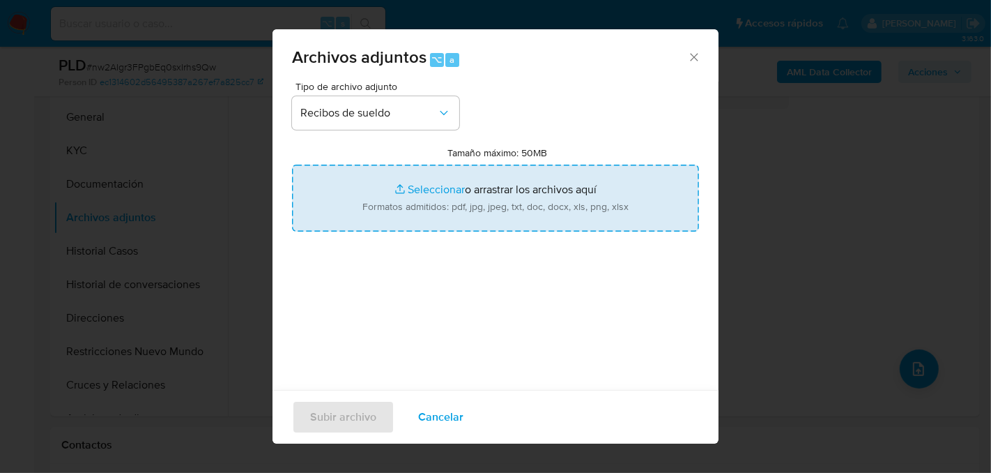
click at [451, 221] on input "Tamaño máximo: 50MB Seleccionar archivos" at bounding box center [495, 198] width 407 height 67
type input "C:\fakepath\Recibo de sueldo.pdf"
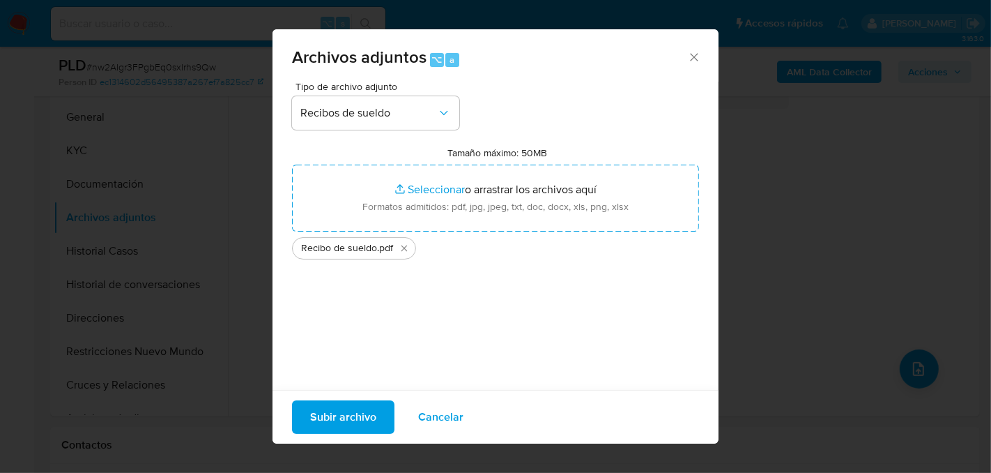
click at [315, 422] on span "Subir archivo" at bounding box center [343, 417] width 66 height 31
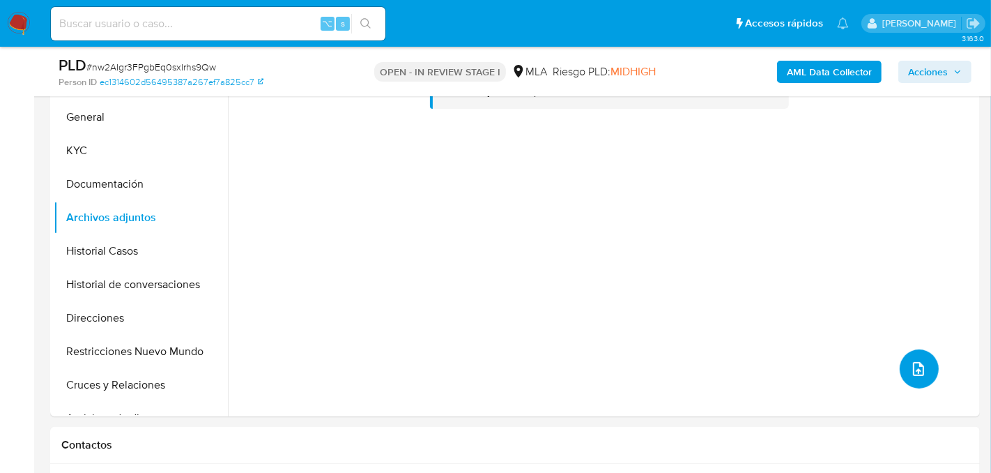
click at [910, 365] on icon "upload-file" at bounding box center [918, 368] width 17 height 17
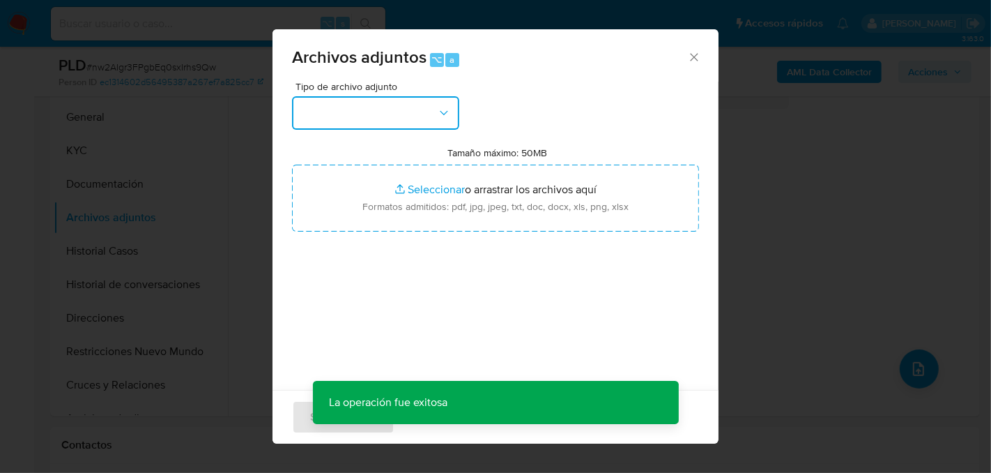
click at [439, 116] on icon "button" at bounding box center [444, 113] width 14 height 14
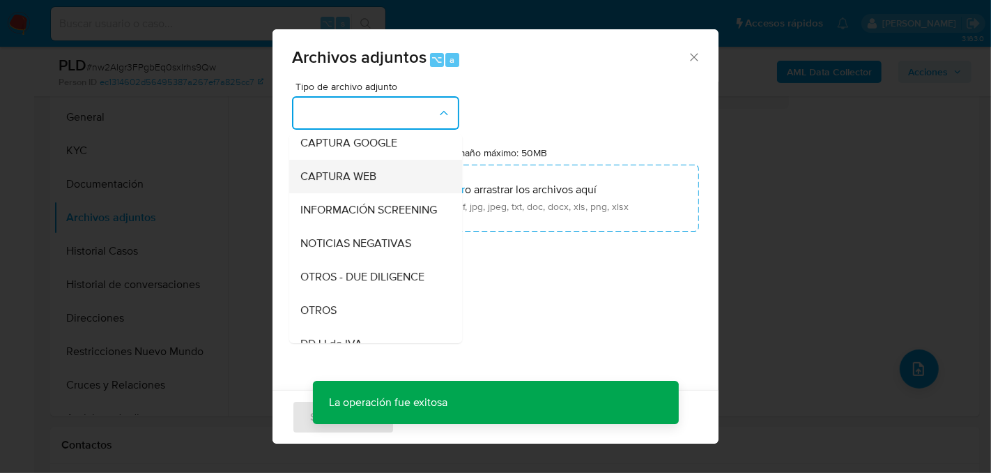
scroll to position [120, 0]
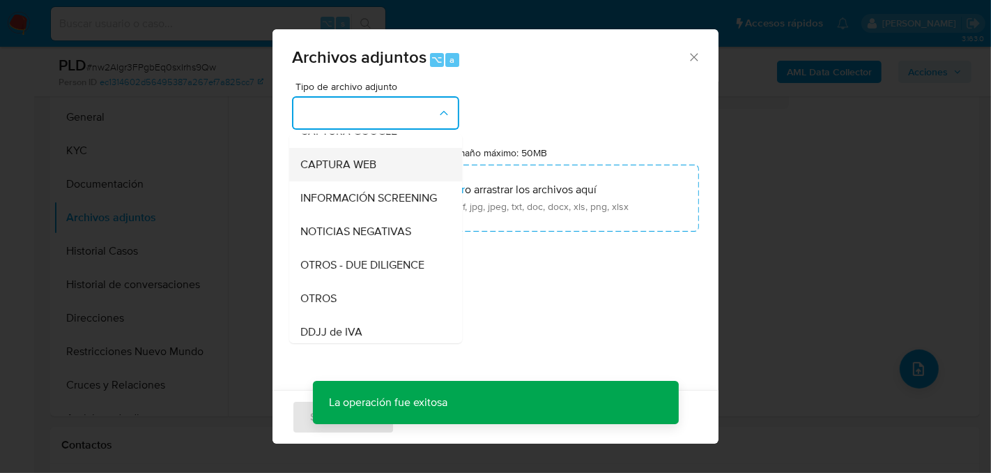
click at [353, 300] on div "OTROS" at bounding box center [371, 297] width 142 height 33
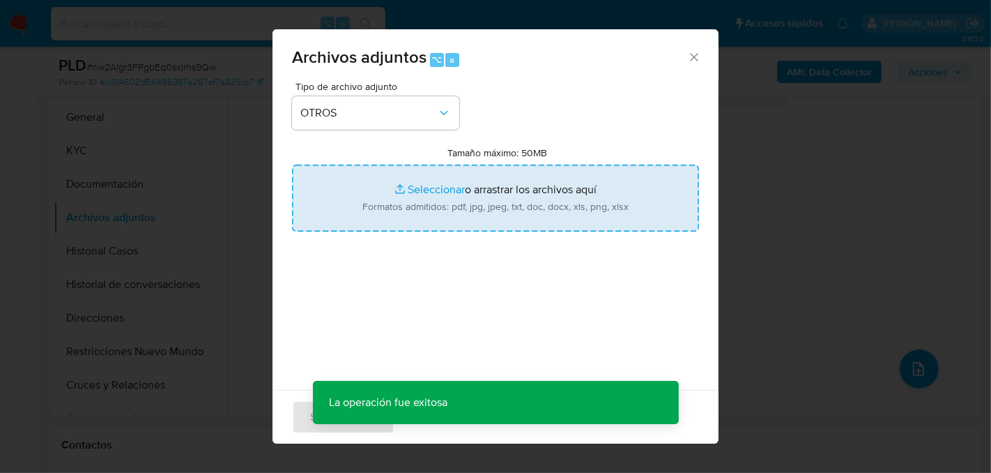
click at [431, 222] on input "Tamaño máximo: 50MB Seleccionar archivos" at bounding box center [495, 198] width 407 height 67
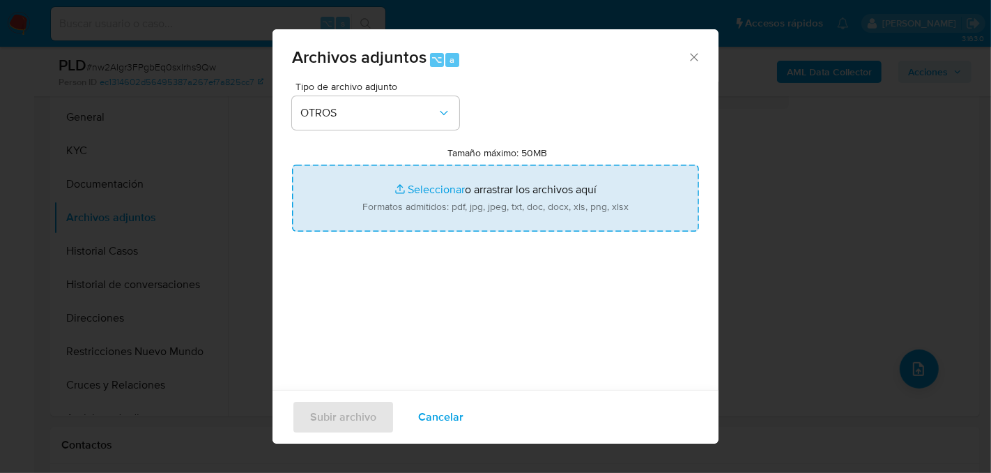
type input "C:\fakepath\Caselog nw2AIgr3FPgbEq0sxIrhs9Qw_2025_08_18_23_00_23.docx"
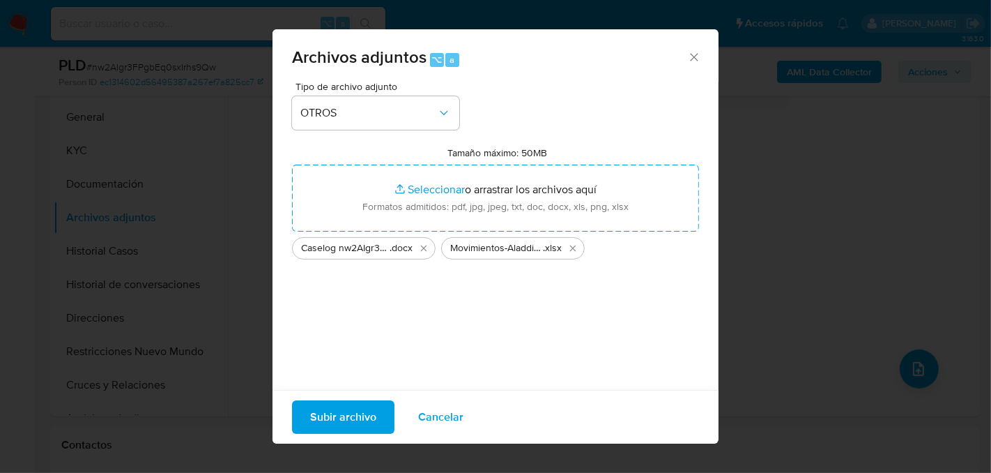
click at [337, 420] on span "Subir archivo" at bounding box center [343, 417] width 66 height 31
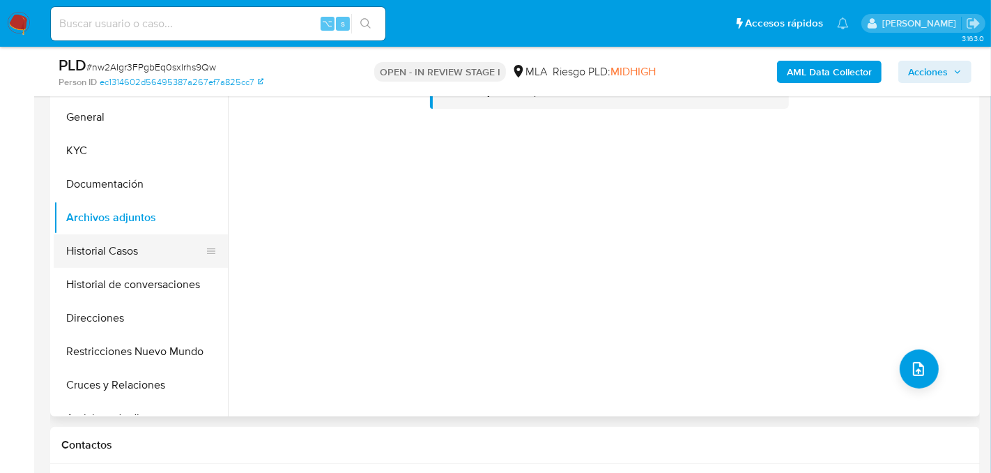
click at [96, 257] on button "Historial Casos" at bounding box center [135, 250] width 163 height 33
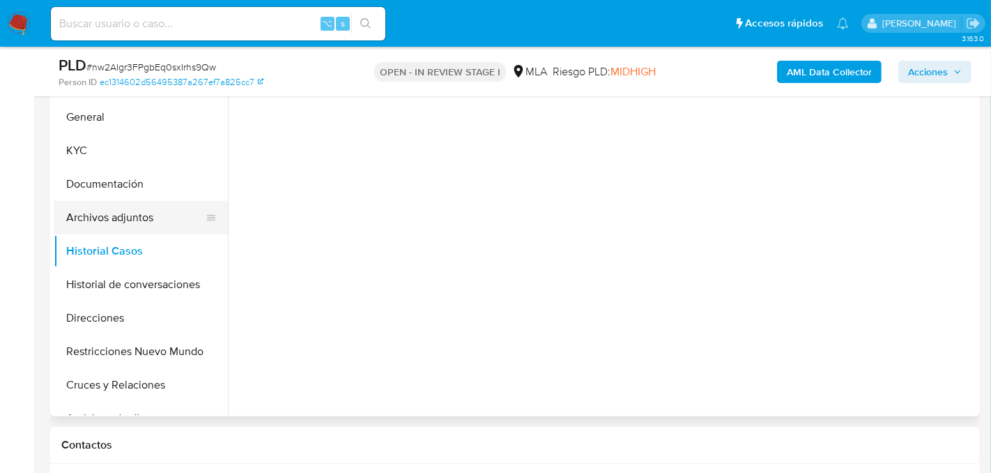
click at [96, 220] on button "Archivos adjuntos" at bounding box center [135, 217] width 163 height 33
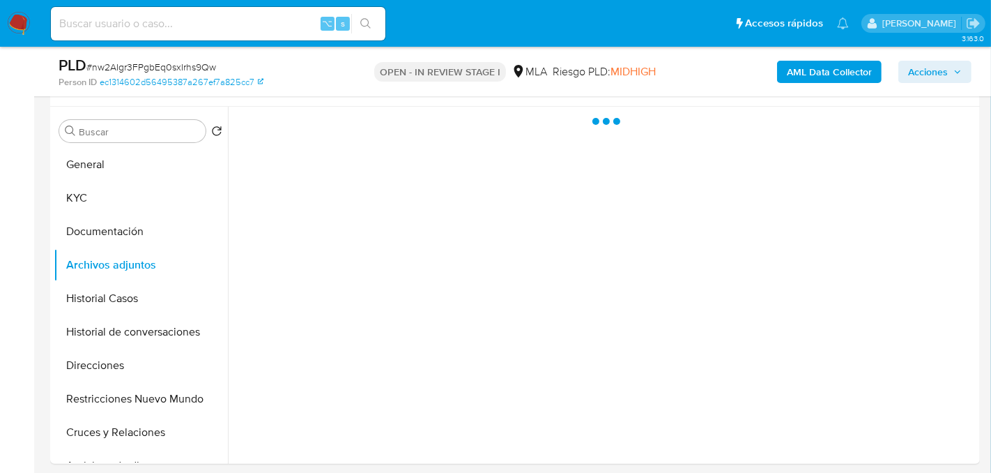
scroll to position [239, 0]
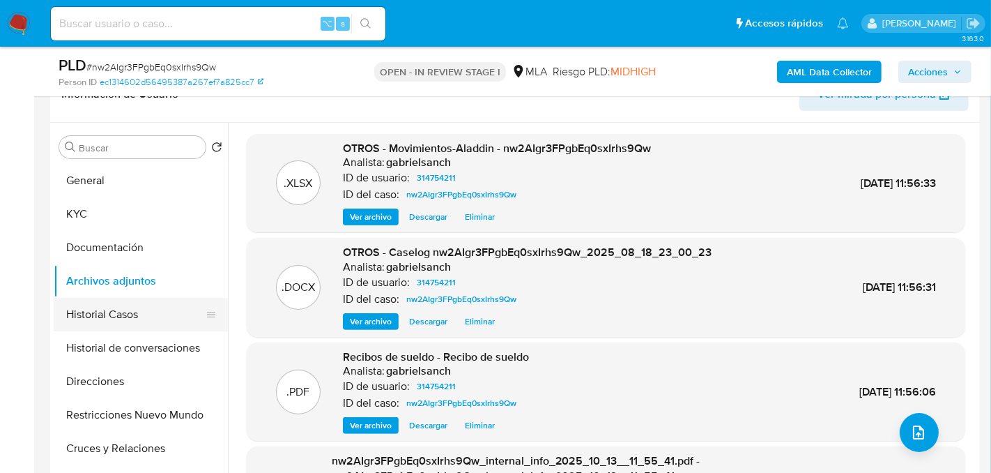
click at [80, 317] on button "Historial Casos" at bounding box center [135, 314] width 163 height 33
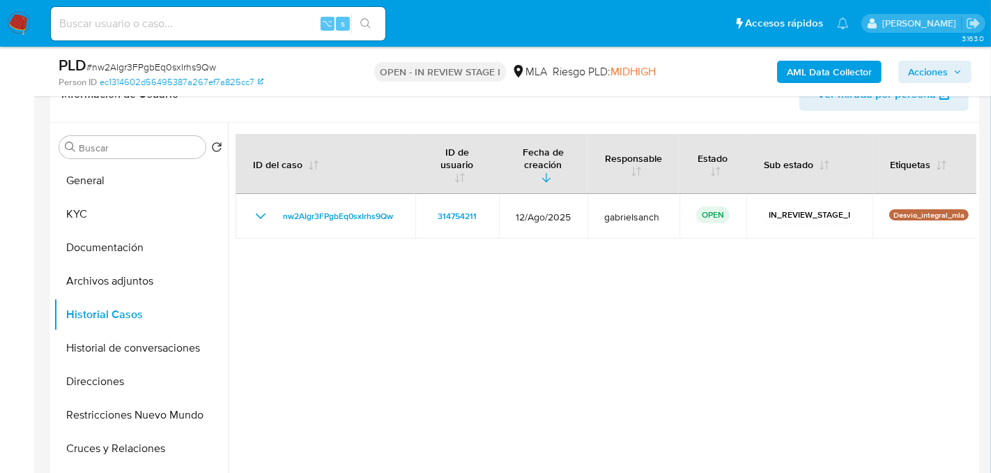
click at [953, 79] on span "Acciones" at bounding box center [935, 72] width 54 height 20
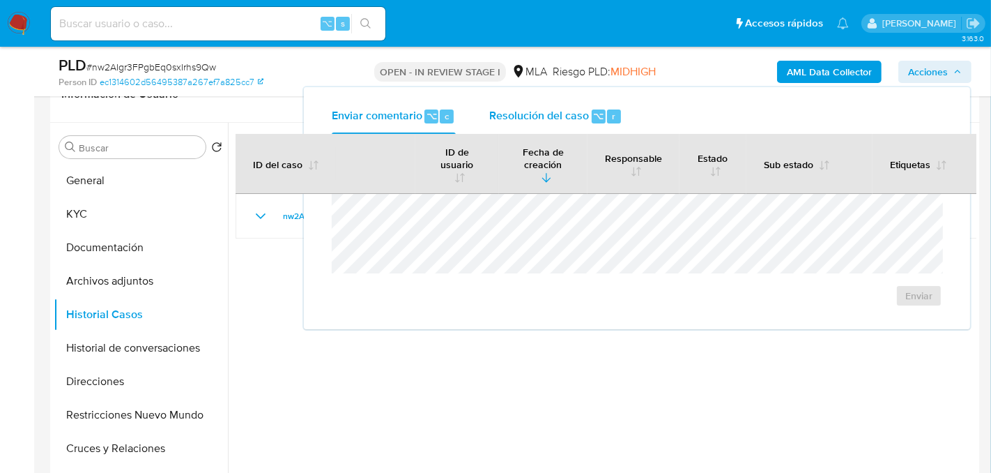
click at [505, 111] on span "Resolución del caso" at bounding box center [539, 115] width 100 height 16
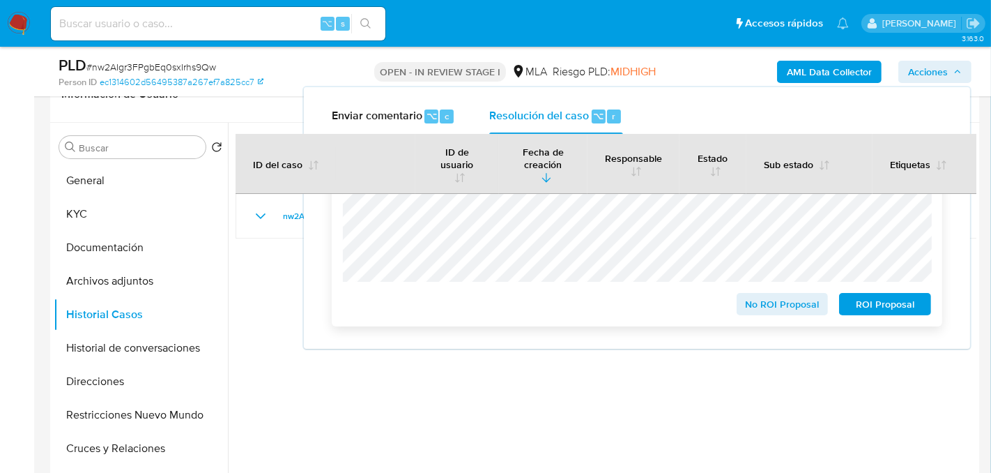
click at [789, 314] on span "No ROI Proposal" at bounding box center [783, 304] width 72 height 20
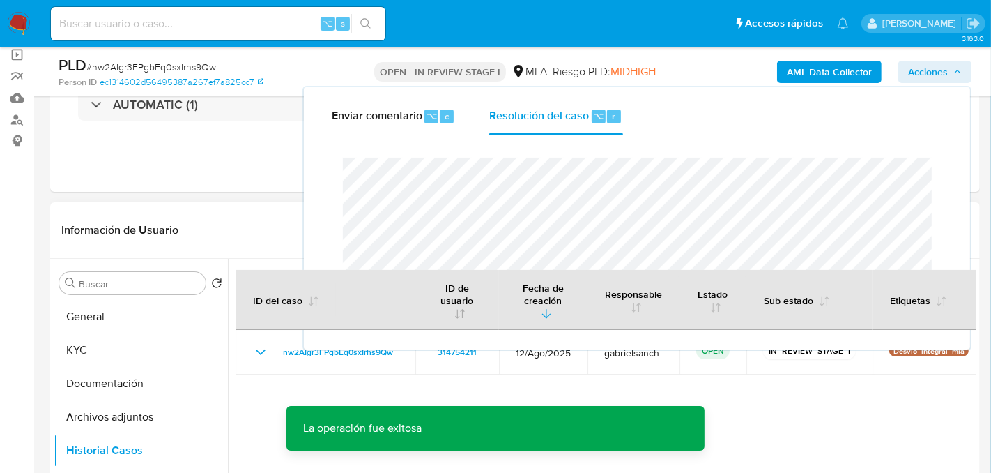
scroll to position [102, 0]
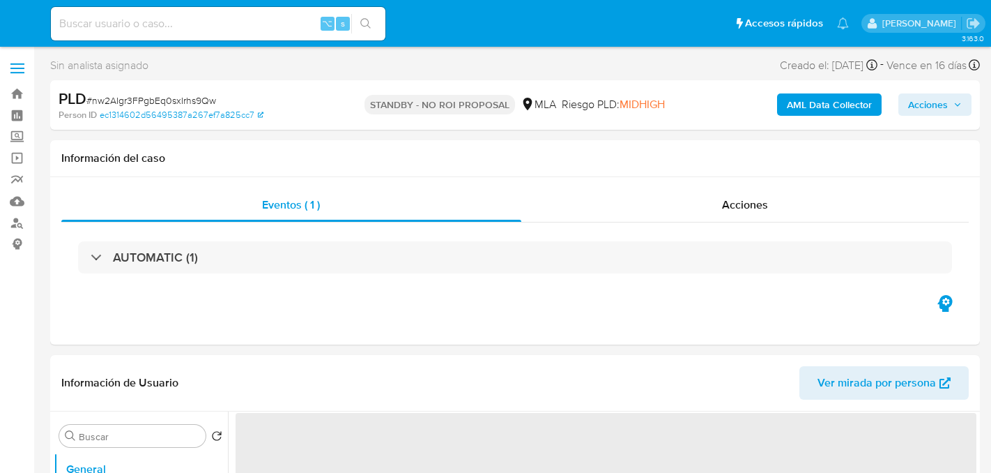
select select "10"
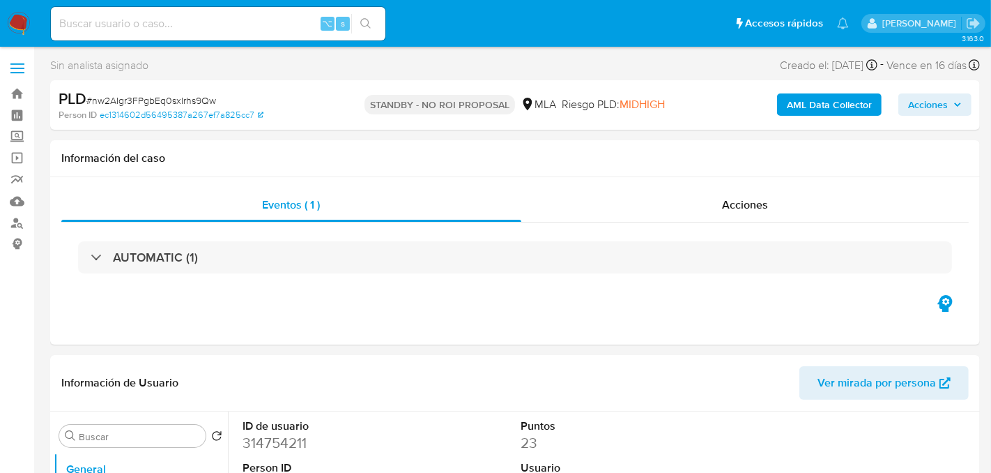
click at [162, 17] on input at bounding box center [218, 24] width 335 height 18
paste input "bdn0dFvioedwmqs8CPpPbgxU"
type input "bdn0dFvioedwmqs8CPpPbgxU"
click at [356, 33] on div "bdn0dFvioedwmqs8CPpPbgxU ⌥ s" at bounding box center [218, 23] width 335 height 33
click at [381, 25] on input "bdn0dFvioedwmqs8CPpPbgxU" at bounding box center [218, 24] width 335 height 18
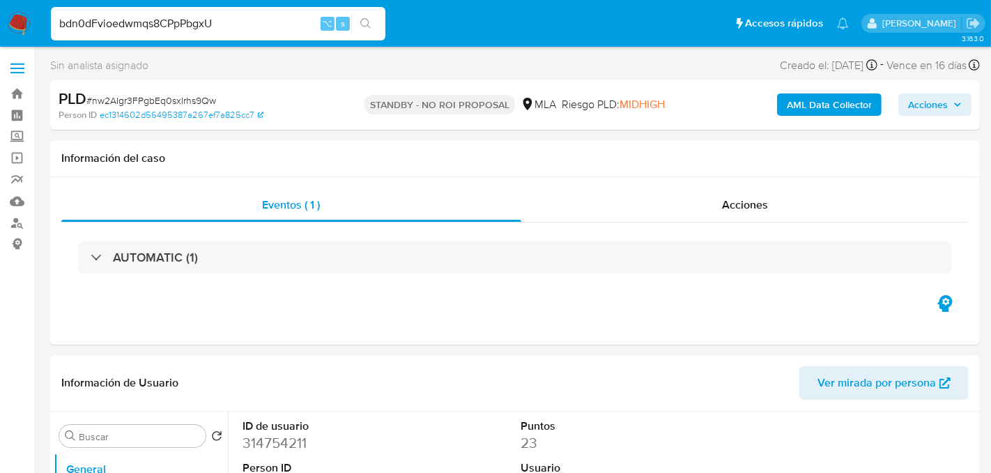
click at [373, 25] on button "search-icon" at bounding box center [365, 24] width 29 height 20
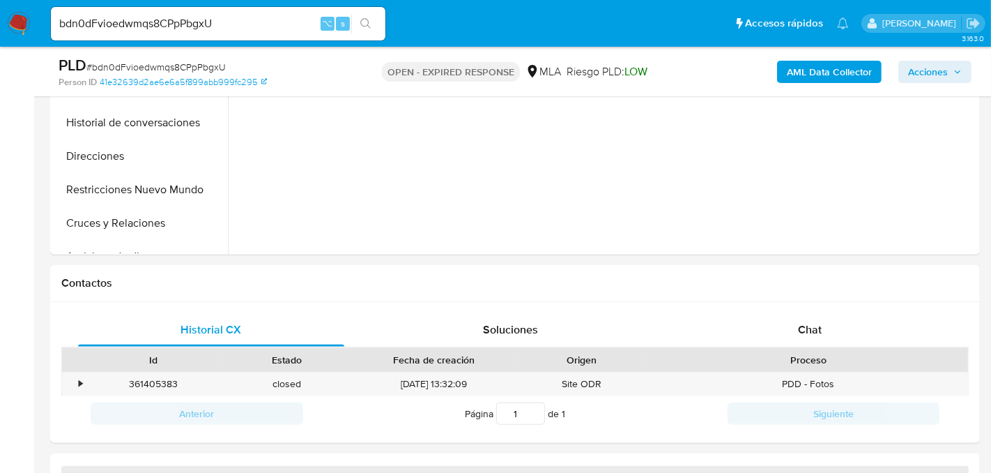
select select "10"
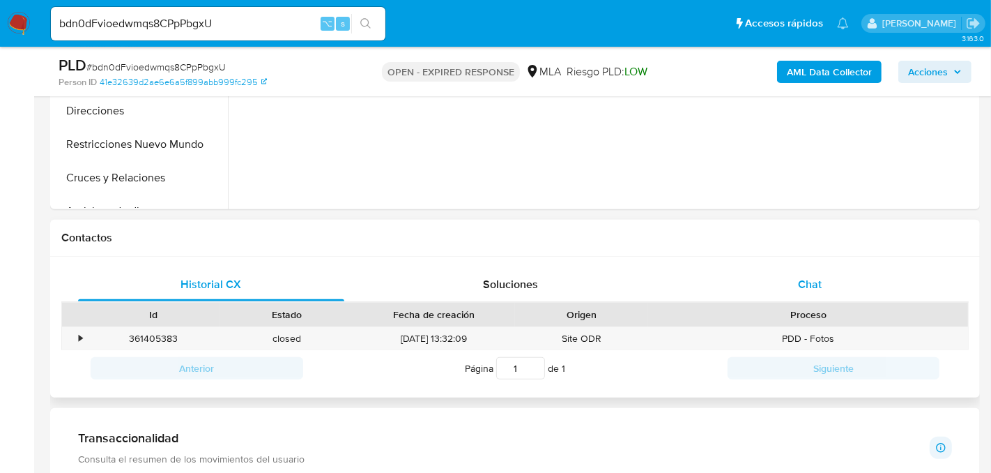
click at [801, 276] on span "Chat" at bounding box center [810, 284] width 24 height 16
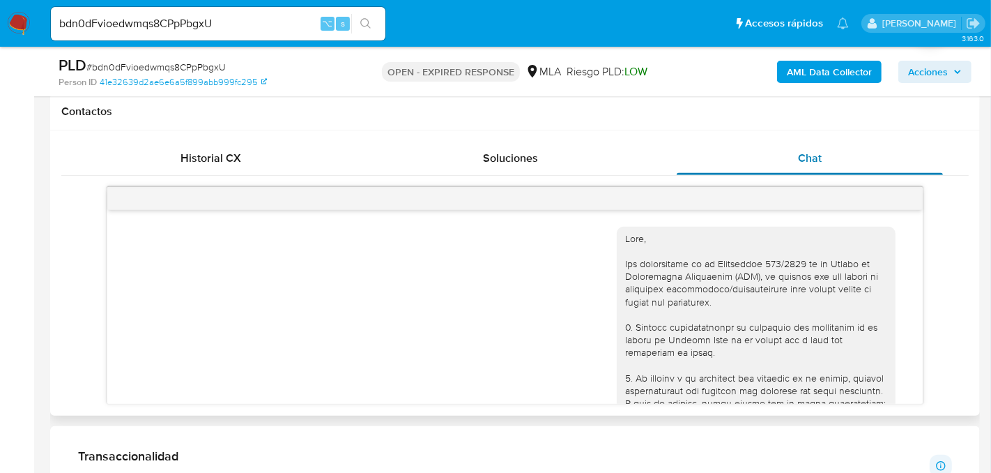
scroll to position [1615, 0]
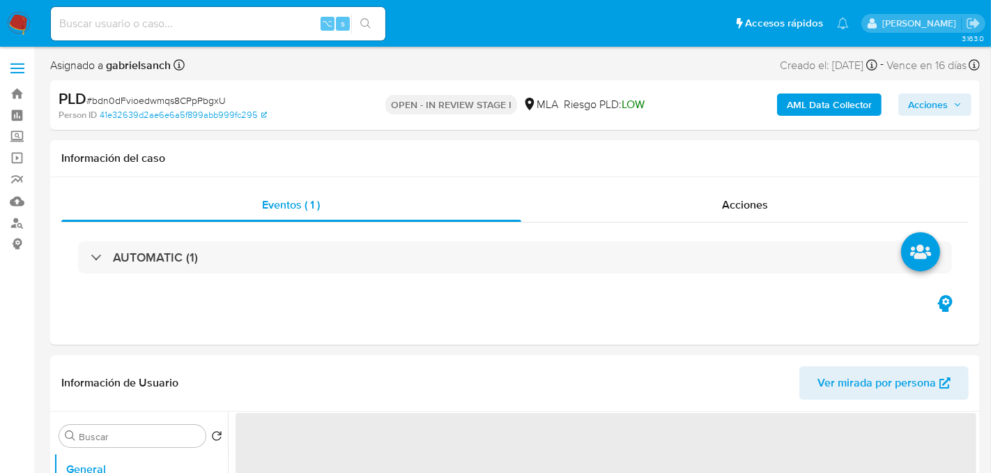
select select "10"
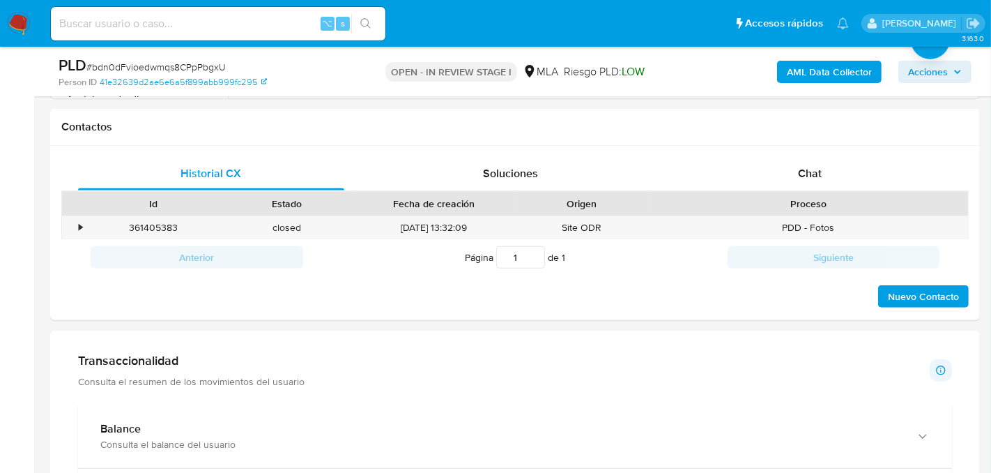
scroll to position [638, 0]
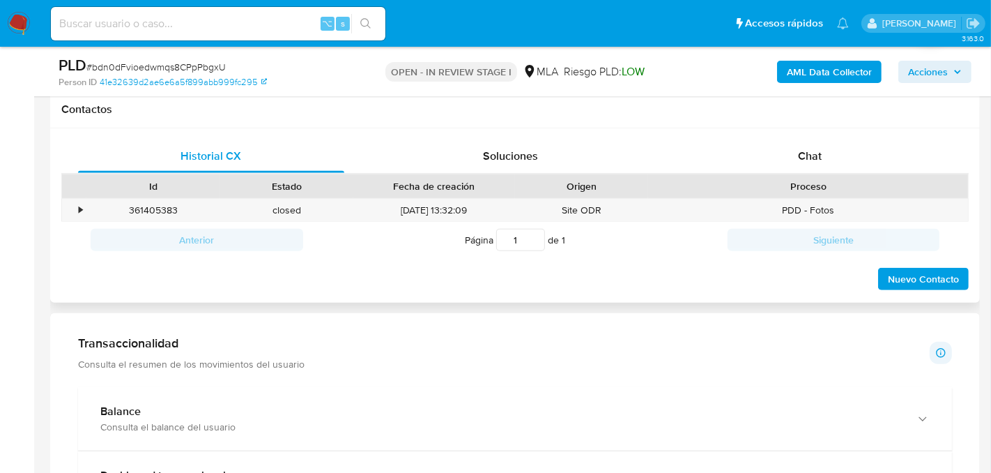
click at [744, 176] on div "Proceso" at bounding box center [808, 186] width 320 height 24
click at [739, 153] on div "Chat" at bounding box center [810, 155] width 266 height 33
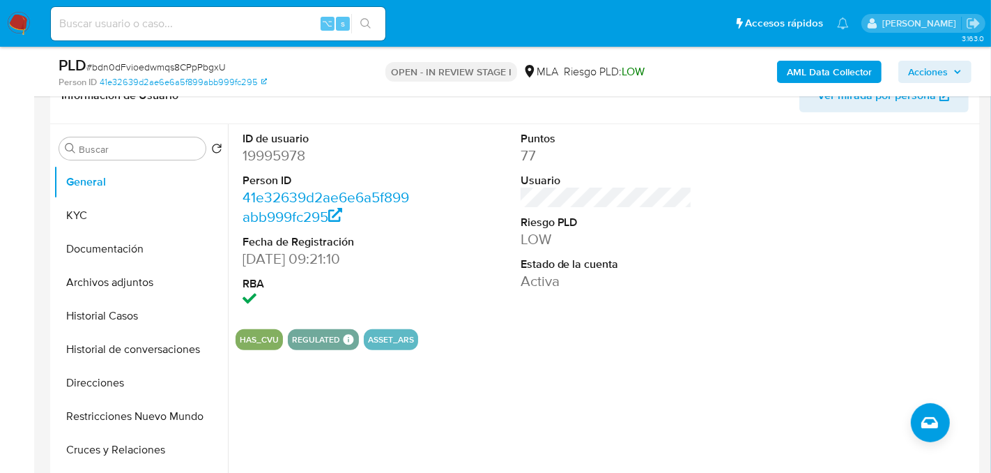
scroll to position [231, 0]
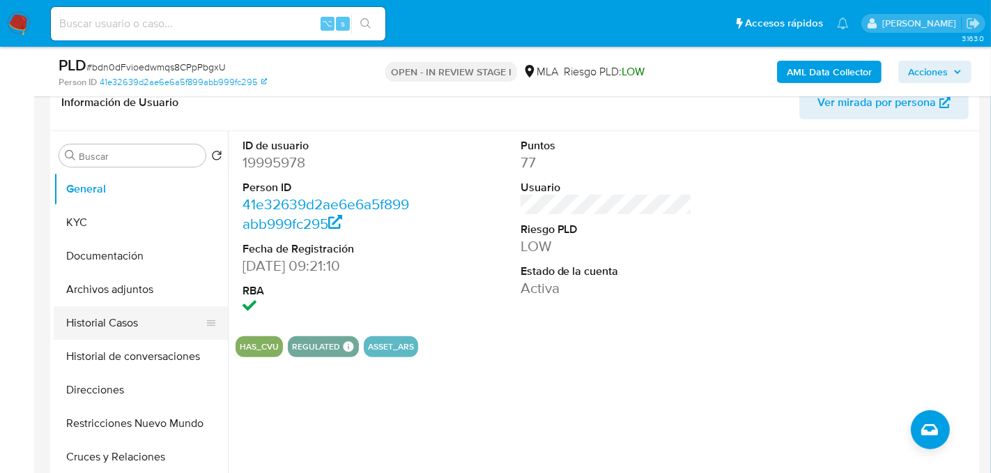
click at [106, 330] on button "Historial Casos" at bounding box center [135, 322] width 163 height 33
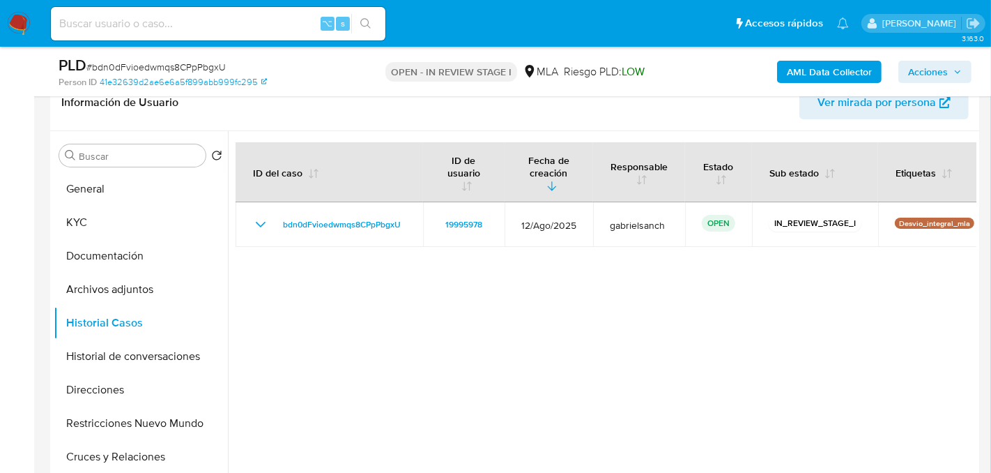
scroll to position [286, 0]
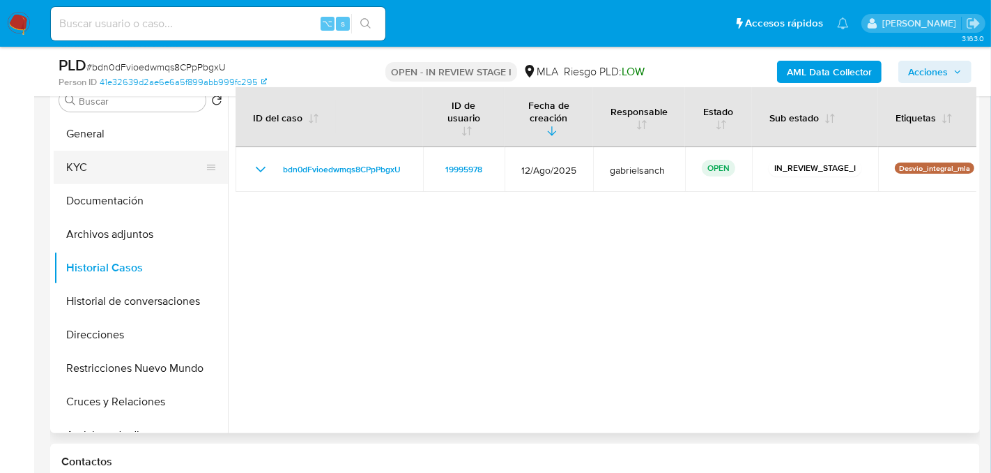
click at [83, 182] on button "KYC" at bounding box center [135, 167] width 163 height 33
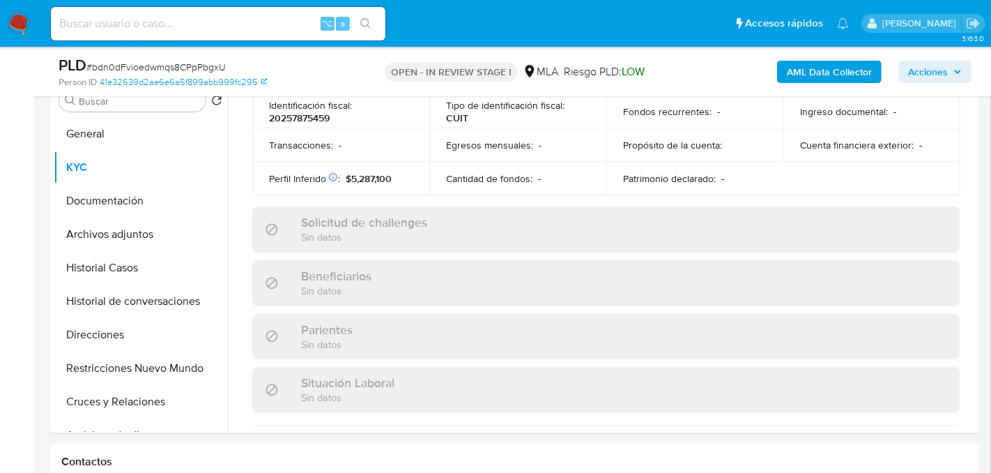
scroll to position [782, 0]
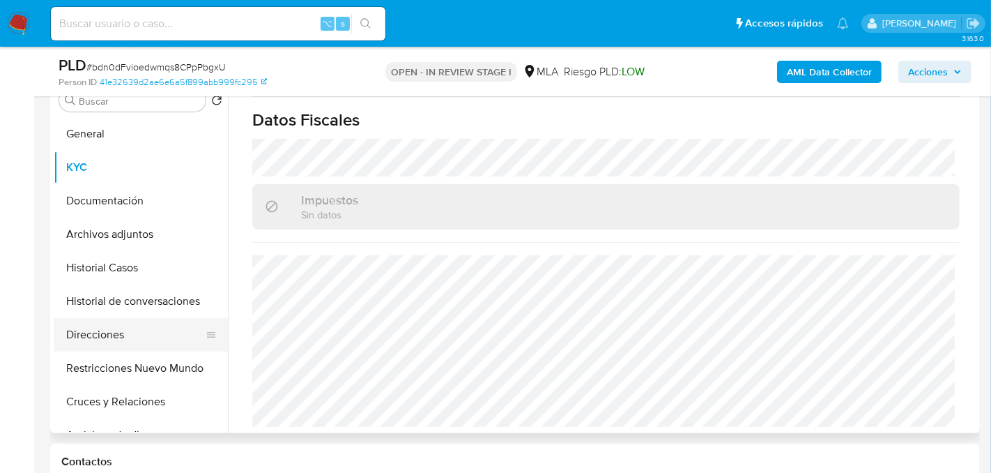
click at [104, 333] on button "Direcciones" at bounding box center [135, 334] width 163 height 33
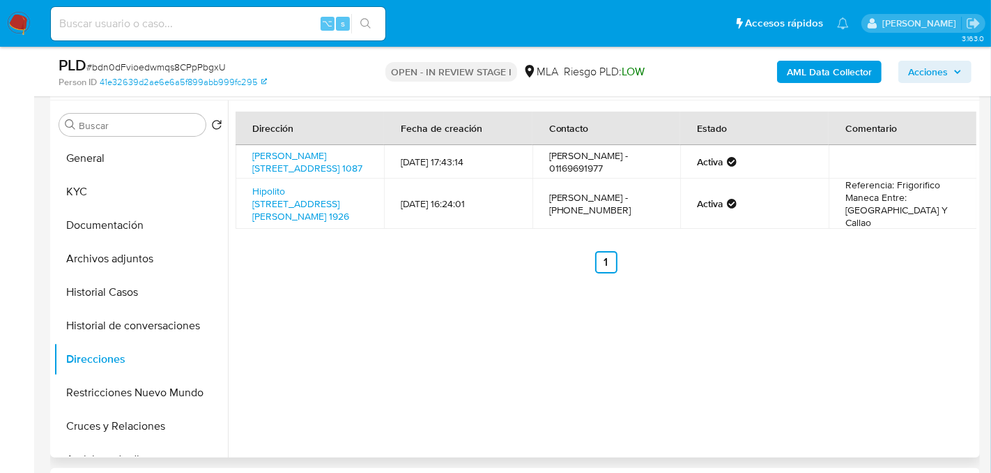
scroll to position [255, 0]
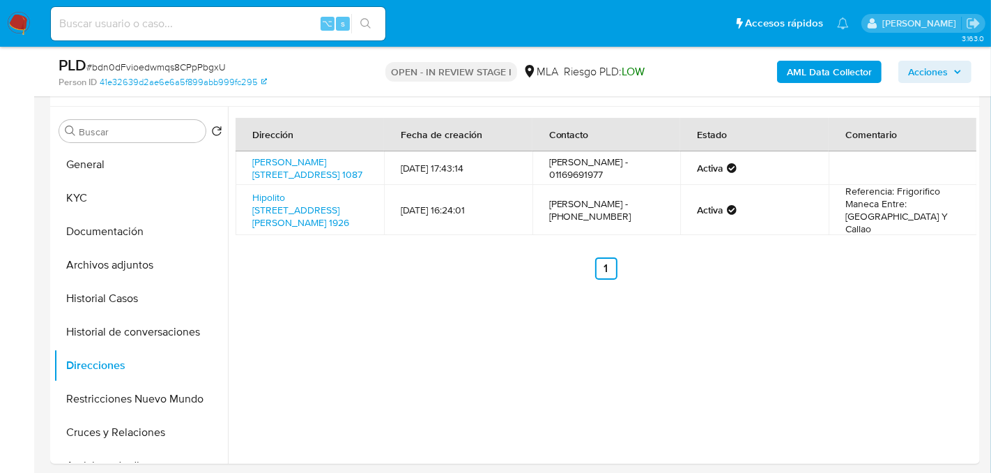
click at [168, 30] on input at bounding box center [218, 24] width 335 height 18
paste input "DqZEUIWKhKiSHeaDZCIj2kAN"
type input "DqZEUIWKhKiSHeaDZCIj2kAN"
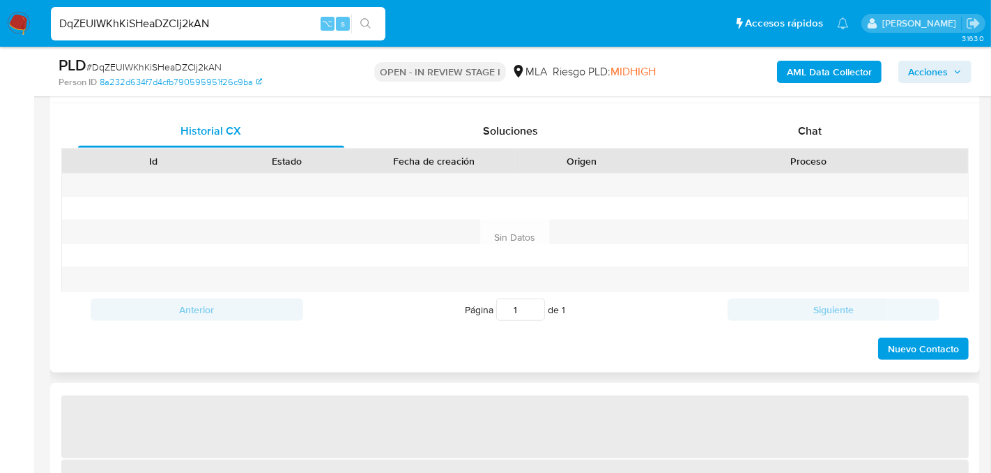
scroll to position [664, 0]
select select "10"
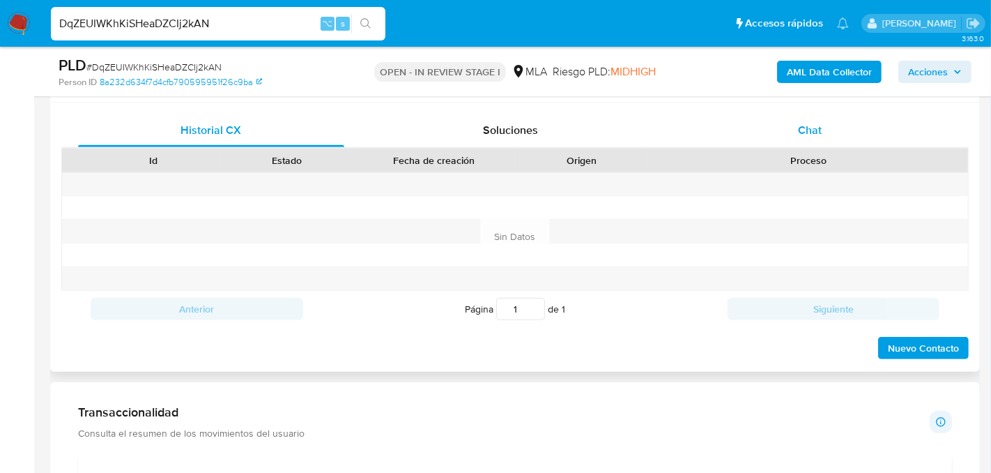
click at [742, 132] on div "Chat" at bounding box center [810, 130] width 266 height 33
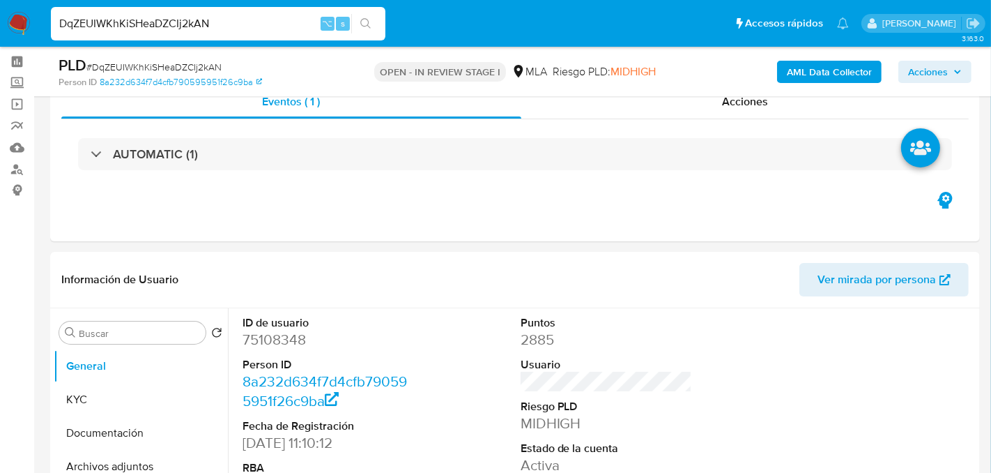
scroll to position [49, 0]
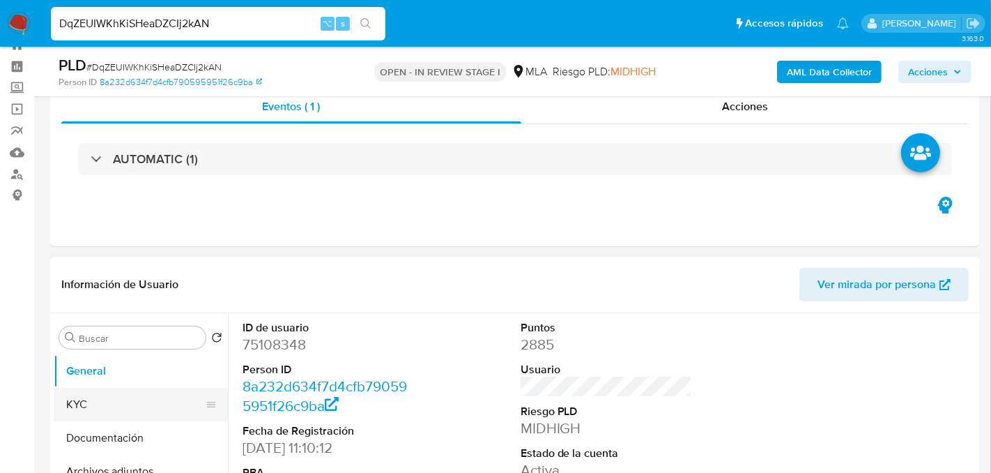
click at [82, 397] on button "KYC" at bounding box center [135, 404] width 163 height 33
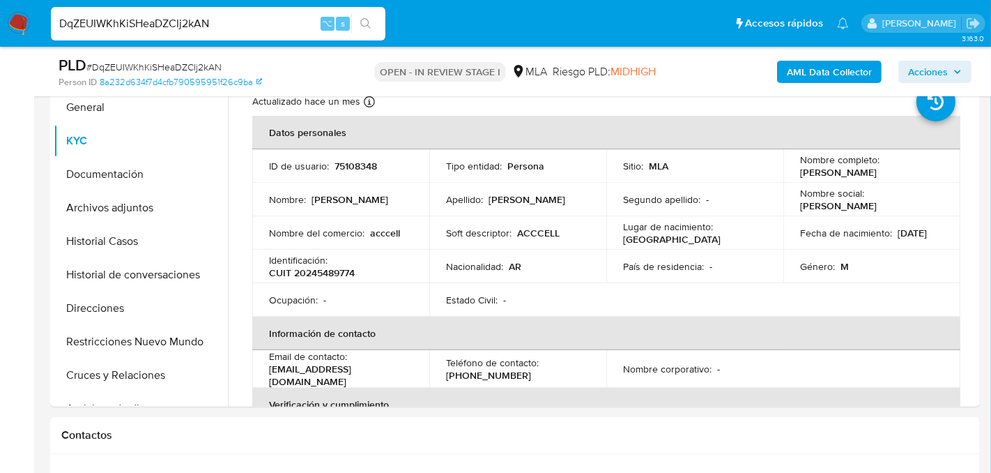
scroll to position [755, 0]
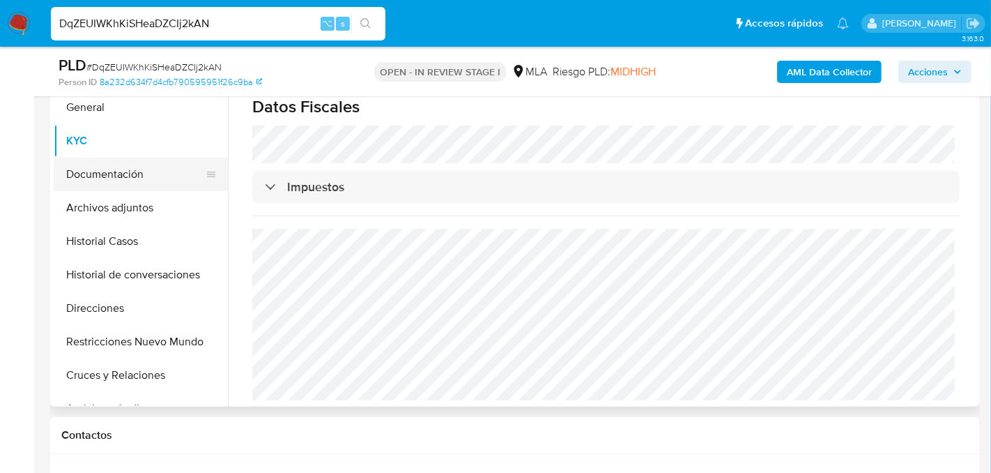
click at [98, 167] on button "Documentación" at bounding box center [135, 174] width 163 height 33
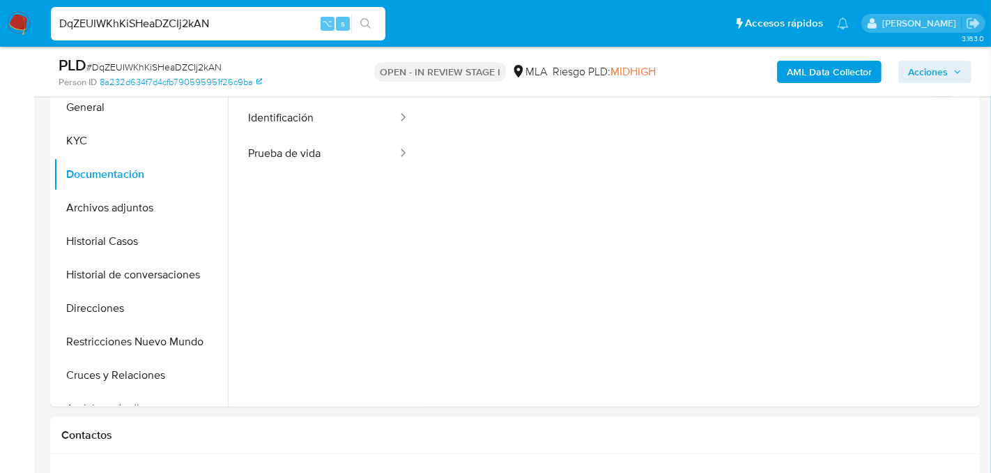
scroll to position [234, 0]
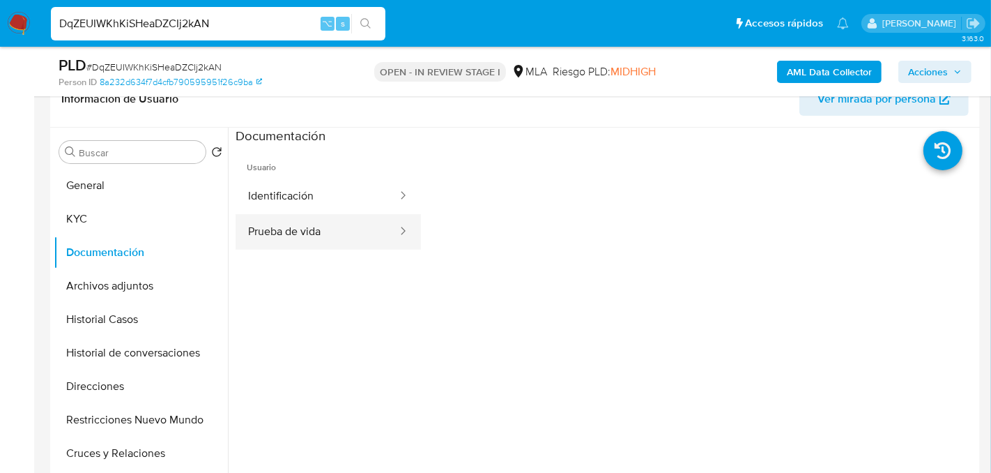
click at [270, 217] on button "Prueba de vida" at bounding box center [317, 232] width 163 height 36
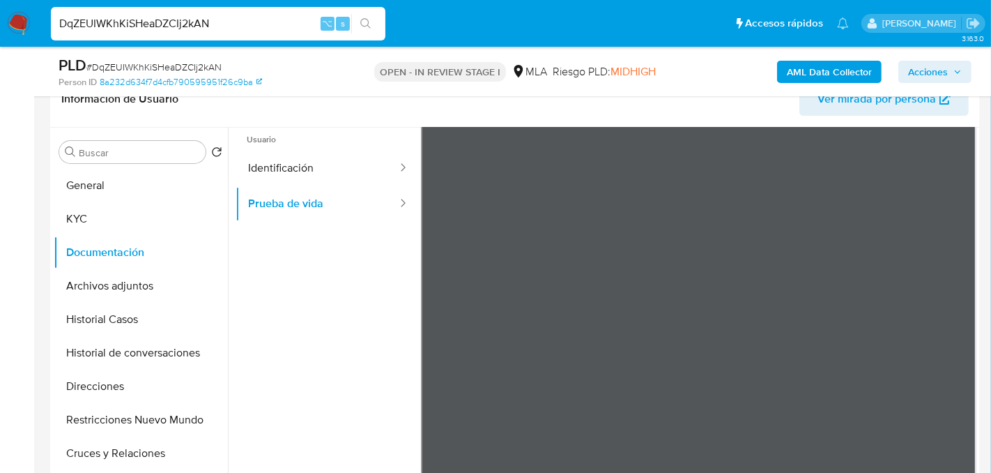
scroll to position [19, 0]
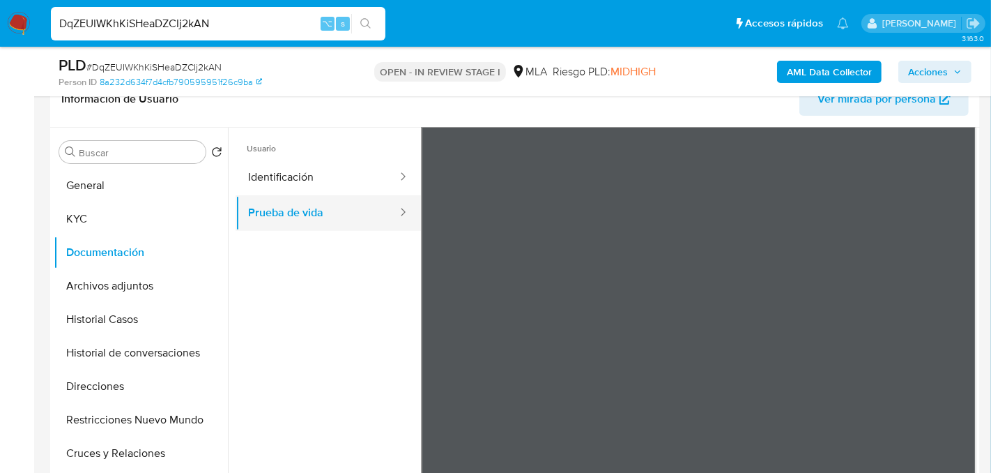
click at [330, 199] on button "Prueba de vida" at bounding box center [317, 213] width 163 height 36
click at [330, 179] on button "Identificación" at bounding box center [317, 178] width 163 height 36
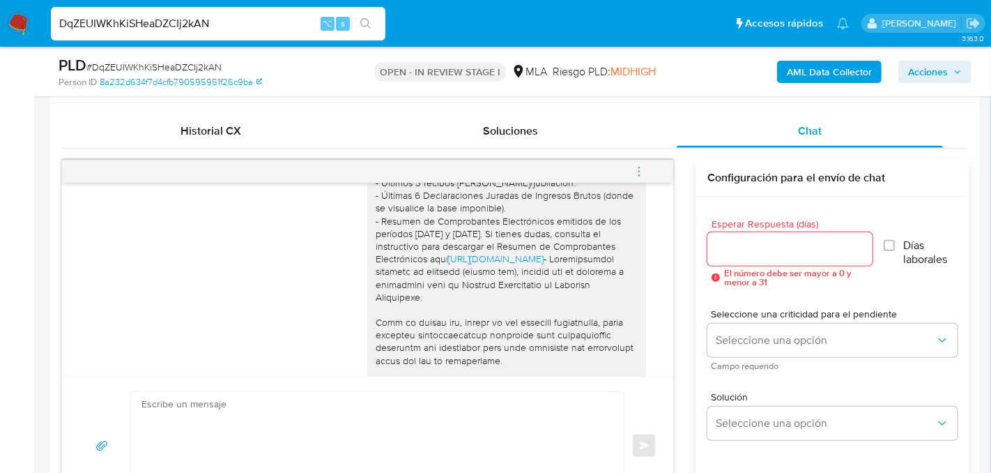
scroll to position [1419, 0]
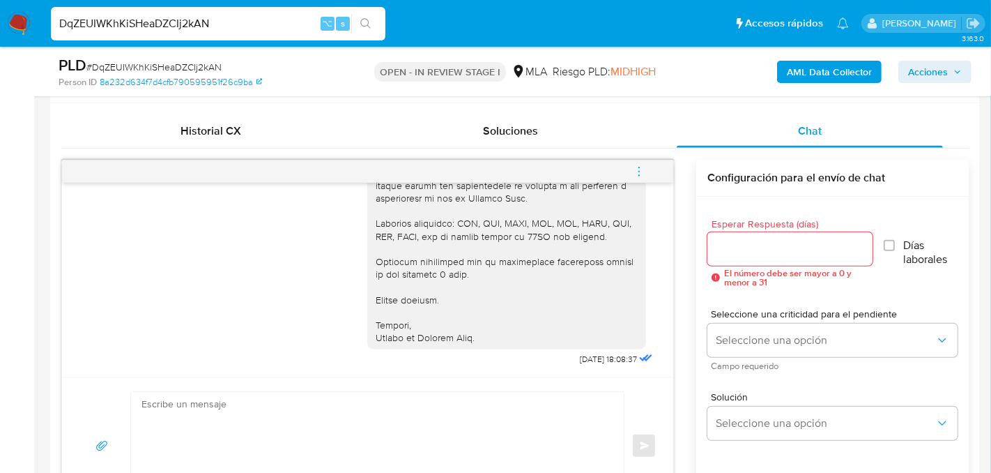
click at [640, 167] on icon "menu-action" at bounding box center [639, 167] width 1 height 1
click at [445, 165] on li "Cerrar conversación" at bounding box center [446, 172] width 102 height 17
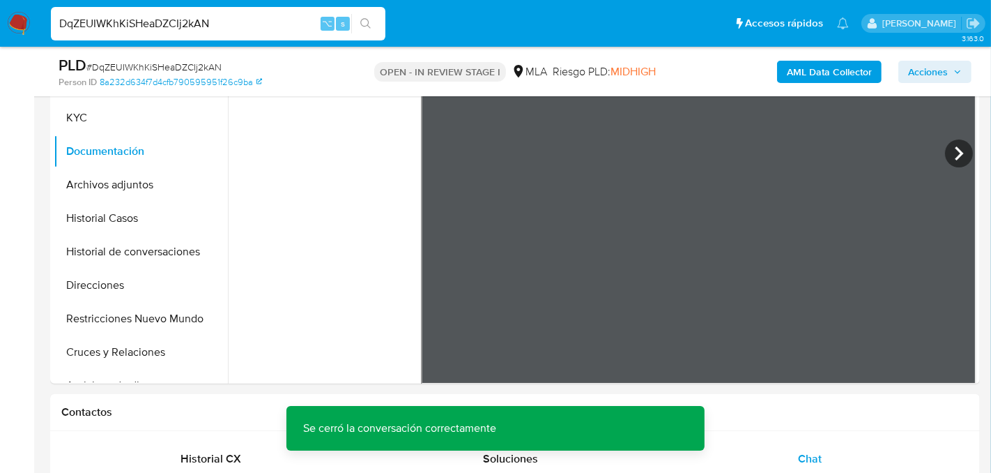
scroll to position [321, 0]
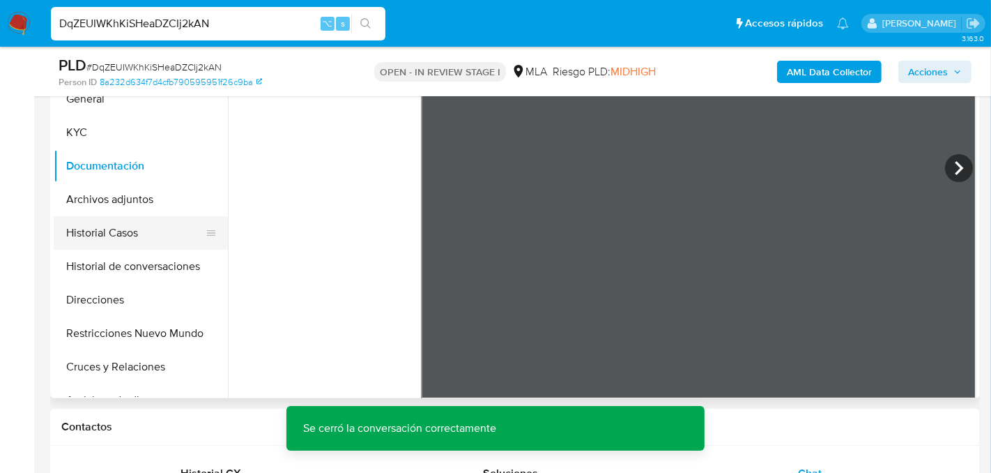
click at [100, 230] on button "Historial Casos" at bounding box center [135, 232] width 163 height 33
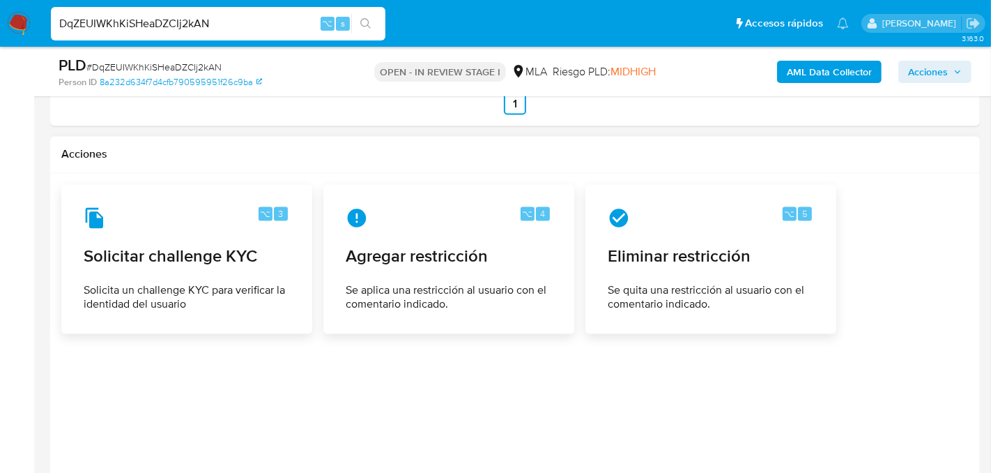
scroll to position [2063, 0]
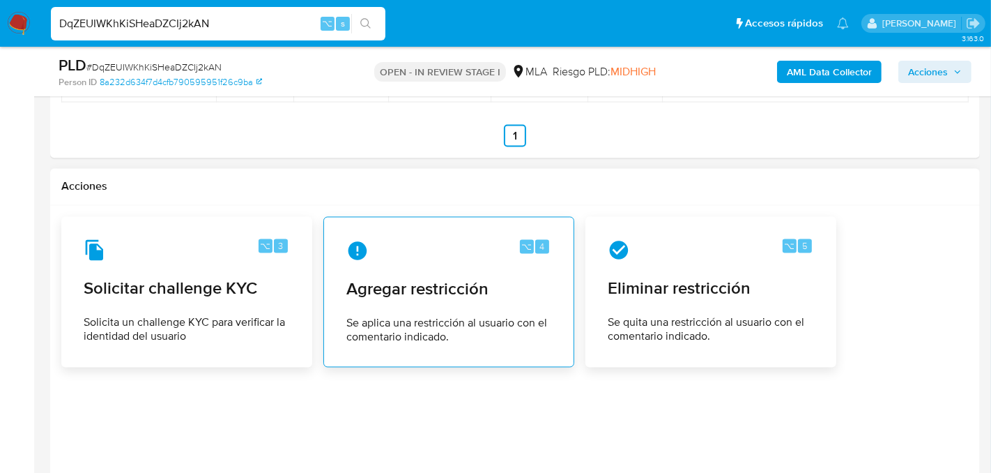
click at [428, 279] on span "Agregar restricción" at bounding box center [448, 289] width 205 height 21
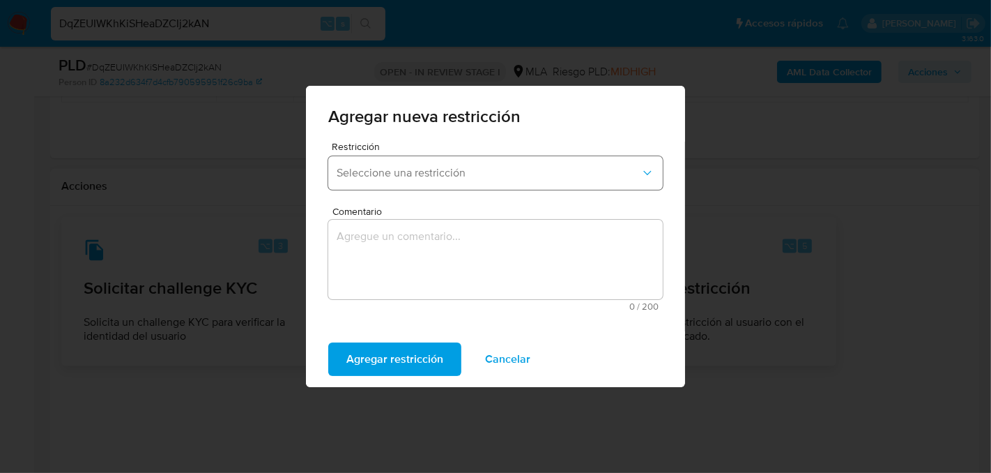
click at [488, 169] on span "Seleccione una restricción" at bounding box center [489, 173] width 304 height 14
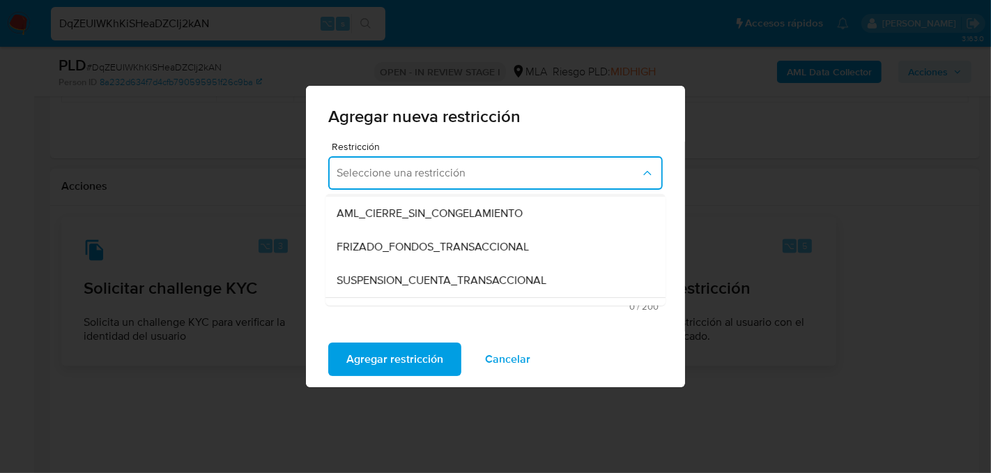
scroll to position [137, 0]
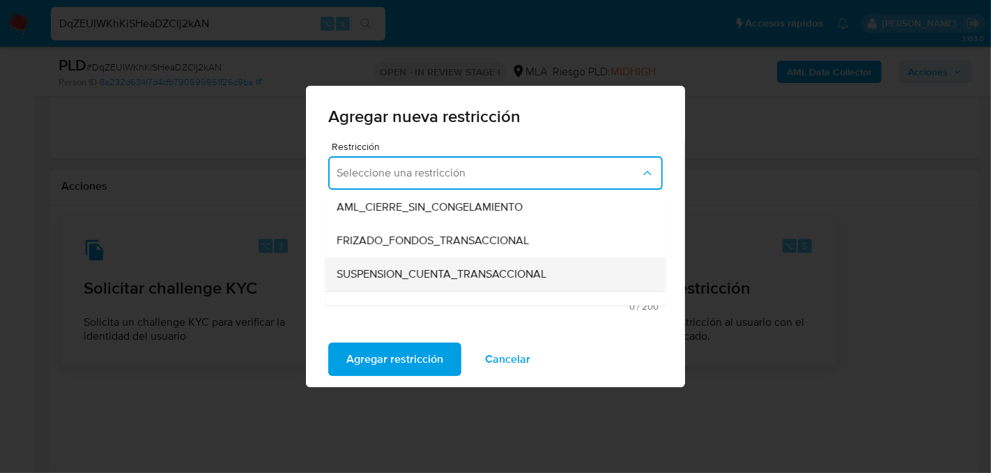
click at [404, 280] on span "SUSPENSION_CUENTA_TRANSACCIONAL" at bounding box center [442, 274] width 210 height 14
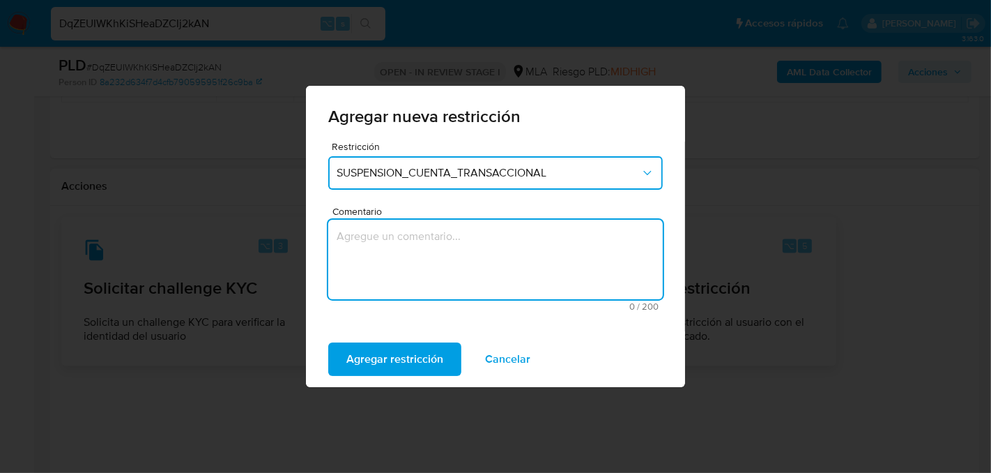
click at [404, 280] on textarea "Comentario" at bounding box center [495, 259] width 335 height 79
type textarea "AML"
click at [415, 359] on span "Agregar restricción" at bounding box center [394, 359] width 97 height 31
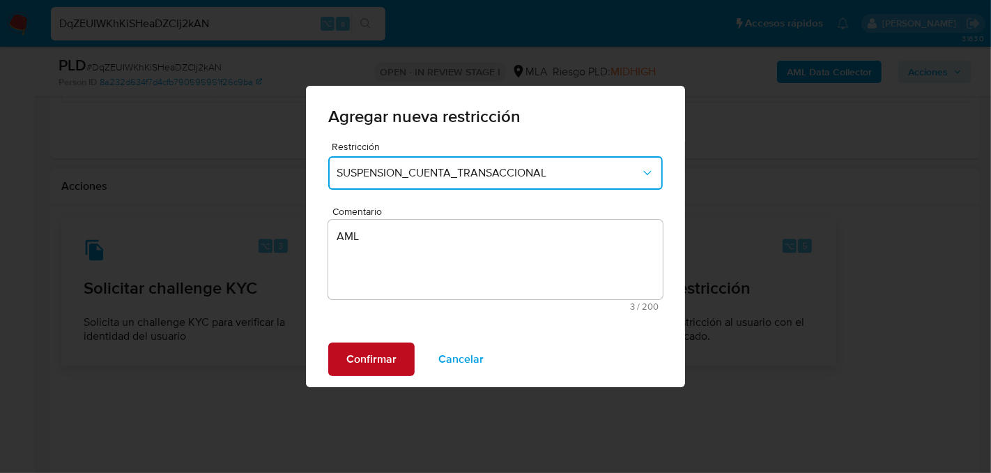
click at [363, 353] on span "Confirmar" at bounding box center [371, 359] width 50 height 31
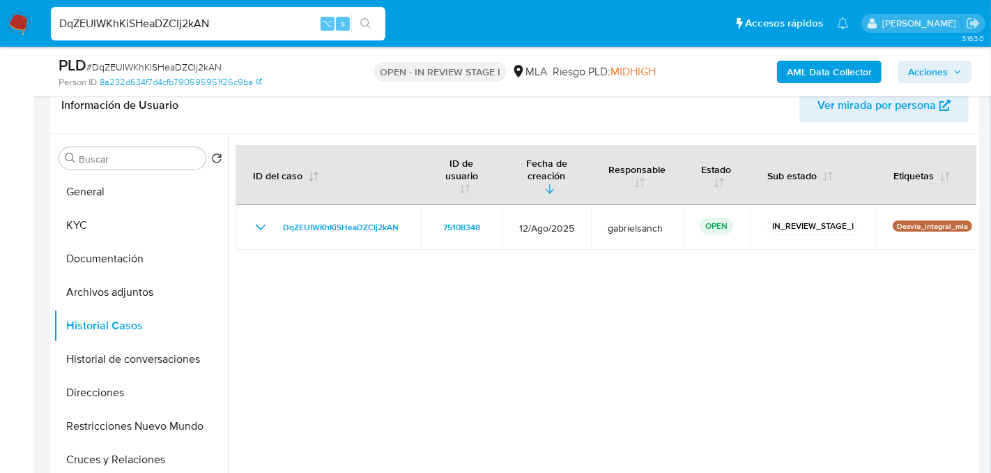
scroll to position [266, 0]
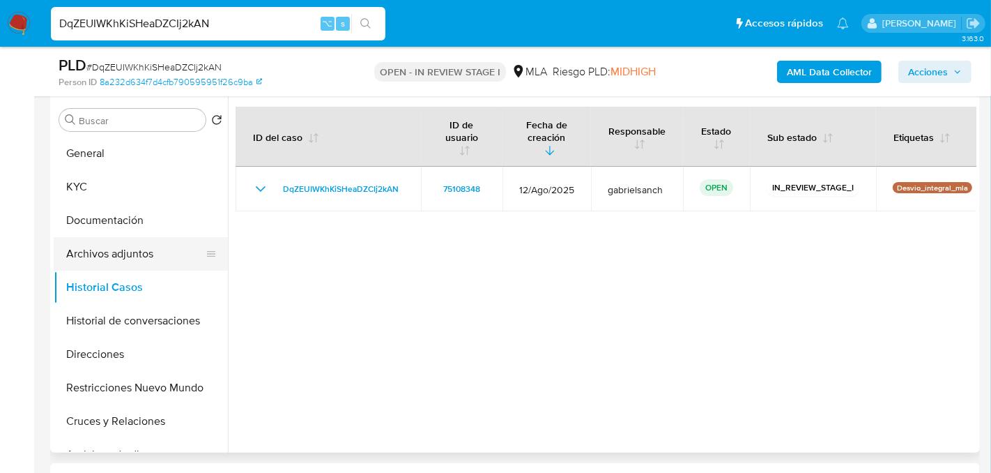
click at [151, 259] on button "Archivos adjuntos" at bounding box center [135, 253] width 163 height 33
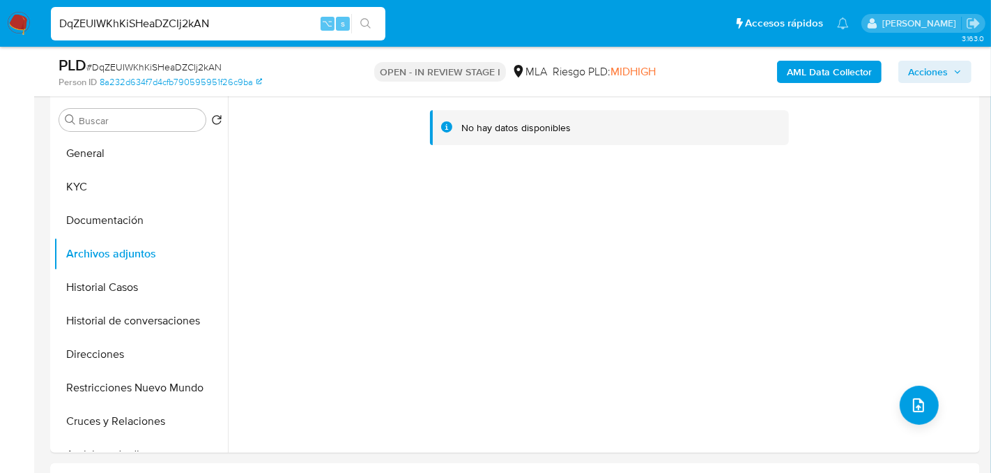
click at [839, 75] on b "AML Data Collector" at bounding box center [829, 72] width 85 height 22
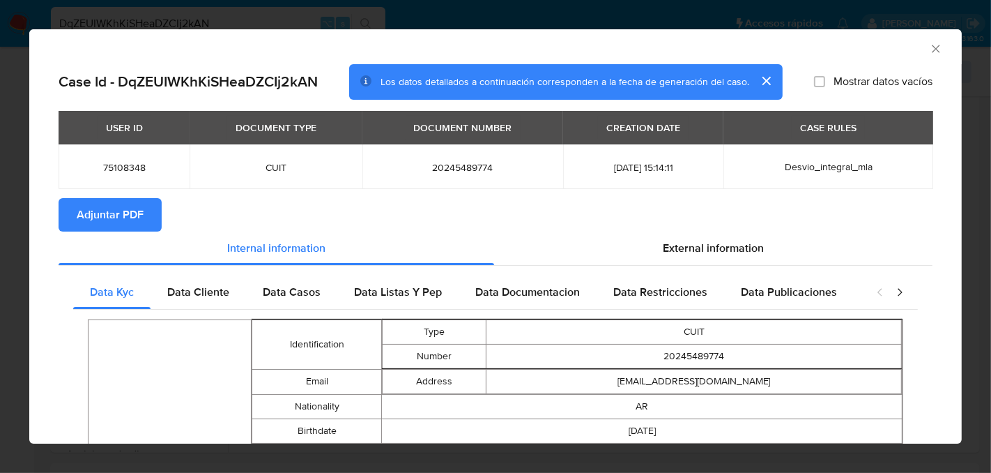
click at [127, 215] on span "Adjuntar PDF" at bounding box center [110, 214] width 67 height 31
click at [935, 48] on icon "Cerrar ventana" at bounding box center [936, 49] width 8 height 8
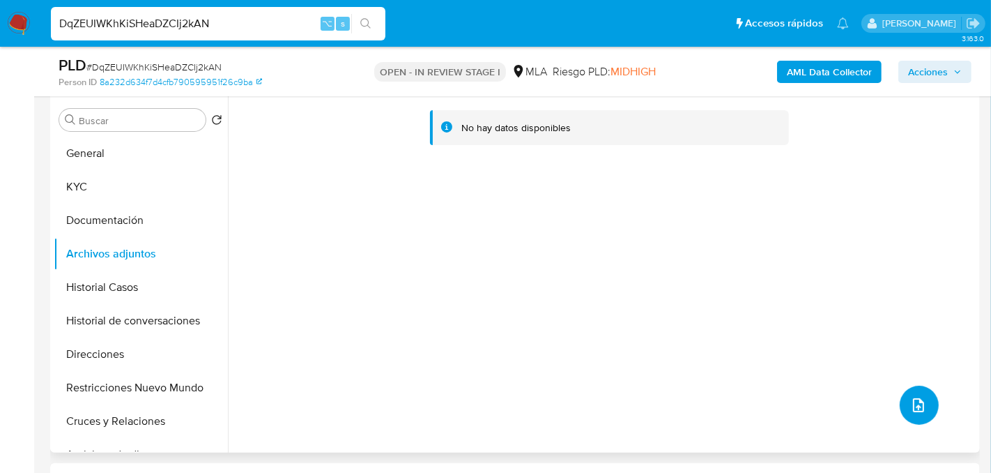
click at [910, 415] on button "upload-file" at bounding box center [919, 404] width 39 height 39
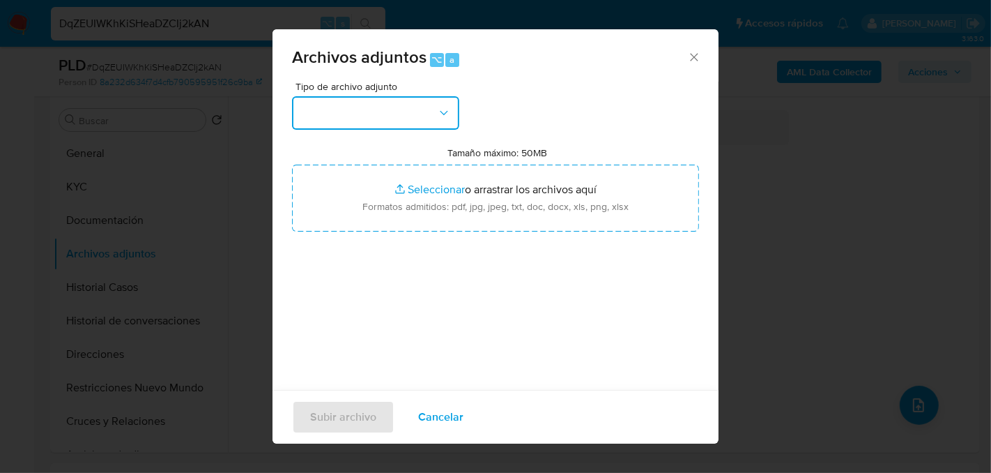
click at [411, 127] on button "button" at bounding box center [375, 112] width 167 height 33
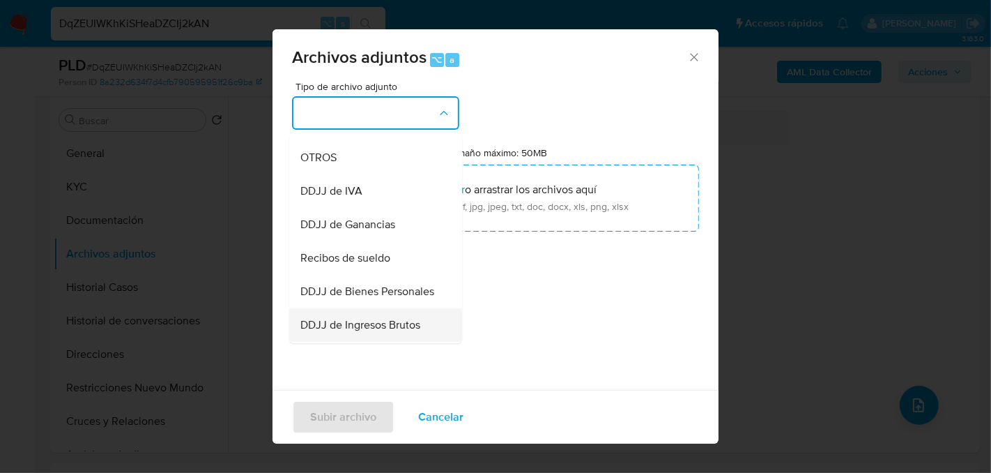
scroll to position [277, 0]
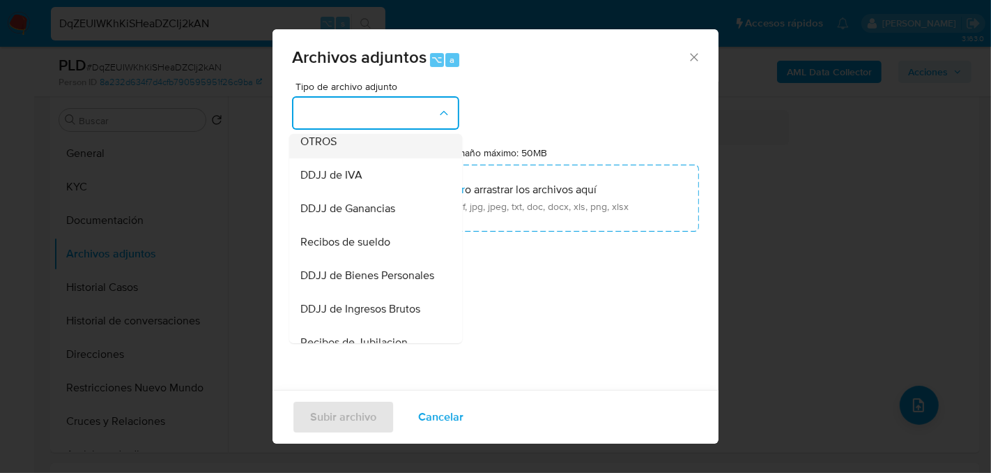
click at [336, 146] on span "OTROS" at bounding box center [318, 141] width 36 height 14
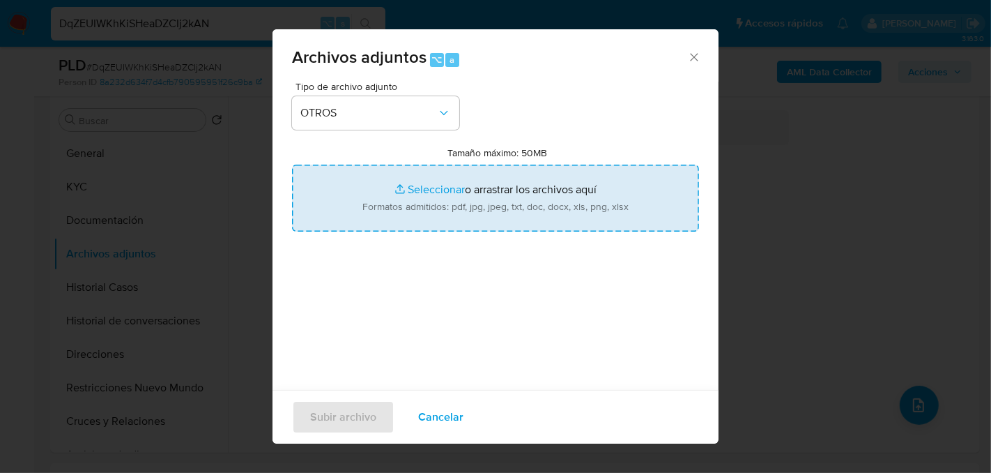
click at [427, 197] on input "Tamaño máximo: 50MB Seleccionar archivos" at bounding box center [495, 198] width 407 height 67
type input "C:\fakepath\Caselog DqZEUIWKhKiSHeaDZCIj2kAN_2025_08_19_05_24_53.docx"
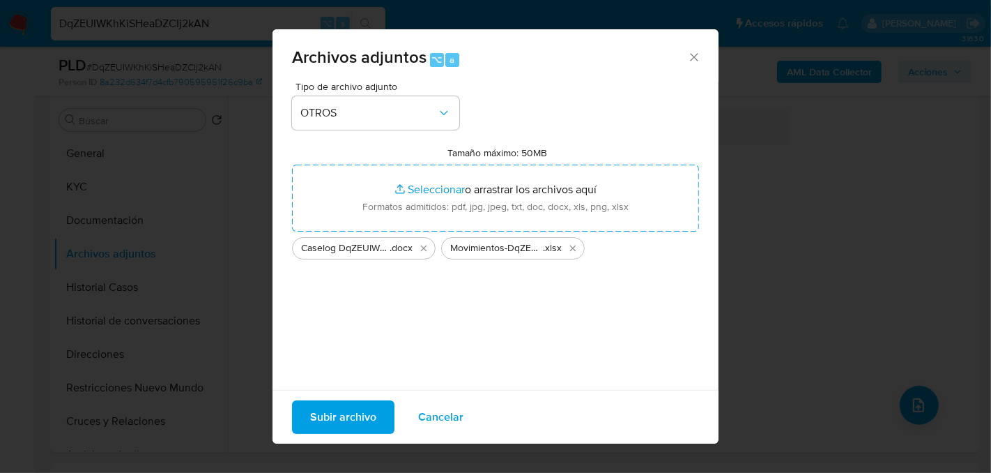
click at [330, 424] on span "Subir archivo" at bounding box center [343, 417] width 66 height 31
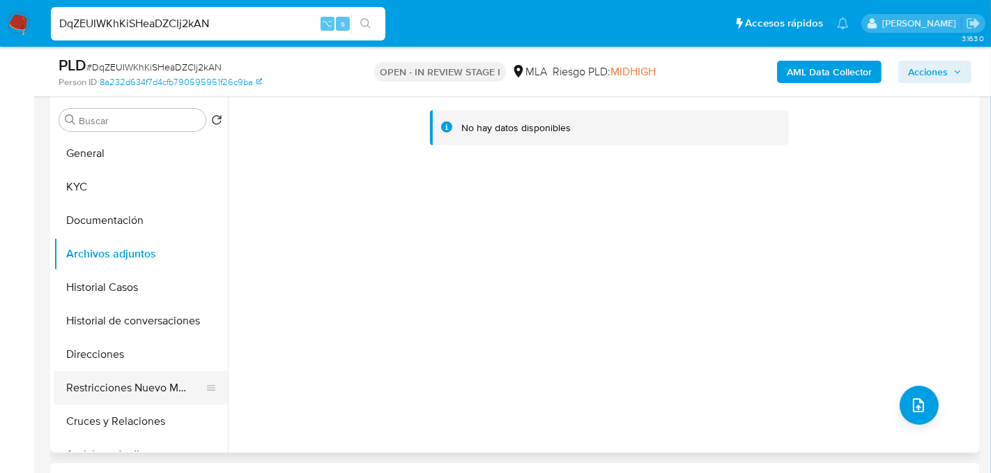
click at [122, 374] on button "Restricciones Nuevo Mundo" at bounding box center [135, 387] width 163 height 33
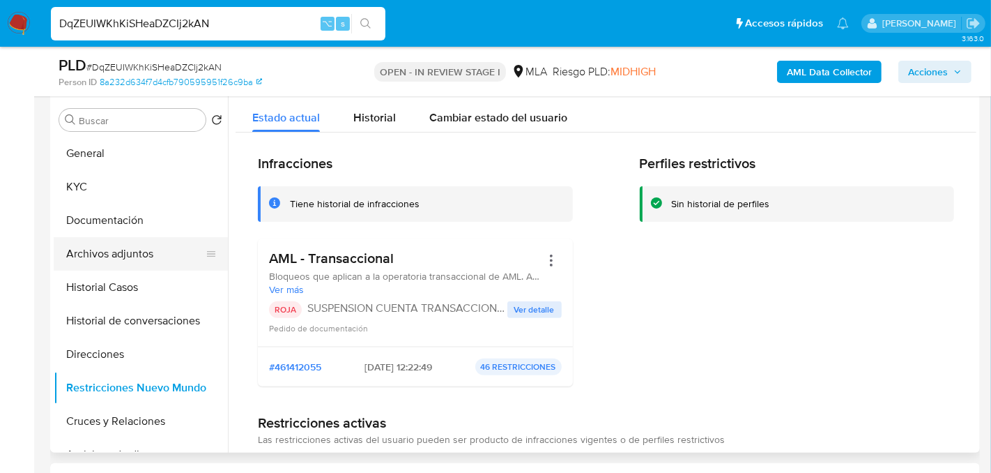
click at [114, 253] on button "Archivos adjuntos" at bounding box center [135, 253] width 163 height 33
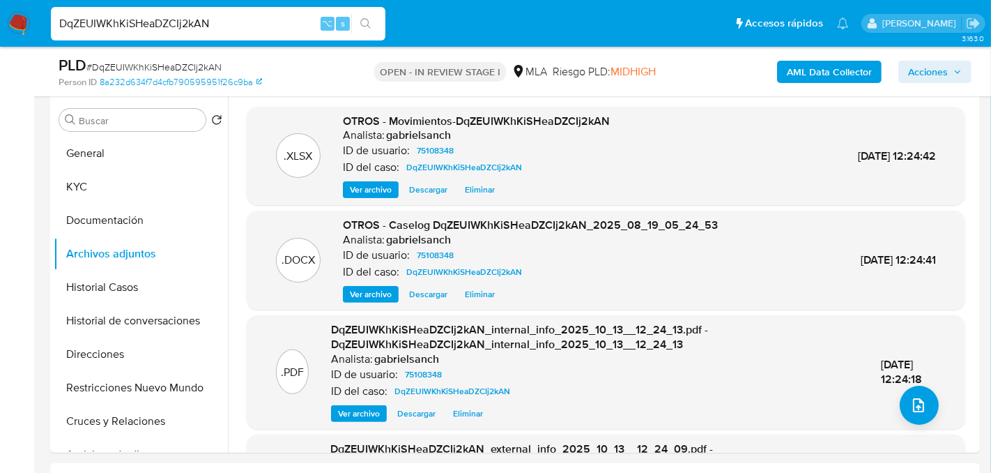
click at [947, 83] on div "AML Data Collector Acciones" at bounding box center [821, 71] width 300 height 33
click at [931, 70] on span "Acciones" at bounding box center [928, 72] width 40 height 22
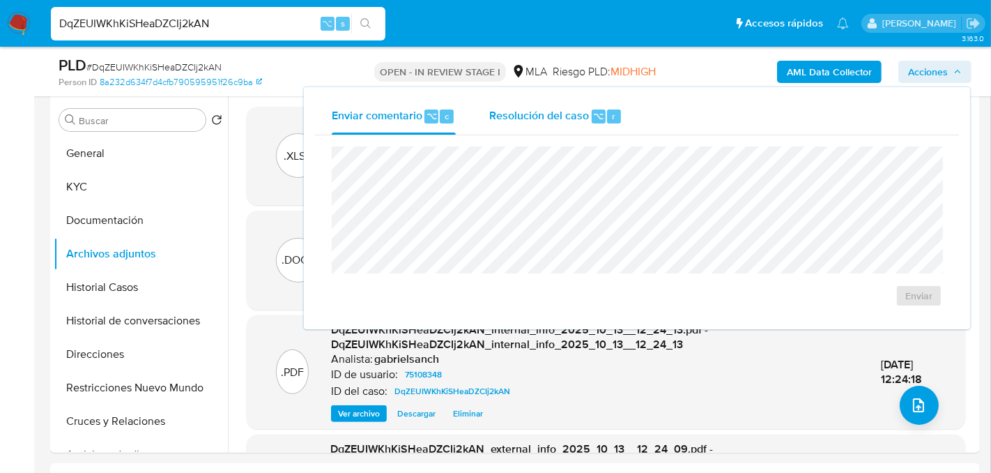
click at [517, 110] on span "Resolución del caso" at bounding box center [539, 115] width 100 height 16
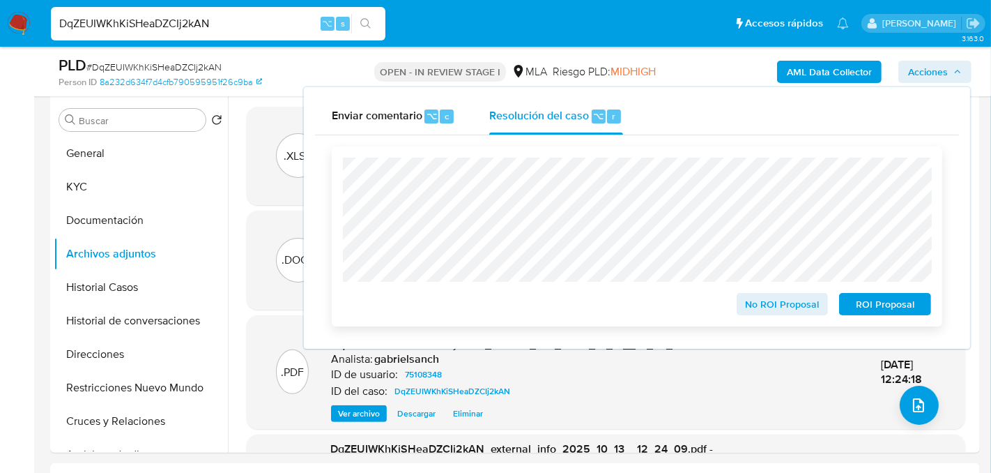
click at [875, 309] on span "ROI Proposal" at bounding box center [885, 304] width 72 height 20
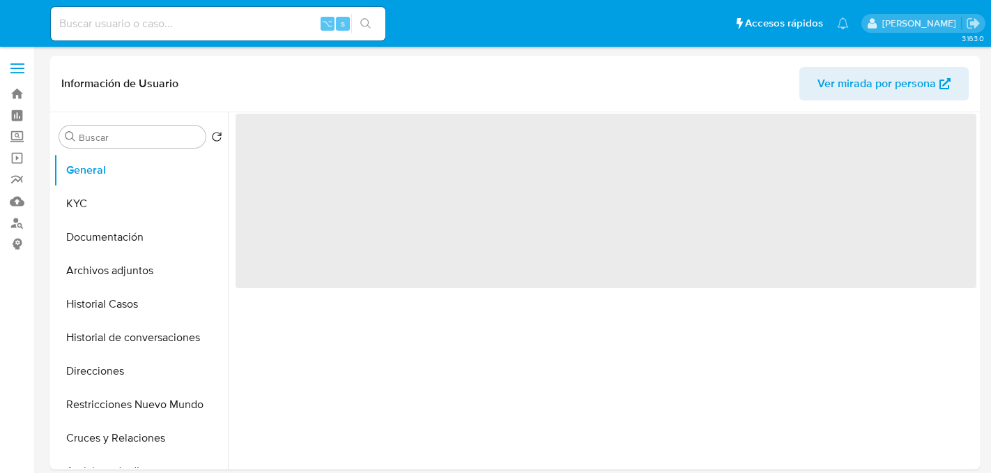
select select "10"
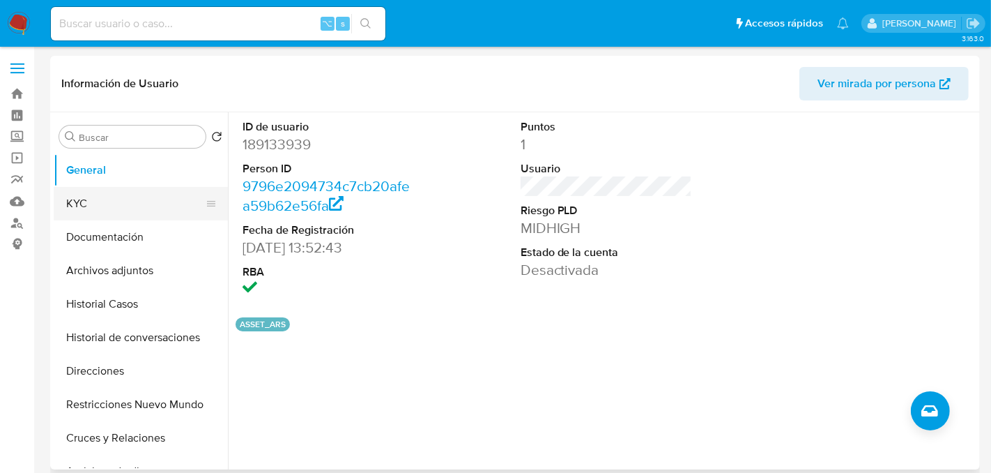
click at [104, 207] on button "KYC" at bounding box center [135, 203] width 163 height 33
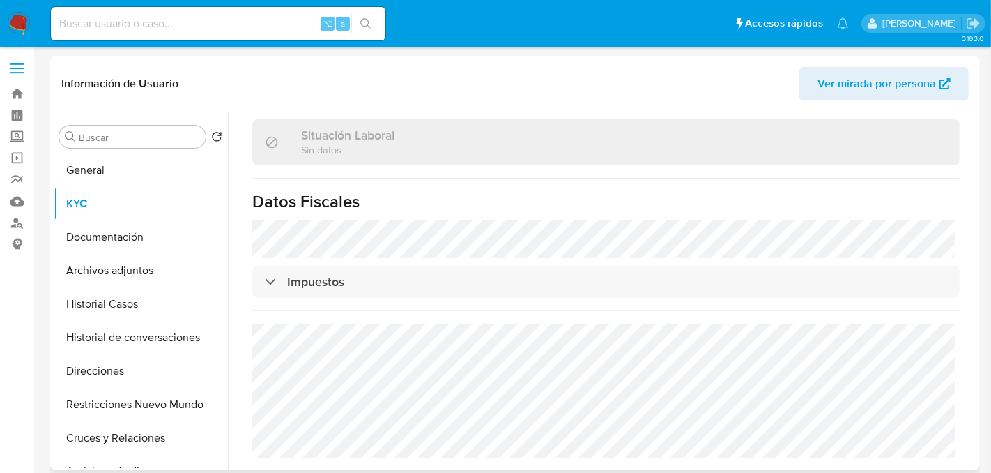
scroll to position [719, 0]
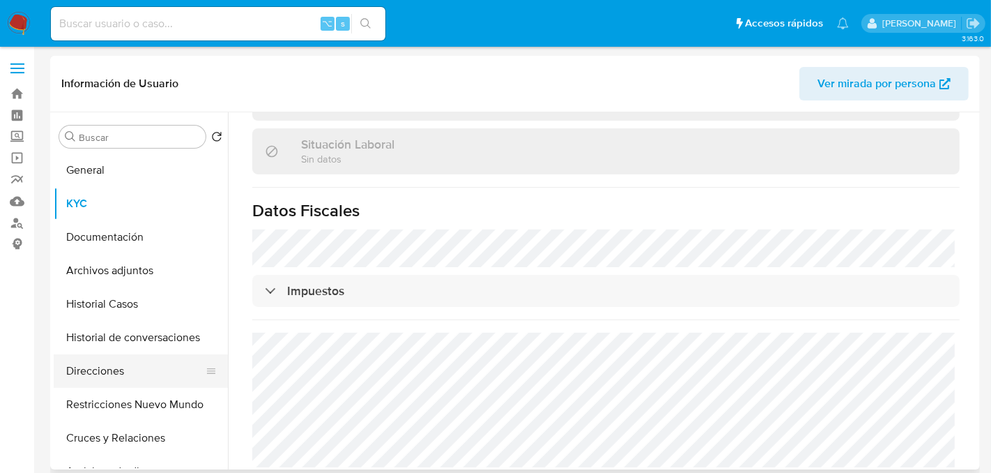
click at [121, 384] on button "Direcciones" at bounding box center [135, 370] width 163 height 33
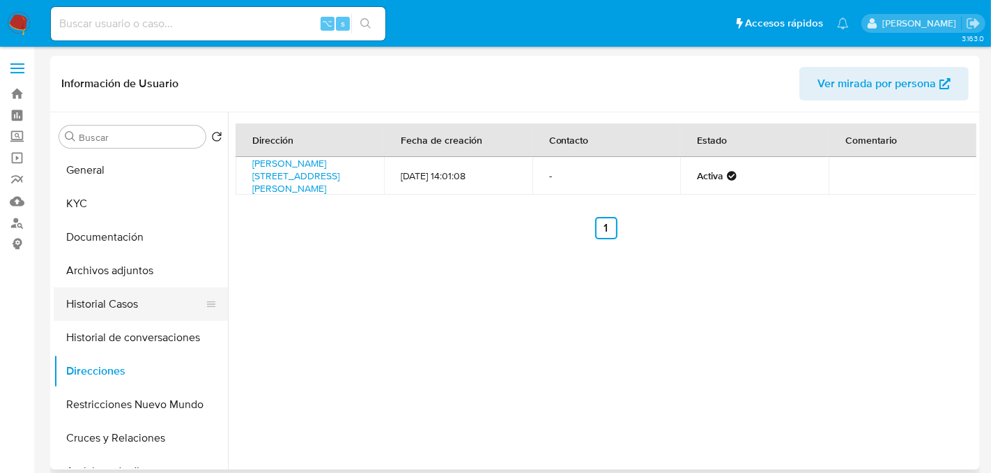
click at [88, 316] on button "Historial Casos" at bounding box center [135, 303] width 163 height 33
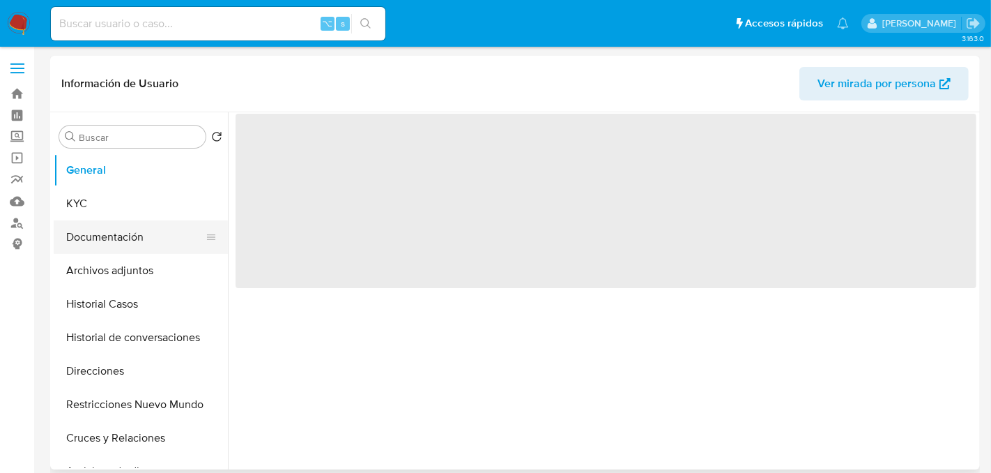
select select "10"
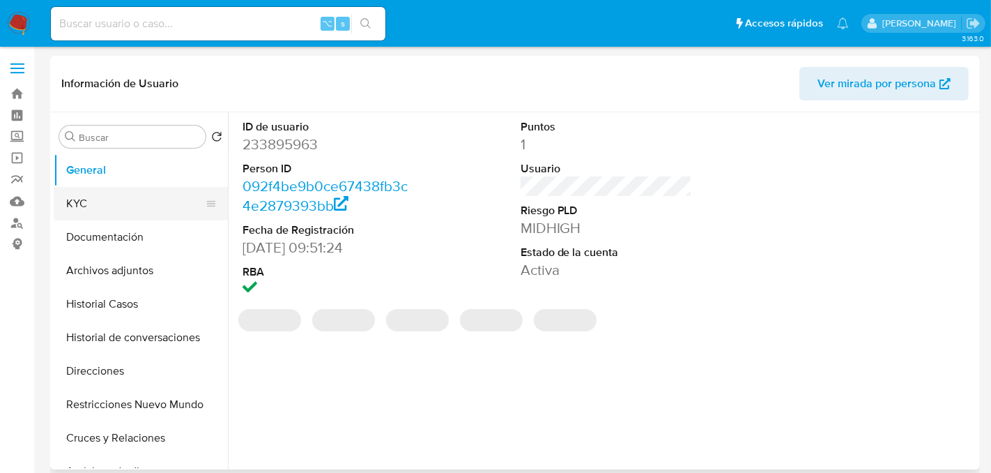
click at [148, 217] on button "KYC" at bounding box center [135, 203] width 163 height 33
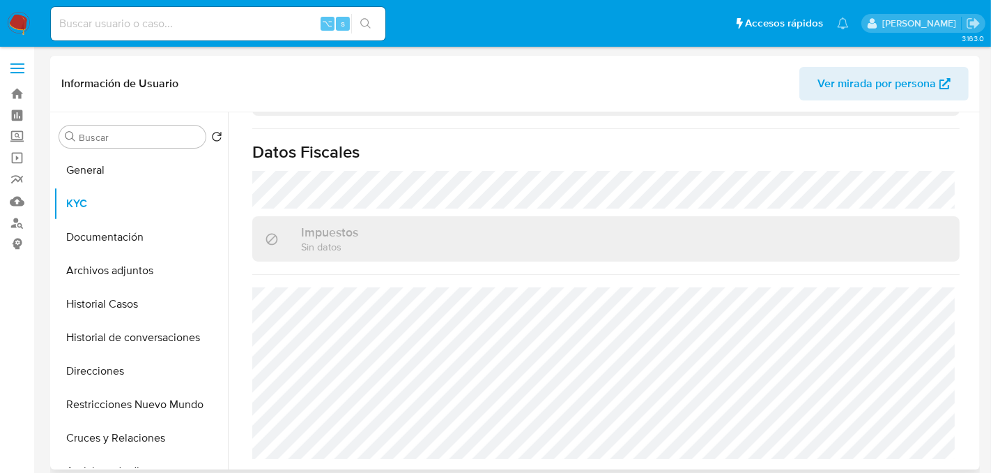
scroll to position [768, 0]
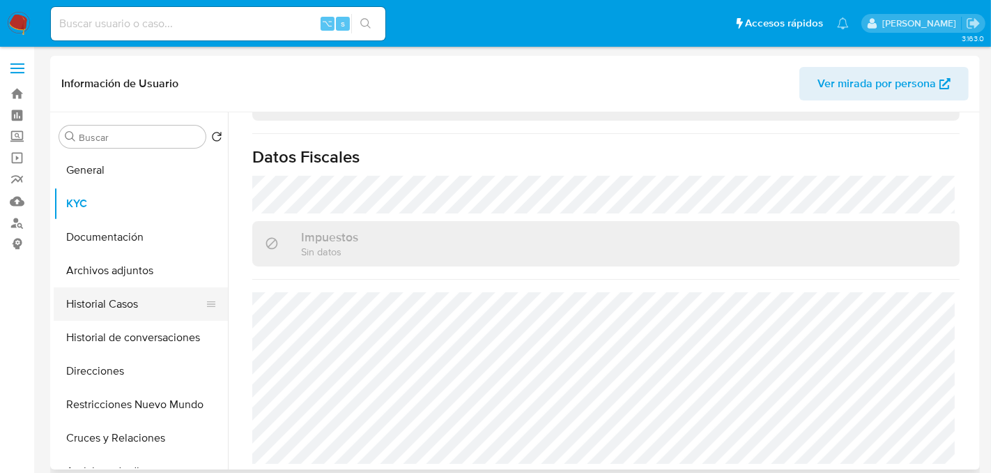
click at [114, 306] on button "Historial Casos" at bounding box center [135, 303] width 163 height 33
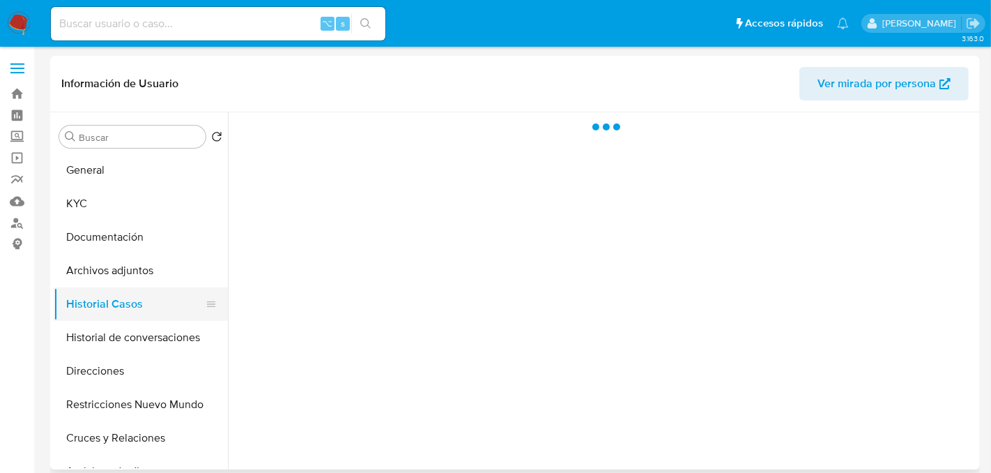
scroll to position [0, 0]
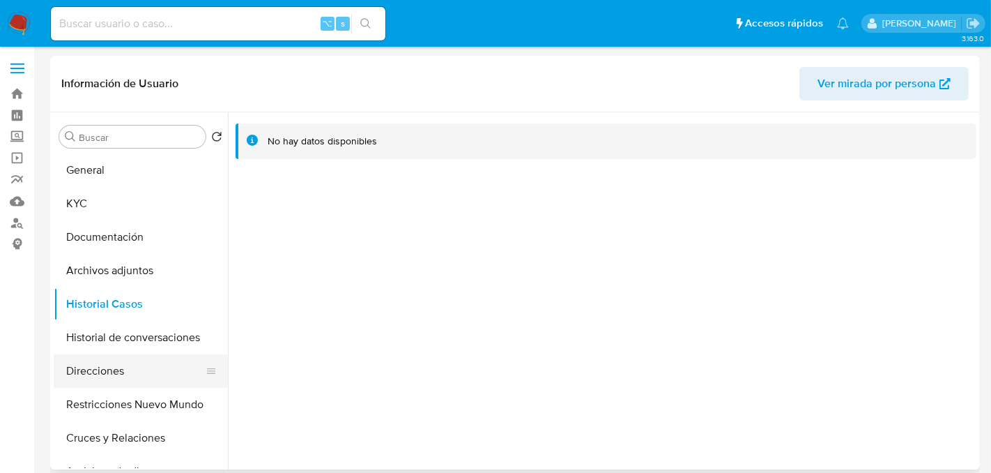
click at [103, 377] on button "Direcciones" at bounding box center [135, 370] width 163 height 33
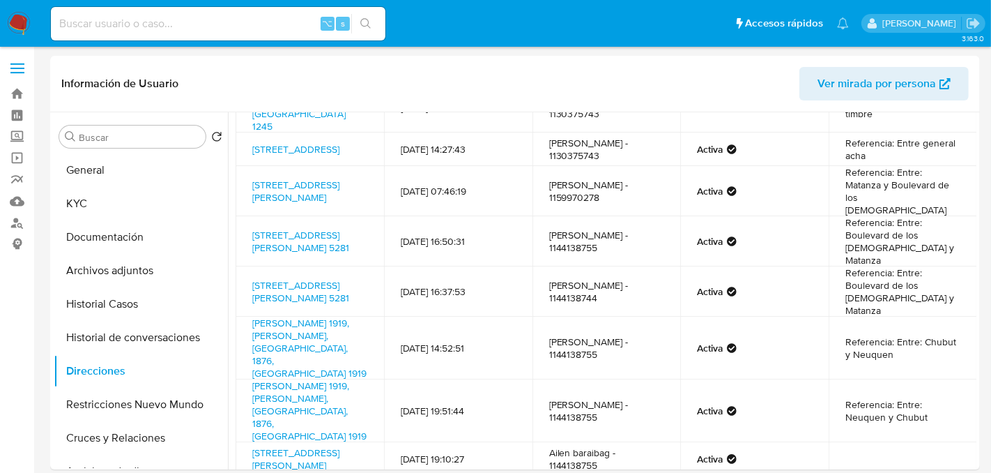
scroll to position [139, 0]
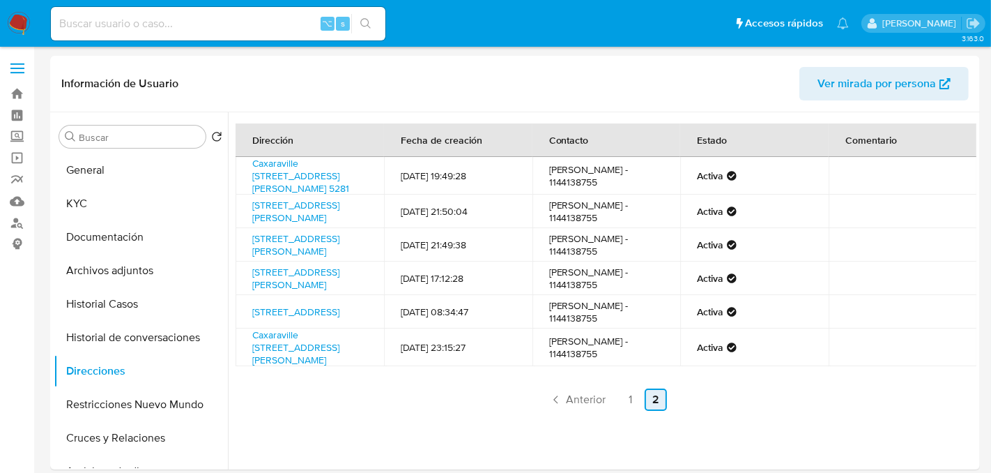
scroll to position [0, 0]
click at [113, 242] on button "Documentación" at bounding box center [135, 236] width 163 height 33
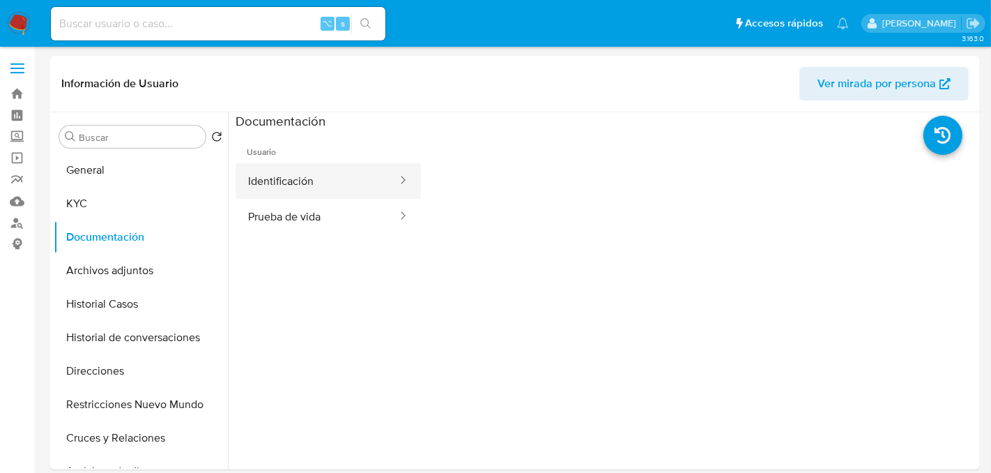
click at [305, 192] on button "Identificación" at bounding box center [317, 181] width 163 height 36
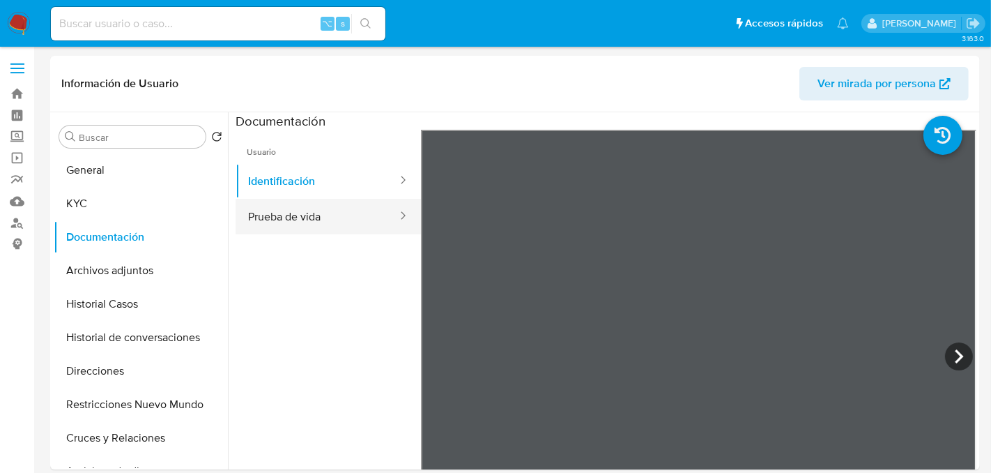
click at [312, 224] on button "Prueba de vida" at bounding box center [317, 217] width 163 height 36
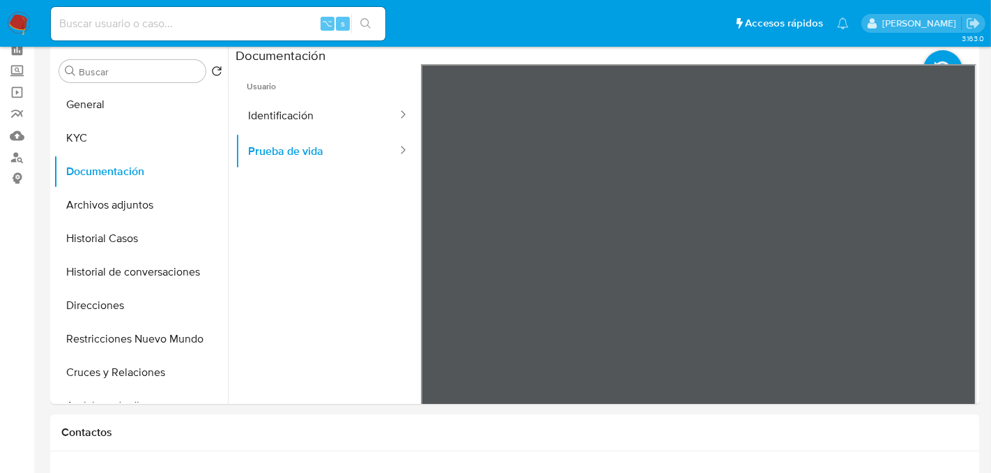
scroll to position [39, 0]
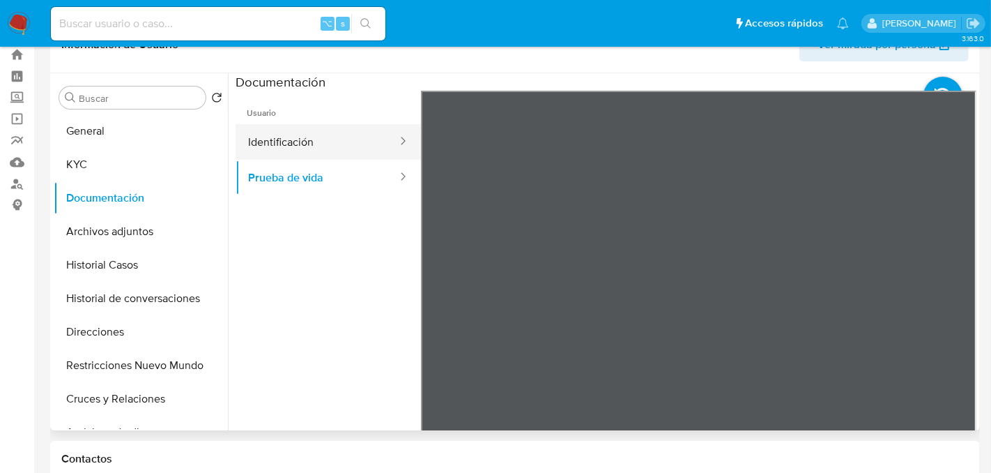
click at [306, 151] on button "Identificación" at bounding box center [317, 142] width 163 height 36
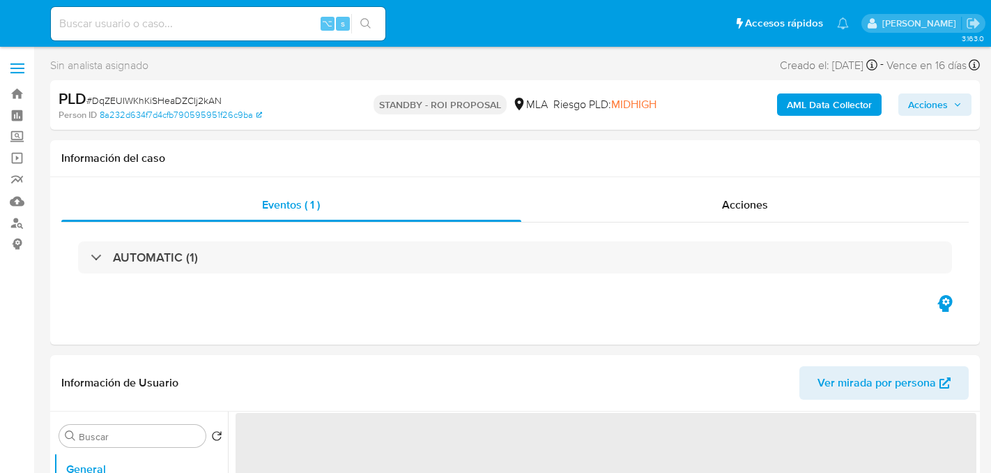
select select "10"
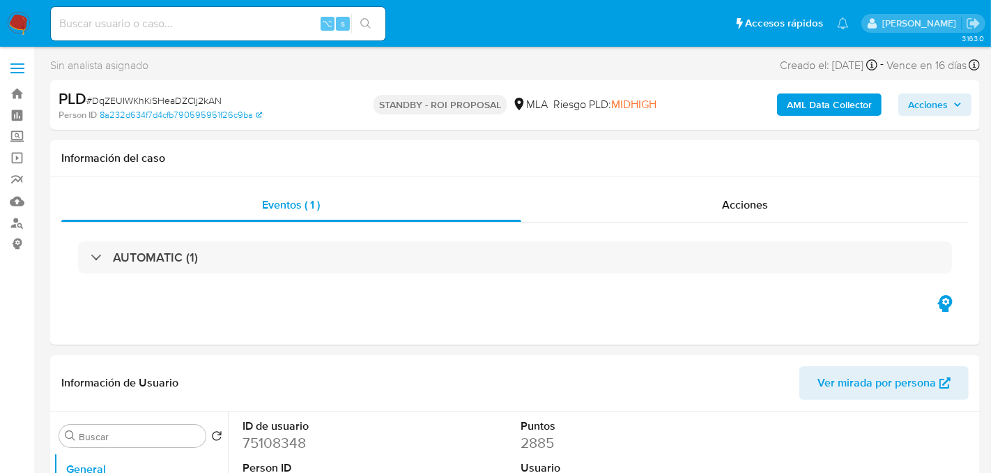
click at [171, 29] on input at bounding box center [218, 24] width 335 height 18
paste input "uZyfltnwpVA6a5i1vpU7MDzY"
type input "uZyfltnwpVA6a5i1vpU7MDzY"
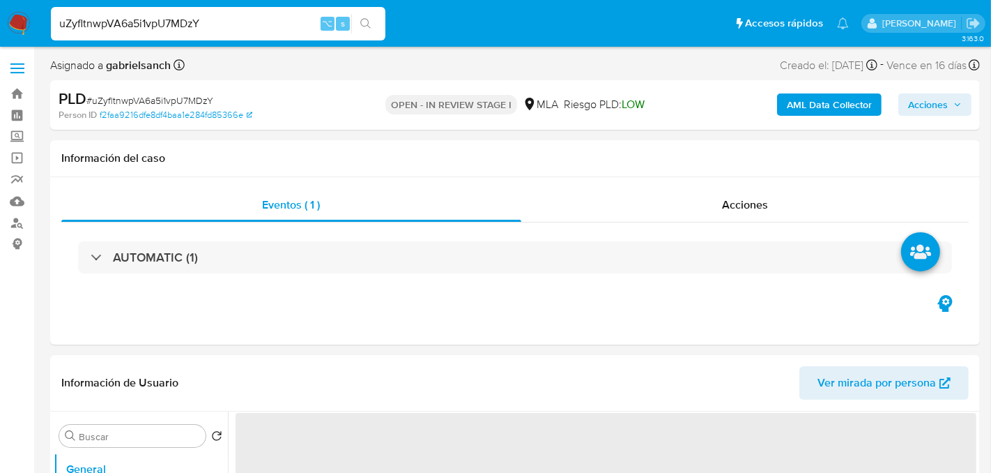
select select "10"
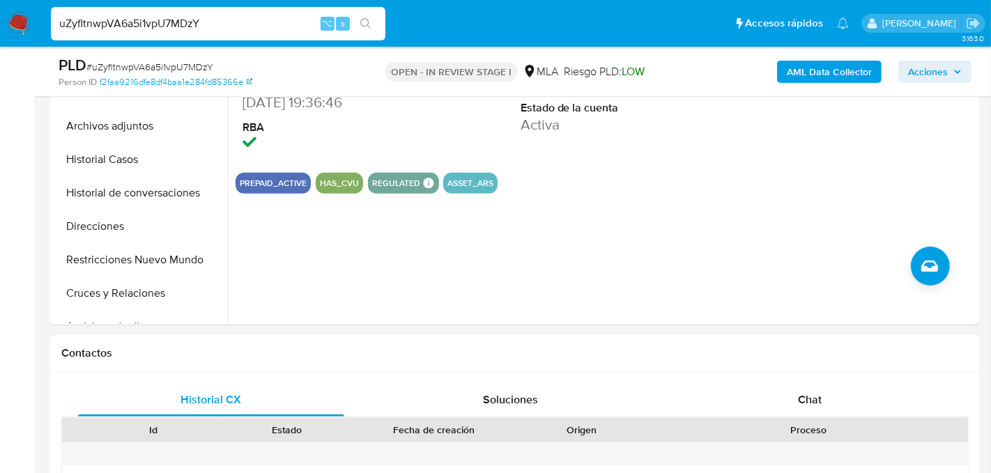
scroll to position [402, 0]
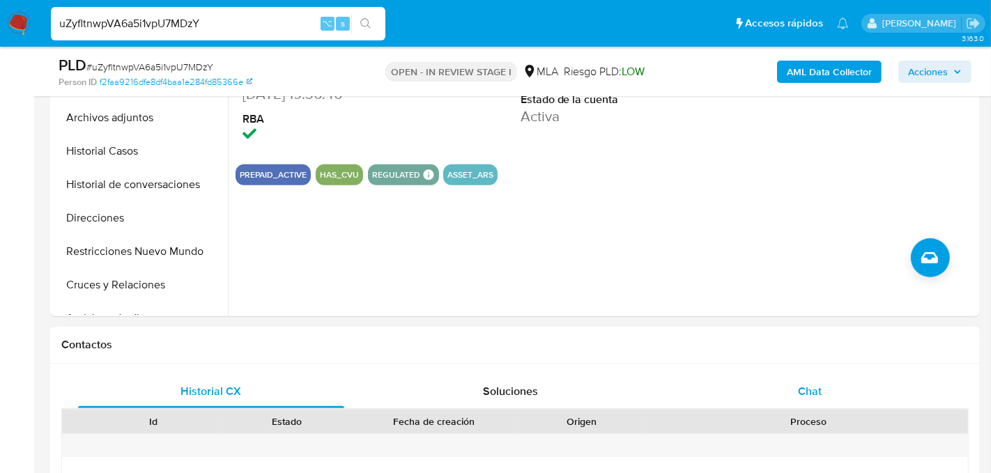
click at [795, 397] on div "Chat" at bounding box center [810, 391] width 266 height 33
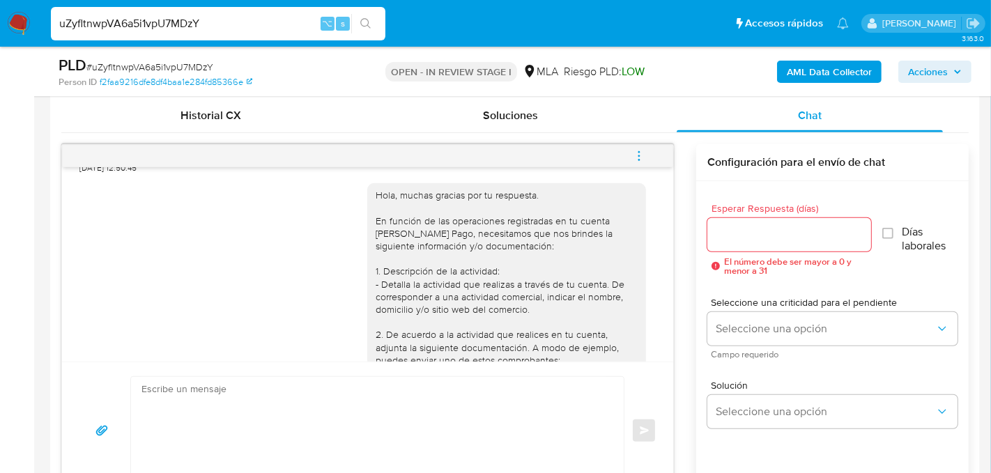
scroll to position [1133, 0]
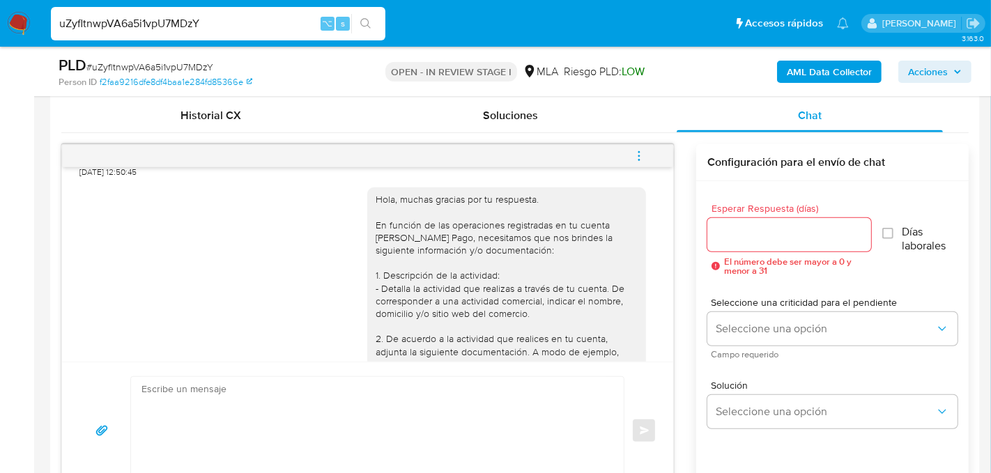
click at [231, 399] on textarea at bounding box center [374, 430] width 465 height 107
paste textarea "Hola, Esperamos que te encuentres muy bien. Te consultamos si tuviste oportunid…"
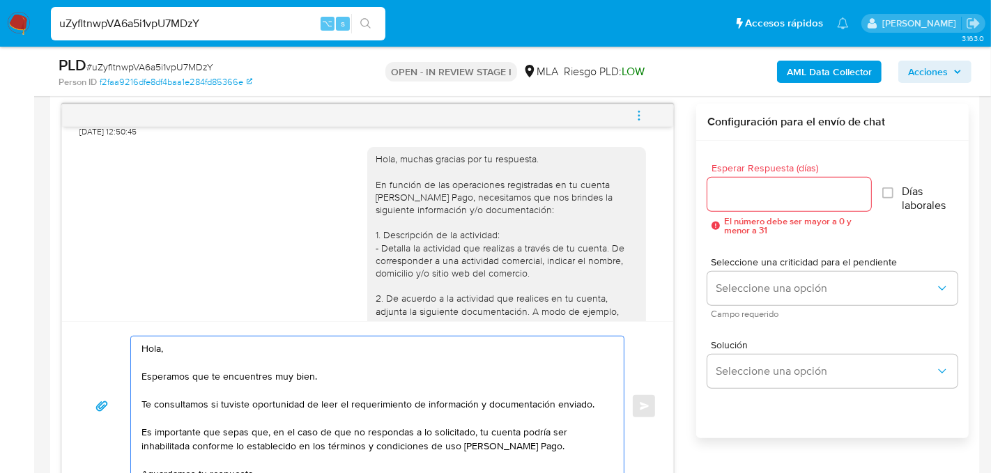
scroll to position [61, 0]
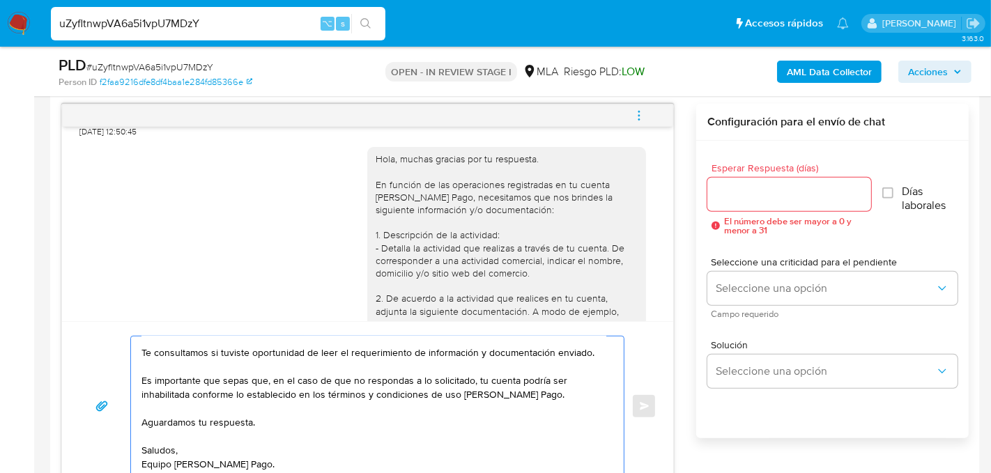
type textarea "Hola, Esperamos que te encuentres muy bien. Te consultamos si tuviste oportunid…"
click at [738, 174] on div "Esperar Respuesta (días) El número debe ser mayor a 0 y menor a 31" at bounding box center [790, 199] width 164 height 72
click at [739, 188] on input "Esperar Respuesta (días)" at bounding box center [790, 194] width 164 height 18
type input "2"
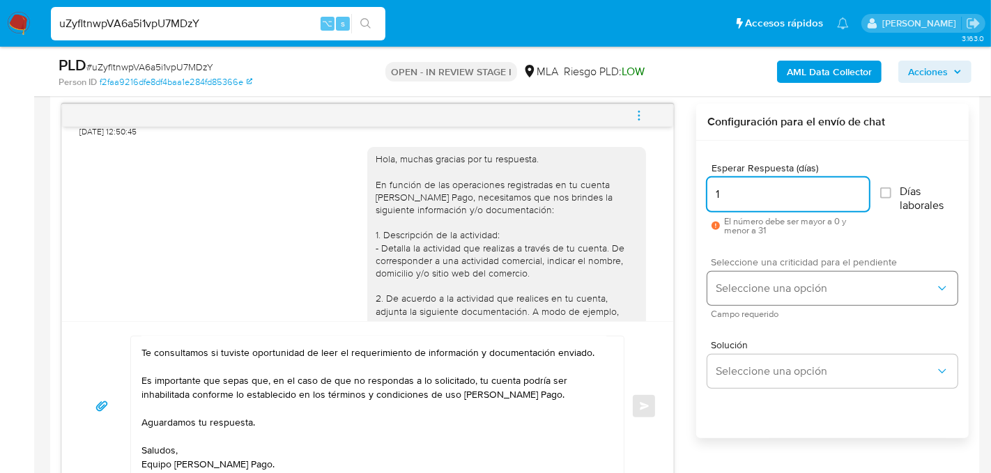
type input "1"
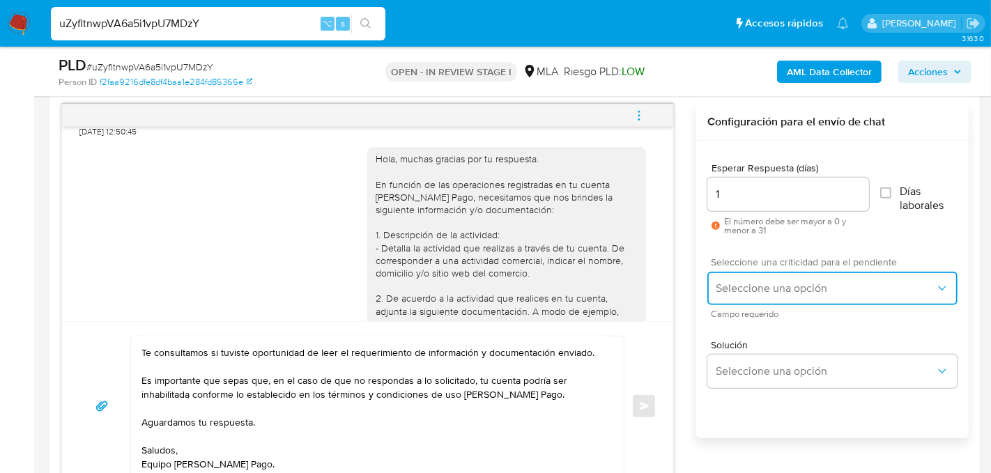
click at [744, 273] on button "Seleccione una opción" at bounding box center [833, 288] width 250 height 33
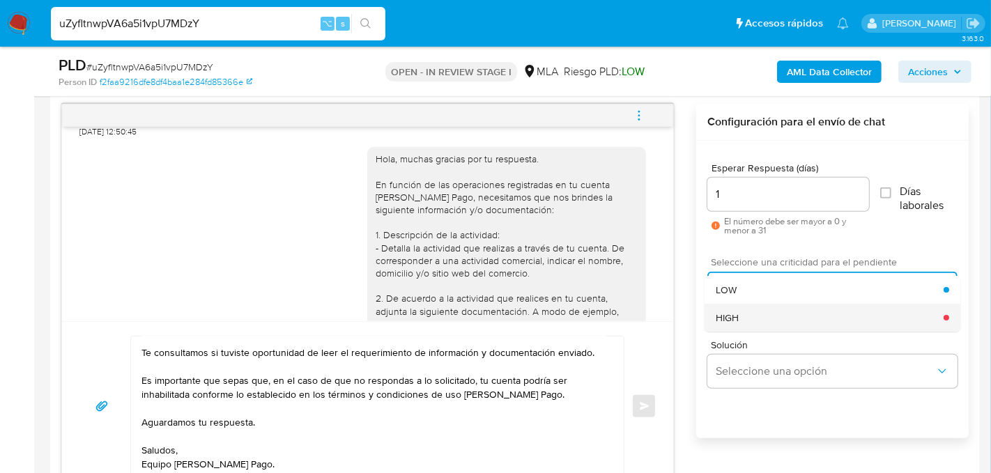
click at [738, 319] on span "HIGH" at bounding box center [728, 318] width 23 height 13
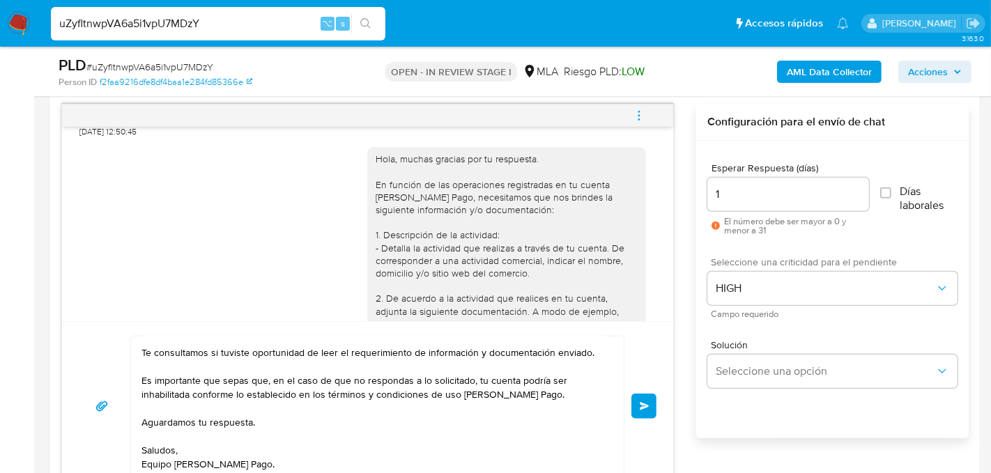
click at [642, 405] on span "Enviar" at bounding box center [645, 406] width 10 height 8
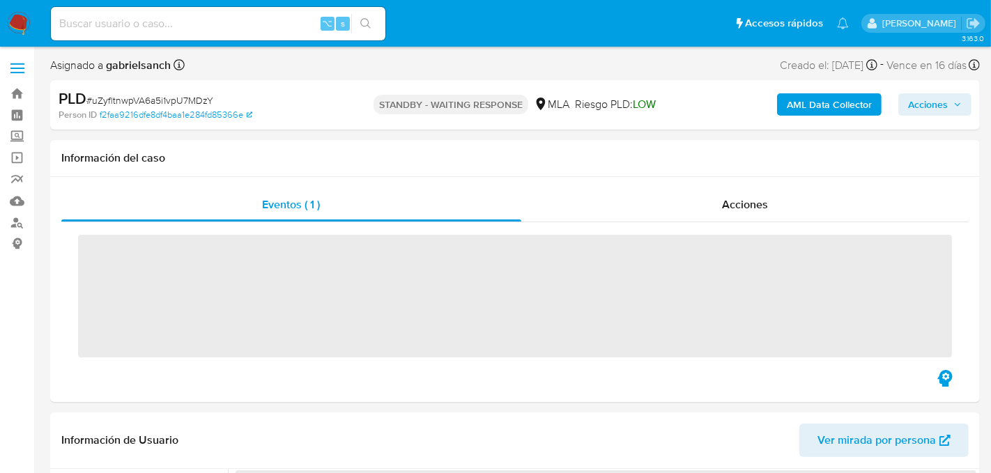
click at [169, 21] on input at bounding box center [218, 24] width 335 height 18
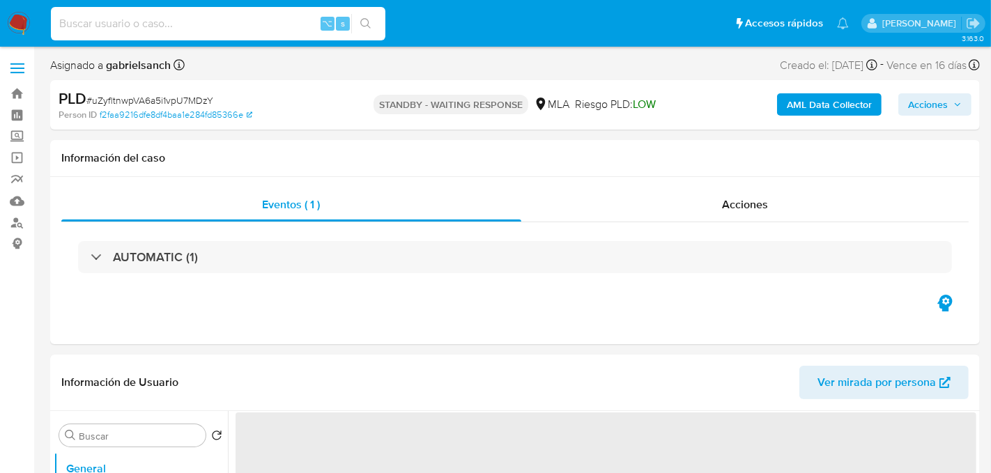
paste input "oXEIGF89gXZsMs1Lw71MnLXt"
type input "oXEIGF89gXZsMs1Lw71MnLXt"
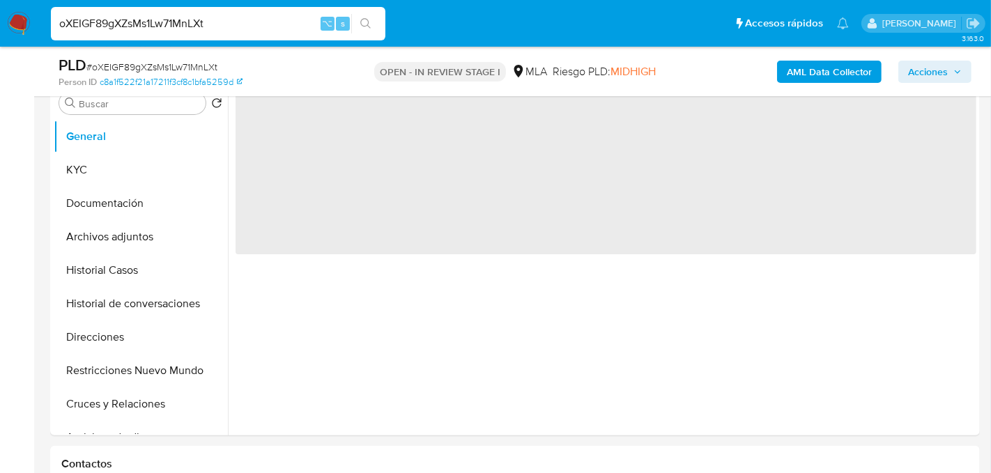
scroll to position [375, 0]
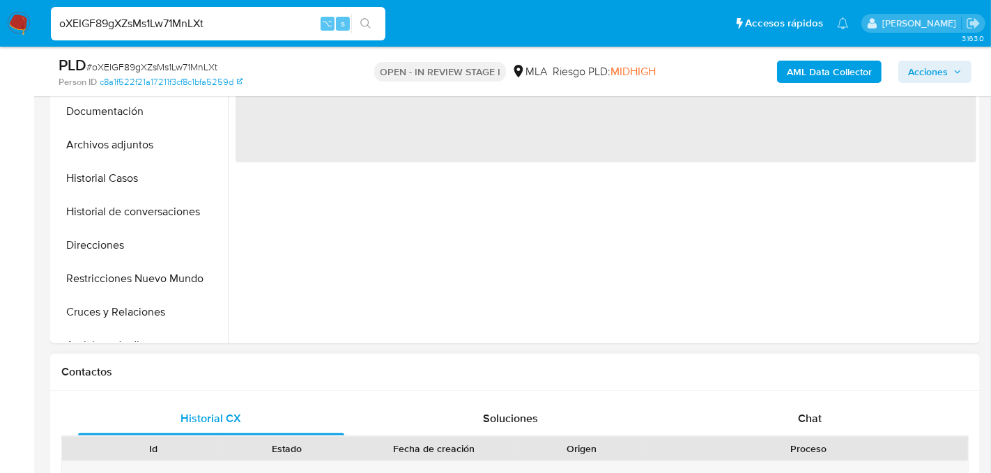
select select "10"
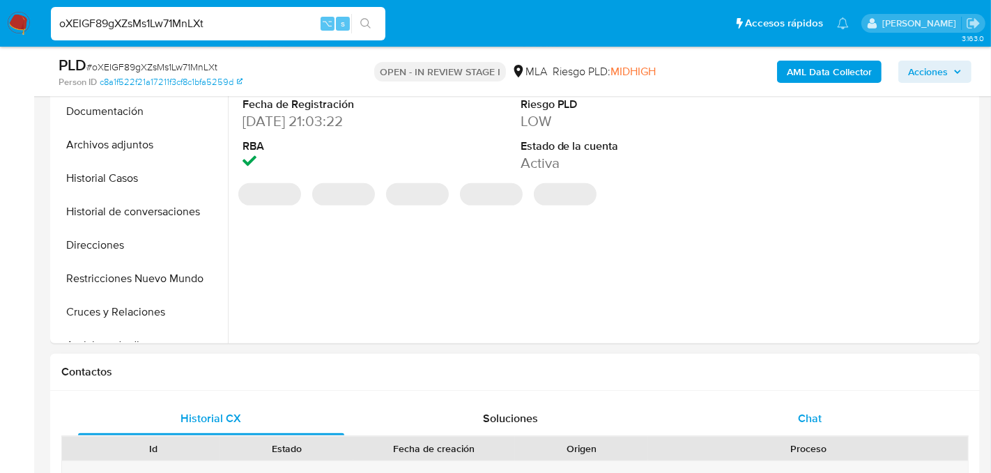
click at [762, 418] on div "Chat" at bounding box center [810, 418] width 266 height 33
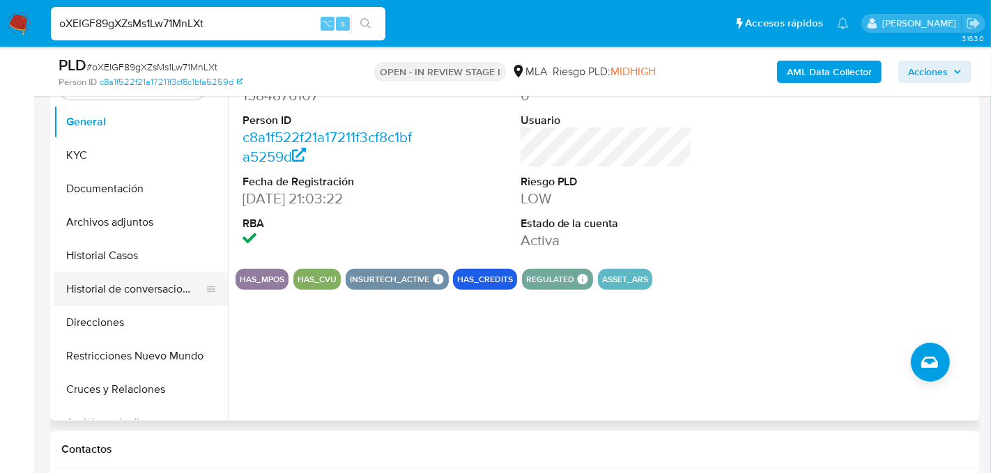
scroll to position [312, 0]
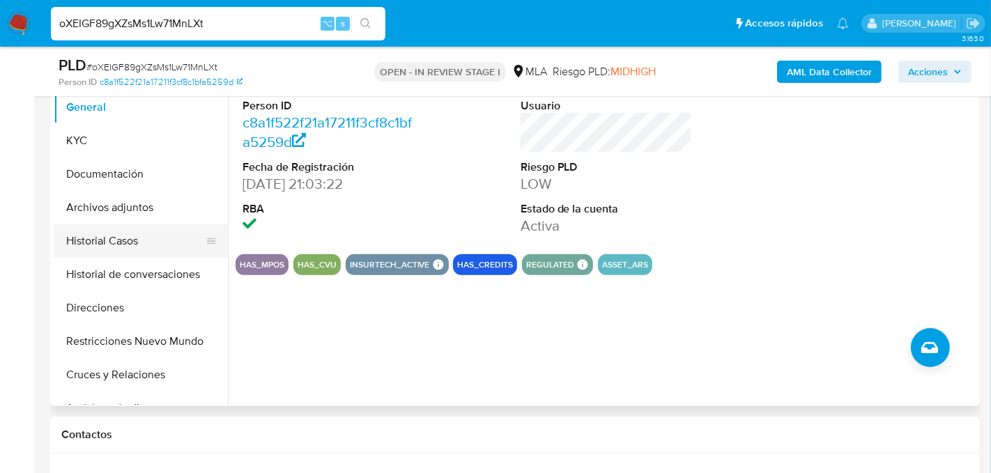
click at [109, 237] on button "Historial Casos" at bounding box center [135, 240] width 163 height 33
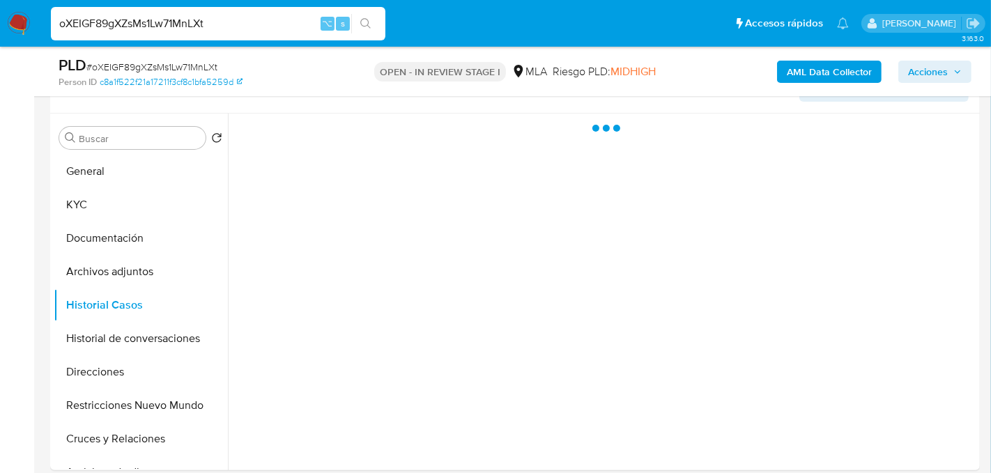
scroll to position [247, 0]
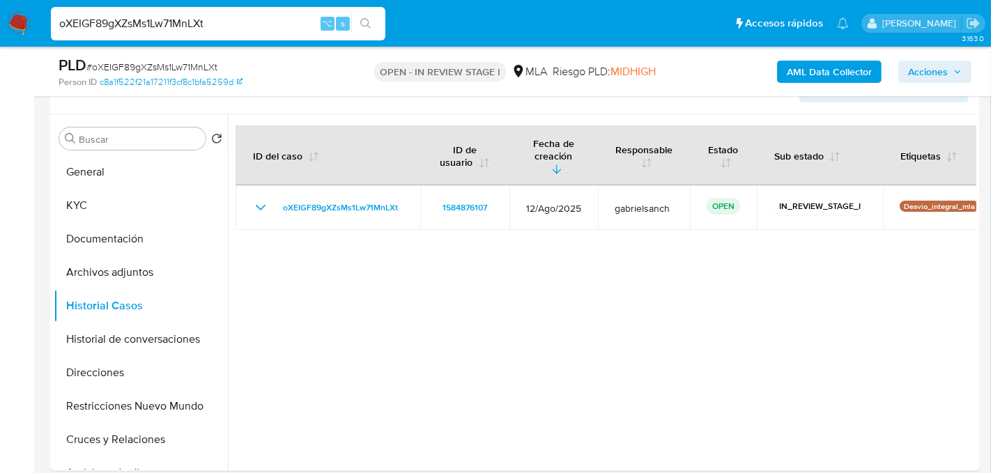
click at [189, 20] on input "oXEIGF89gXZsMs1Lw71MnLXt" at bounding box center [218, 24] width 335 height 18
paste input "vAUJYlKxRAJLA8WneKSB46dn"
type input "vAUJYlKxRAJLA8WneKSB46dn"
click at [365, 23] on icon "search-icon" at bounding box center [365, 23] width 11 height 11
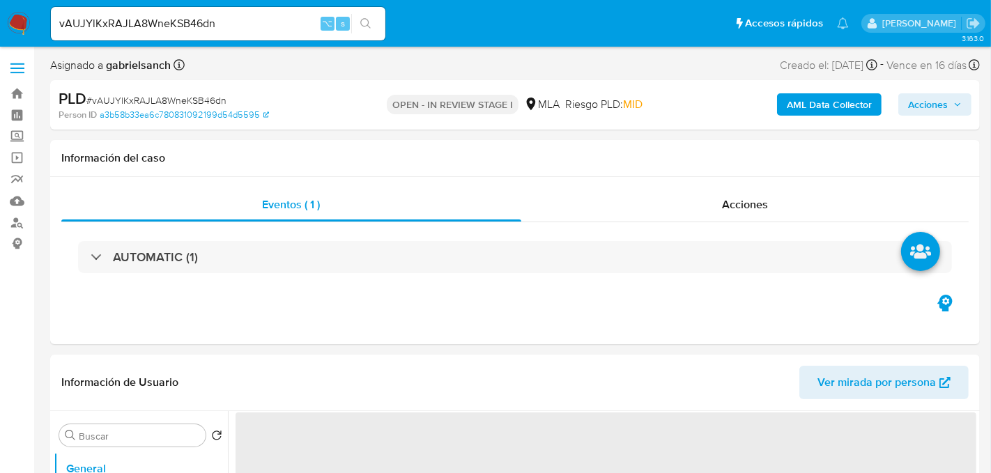
select select "10"
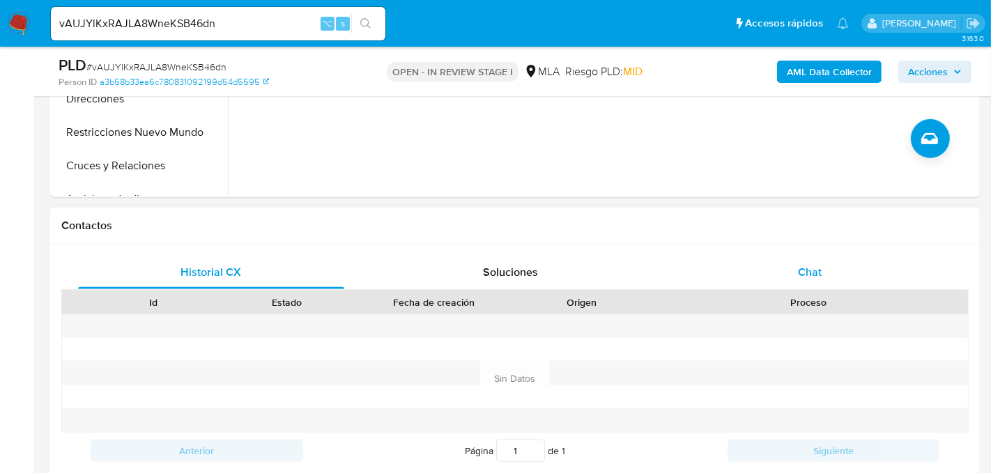
click at [750, 262] on div "Chat" at bounding box center [810, 272] width 266 height 33
